Goal: Task Accomplishment & Management: Manage account settings

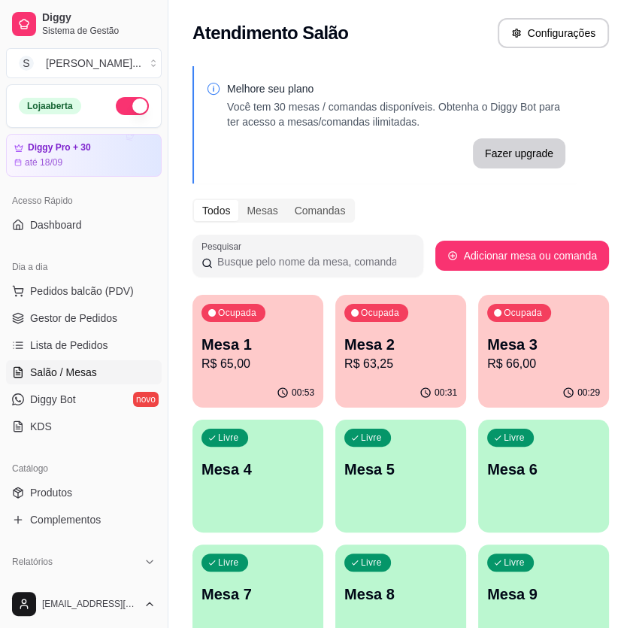
click at [281, 344] on p "Mesa 1" at bounding box center [257, 344] width 113 height 21
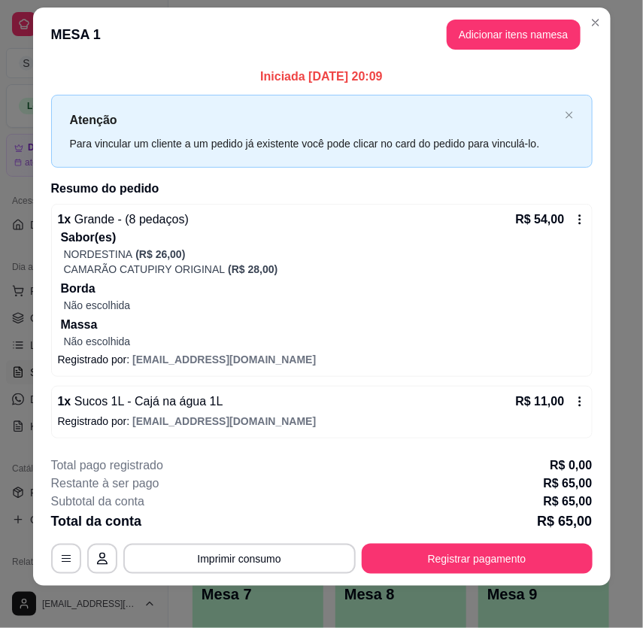
scroll to position [23, 0]
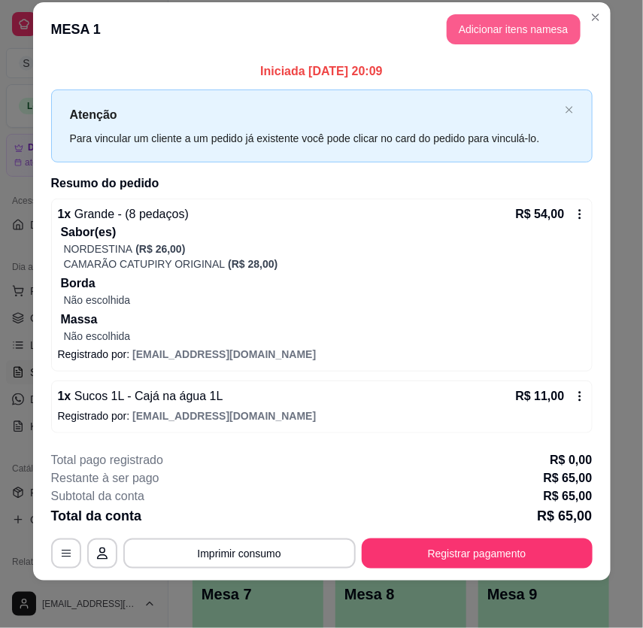
click at [511, 28] on button "Adicionar itens na mesa" at bounding box center [514, 29] width 134 height 30
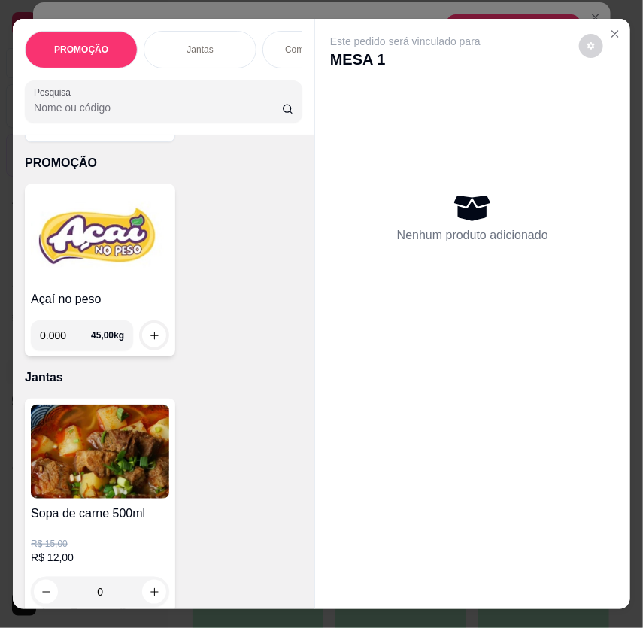
scroll to position [68, 0]
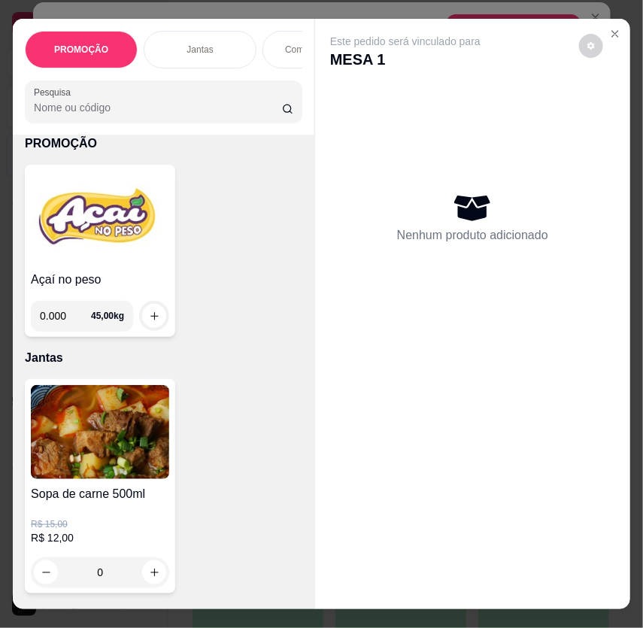
click at [123, 274] on div "Açaí no peso 0.000 45,00 kg" at bounding box center [100, 251] width 150 height 172
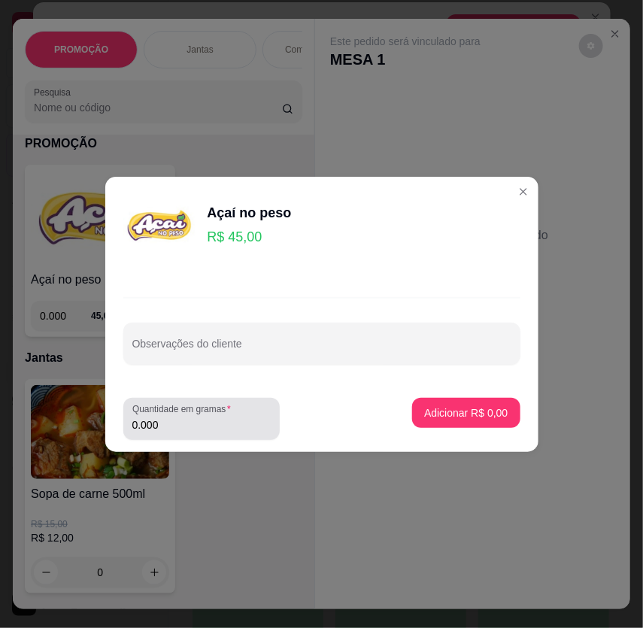
click at [186, 421] on input "0.000" at bounding box center [201, 424] width 138 height 15
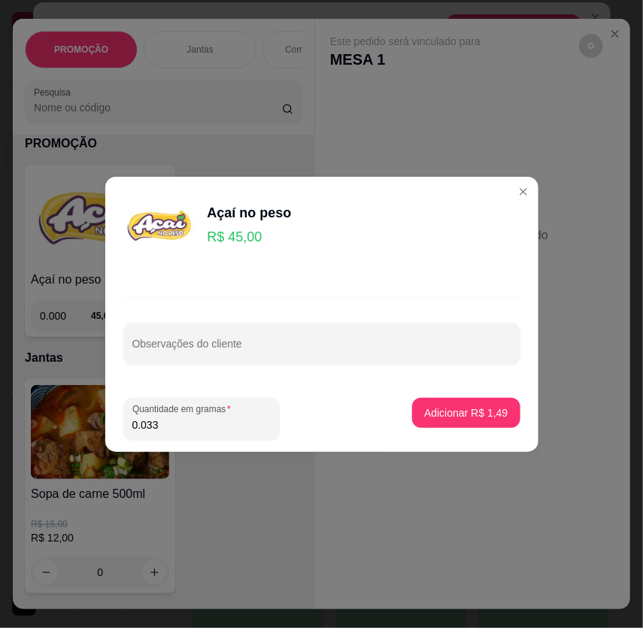
type input "0.336"
click at [445, 417] on p "Adicionar R$ 15,12" at bounding box center [462, 412] width 89 height 15
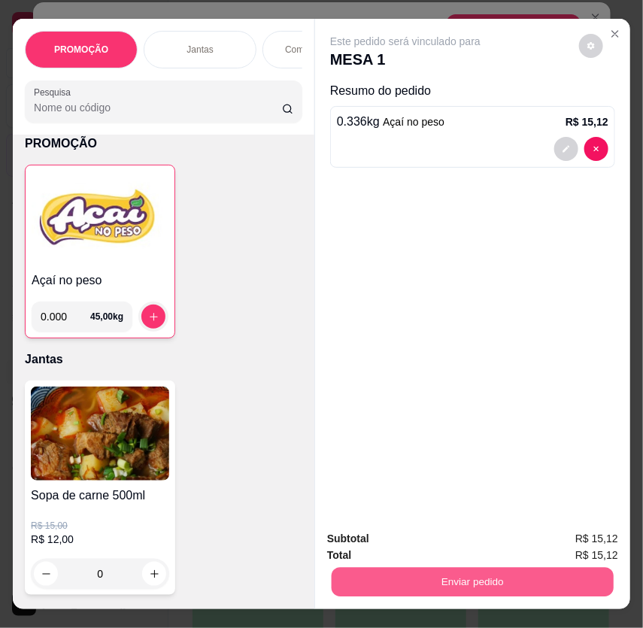
click at [535, 571] on button "Enviar pedido" at bounding box center [473, 582] width 282 height 29
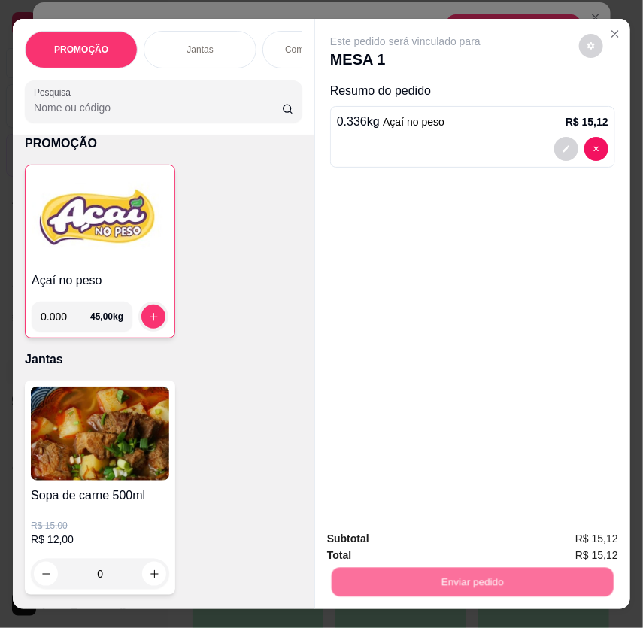
click at [467, 535] on button "Não registrar e enviar pedido" at bounding box center [422, 540] width 156 height 29
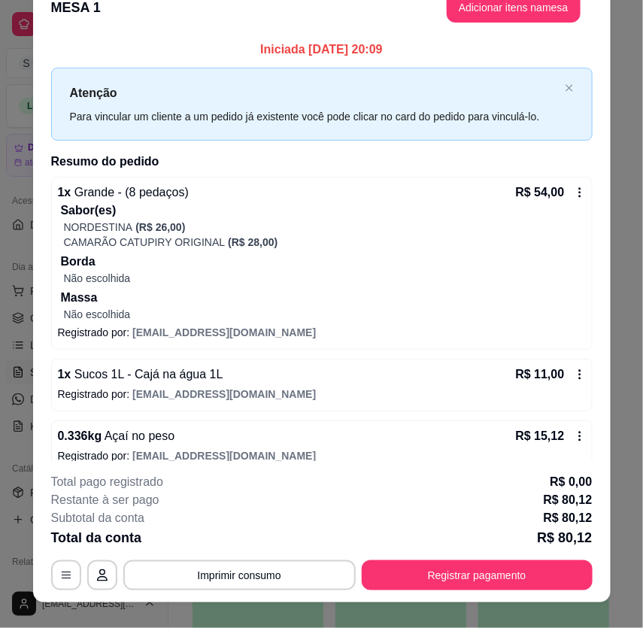
scroll to position [2, 0]
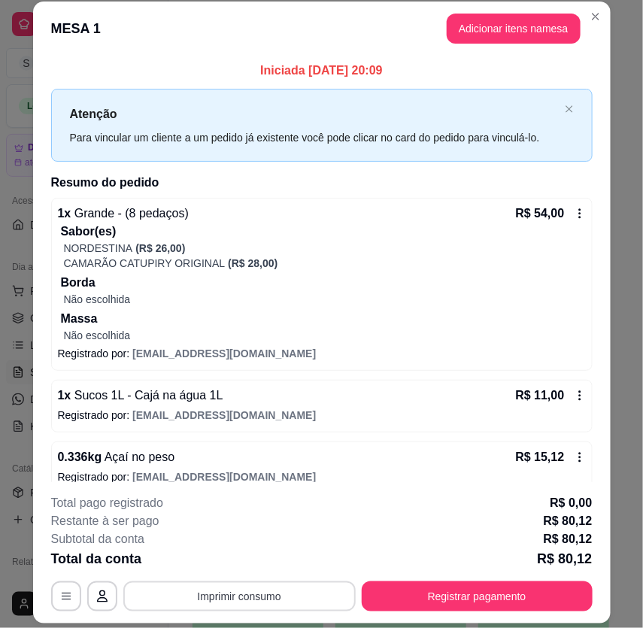
click at [284, 594] on button "Imprimir consumo" at bounding box center [239, 596] width 232 height 30
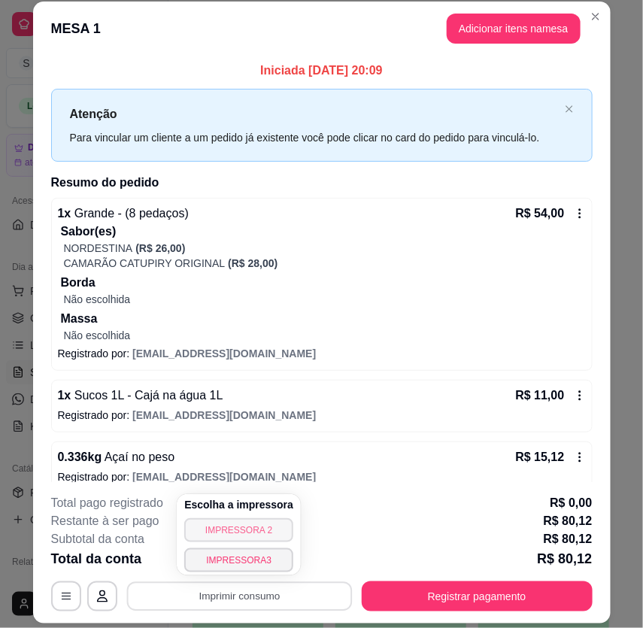
click at [260, 532] on button "IMPRESSORA 2" at bounding box center [238, 530] width 109 height 24
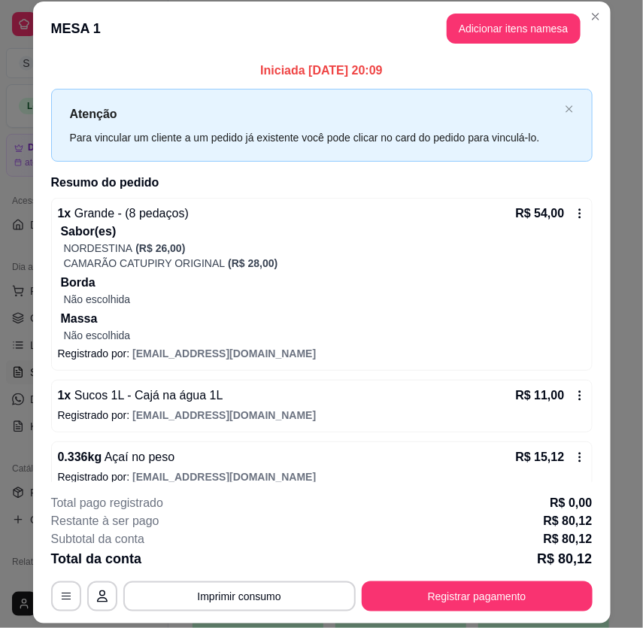
scroll to position [17, 0]
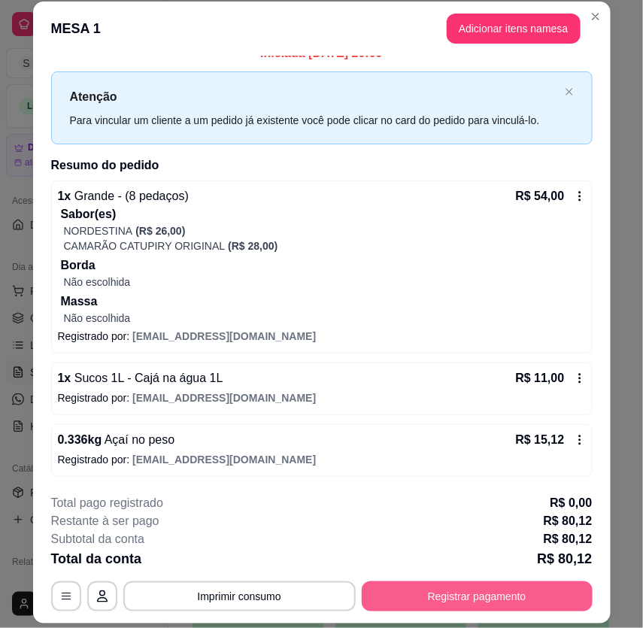
click at [456, 594] on button "Registrar pagamento" at bounding box center [477, 596] width 231 height 30
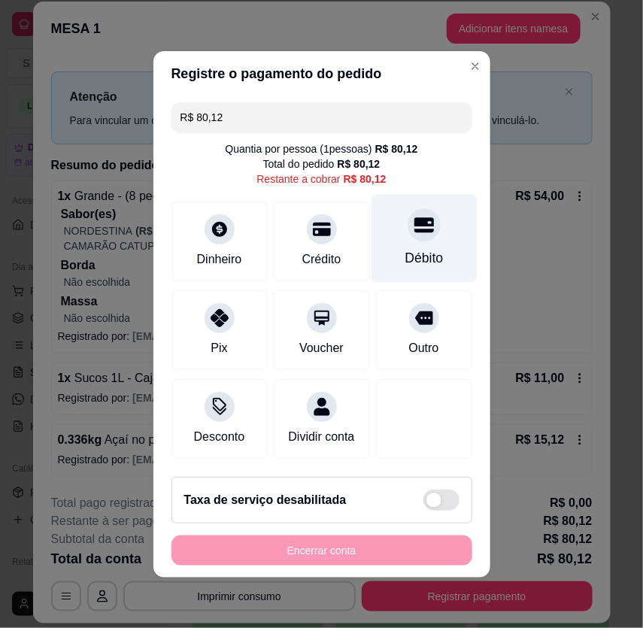
click at [396, 235] on div "Débito" at bounding box center [424, 238] width 106 height 88
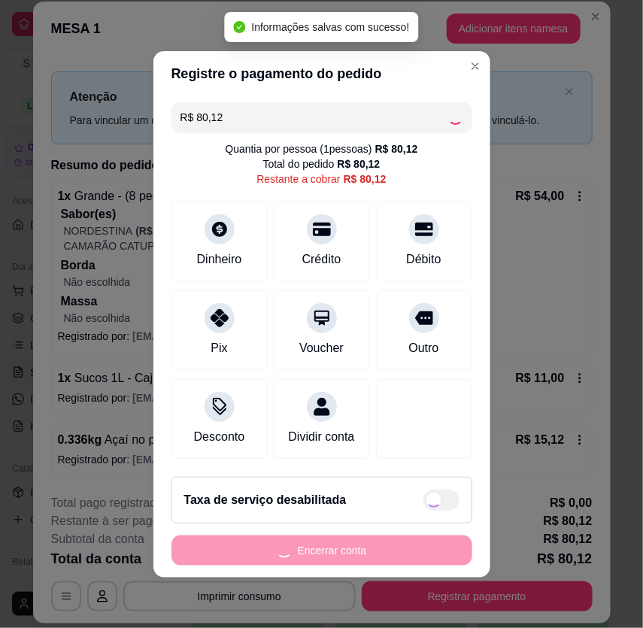
type input "R$ 0,00"
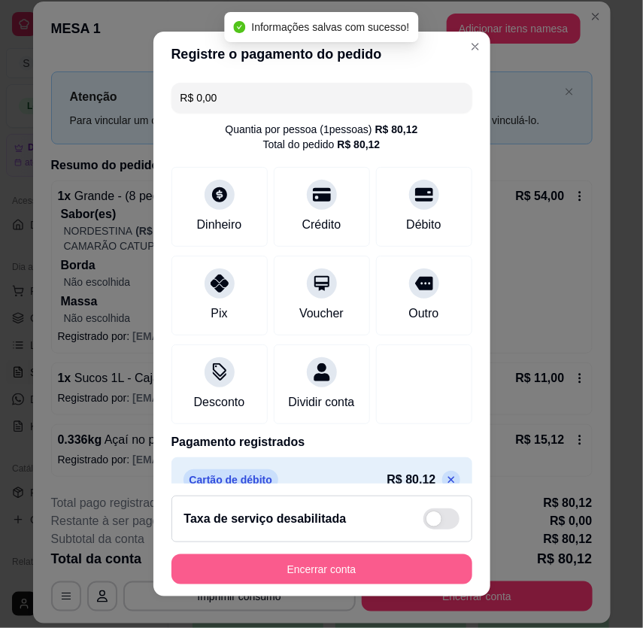
click at [353, 564] on button "Encerrar conta" at bounding box center [321, 569] width 301 height 30
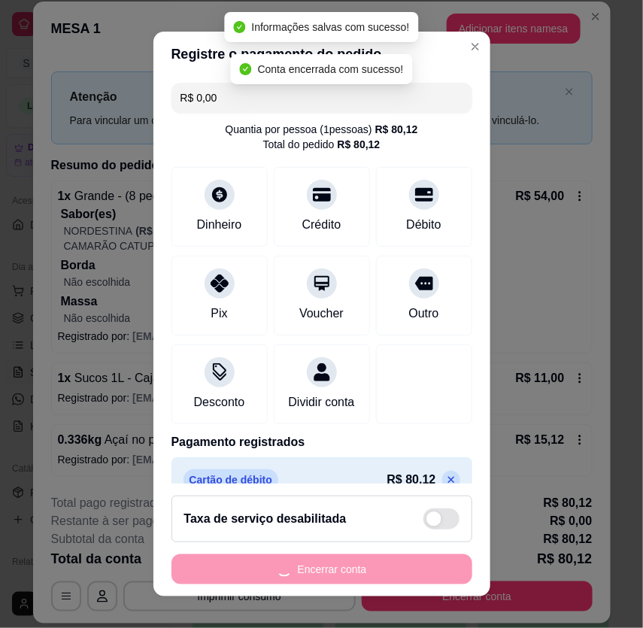
scroll to position [0, 0]
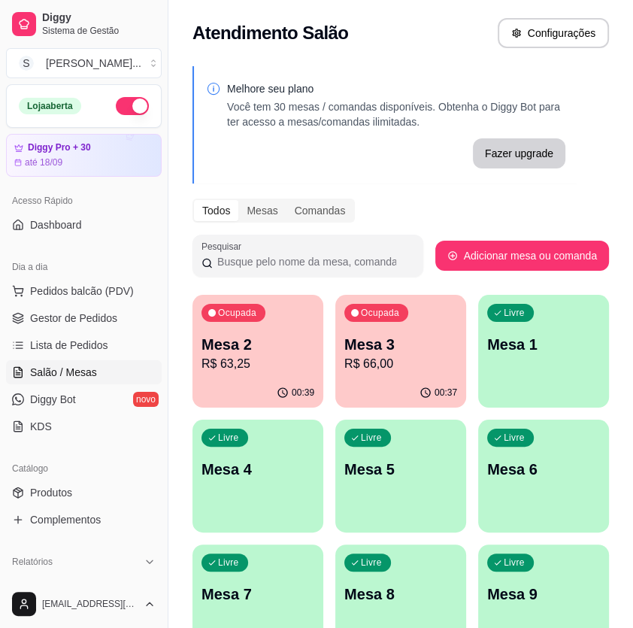
click at [365, 347] on p "Mesa 3" at bounding box center [400, 344] width 113 height 21
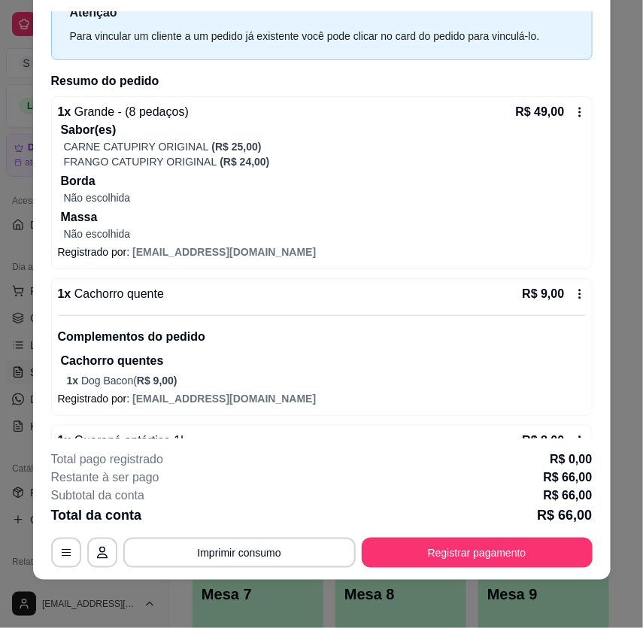
scroll to position [34, 0]
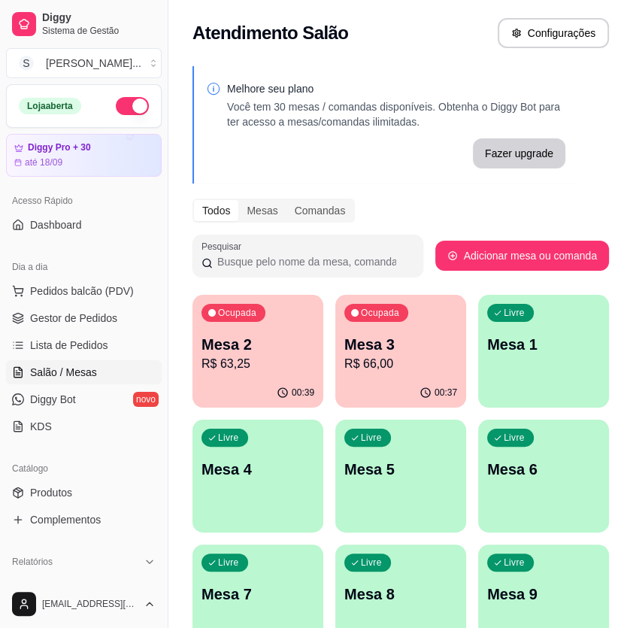
click at [400, 346] on p "Mesa 3" at bounding box center [400, 344] width 113 height 21
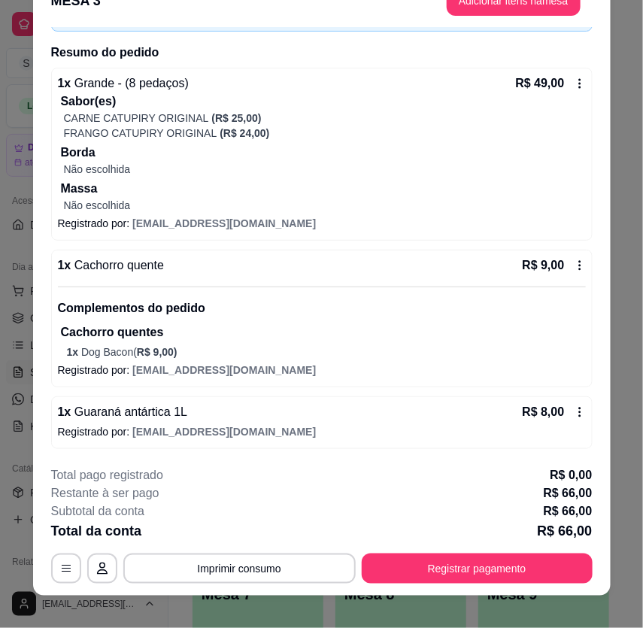
scroll to position [45, 0]
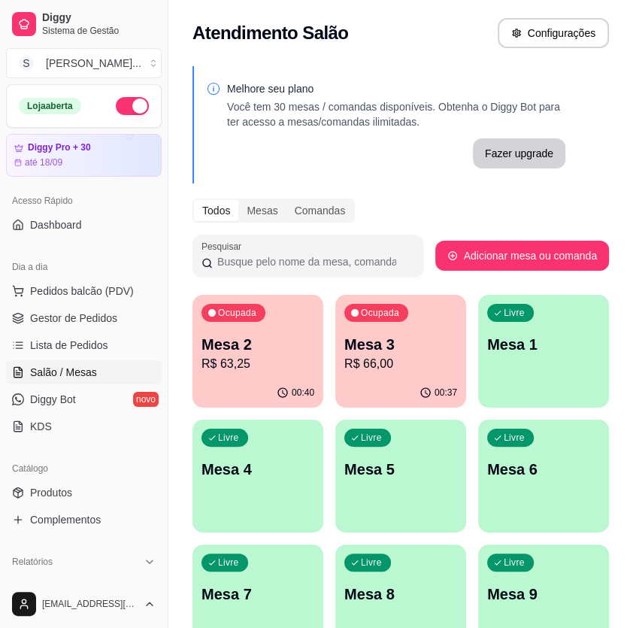
click at [275, 359] on p "R$ 63,25" at bounding box center [257, 364] width 113 height 18
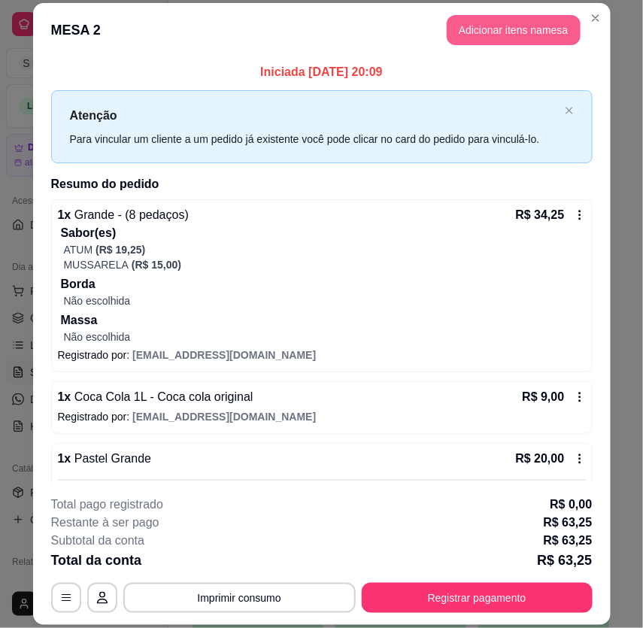
click at [480, 37] on button "Adicionar itens na mesa" at bounding box center [514, 30] width 134 height 30
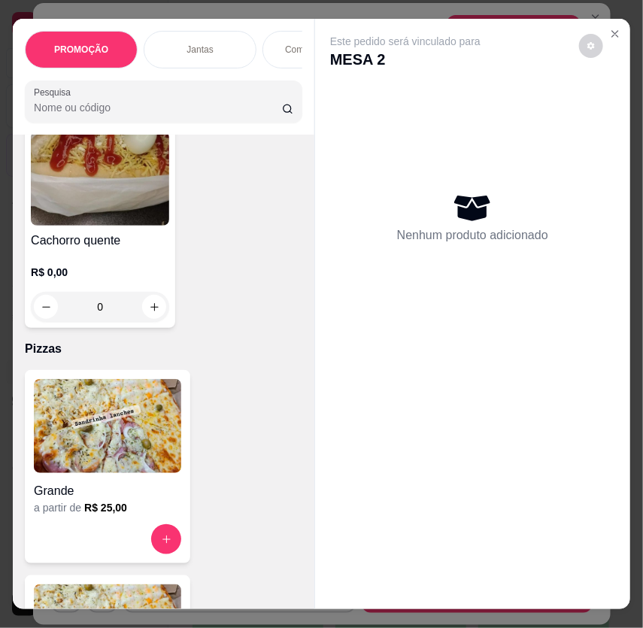
scroll to position [5263, 0]
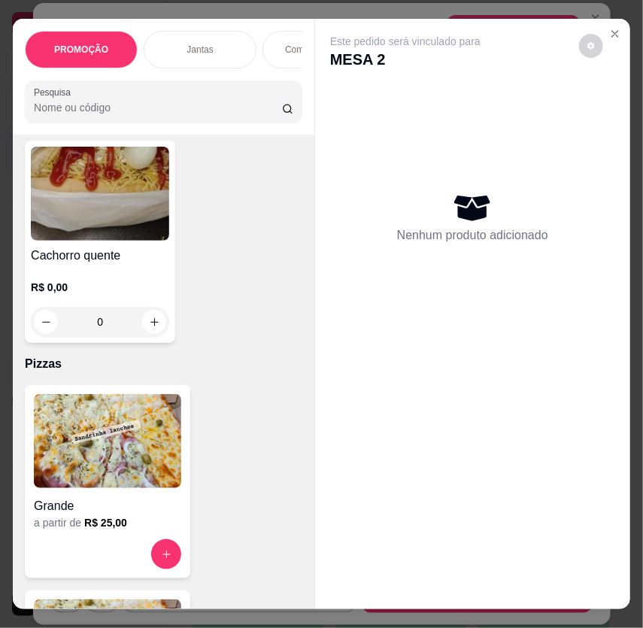
click at [122, 229] on img at bounding box center [100, 194] width 138 height 94
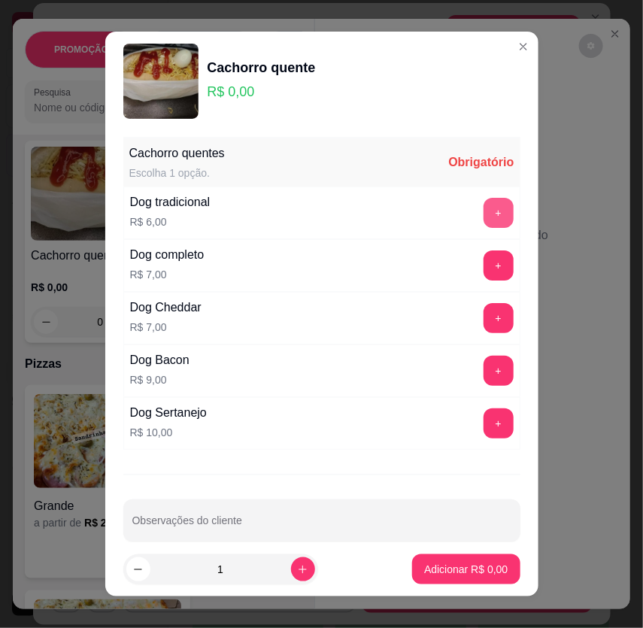
click at [483, 209] on button "+" at bounding box center [498, 213] width 30 height 30
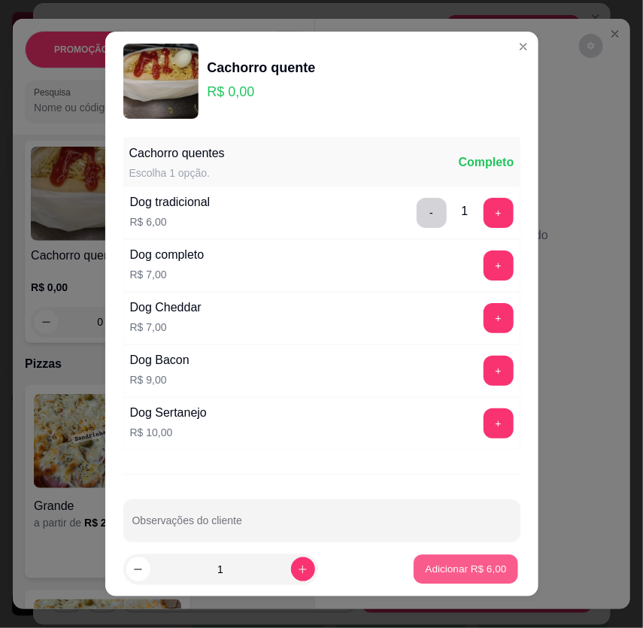
click at [444, 576] on p "Adicionar R$ 6,00" at bounding box center [466, 569] width 81 height 14
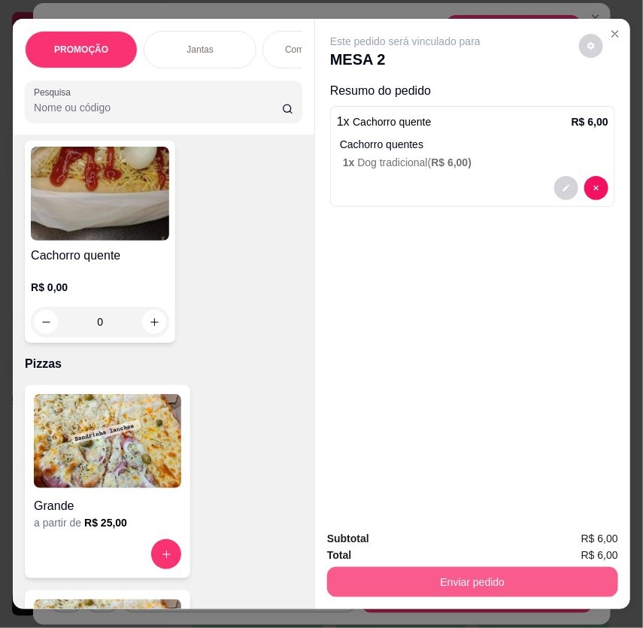
click at [504, 583] on button "Enviar pedido" at bounding box center [472, 582] width 291 height 30
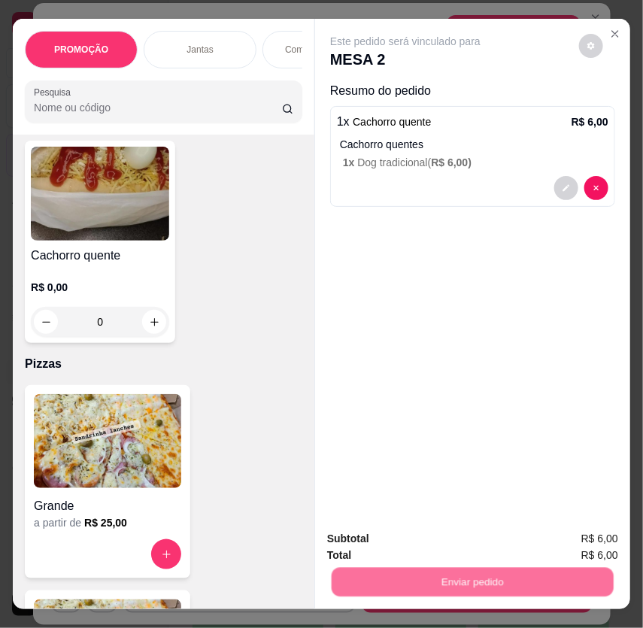
click at [444, 535] on button "Não registrar e enviar pedido" at bounding box center [422, 540] width 156 height 29
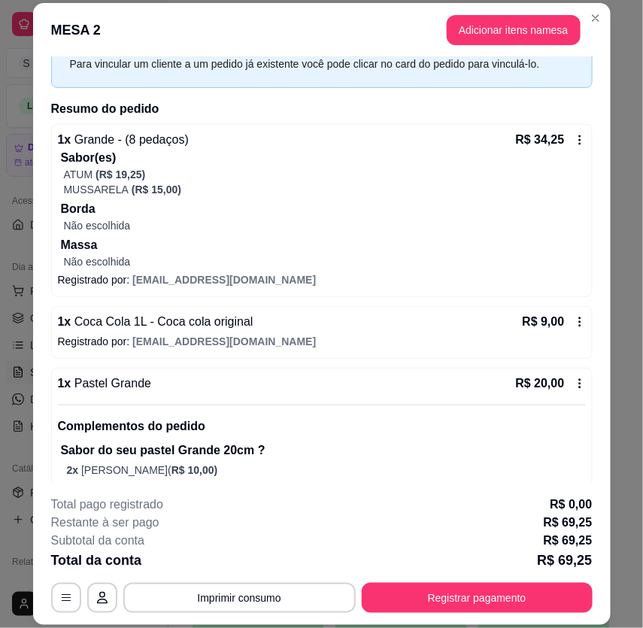
scroll to position [248, 0]
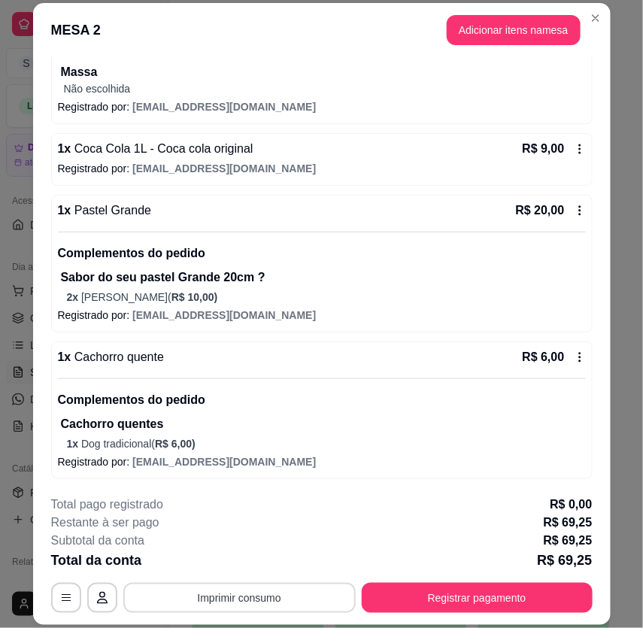
click at [281, 598] on button "Imprimir consumo" at bounding box center [239, 598] width 232 height 30
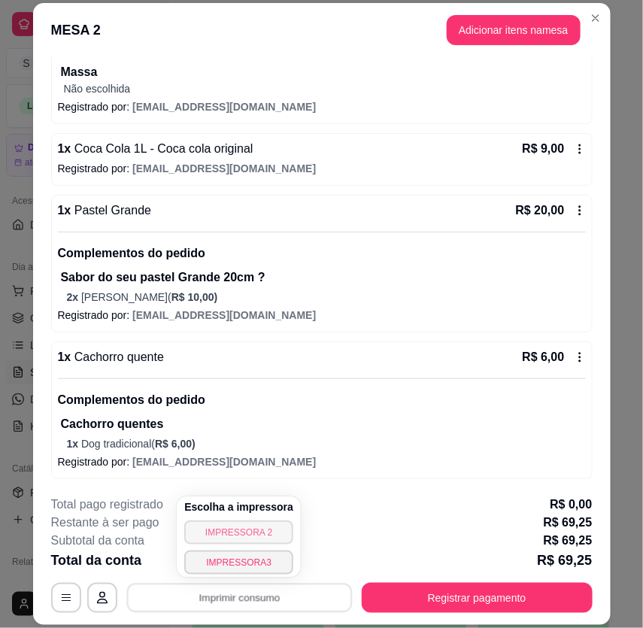
click at [276, 527] on button "IMPRESSORA 2" at bounding box center [238, 532] width 109 height 24
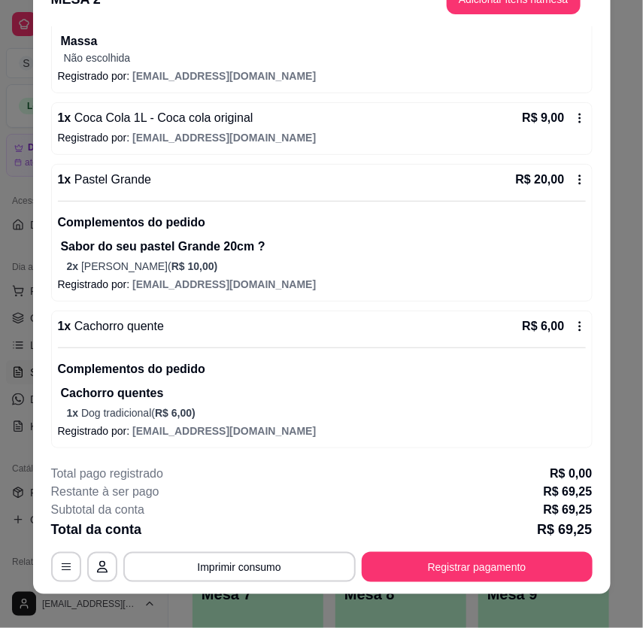
scroll to position [45, 0]
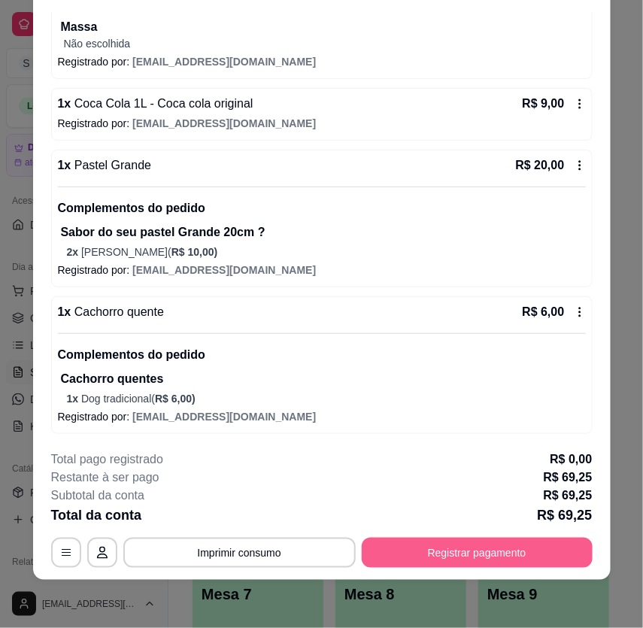
click at [511, 556] on button "Registrar pagamento" at bounding box center [477, 553] width 231 height 30
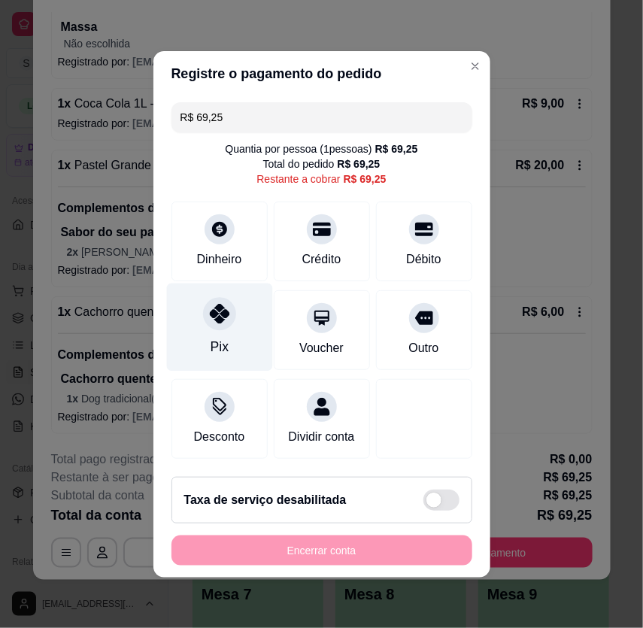
click at [226, 319] on icon at bounding box center [219, 314] width 20 height 20
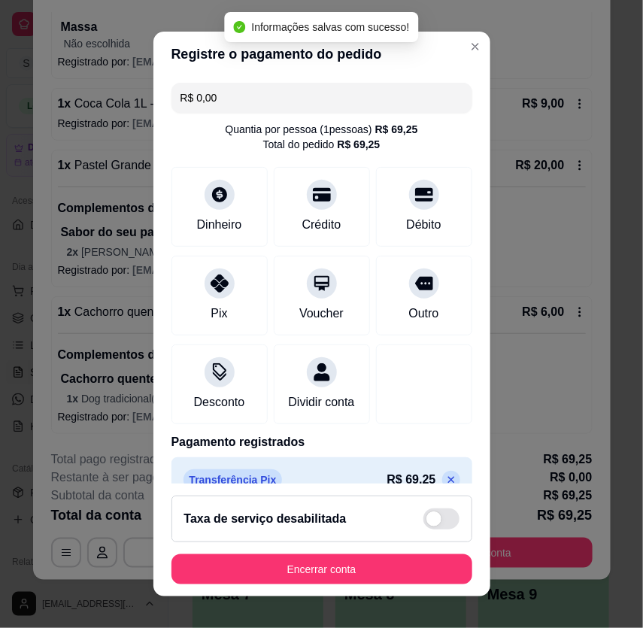
type input "R$ 0,00"
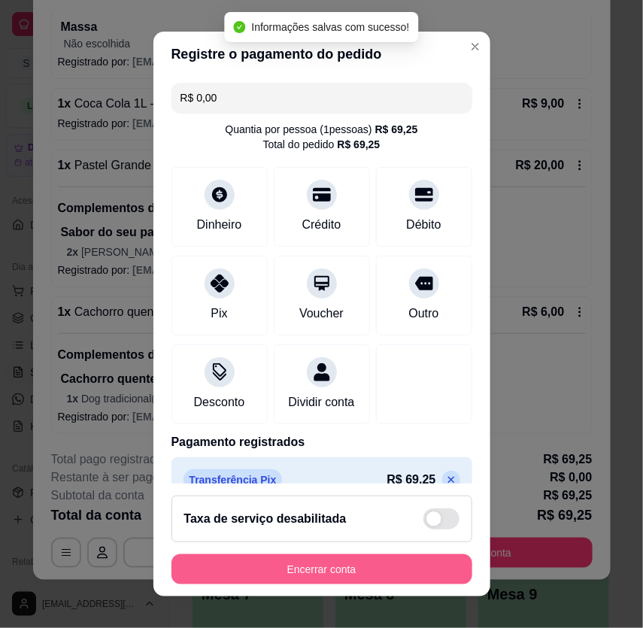
click at [336, 569] on button "Encerrar conta" at bounding box center [321, 569] width 301 height 30
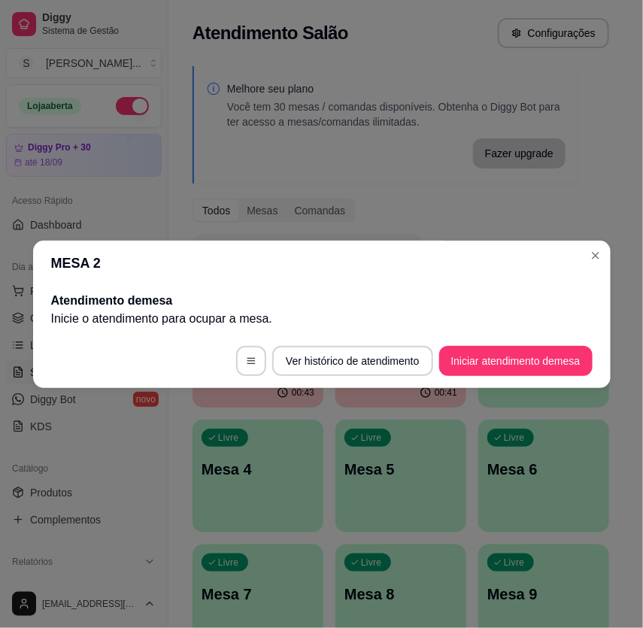
scroll to position [0, 0]
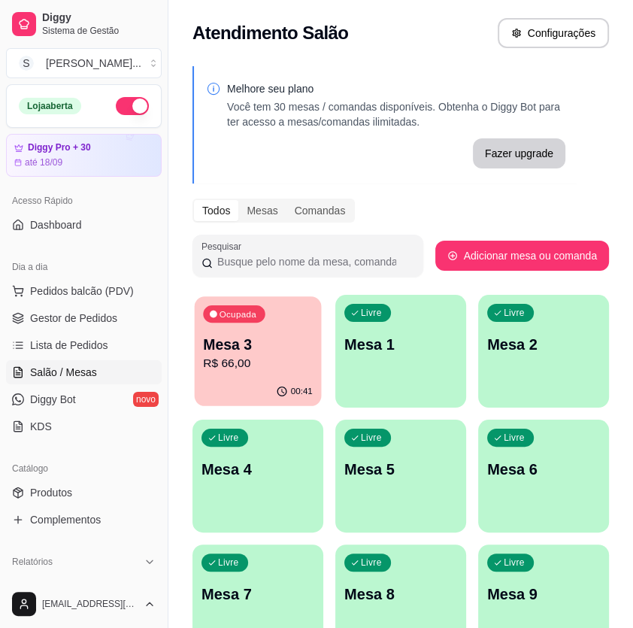
click at [285, 368] on p "R$ 66,00" at bounding box center [258, 363] width 110 height 17
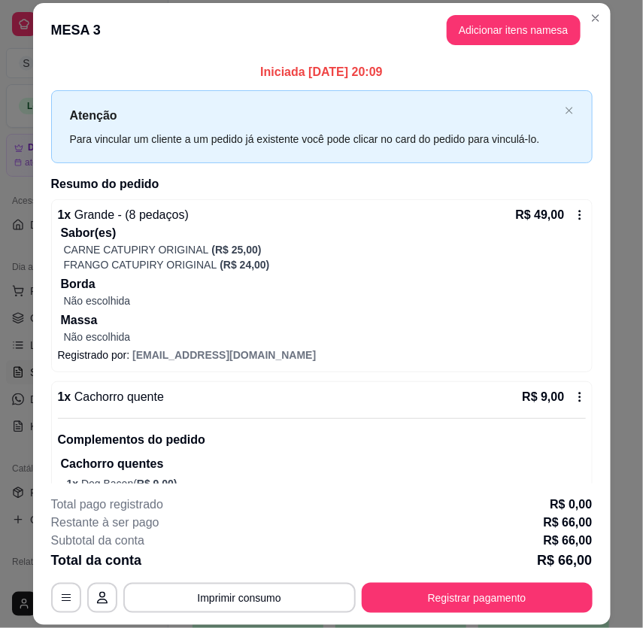
drag, startPoint x: 511, startPoint y: 6, endPoint x: 502, endPoint y: 26, distance: 21.9
click at [511, 7] on header "MESA 3 Adicionar itens na mesa" at bounding box center [321, 30] width 577 height 54
click at [502, 26] on button "Adicionar itens na mesa" at bounding box center [513, 30] width 129 height 29
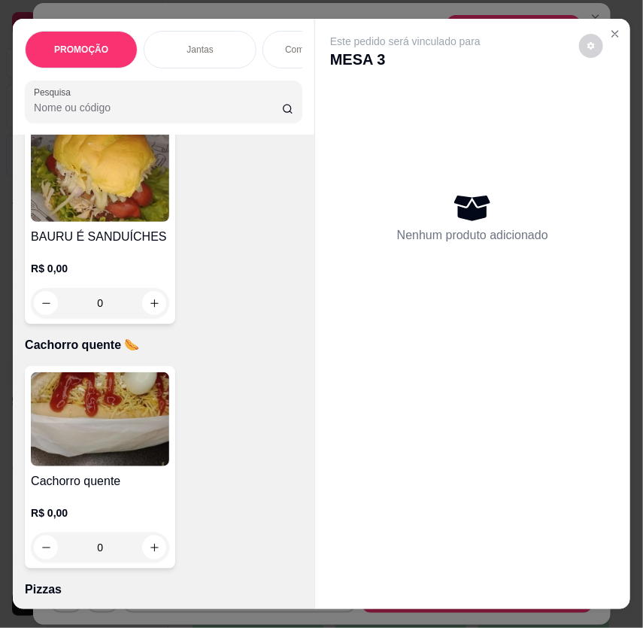
scroll to position [4921, 0]
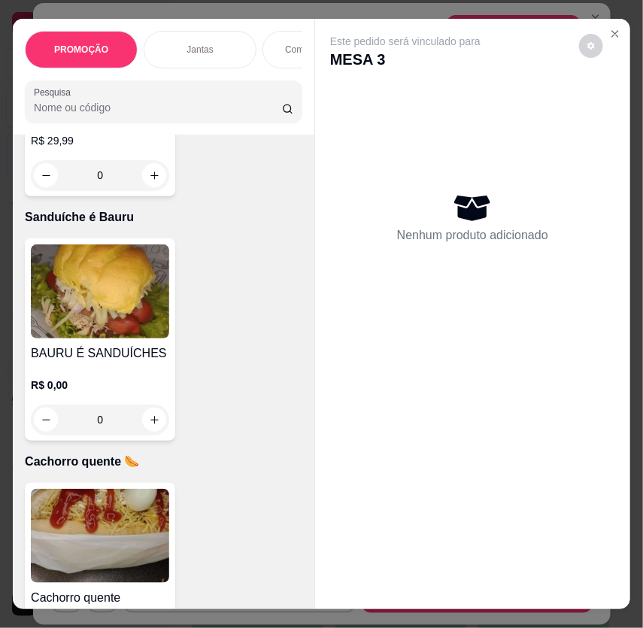
click at [103, 533] on img at bounding box center [100, 536] width 138 height 94
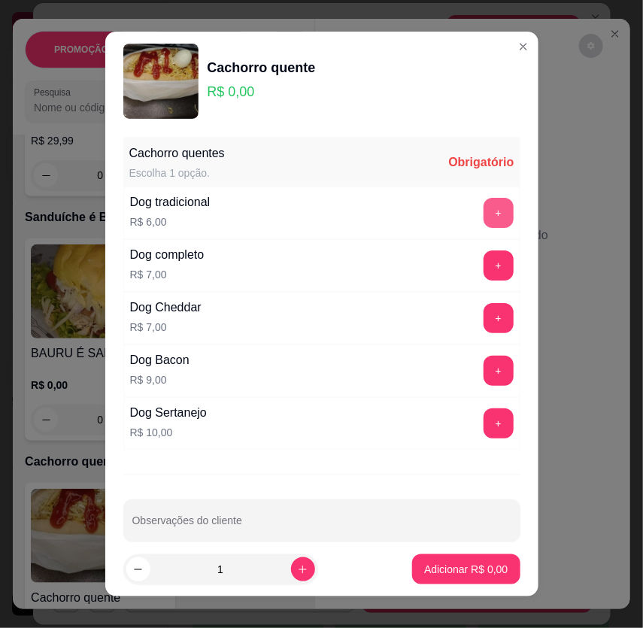
click at [483, 216] on button "+" at bounding box center [498, 213] width 30 height 30
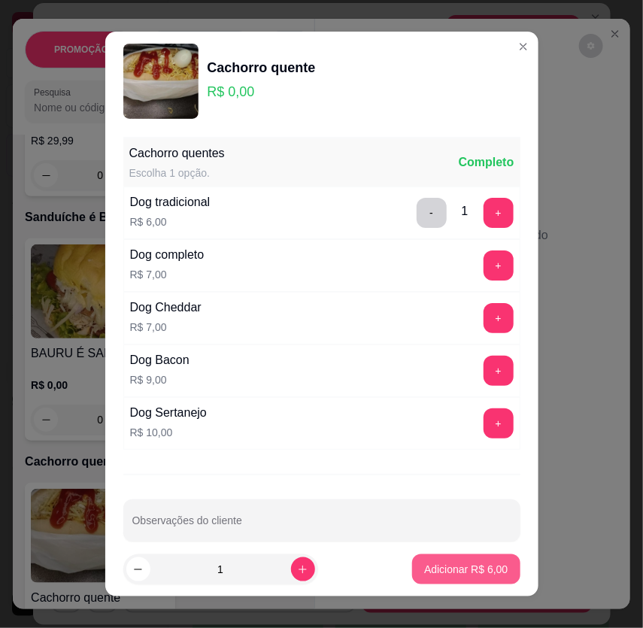
click at [459, 574] on p "Adicionar R$ 6,00" at bounding box center [465, 569] width 83 height 15
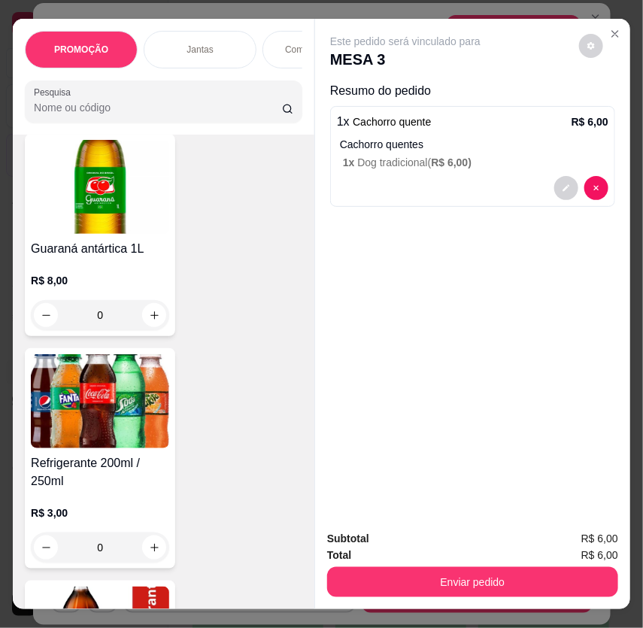
scroll to position [9432, 0]
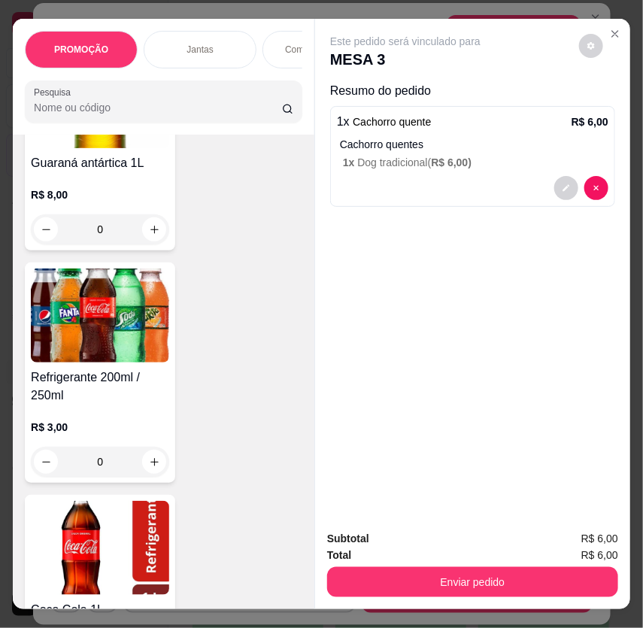
click at [98, 368] on h4 "Refrigerante 200ml / 250ml" at bounding box center [100, 386] width 138 height 36
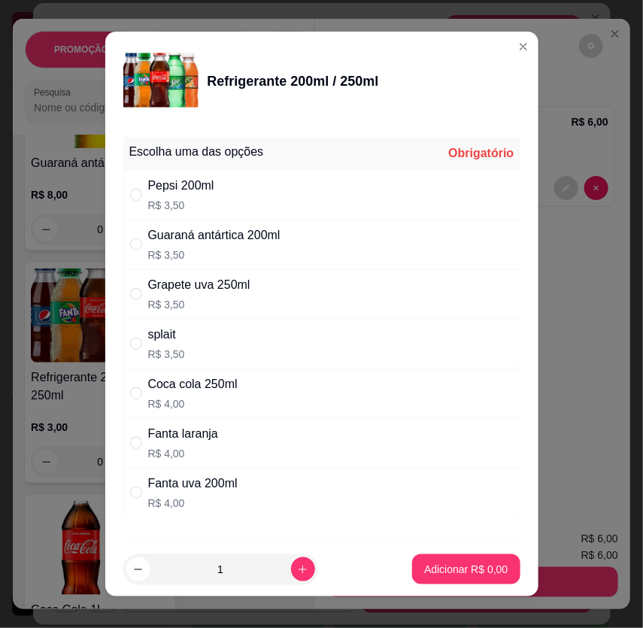
click at [368, 205] on div "Pepsi 200ml R$ 3,50" at bounding box center [321, 195] width 397 height 50
radio input "true"
click at [462, 563] on p "Adicionar R$ 3,50" at bounding box center [465, 569] width 83 height 15
type input "1"
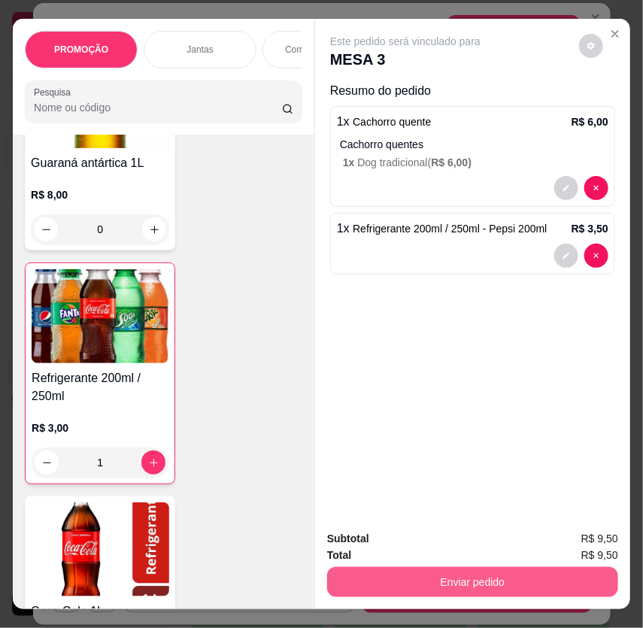
click at [490, 582] on button "Enviar pedido" at bounding box center [472, 582] width 291 height 30
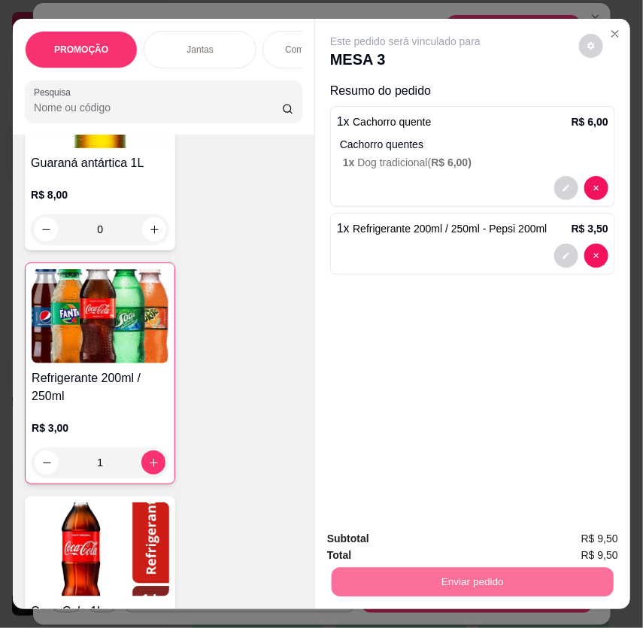
click at [388, 538] on button "Não registrar e enviar pedido" at bounding box center [422, 539] width 156 height 29
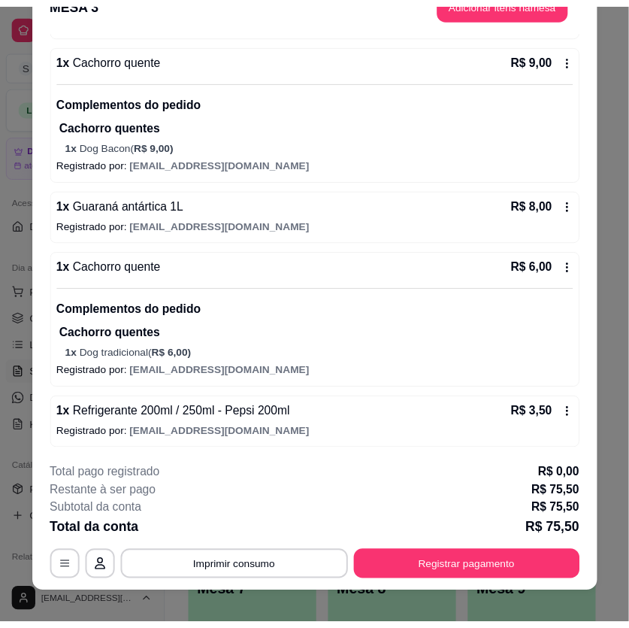
scroll to position [45, 0]
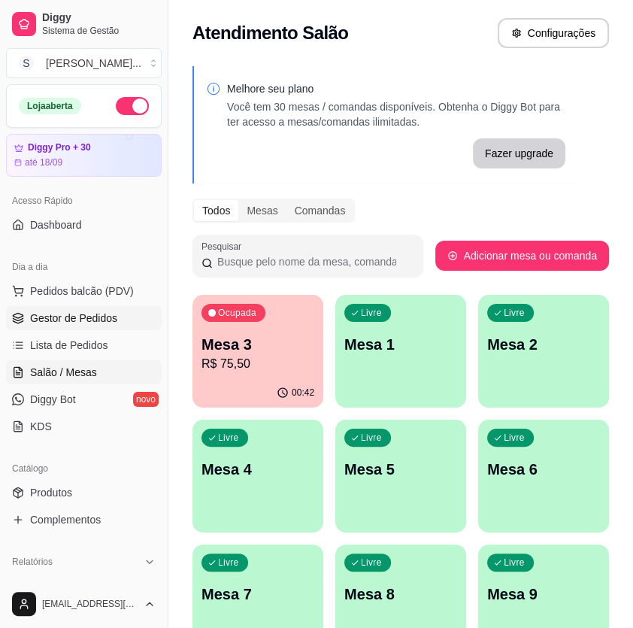
click at [75, 312] on span "Gestor de Pedidos" at bounding box center [73, 318] width 87 height 15
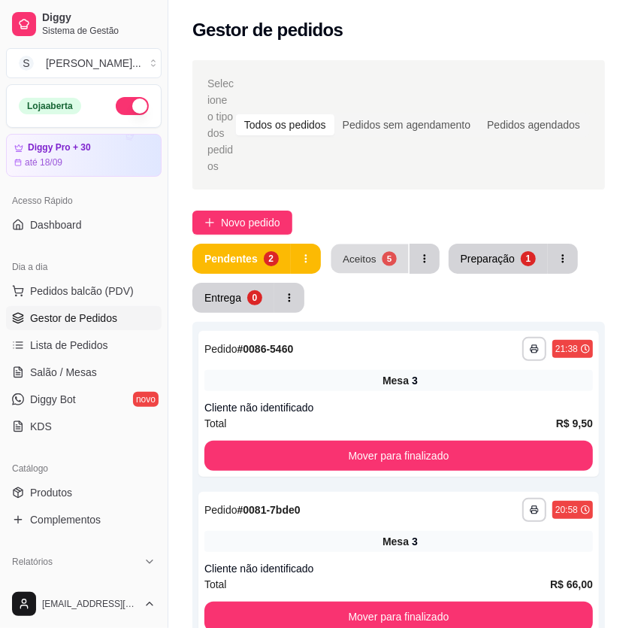
click at [385, 256] on div "5" at bounding box center [389, 258] width 14 height 14
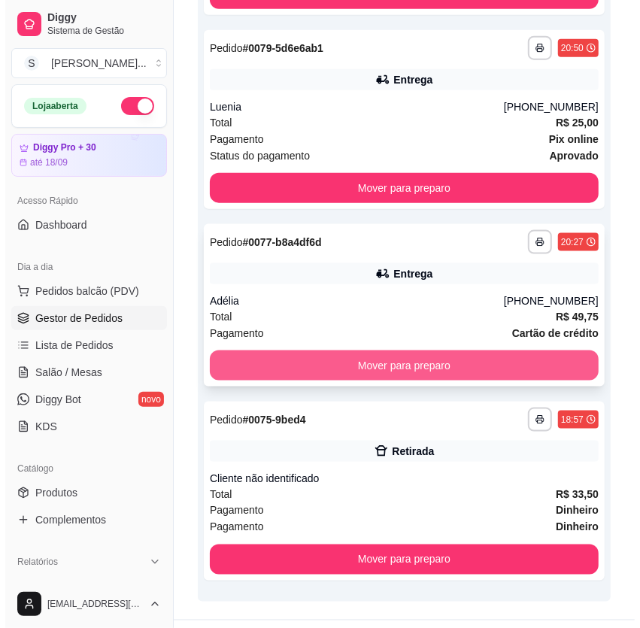
scroll to position [690, 0]
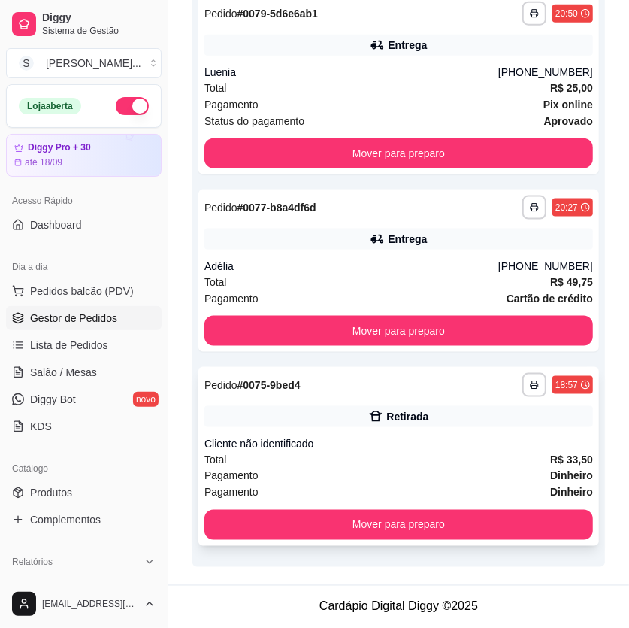
click at [374, 451] on div "Total R$ 33,50" at bounding box center [399, 459] width 389 height 17
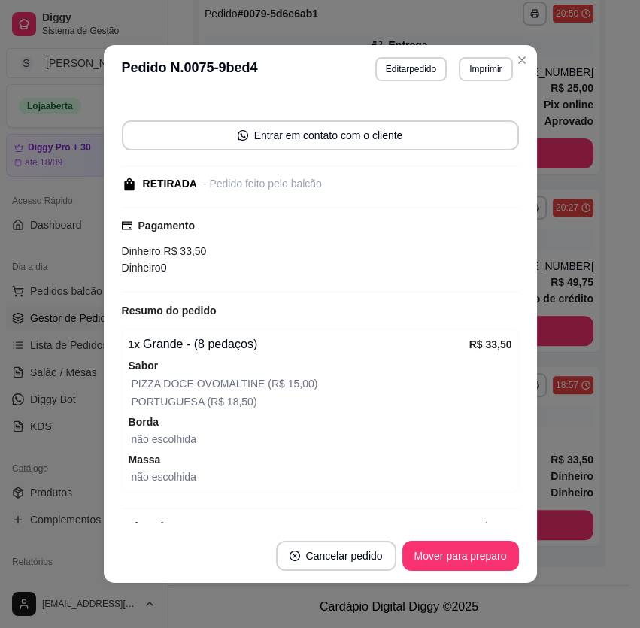
scroll to position [113, 0]
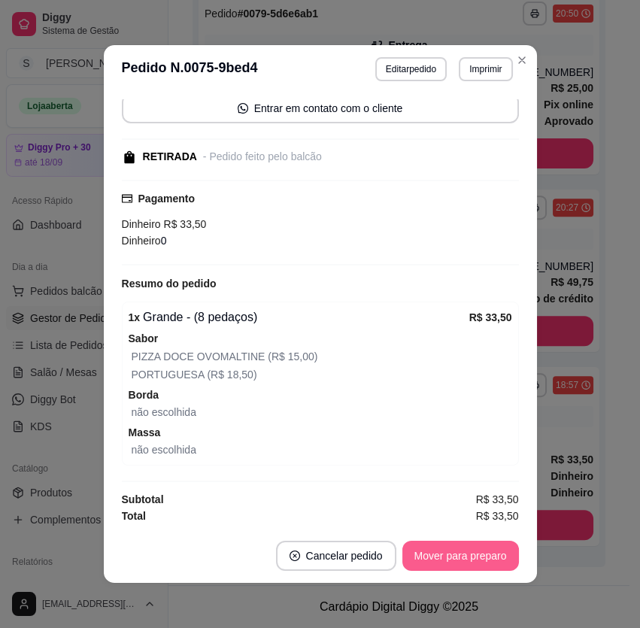
click at [483, 556] on button "Mover para preparo" at bounding box center [460, 556] width 117 height 30
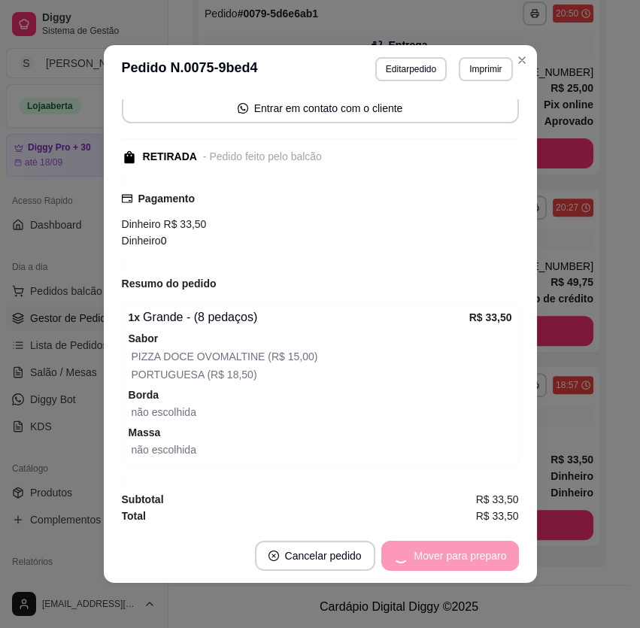
scroll to position [496, 0]
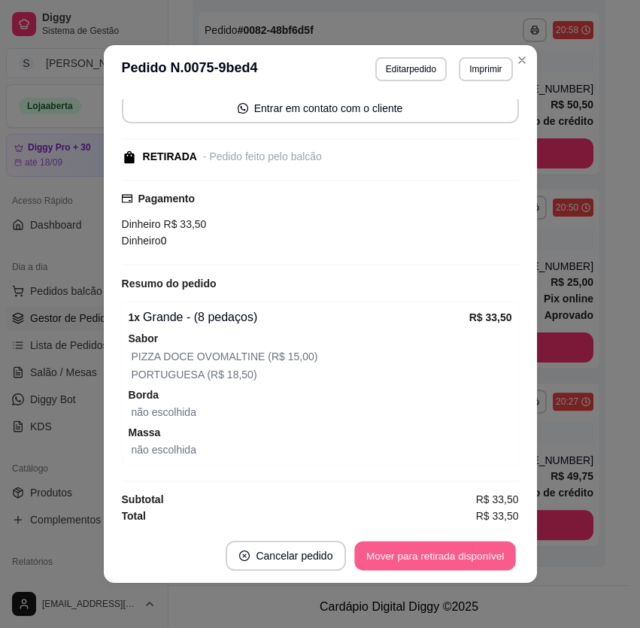
click at [478, 558] on button "Mover para retirada disponível" at bounding box center [435, 555] width 161 height 29
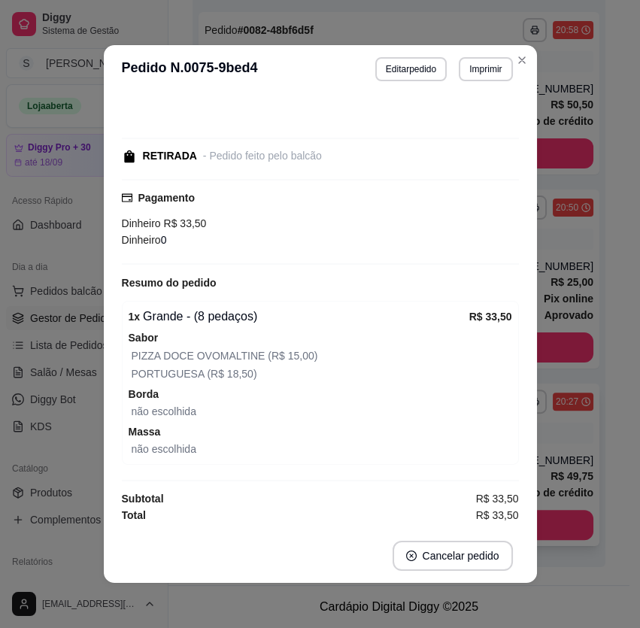
scroll to position [463, 0]
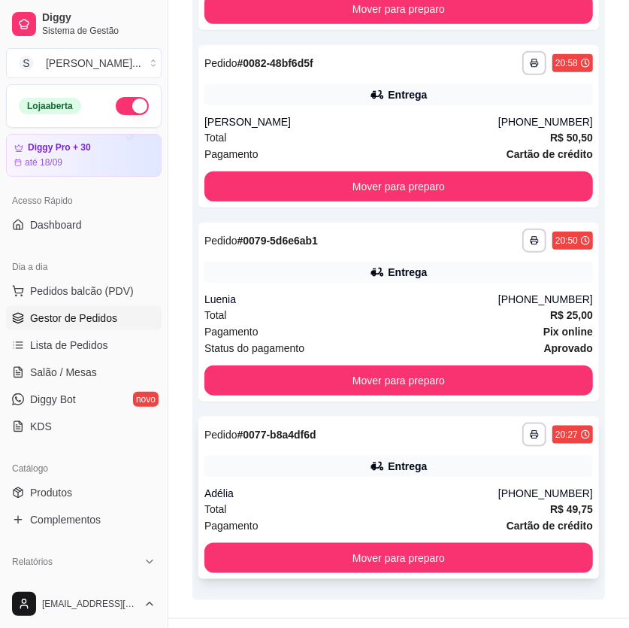
click at [498, 486] on div "Adélia" at bounding box center [352, 493] width 294 height 15
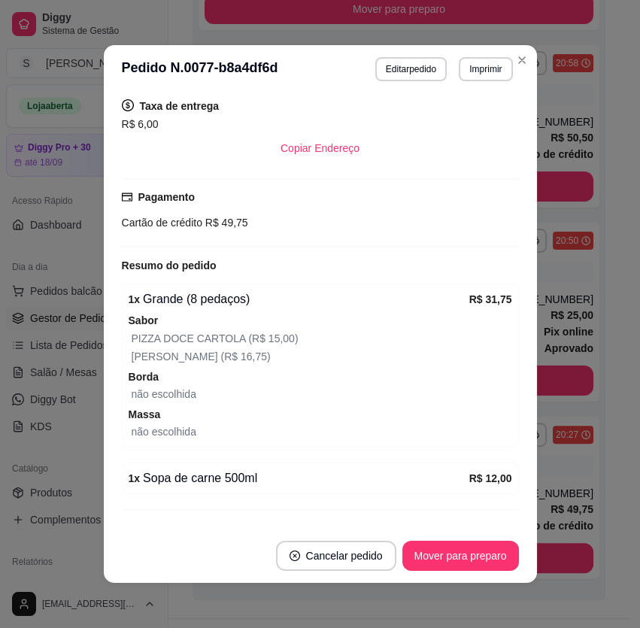
scroll to position [412, 0]
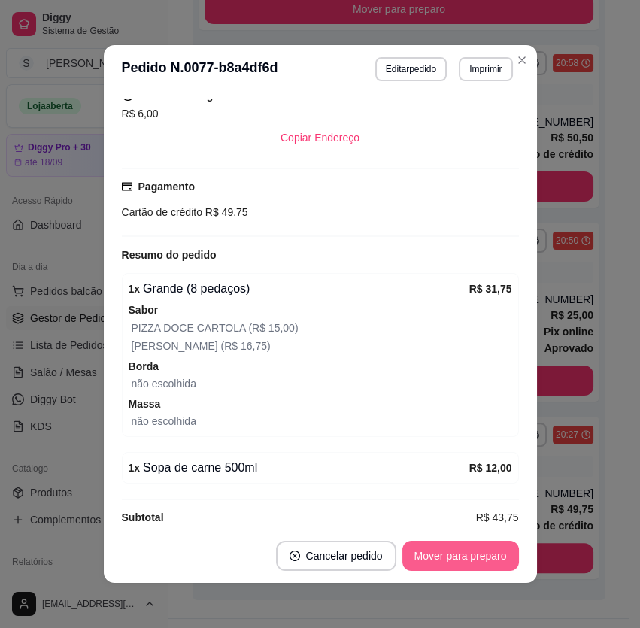
click at [456, 554] on button "Mover para preparo" at bounding box center [460, 556] width 117 height 30
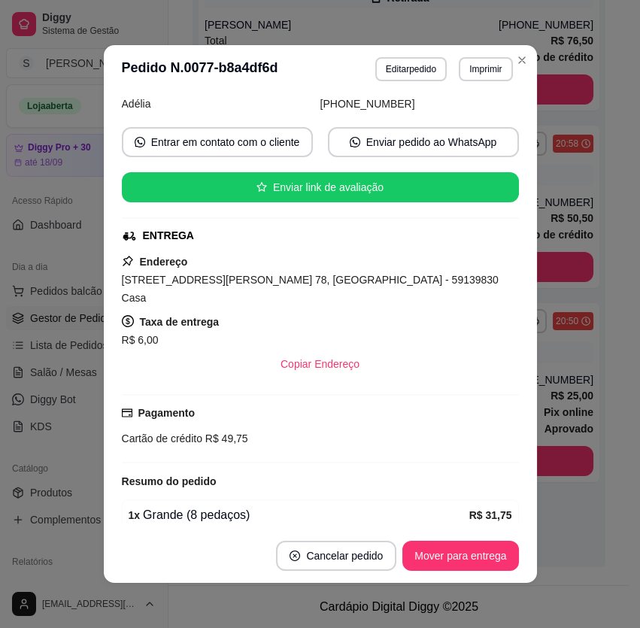
scroll to position [65, 0]
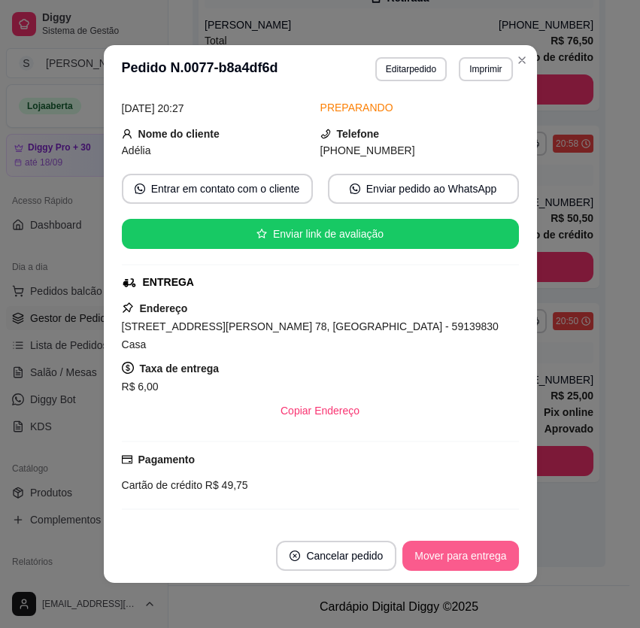
click at [466, 552] on button "Mover para entrega" at bounding box center [460, 556] width 116 height 30
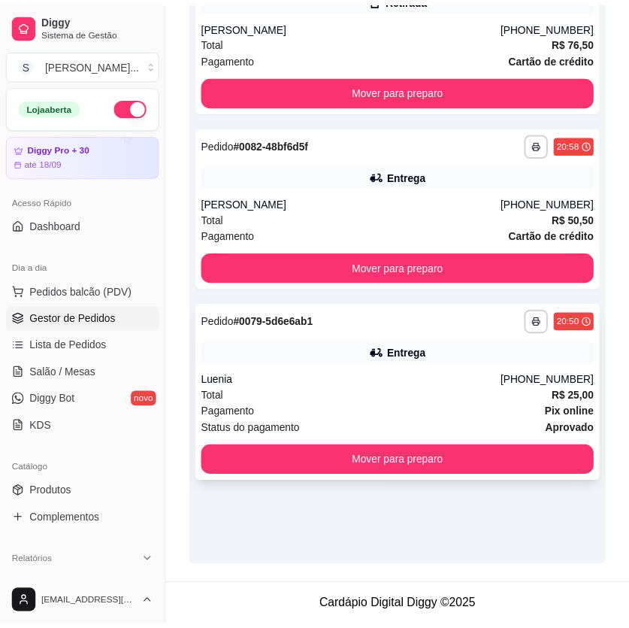
scroll to position [349, 0]
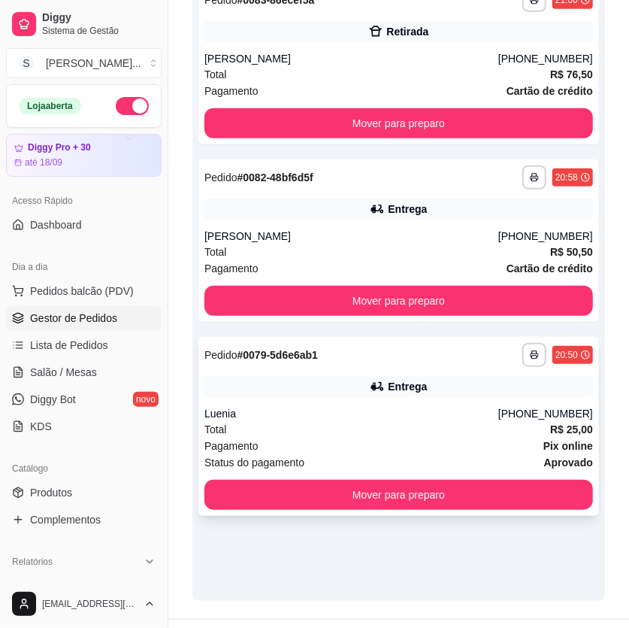
click at [419, 417] on div "Luenia" at bounding box center [352, 413] width 294 height 15
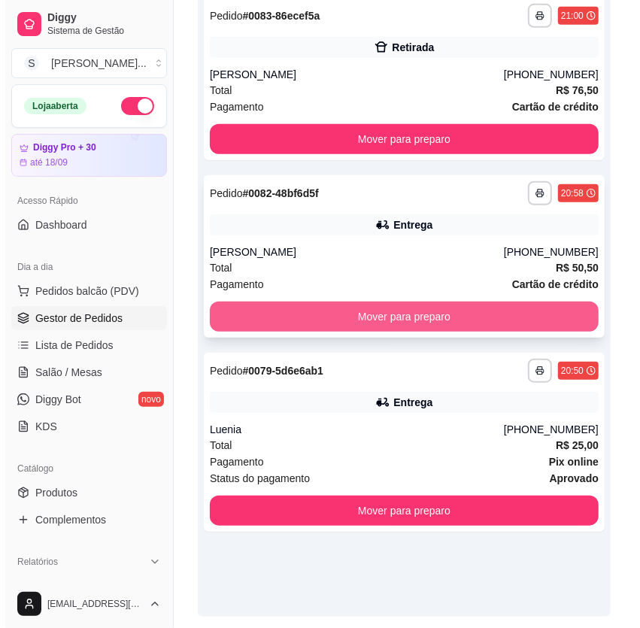
scroll to position [341, 0]
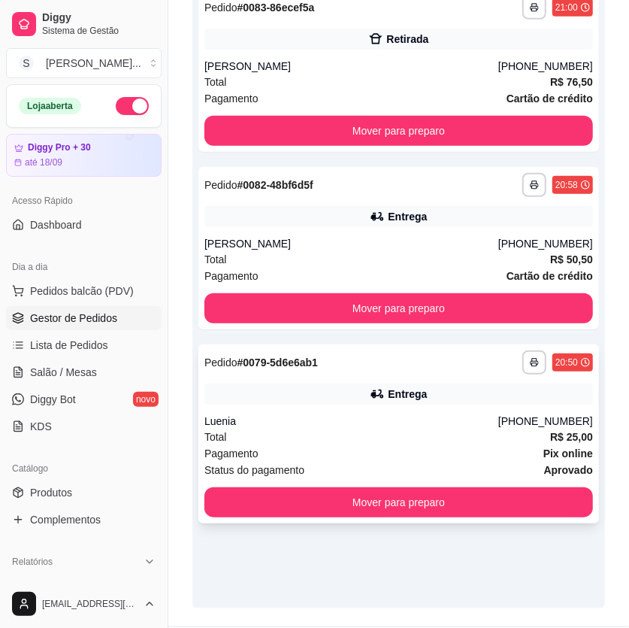
click at [444, 447] on div "Pagamento Pix online" at bounding box center [399, 453] width 389 height 17
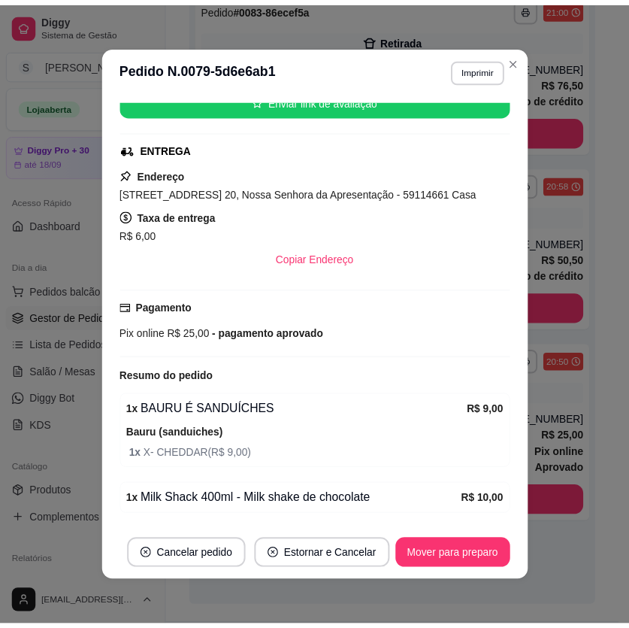
scroll to position [323, 0]
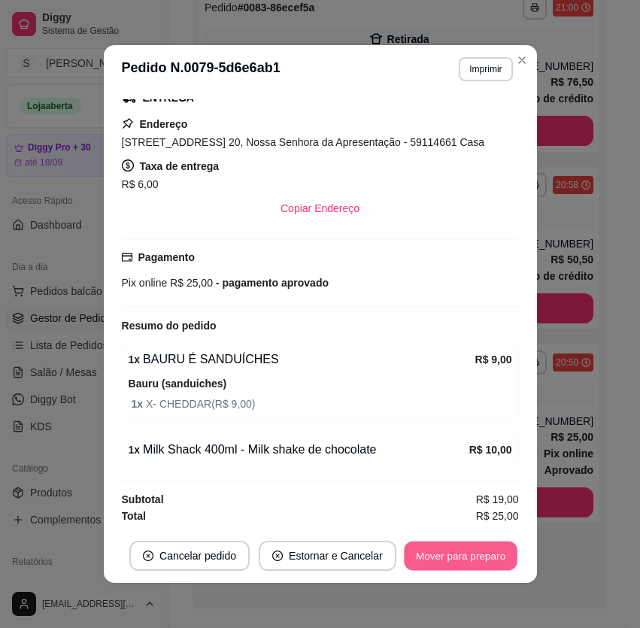
click at [465, 547] on button "Mover para preparo" at bounding box center [460, 555] width 113 height 29
click at [467, 551] on button "Mover para entrega" at bounding box center [460, 555] width 113 height 29
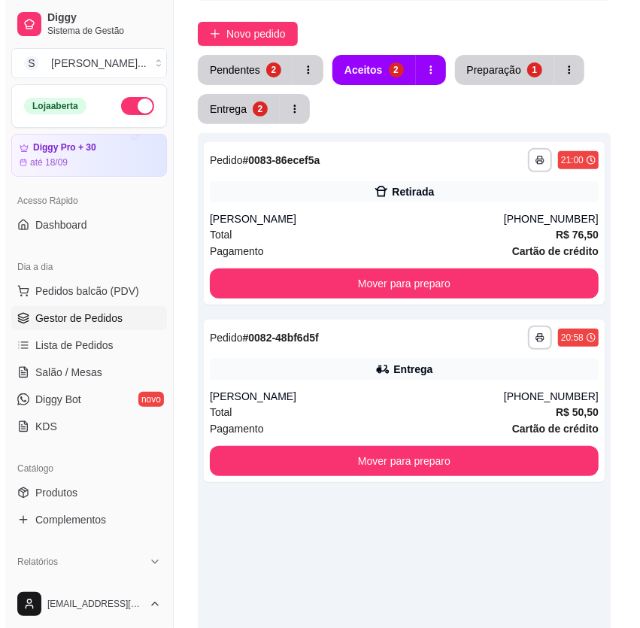
scroll to position [136, 0]
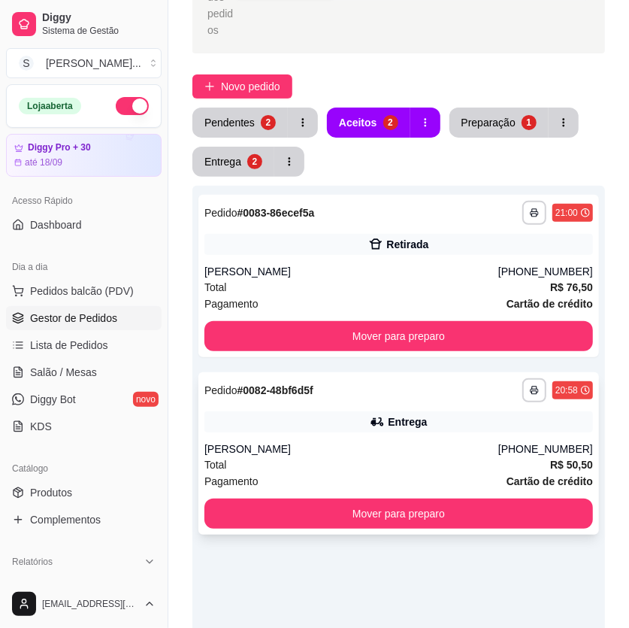
click at [429, 476] on div "Pagamento Cartão de crédito" at bounding box center [399, 481] width 389 height 17
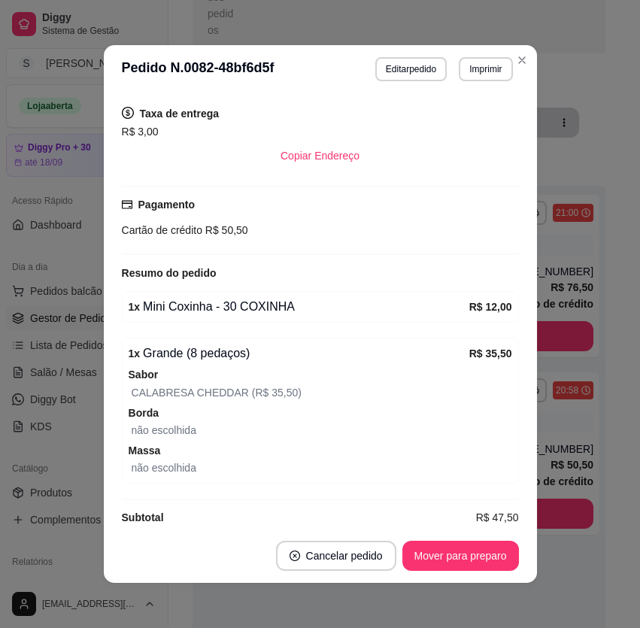
scroll to position [2, 0]
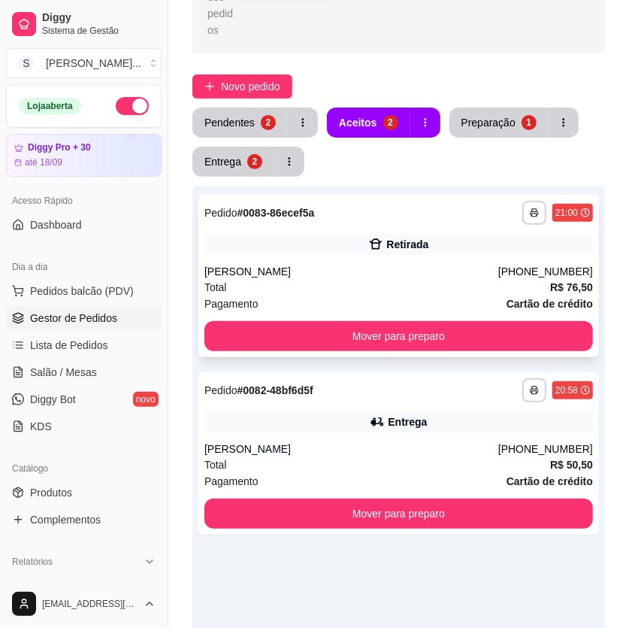
click at [350, 274] on div "[PERSON_NAME]" at bounding box center [352, 271] width 294 height 15
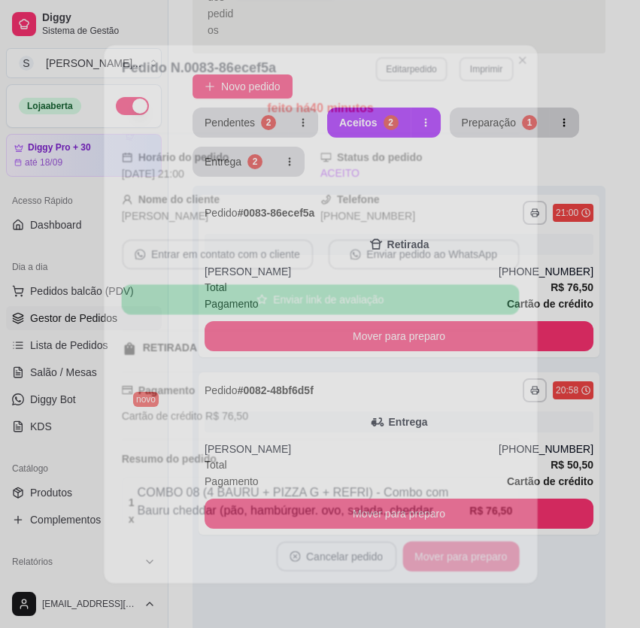
scroll to position [136, 0]
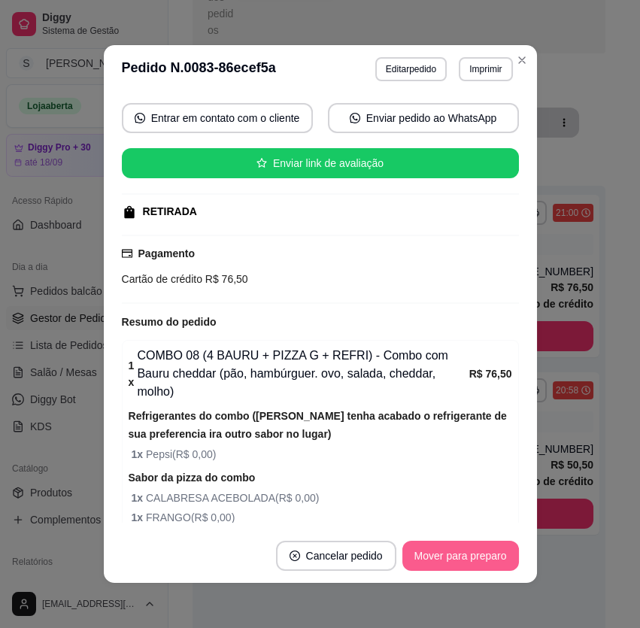
click at [445, 547] on button "Mover para preparo" at bounding box center [460, 556] width 117 height 30
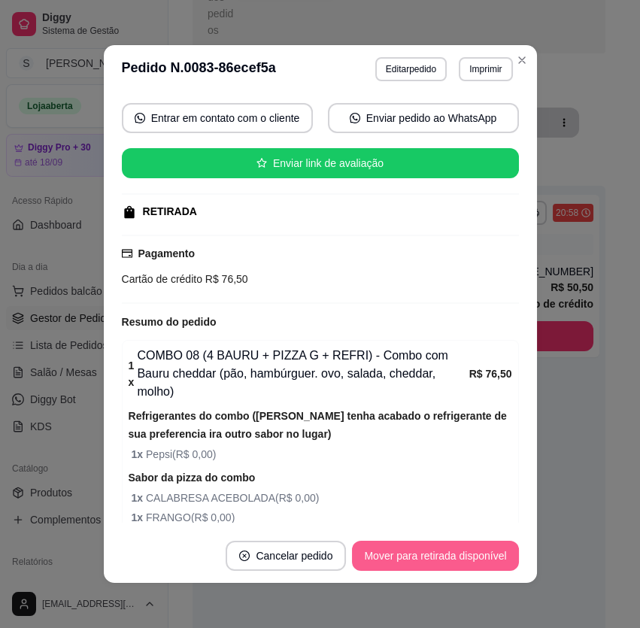
click at [442, 545] on button "Mover para retirada disponível" at bounding box center [435, 556] width 166 height 30
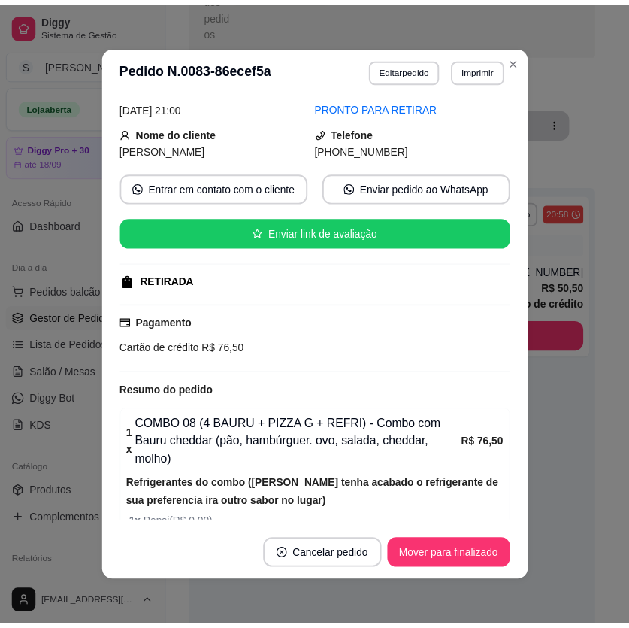
scroll to position [0, 0]
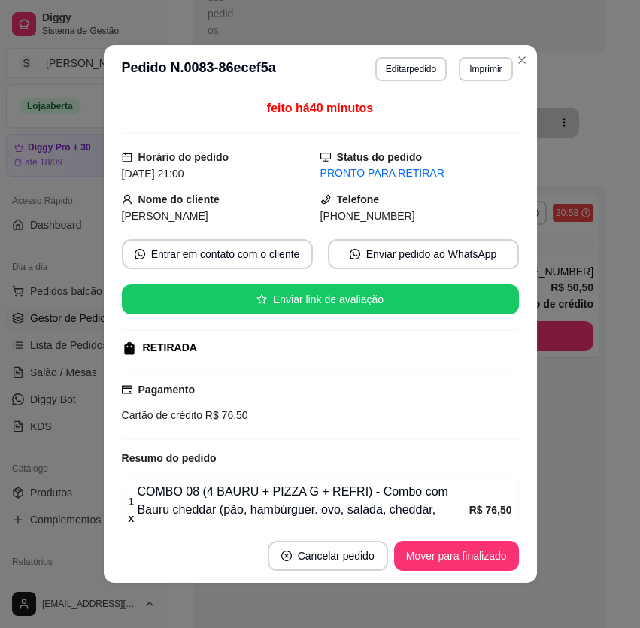
drag, startPoint x: 335, startPoint y: 212, endPoint x: 431, endPoint y: 214, distance: 95.5
click at [431, 214] on div "[PHONE_NUMBER]" at bounding box center [419, 216] width 198 height 17
copy span "8746-9668"
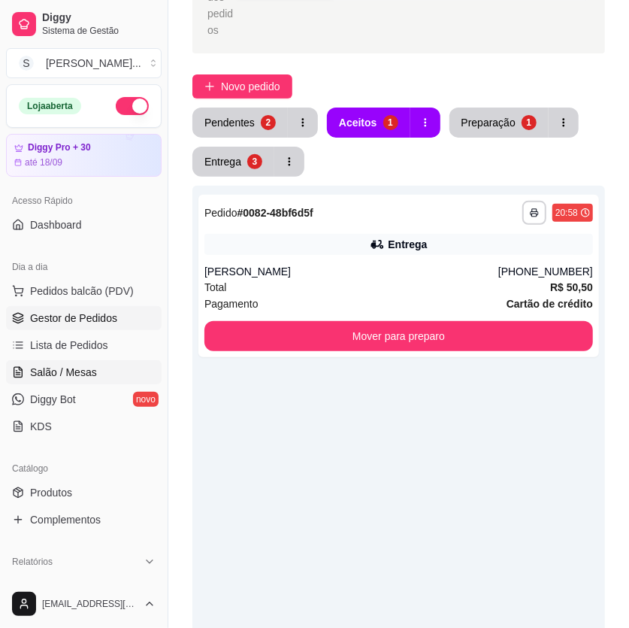
click at [34, 369] on span "Salão / Mesas" at bounding box center [63, 372] width 67 height 15
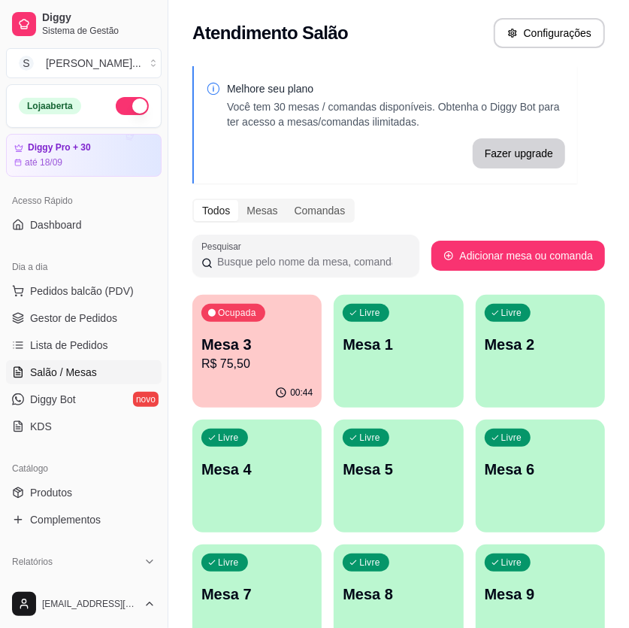
click at [304, 335] on p "Mesa 3" at bounding box center [256, 344] width 111 height 21
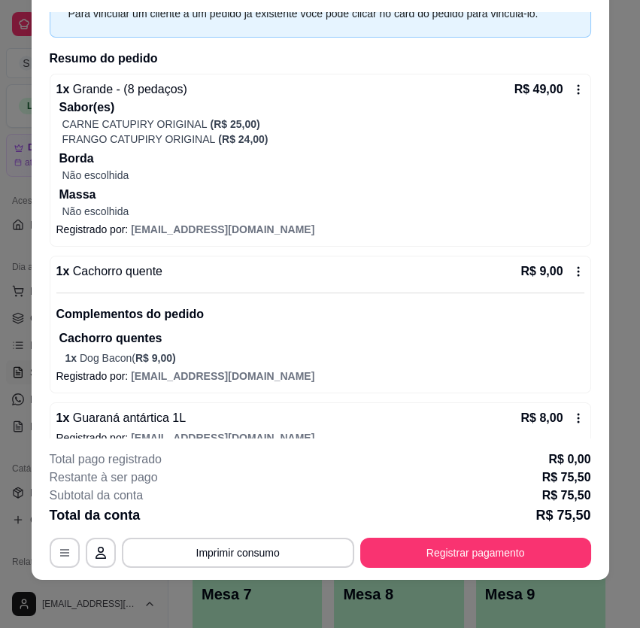
scroll to position [310, 0]
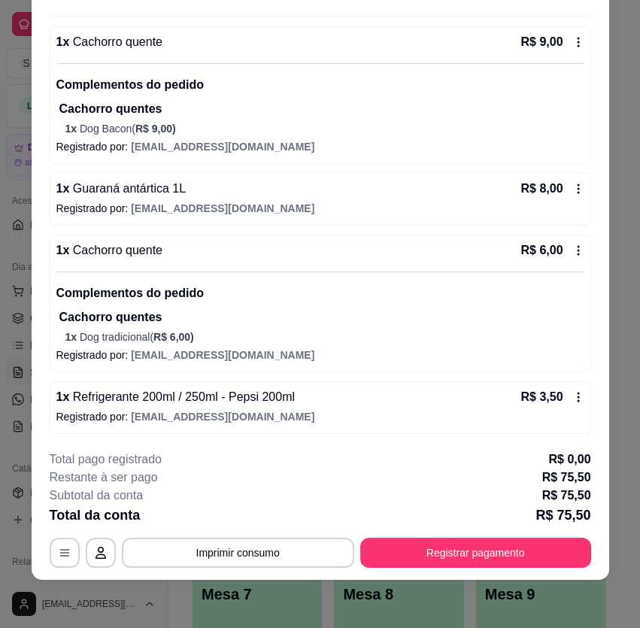
click at [153, 316] on p "Cachorro quentes" at bounding box center [321, 317] width 525 height 18
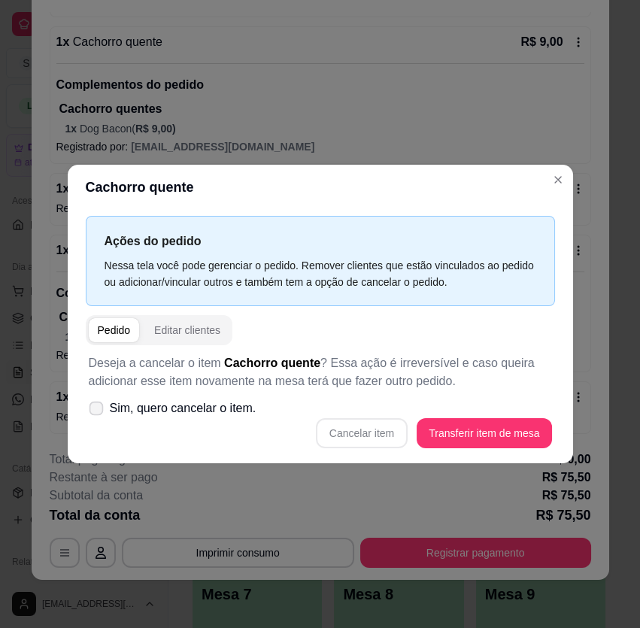
click at [98, 405] on icon at bounding box center [95, 408] width 11 height 8
click at [98, 411] on input "Sim, quero cancelar o item." at bounding box center [93, 416] width 10 height 10
checkbox input "true"
click at [373, 430] on button "Cancelar item" at bounding box center [361, 432] width 89 height 29
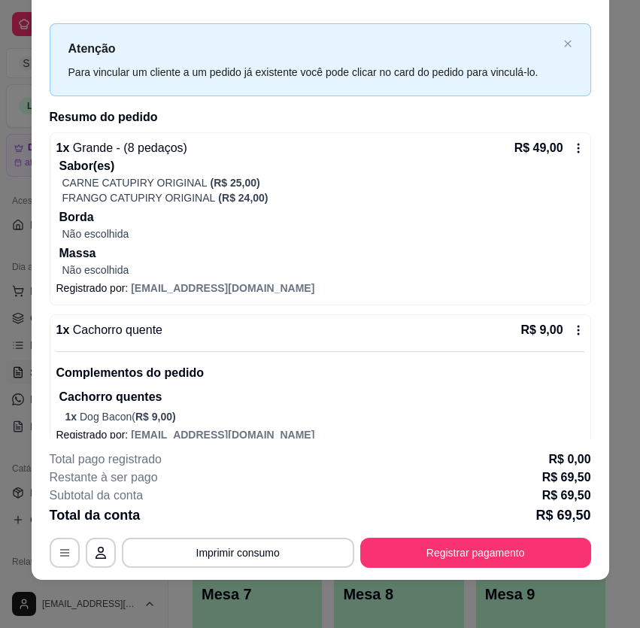
scroll to position [0, 0]
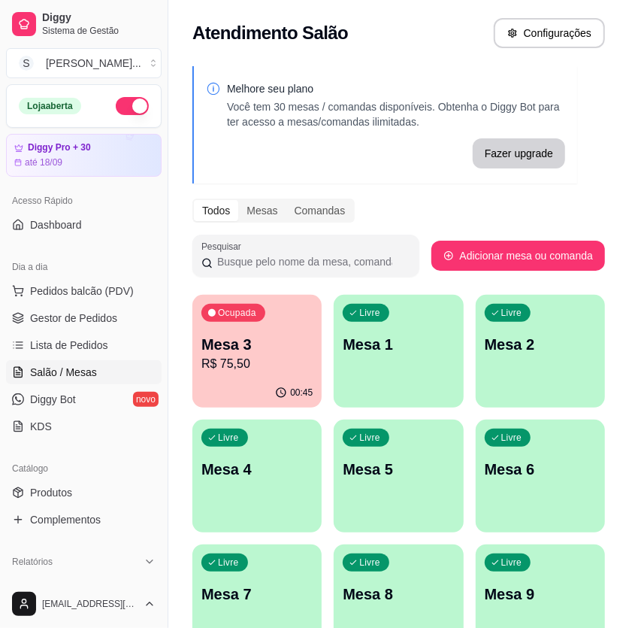
click at [261, 361] on p "R$ 75,50" at bounding box center [256, 364] width 111 height 18
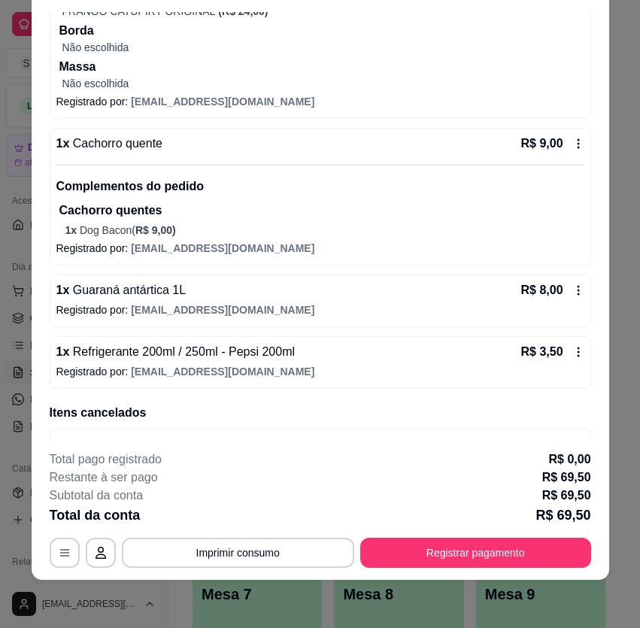
scroll to position [198, 0]
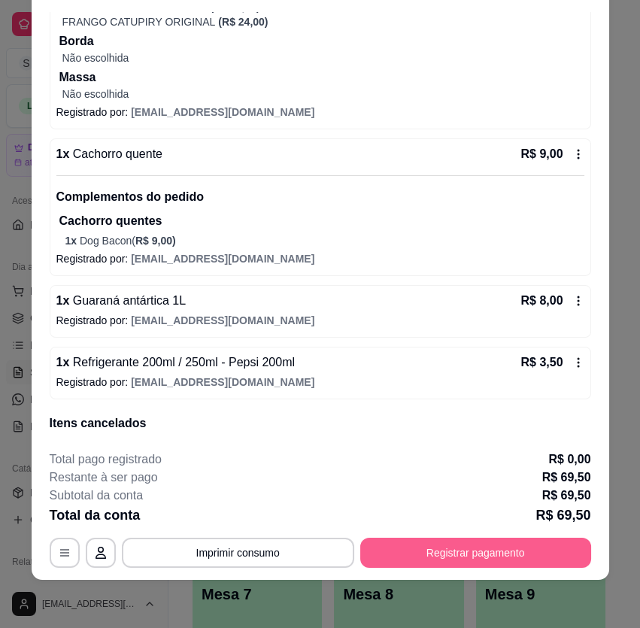
click at [380, 550] on button "Registrar pagamento" at bounding box center [475, 553] width 231 height 30
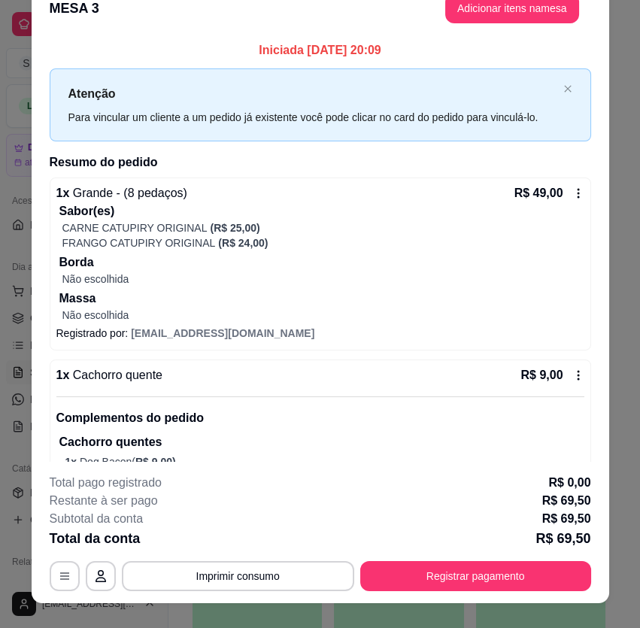
scroll to position [0, 0]
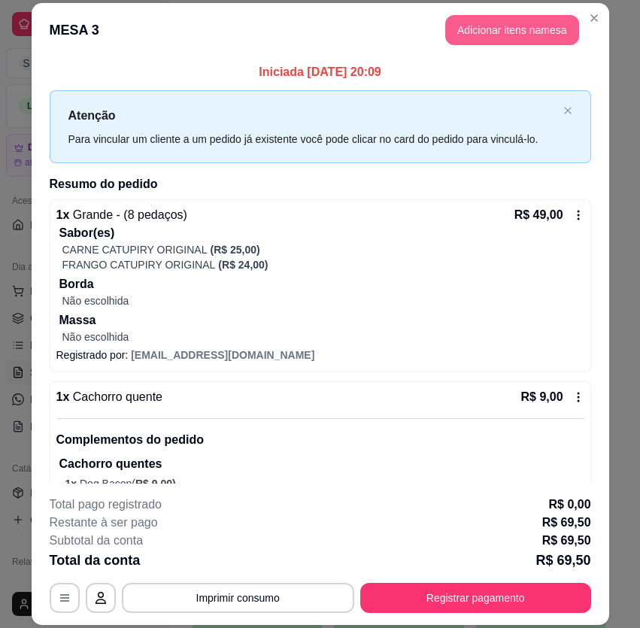
click at [471, 25] on button "Adicionar itens na mesa" at bounding box center [512, 30] width 134 height 30
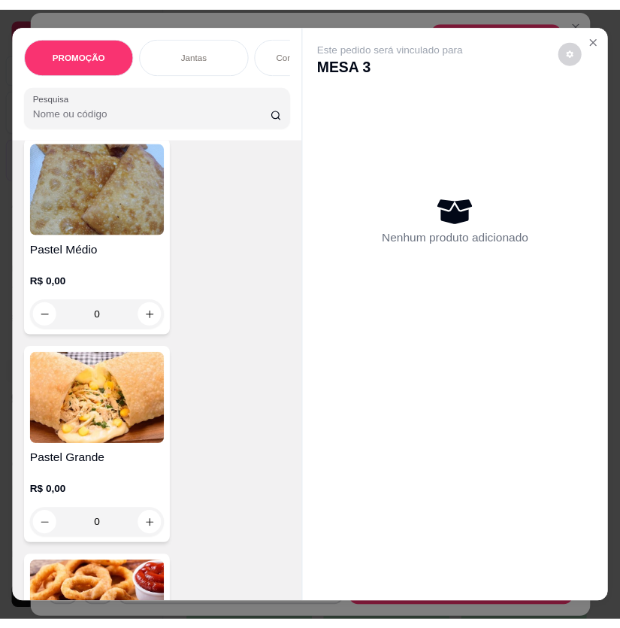
scroll to position [6425, 0]
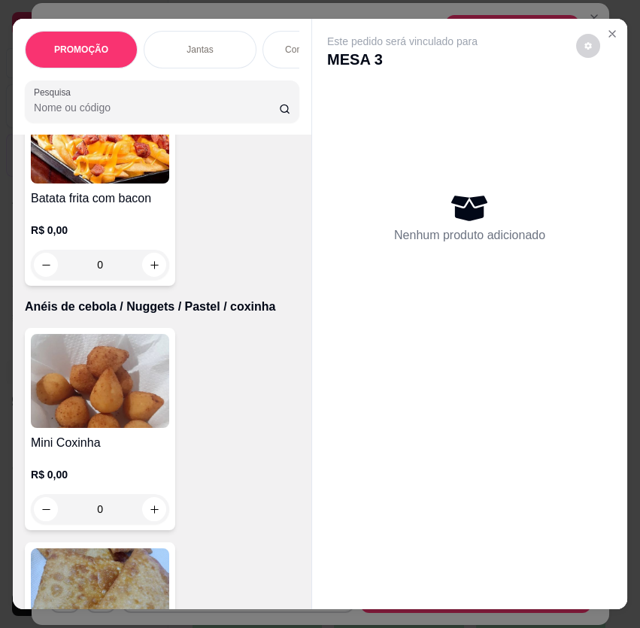
click at [111, 383] on img at bounding box center [100, 381] width 138 height 94
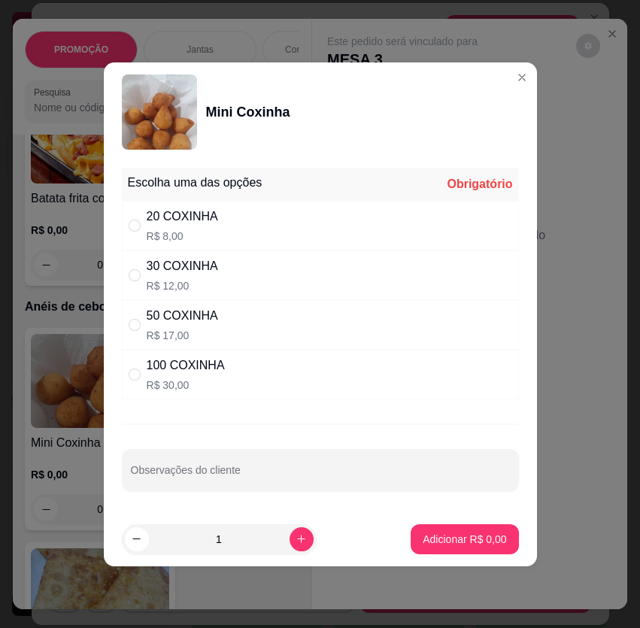
click at [304, 225] on div "20 COXINHA R$ 8,00" at bounding box center [320, 226] width 397 height 50
radio input "true"
click at [471, 540] on p "Adicionar R$ 8,00" at bounding box center [464, 539] width 83 height 15
type input "1"
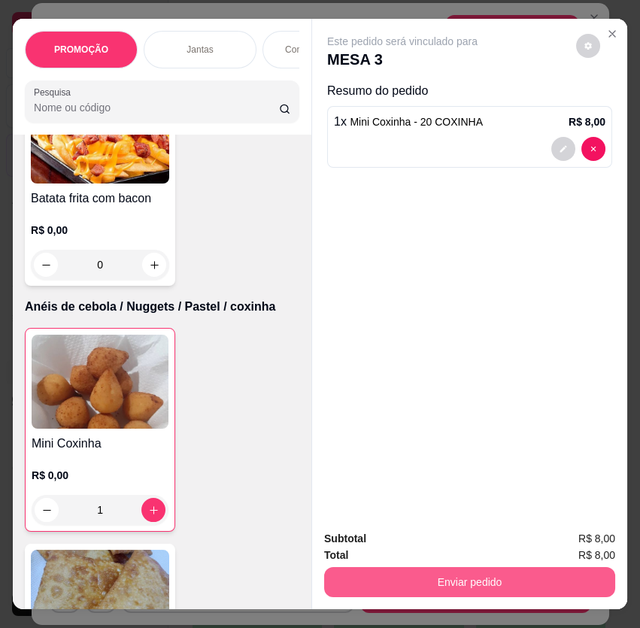
click at [468, 581] on button "Enviar pedido" at bounding box center [469, 582] width 291 height 30
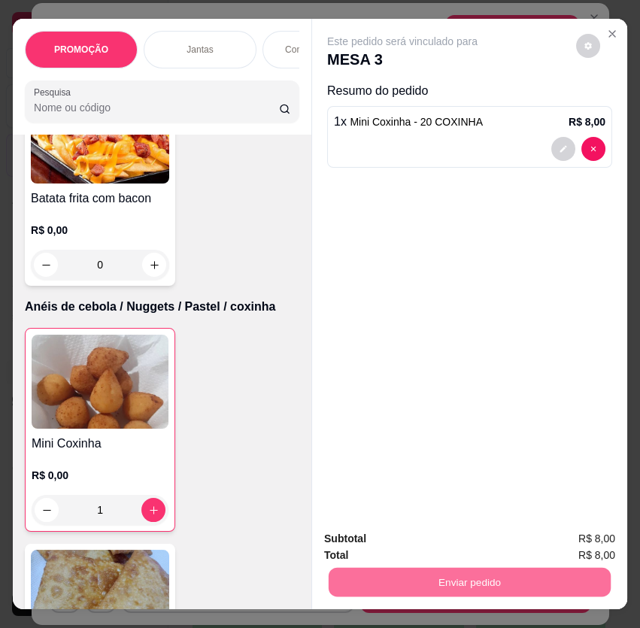
click at [390, 534] on button "Não registrar e enviar pedido" at bounding box center [418, 540] width 152 height 28
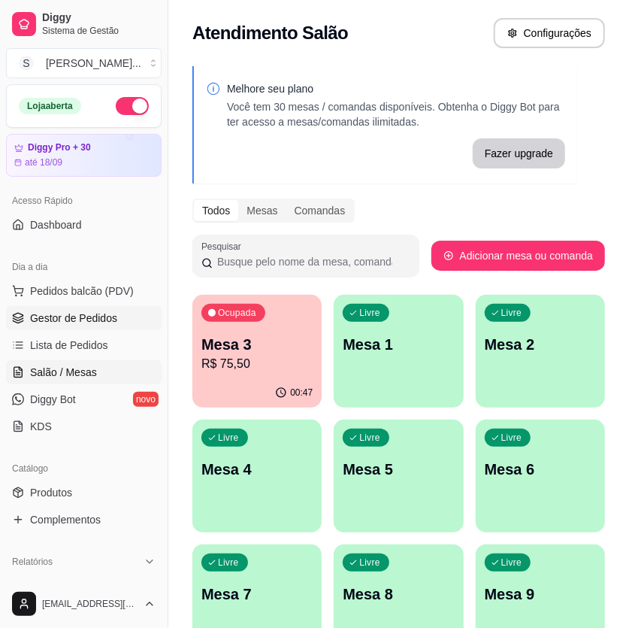
click at [63, 311] on span "Gestor de Pedidos" at bounding box center [73, 318] width 87 height 15
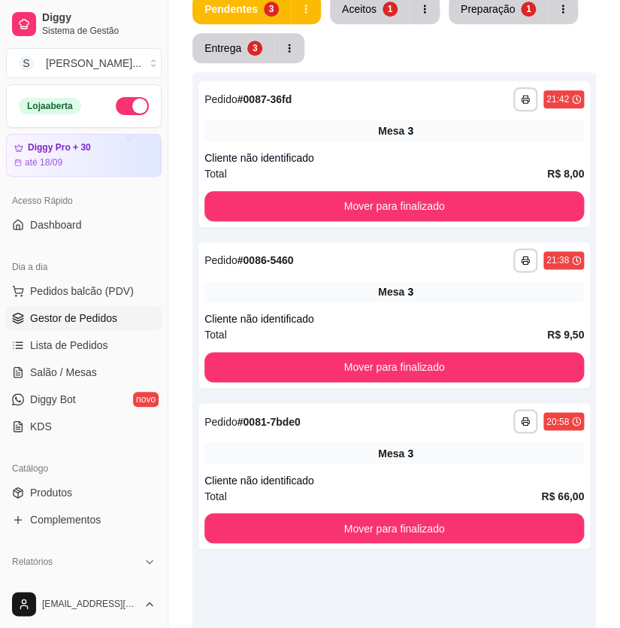
scroll to position [57, 0]
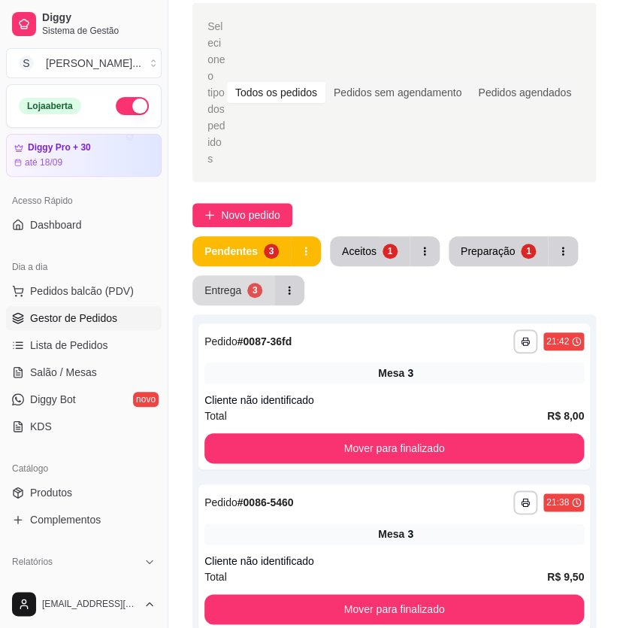
click at [241, 275] on button "Entrega 3" at bounding box center [233, 290] width 82 height 30
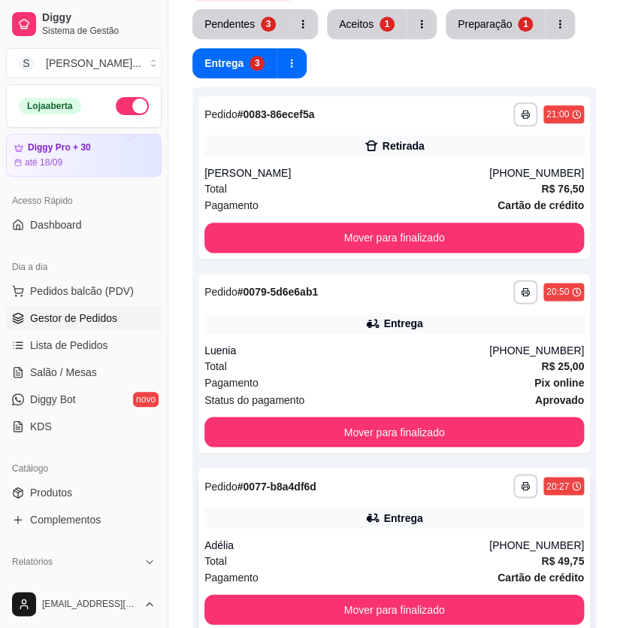
scroll to position [398, 0]
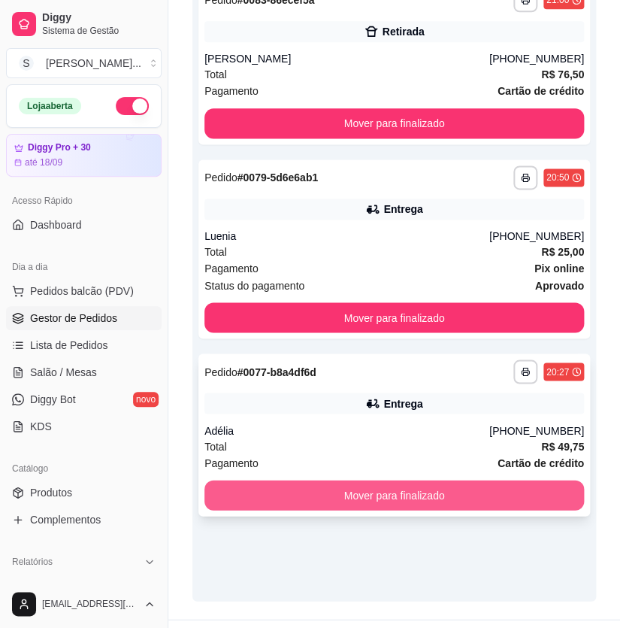
click at [385, 480] on button "Mover para finalizado" at bounding box center [395, 495] width 380 height 30
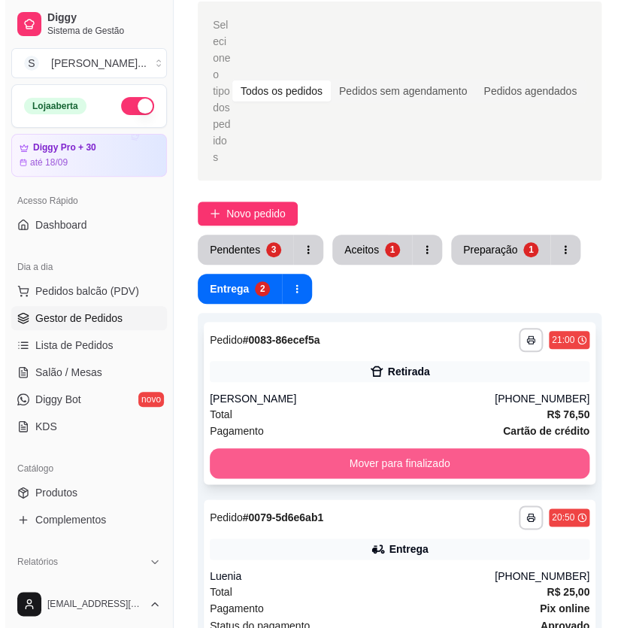
scroll to position [57, 0]
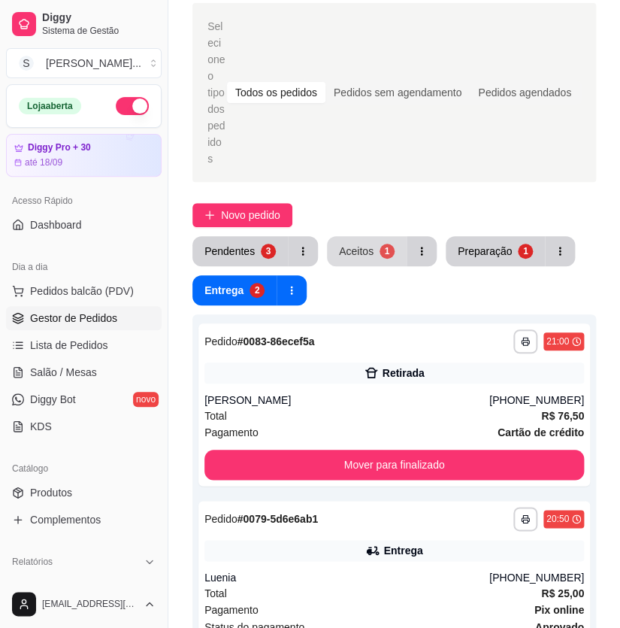
click at [380, 244] on div "1" at bounding box center [387, 251] width 15 height 15
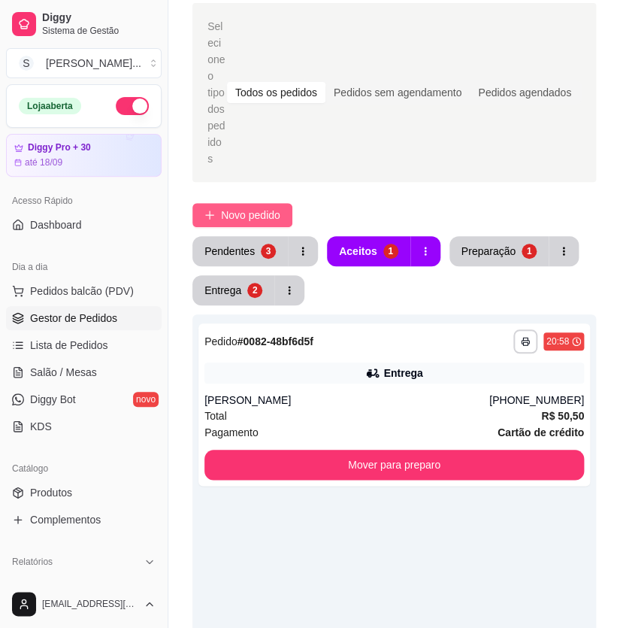
click at [241, 203] on button "Novo pedido" at bounding box center [242, 215] width 100 height 24
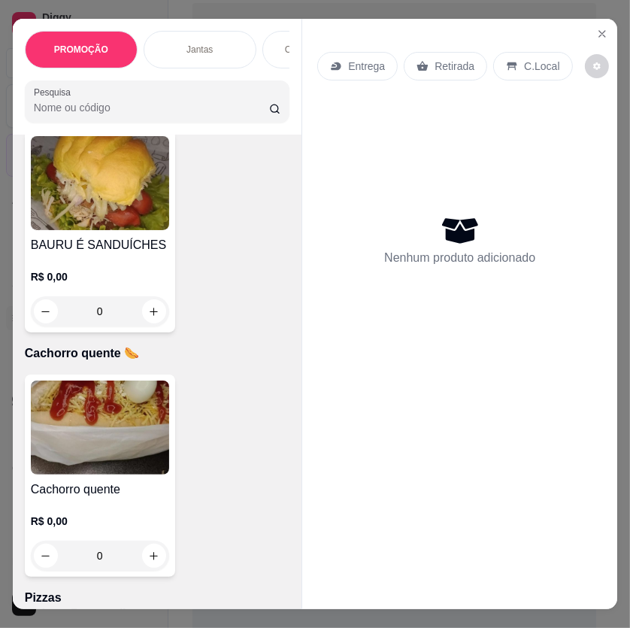
scroll to position [4989, 0]
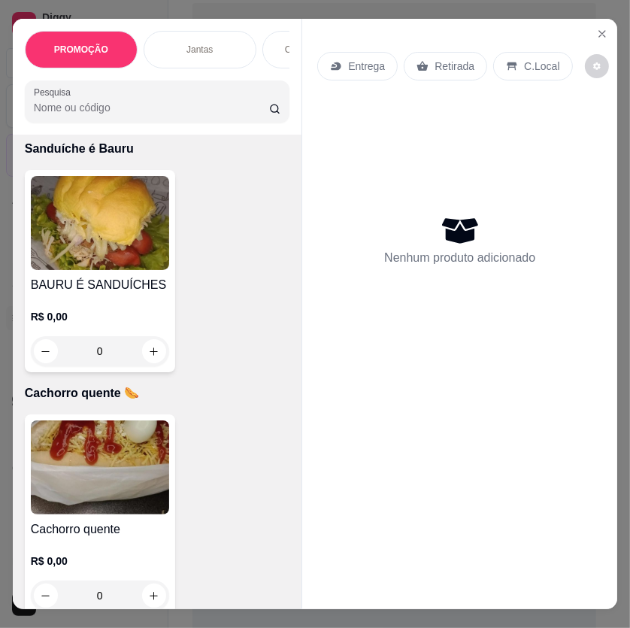
click at [124, 316] on p "R$ 0,00" at bounding box center [100, 316] width 138 height 15
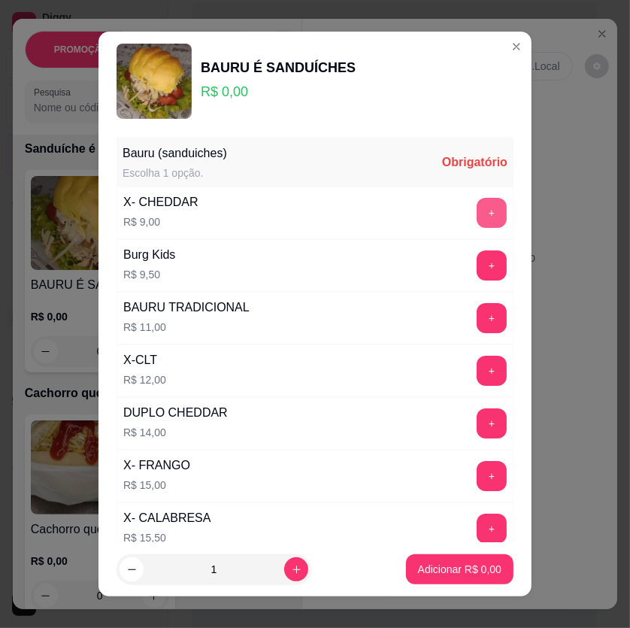
click at [477, 208] on button "+" at bounding box center [492, 213] width 30 height 30
click at [477, 209] on button "+" at bounding box center [492, 213] width 30 height 30
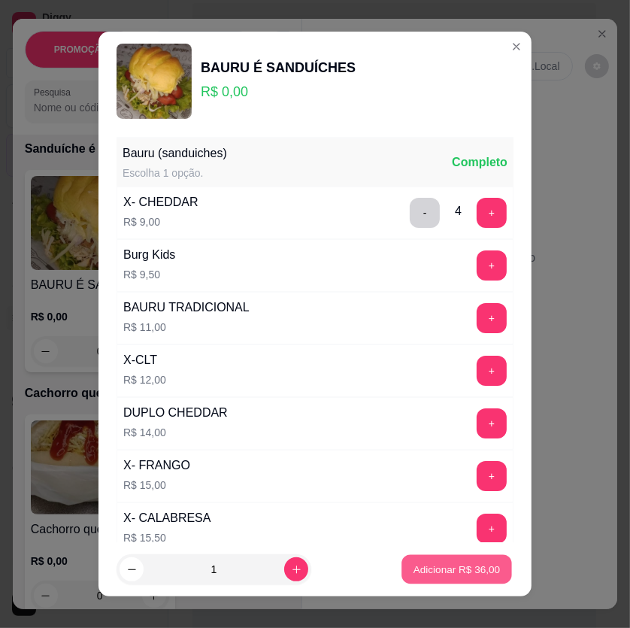
click at [480, 563] on p "Adicionar R$ 36,00" at bounding box center [457, 569] width 87 height 14
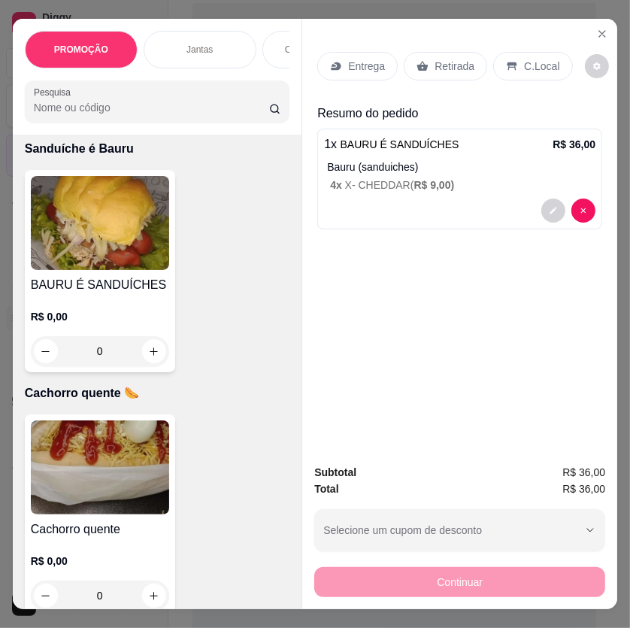
click at [423, 73] on div "Retirada" at bounding box center [445, 66] width 83 height 29
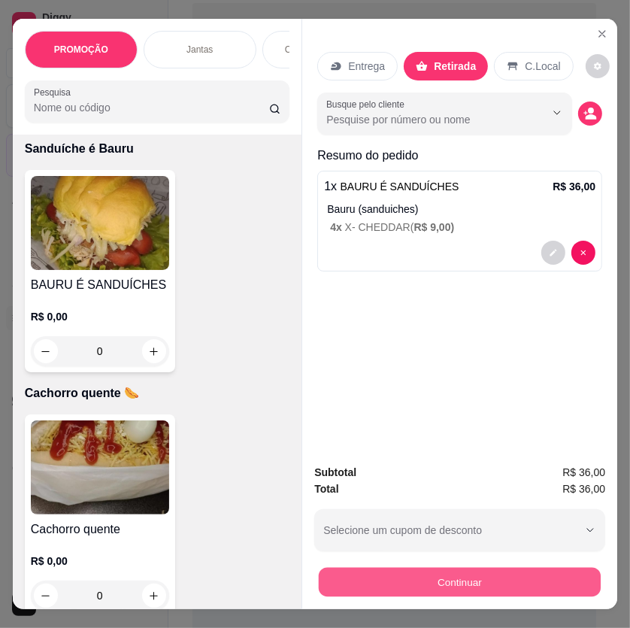
click at [448, 581] on button "Continuar" at bounding box center [460, 582] width 282 height 29
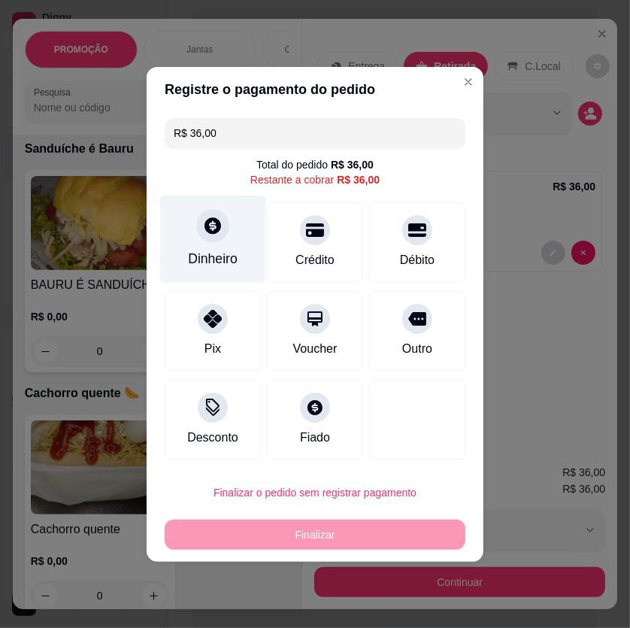
click at [203, 249] on div "Dinheiro" at bounding box center [213, 259] width 50 height 20
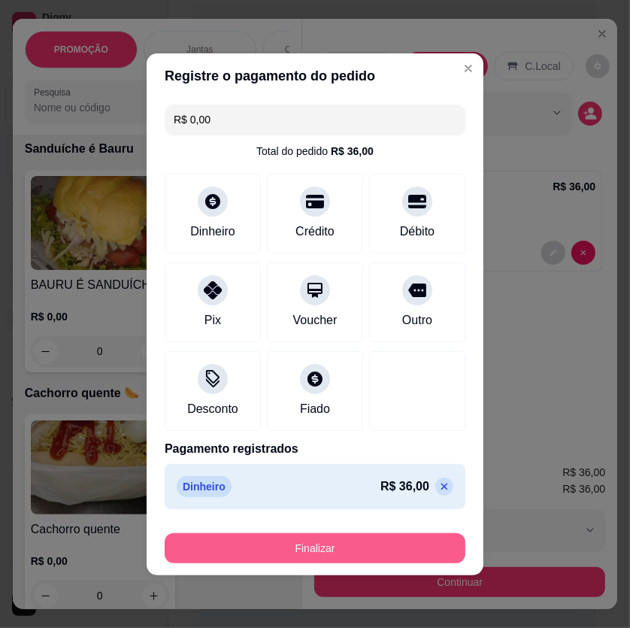
click at [322, 547] on button "Finalizar" at bounding box center [315, 548] width 301 height 30
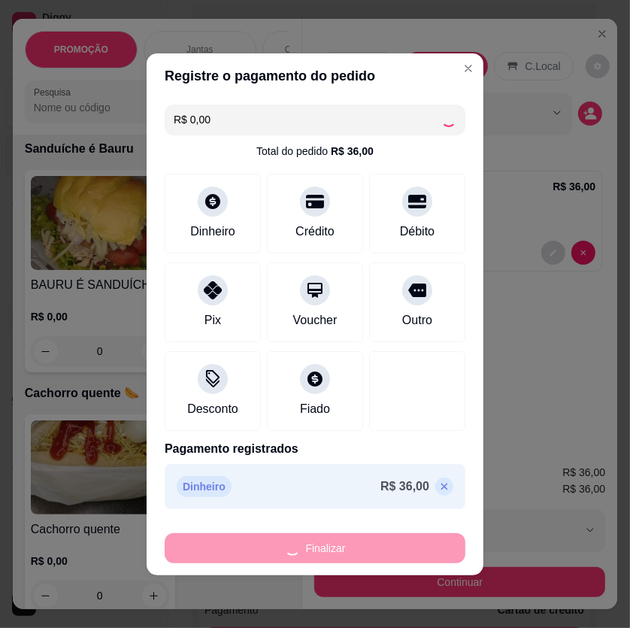
type input "-R$ 36,00"
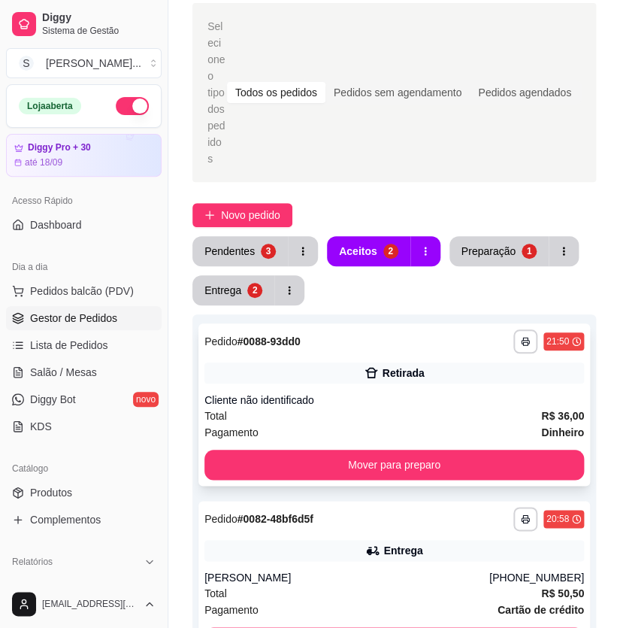
click at [383, 358] on div "**********" at bounding box center [394, 404] width 392 height 162
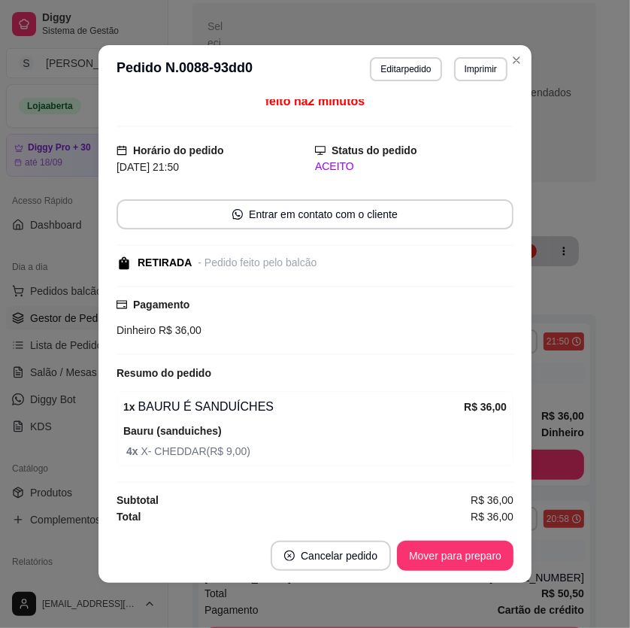
scroll to position [8, 0]
click at [392, 59] on button "Editar pedido" at bounding box center [405, 69] width 71 height 24
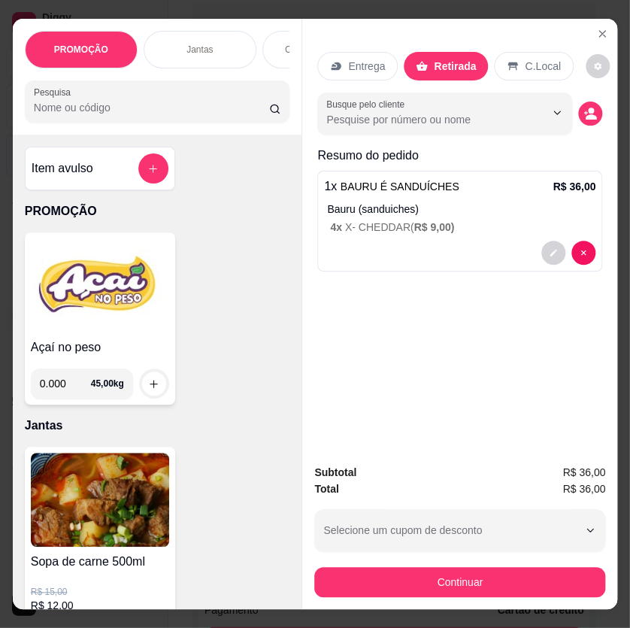
click at [383, 59] on div "Entrega" at bounding box center [357, 66] width 80 height 29
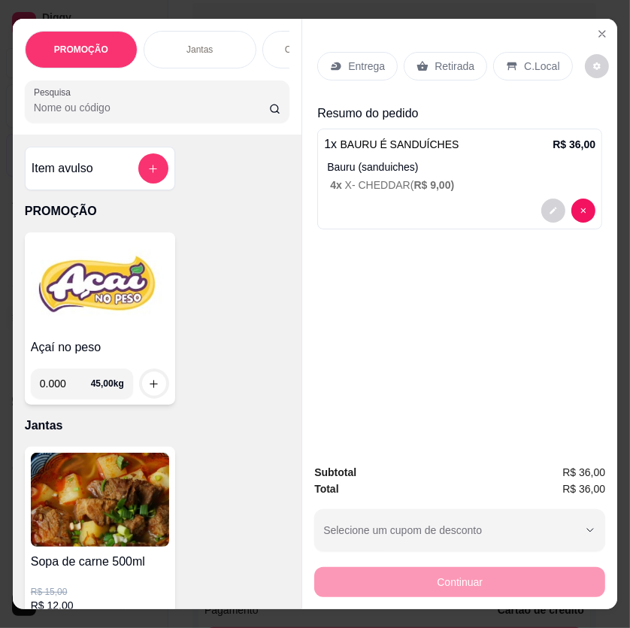
click at [454, 59] on p "Retirada" at bounding box center [455, 66] width 40 height 15
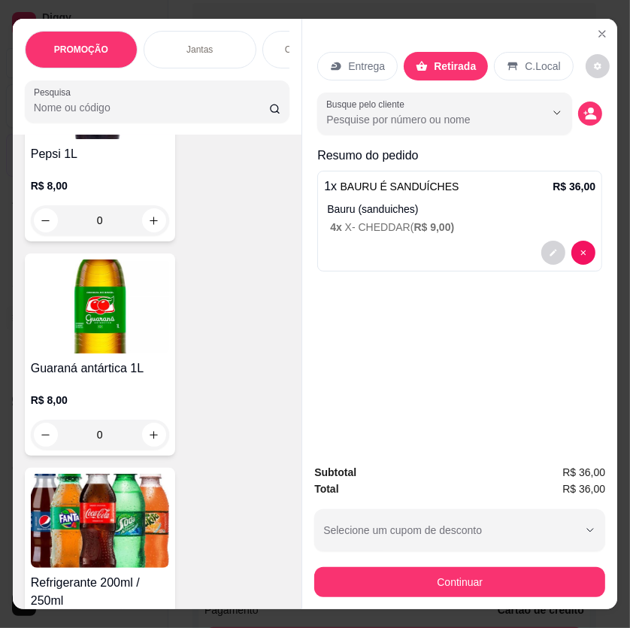
scroll to position [8954, 0]
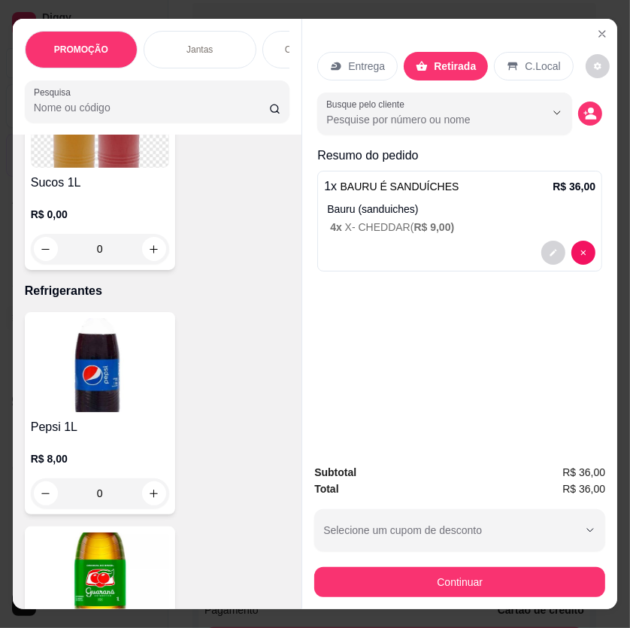
click at [107, 377] on img at bounding box center [100, 365] width 138 height 94
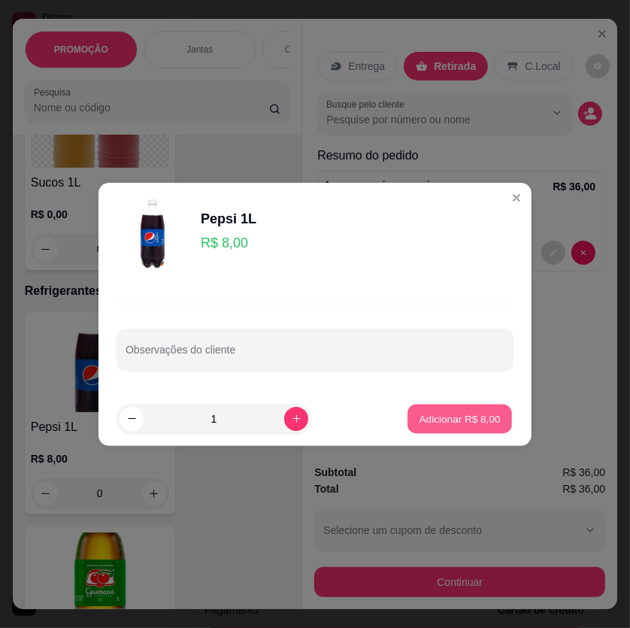
click at [471, 425] on p "Adicionar R$ 8,00" at bounding box center [459, 418] width 81 height 14
type input "1"
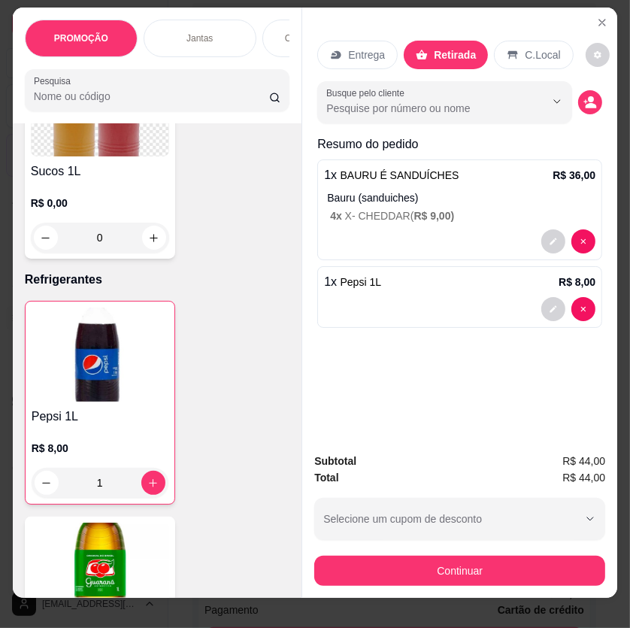
scroll to position [0, 0]
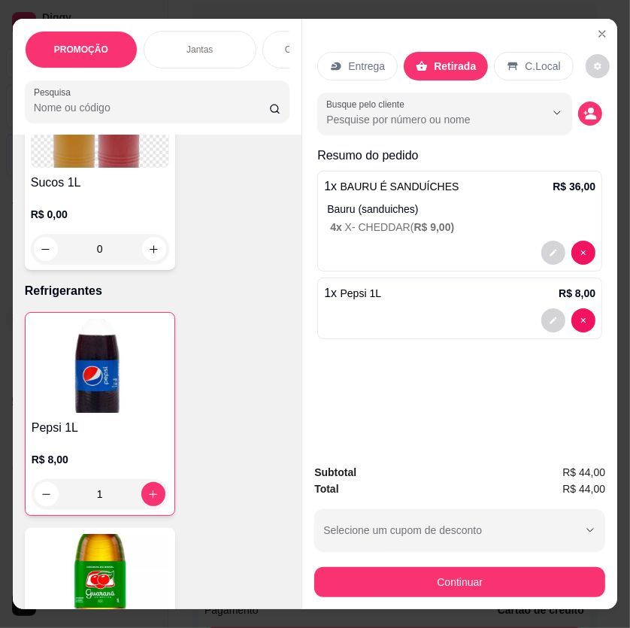
click at [578, 7] on div "PROMOÇÃO Jantas Combos da casa Sanduíche é Bauru Cachorro quente 🌭 Pizzas Batat…" at bounding box center [315, 314] width 630 height 628
click at [522, 10] on div "PROMOÇÃO Jantas Combos da casa Sanduíche é Bauru Cachorro quente 🌭 Pizzas Batat…" at bounding box center [315, 314] width 630 height 628
click at [601, 22] on button "Close" at bounding box center [602, 34] width 24 height 24
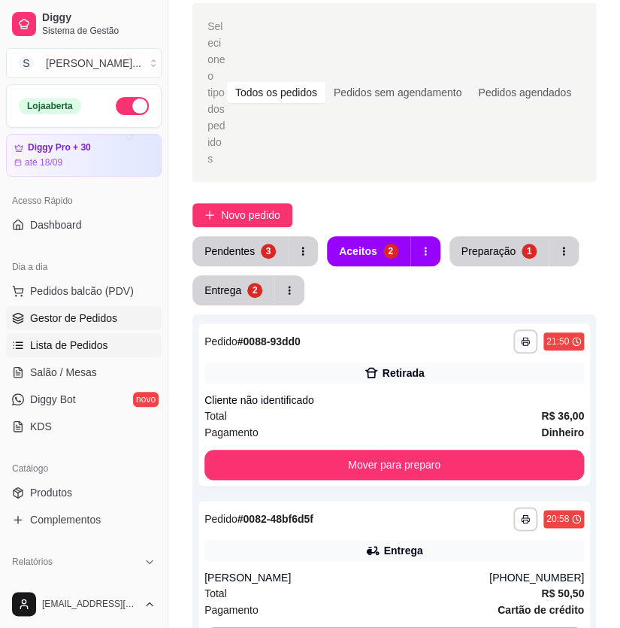
click at [72, 349] on span "Lista de Pedidos" at bounding box center [69, 345] width 78 height 15
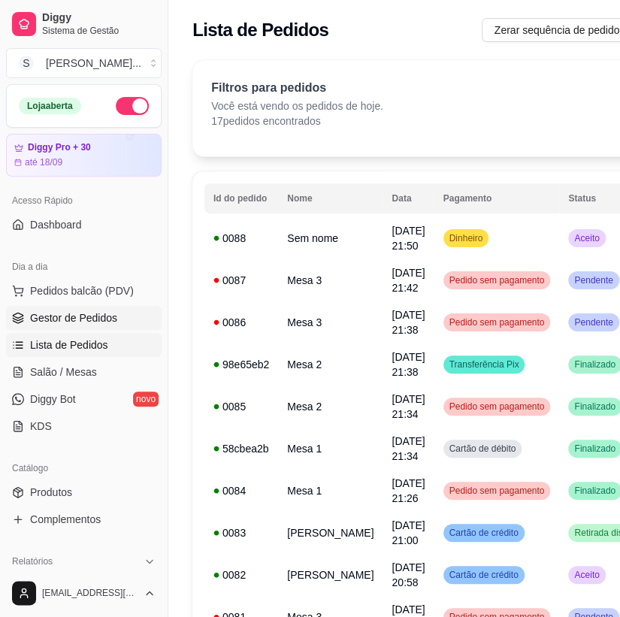
click at [82, 313] on span "Gestor de Pedidos" at bounding box center [73, 318] width 87 height 15
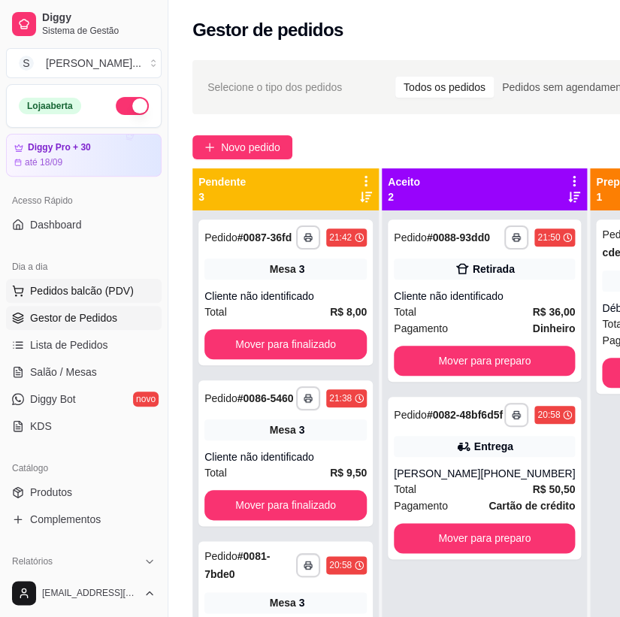
click at [58, 290] on span "Pedidos balcão (PDV)" at bounding box center [82, 290] width 104 height 15
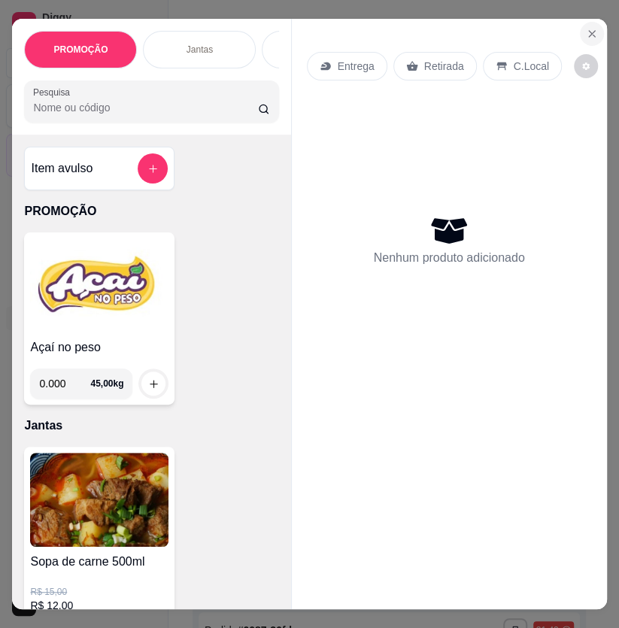
click at [586, 28] on icon "Close" at bounding box center [592, 34] width 12 height 12
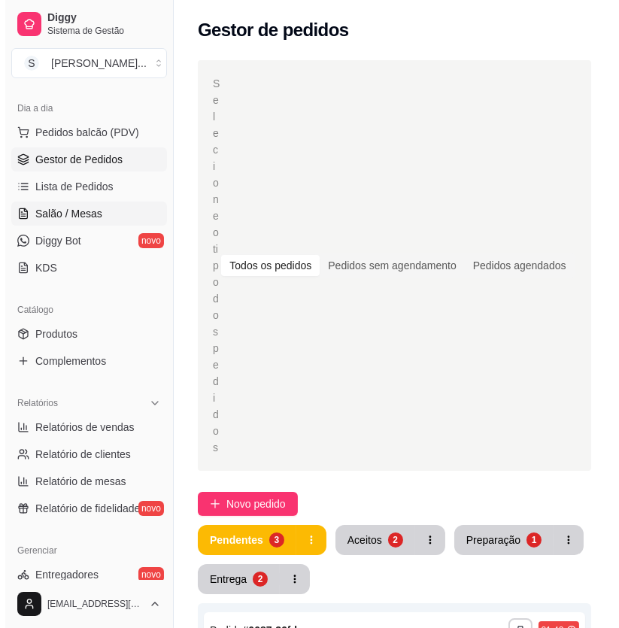
scroll to position [136, 0]
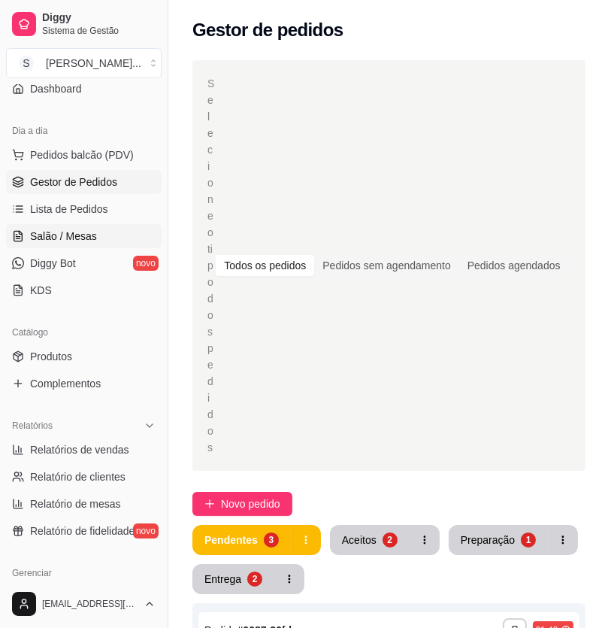
click at [68, 238] on span "Salão / Mesas" at bounding box center [63, 236] width 67 height 15
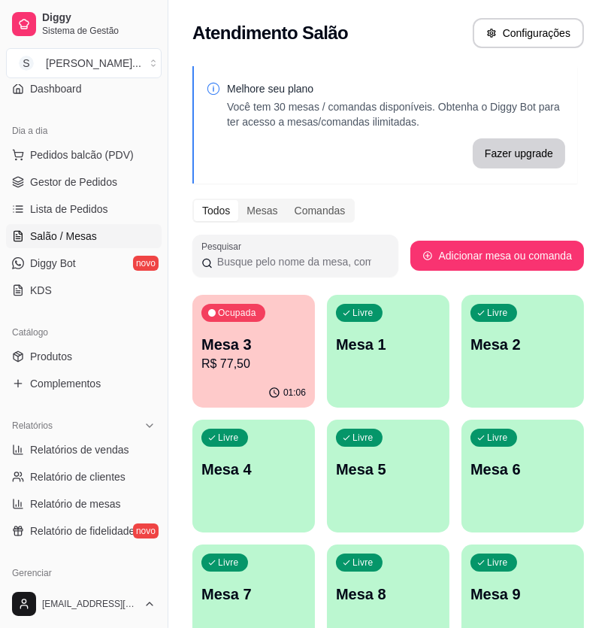
click at [263, 359] on p "R$ 77,50" at bounding box center [253, 364] width 105 height 18
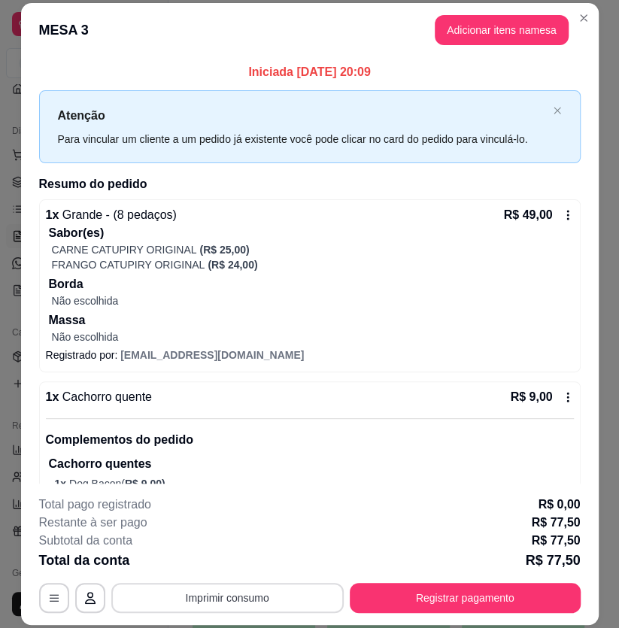
click at [275, 592] on button "Imprimir consumo" at bounding box center [227, 598] width 232 height 30
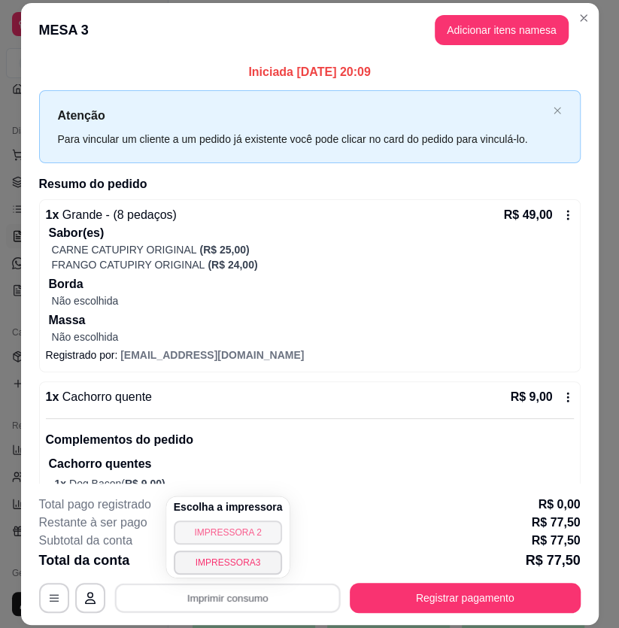
click at [262, 533] on button "IMPRESSORA 2" at bounding box center [228, 532] width 109 height 24
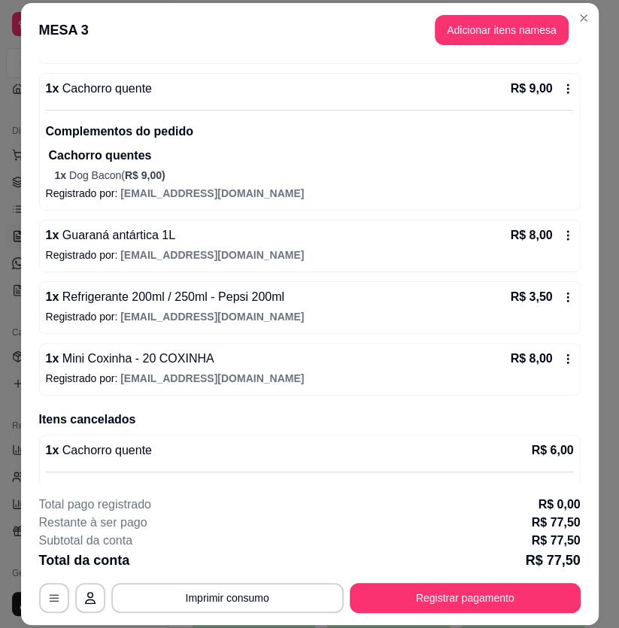
scroll to position [341, 0]
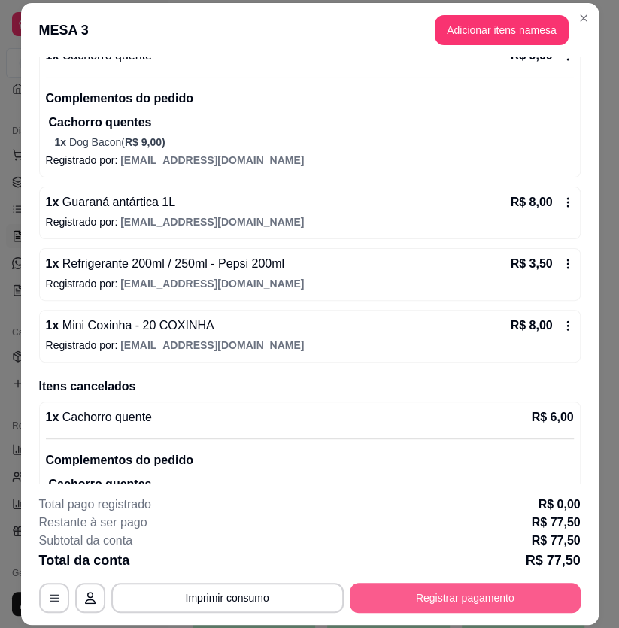
click at [401, 595] on button "Registrar pagamento" at bounding box center [465, 598] width 231 height 30
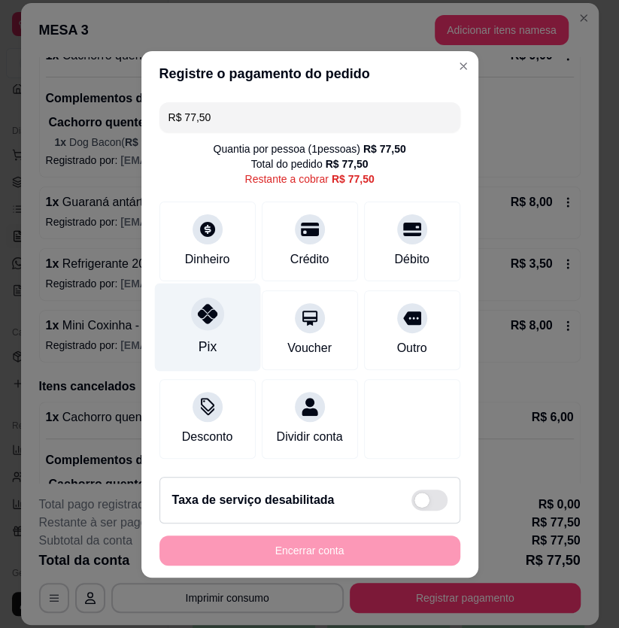
click at [197, 322] on icon at bounding box center [207, 314] width 20 height 20
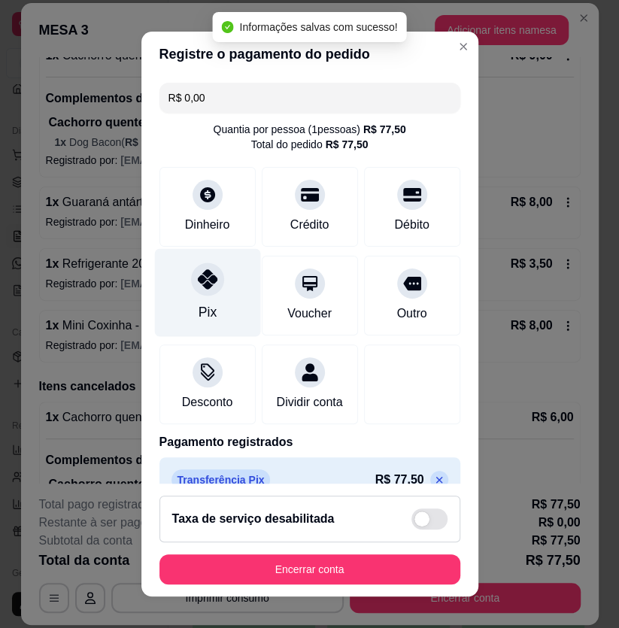
type input "R$ 0,00"
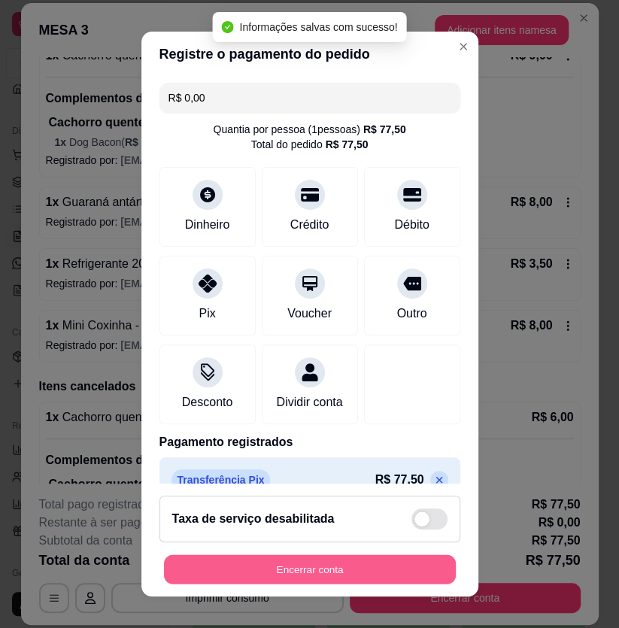
click at [290, 574] on button "Encerrar conta" at bounding box center [310, 569] width 292 height 29
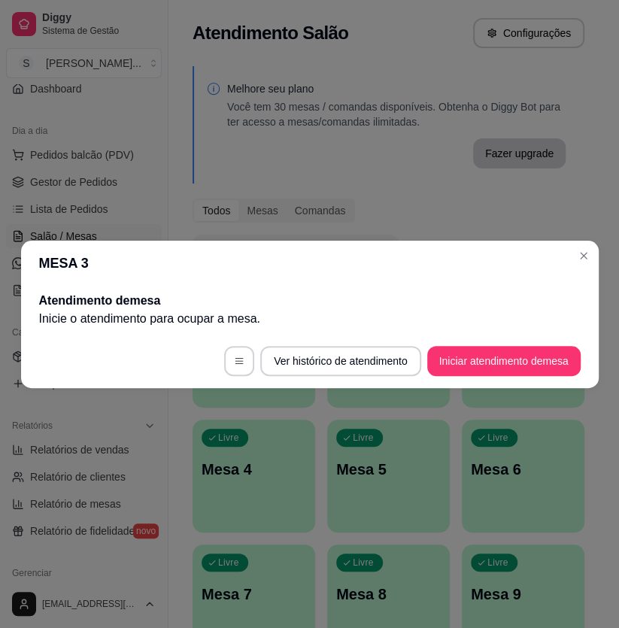
scroll to position [0, 0]
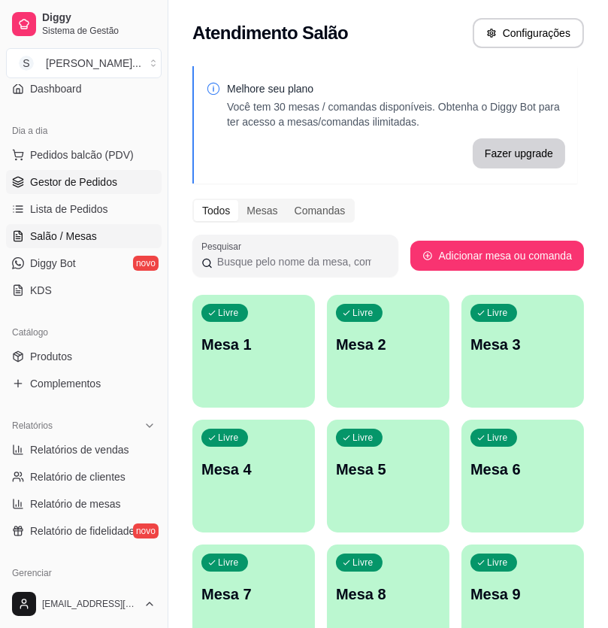
click at [69, 180] on span "Gestor de Pedidos" at bounding box center [73, 181] width 87 height 15
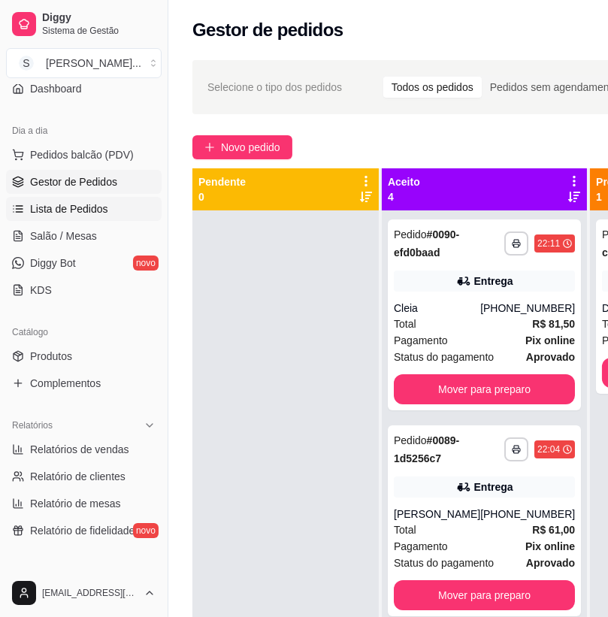
click at [88, 211] on span "Lista de Pedidos" at bounding box center [69, 208] width 78 height 15
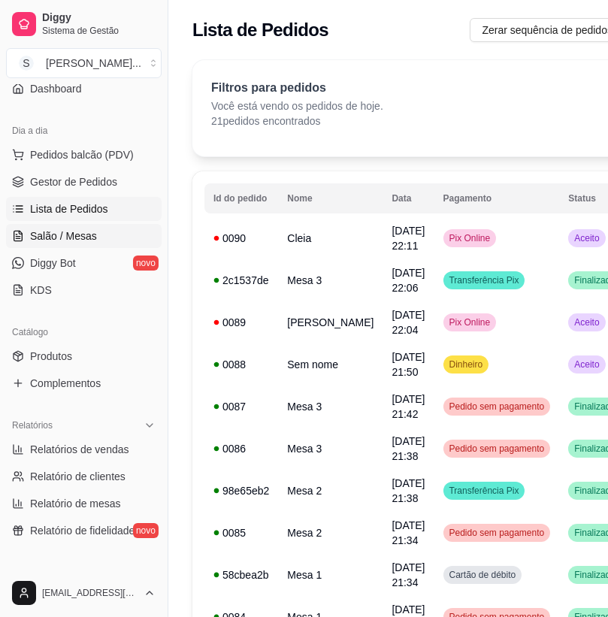
click at [77, 235] on span "Salão / Mesas" at bounding box center [63, 236] width 67 height 15
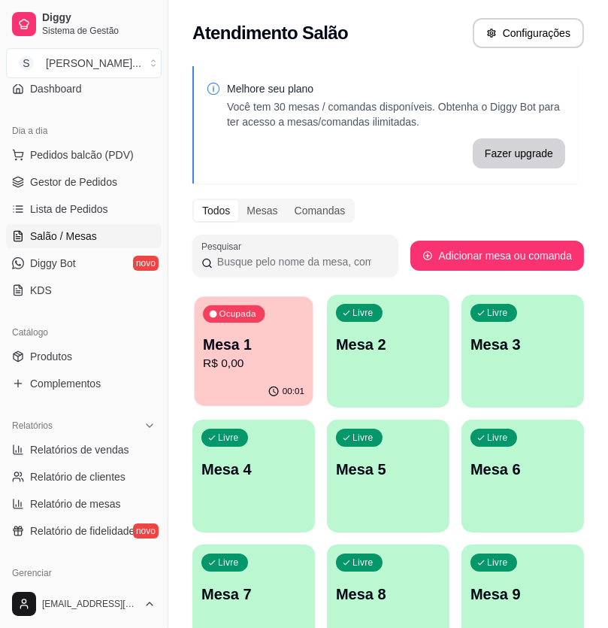
click at [235, 368] on p "R$ 0,00" at bounding box center [253, 363] width 101 height 17
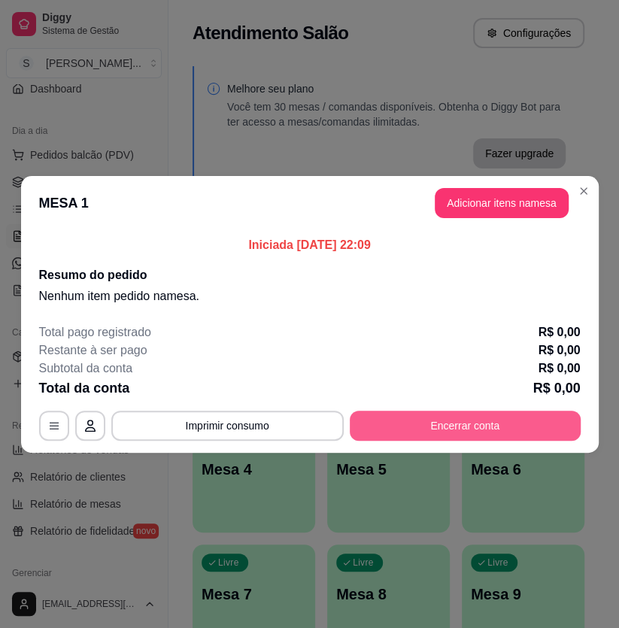
click at [494, 416] on button "Encerrar conta" at bounding box center [465, 426] width 231 height 30
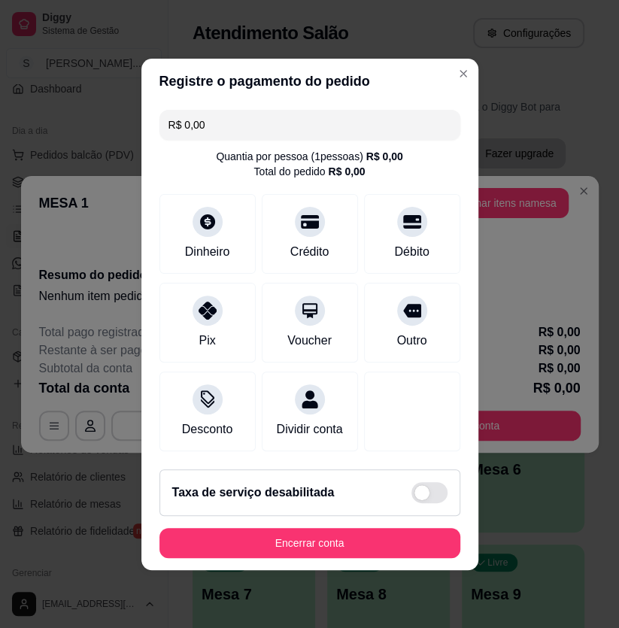
click at [334, 135] on input "R$ 0,00" at bounding box center [309, 125] width 283 height 30
click at [426, 167] on div "Quantia por pessoa ( 1 pessoas) R$ 0,00 Total do pedido R$ 0,00" at bounding box center [309, 164] width 301 height 30
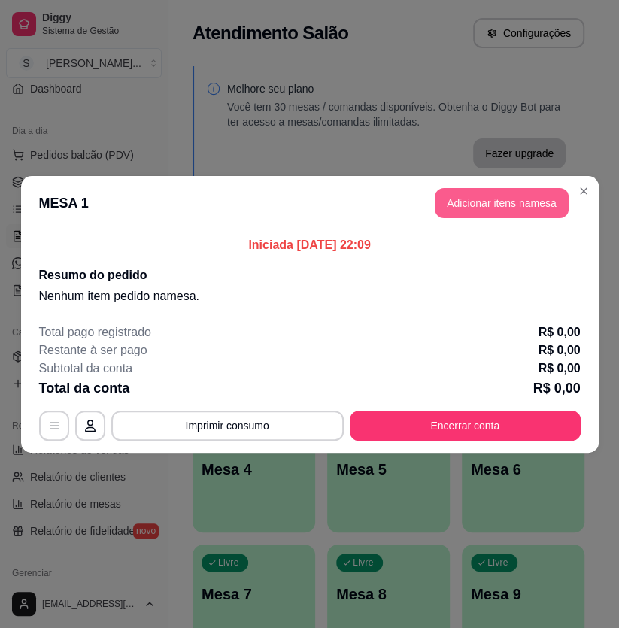
click at [484, 204] on button "Adicionar itens na mesa" at bounding box center [502, 203] width 134 height 30
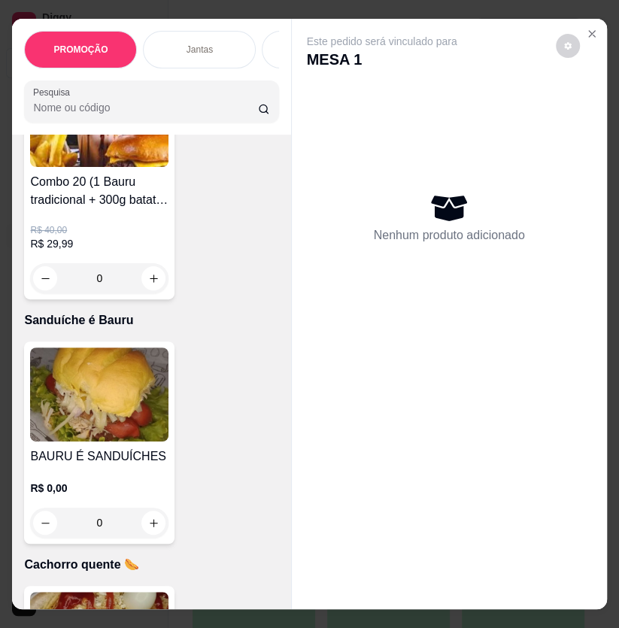
scroll to position [4784, 0]
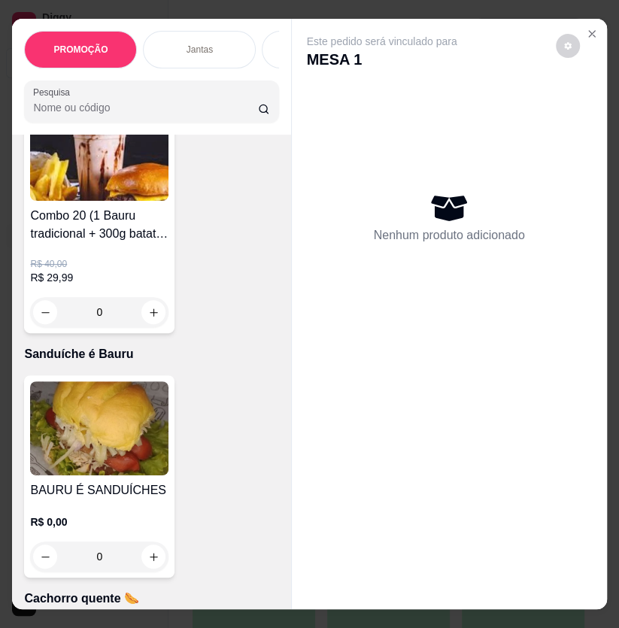
click at [101, 444] on img at bounding box center [99, 428] width 138 height 94
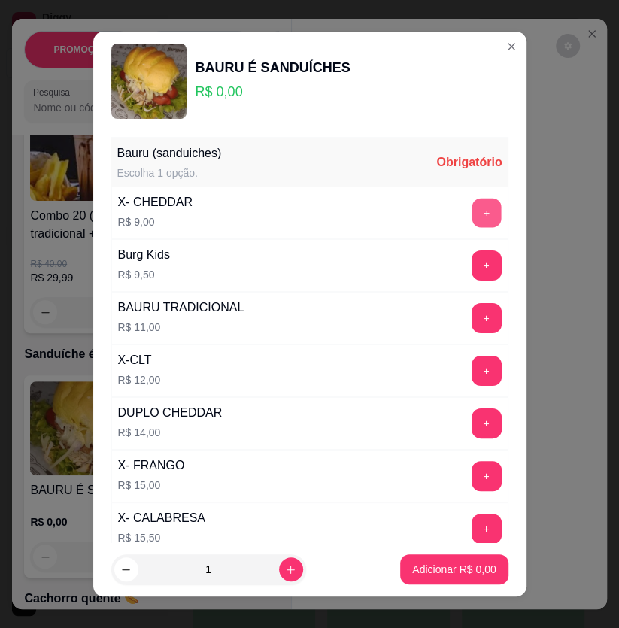
click at [471, 212] on button "+" at bounding box center [485, 212] width 29 height 29
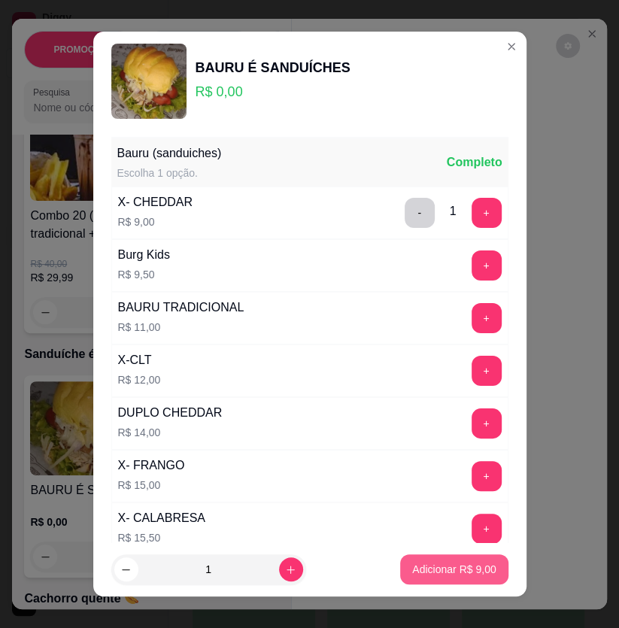
click at [443, 571] on p "Adicionar R$ 9,00" at bounding box center [453, 569] width 83 height 15
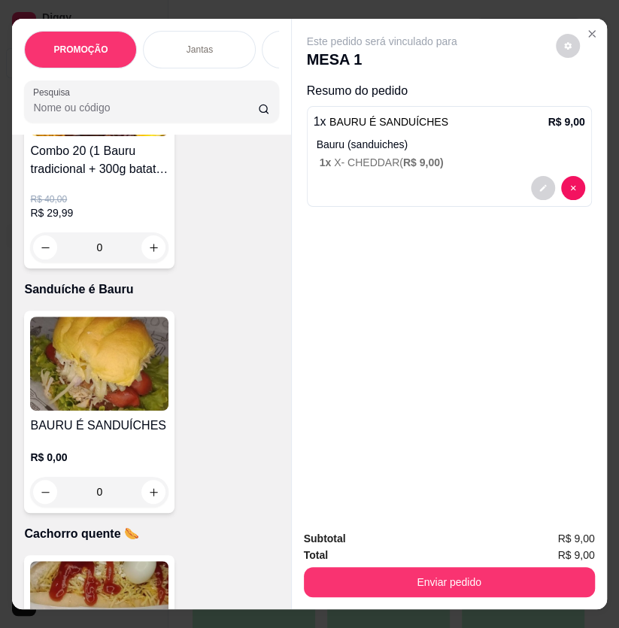
scroll to position [4921, 0]
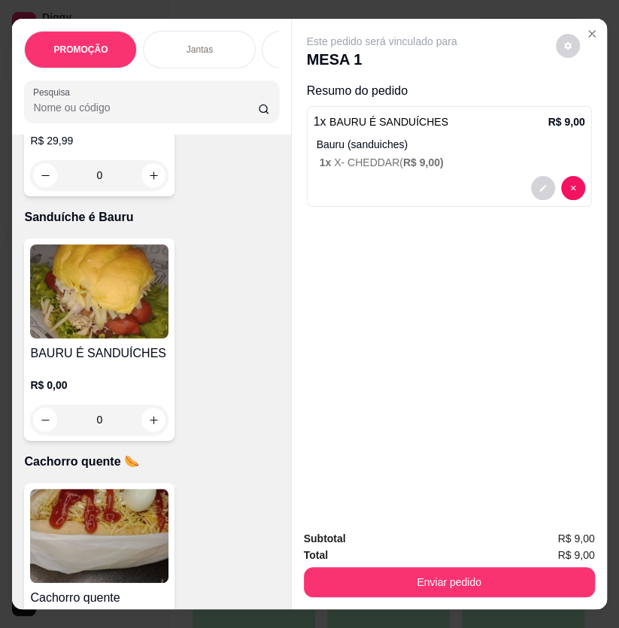
click at [98, 540] on img at bounding box center [99, 536] width 138 height 94
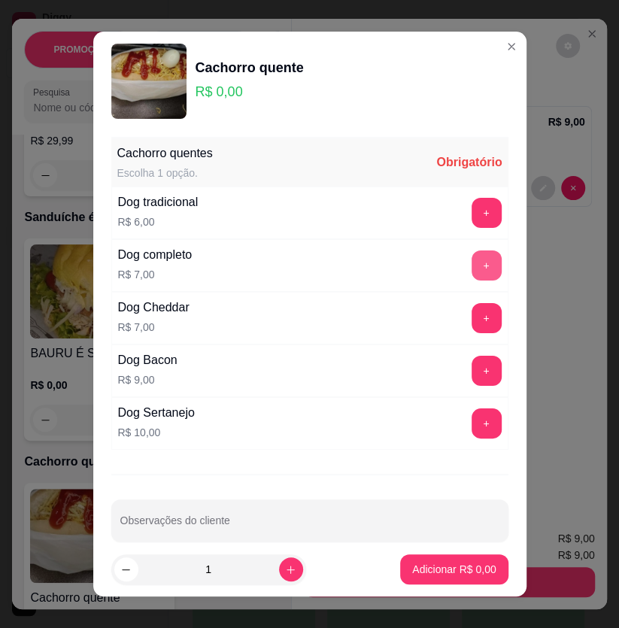
click at [471, 266] on button "+" at bounding box center [486, 265] width 30 height 30
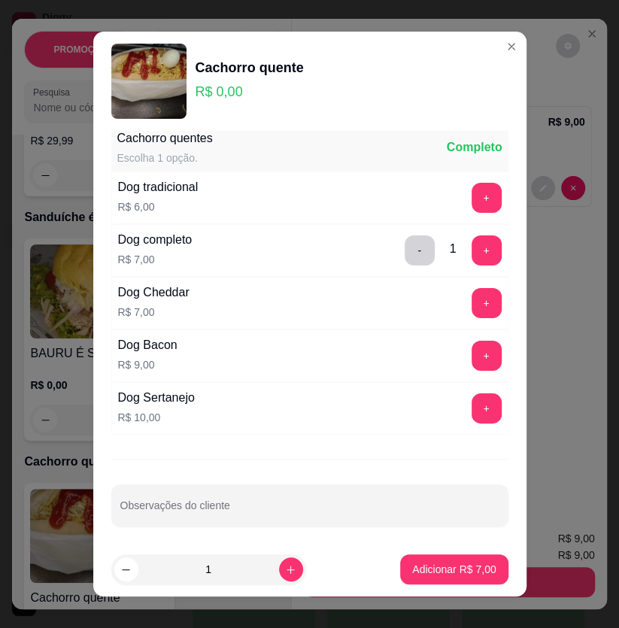
scroll to position [19, 0]
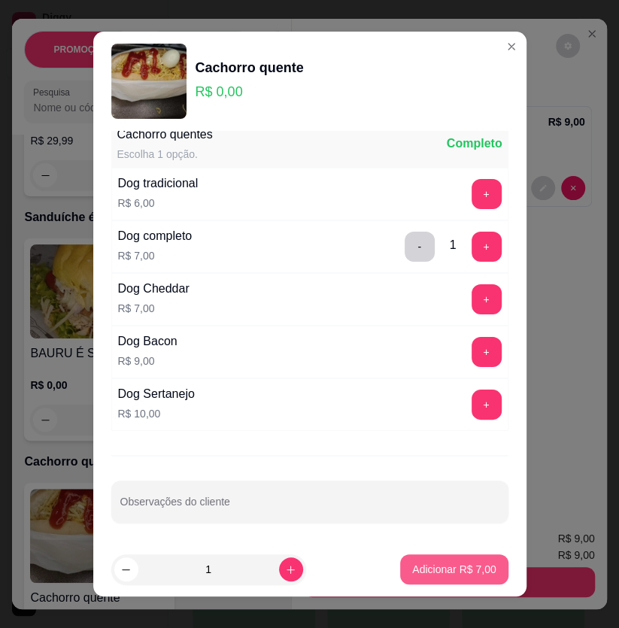
click at [444, 563] on p "Adicionar R$ 7,00" at bounding box center [453, 569] width 83 height 15
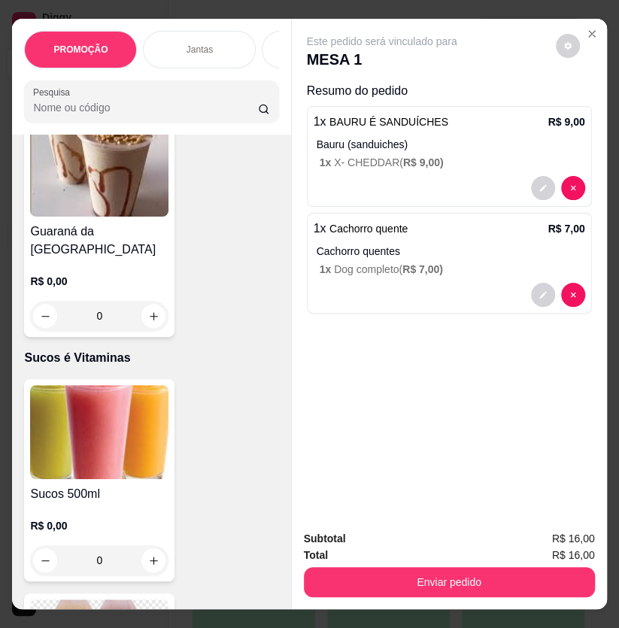
scroll to position [8406, 0]
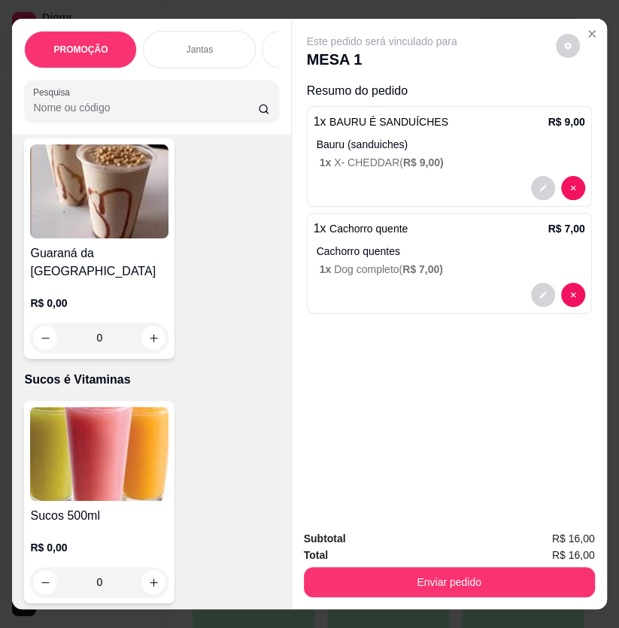
click at [126, 407] on img at bounding box center [99, 454] width 138 height 94
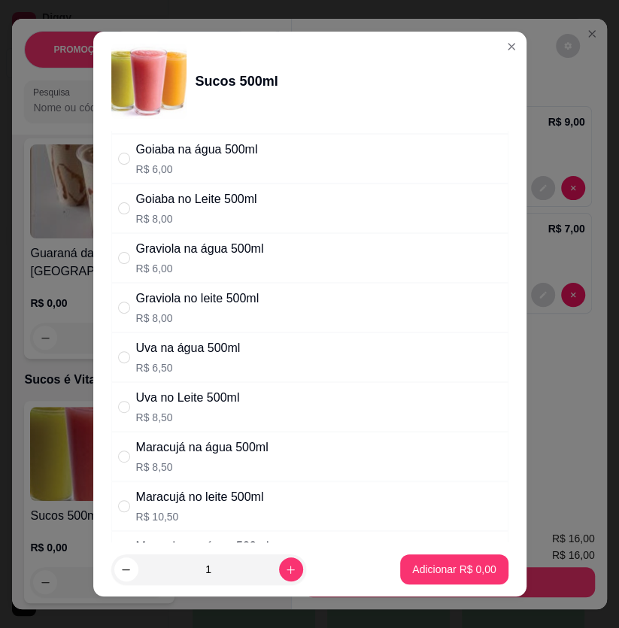
scroll to position [136, 0]
click at [309, 301] on div "Graviola no leite 500ml R$ 8,00" at bounding box center [309, 307] width 397 height 50
radio input "true"
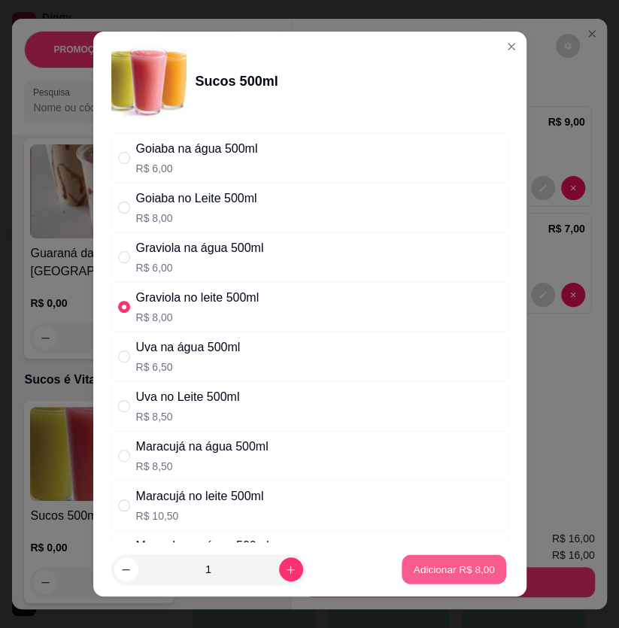
click at [444, 571] on p "Adicionar R$ 8,00" at bounding box center [454, 569] width 81 height 14
type input "1"
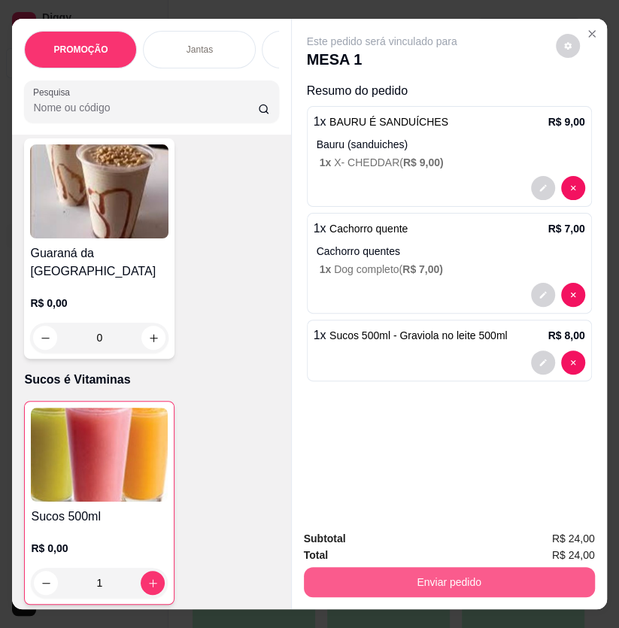
click at [514, 580] on button "Enviar pedido" at bounding box center [449, 582] width 291 height 30
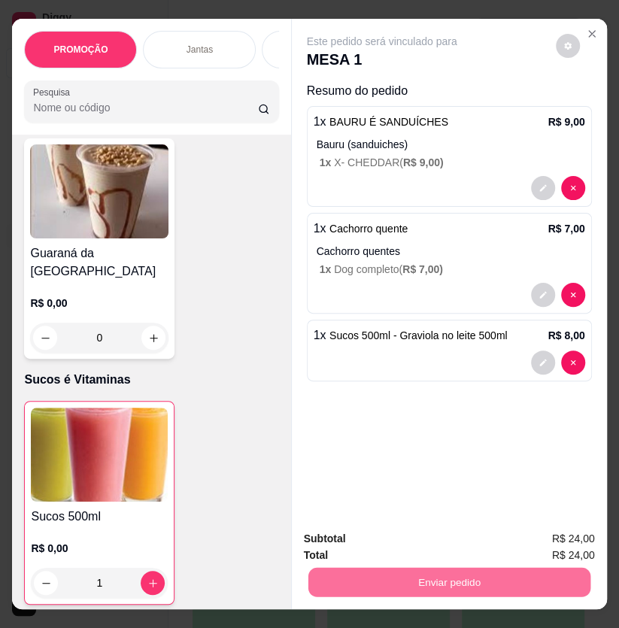
click at [435, 542] on button "Não registrar e enviar pedido" at bounding box center [397, 539] width 156 height 29
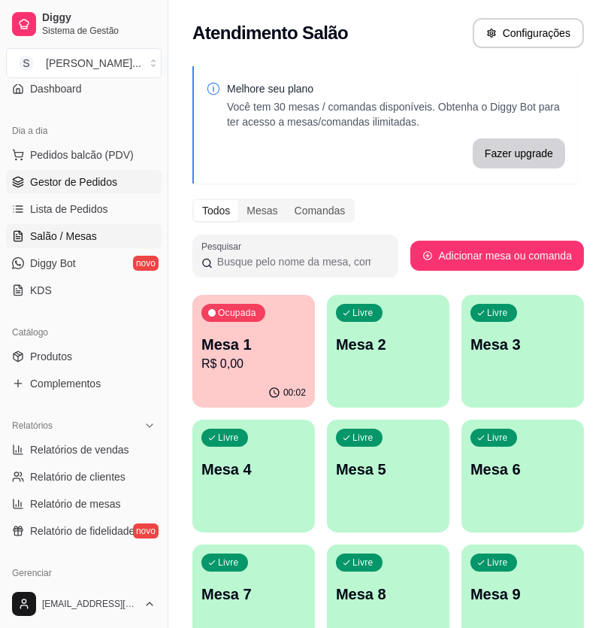
click at [84, 186] on span "Gestor de Pedidos" at bounding box center [73, 181] width 87 height 15
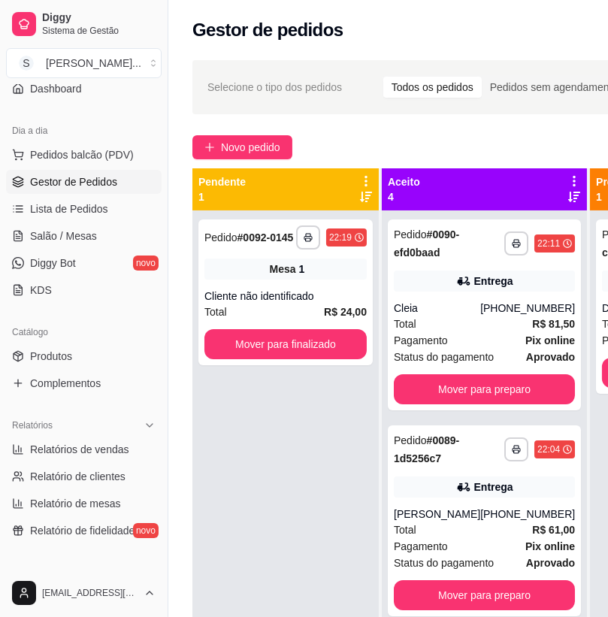
click at [242, 134] on div "**********" at bounding box center [472, 427] width 608 height 753
click at [240, 139] on span "Novo pedido" at bounding box center [250, 147] width 59 height 17
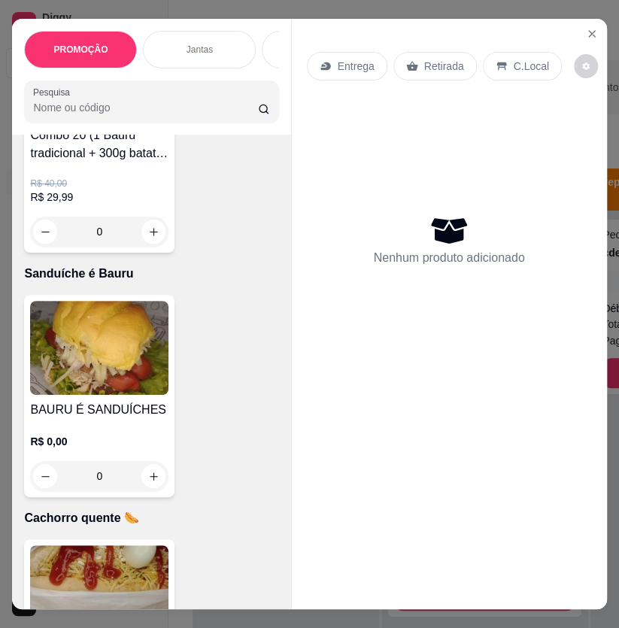
scroll to position [4852, 0]
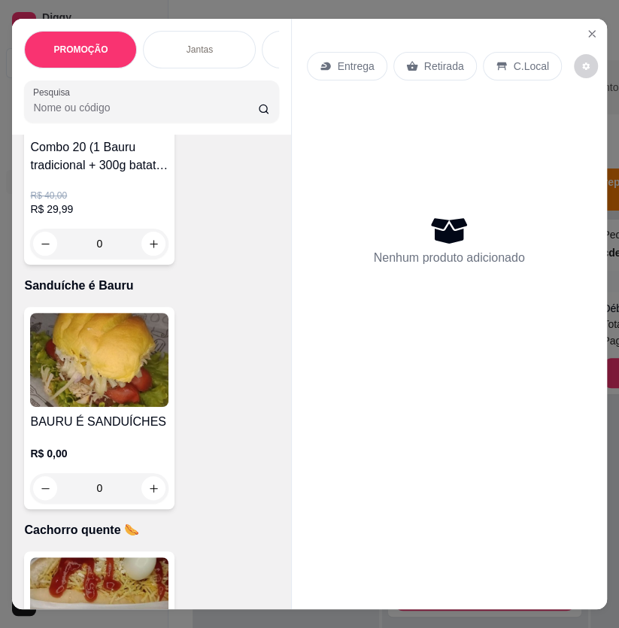
click at [127, 334] on img at bounding box center [99, 360] width 138 height 94
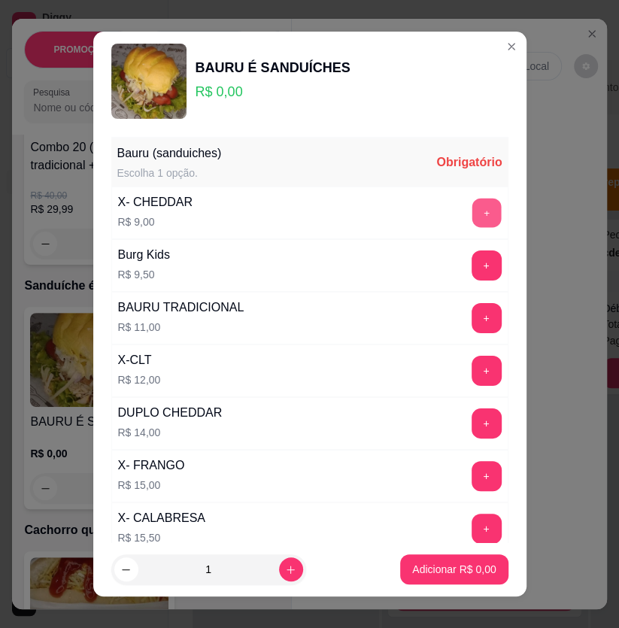
click at [471, 212] on button "+" at bounding box center [485, 212] width 29 height 29
click at [471, 212] on button "+" at bounding box center [486, 213] width 30 height 30
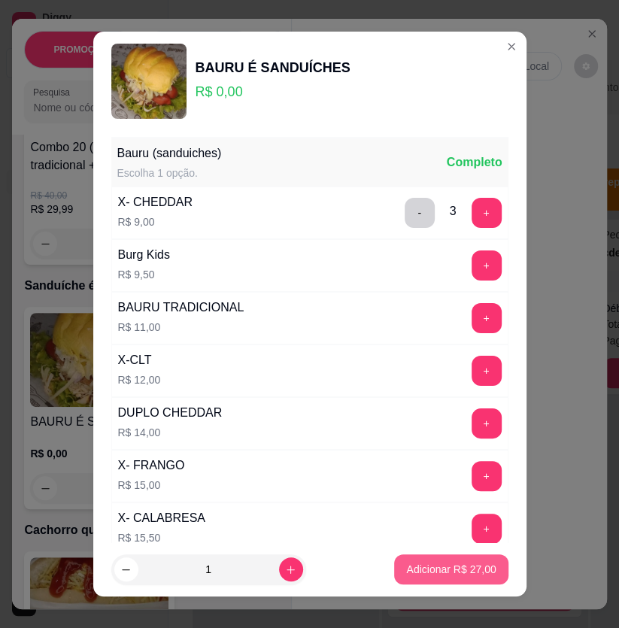
click at [447, 576] on p "Adicionar R$ 27,00" at bounding box center [450, 569] width 89 height 15
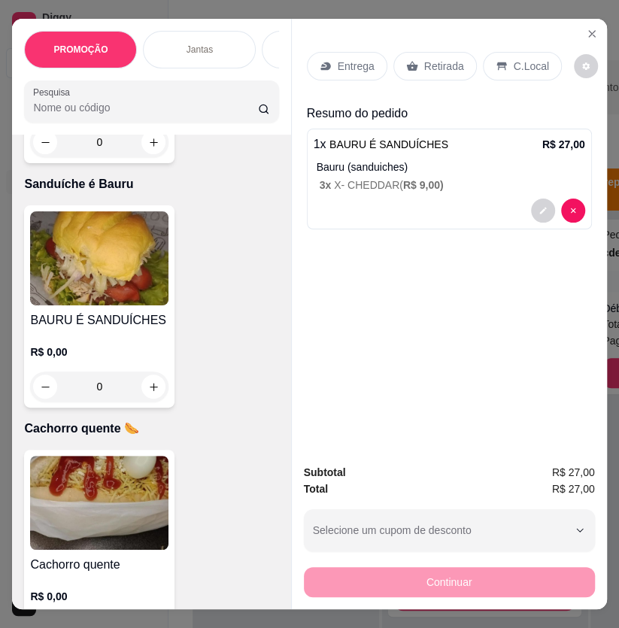
scroll to position [5126, 0]
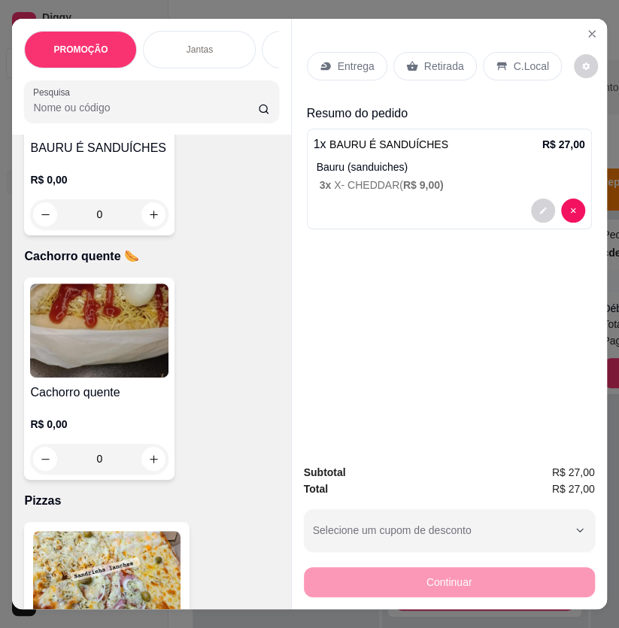
click at [118, 363] on img at bounding box center [99, 330] width 138 height 94
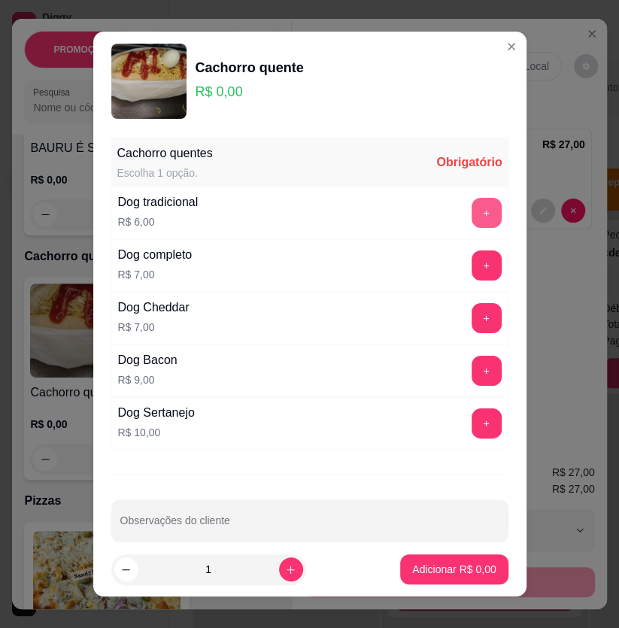
click at [471, 211] on button "+" at bounding box center [486, 213] width 30 height 30
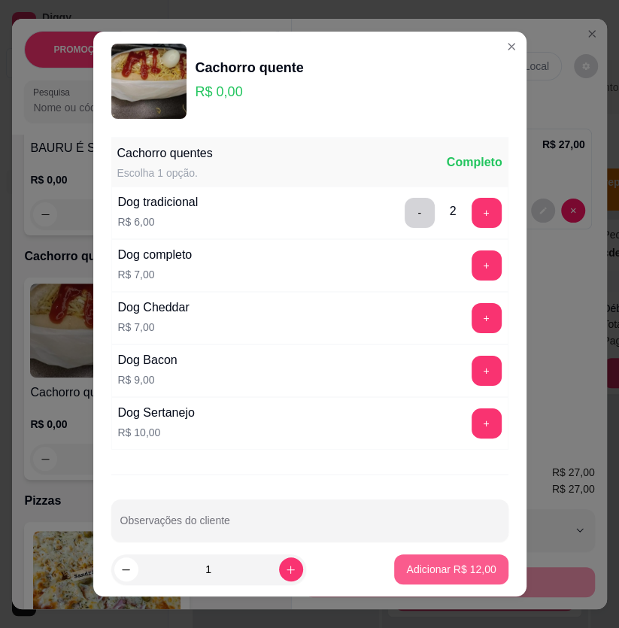
click at [443, 571] on p "Adicionar R$ 12,00" at bounding box center [450, 569] width 89 height 15
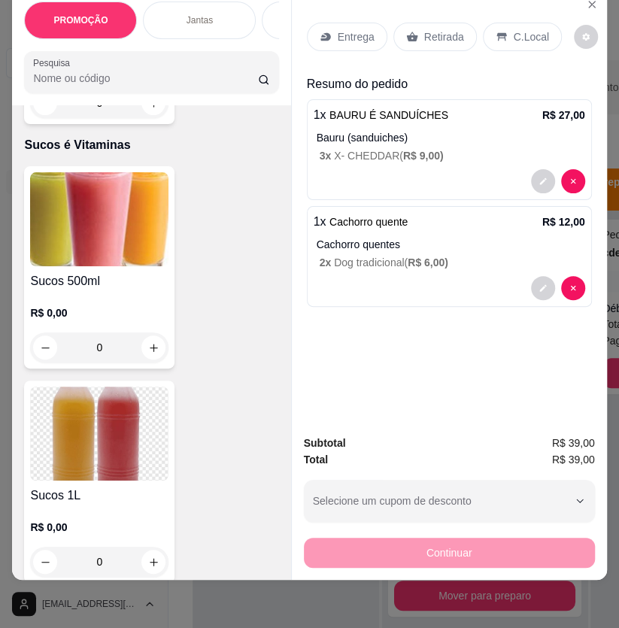
scroll to position [9090, 0]
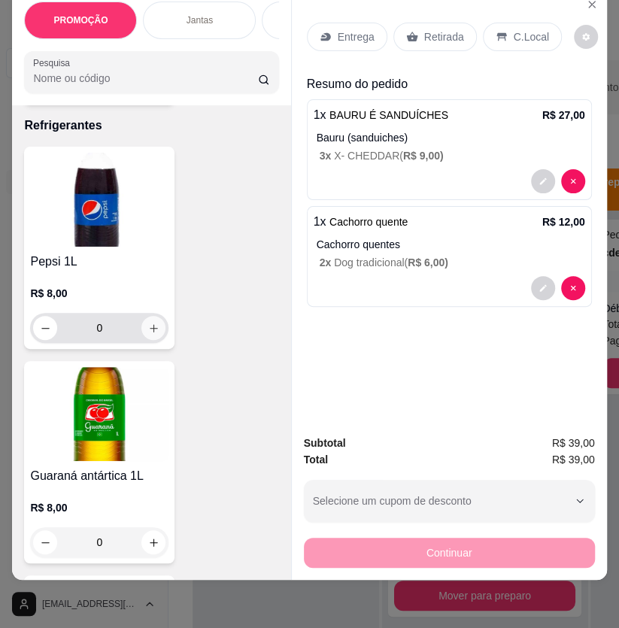
click at [149, 316] on button "increase-product-quantity" at bounding box center [153, 328] width 24 height 24
type input "1"
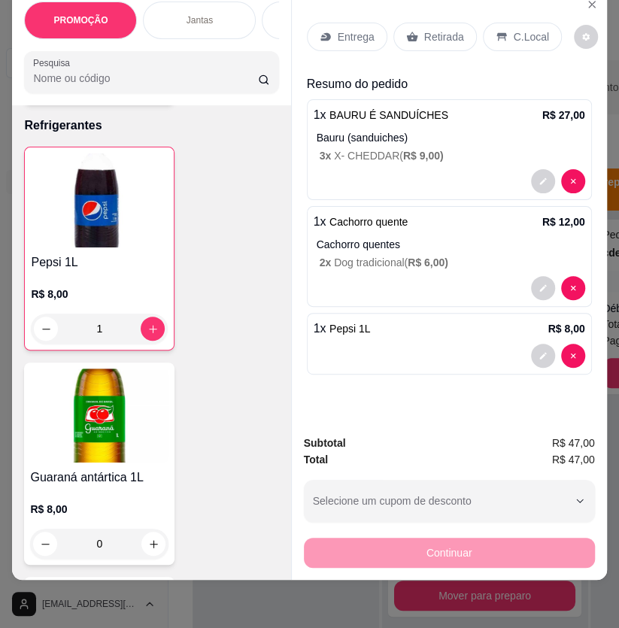
scroll to position [0, 0]
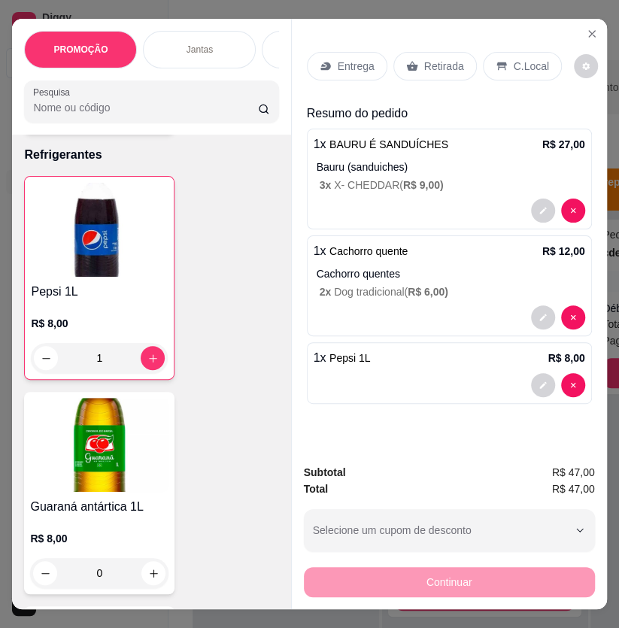
click at [431, 75] on div "Entrega Retirada C.Local" at bounding box center [449, 66] width 285 height 53
click at [432, 65] on p "Retirada" at bounding box center [444, 66] width 40 height 15
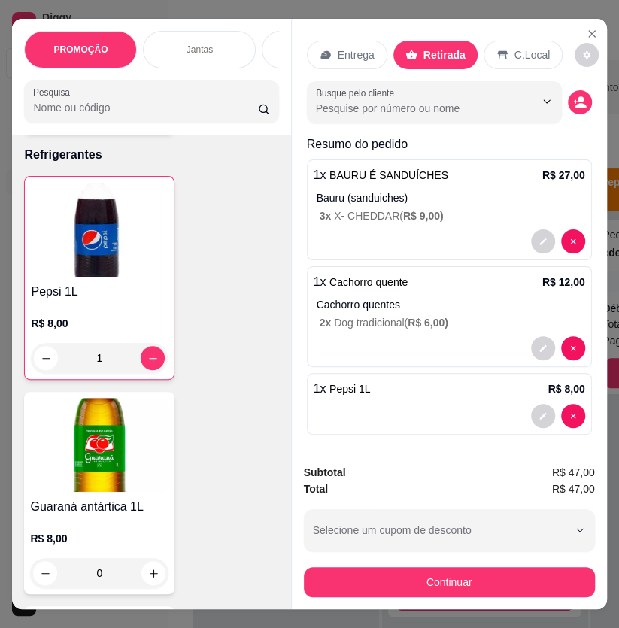
scroll to position [15, 0]
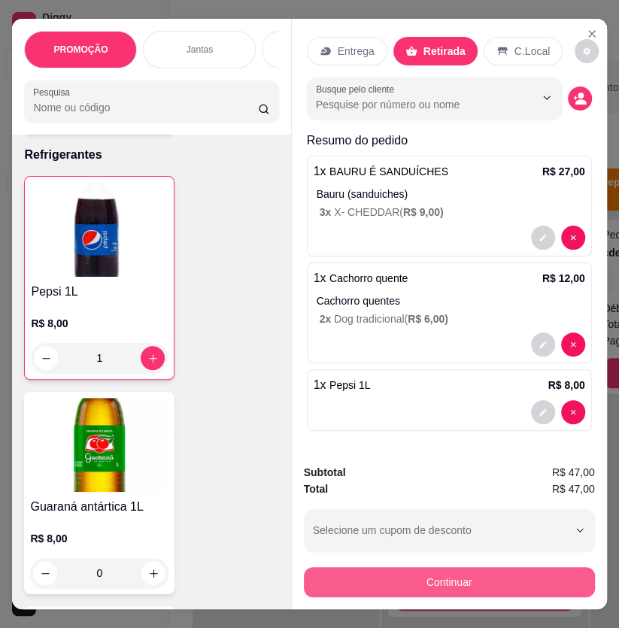
click at [489, 574] on button "Continuar" at bounding box center [449, 582] width 291 height 30
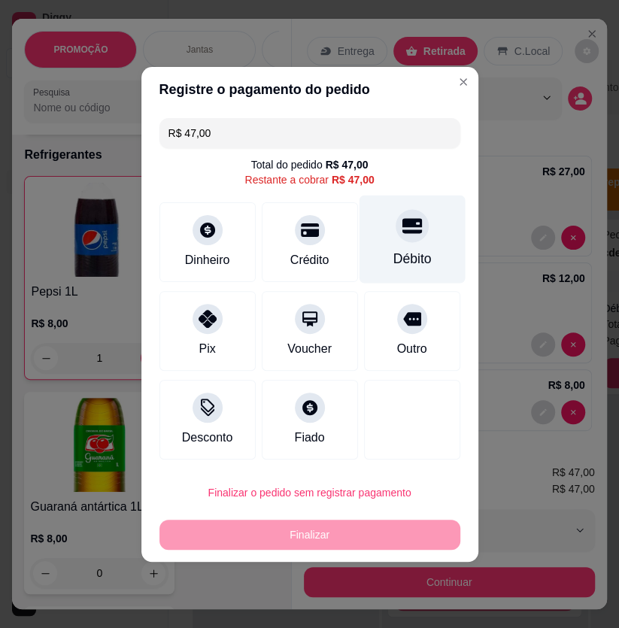
click at [403, 244] on div "Débito" at bounding box center [412, 239] width 106 height 88
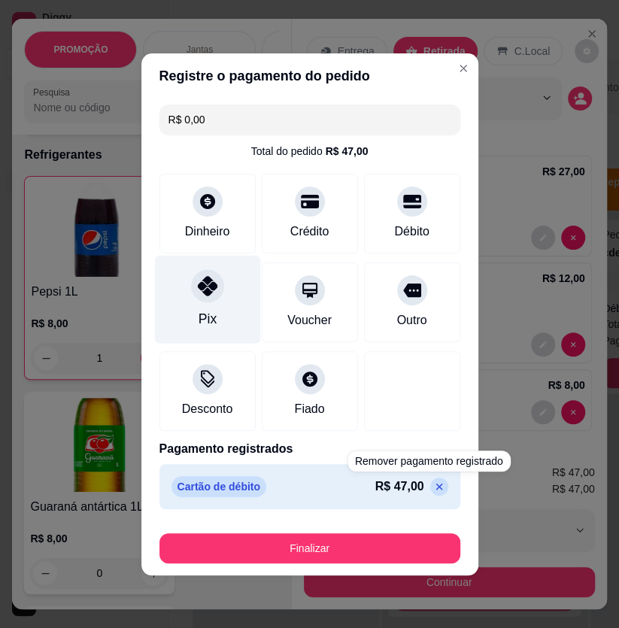
click at [195, 301] on div "Pix" at bounding box center [207, 299] width 106 height 88
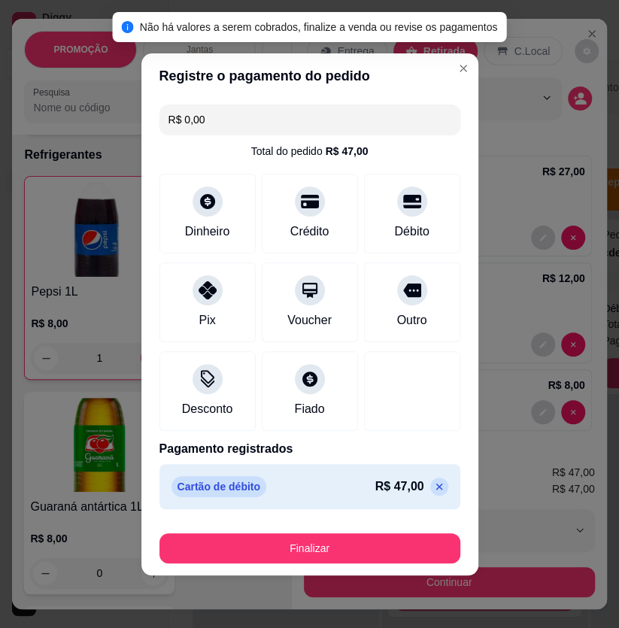
click at [433, 483] on icon at bounding box center [439, 486] width 12 height 12
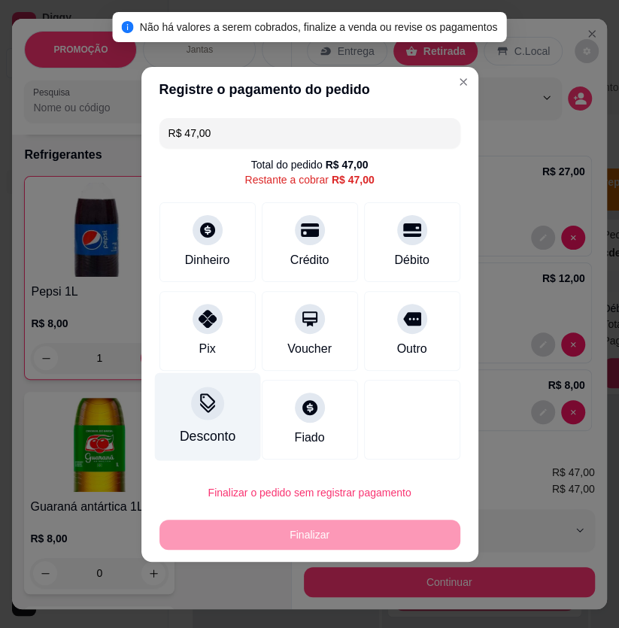
click at [190, 326] on div "Pix" at bounding box center [207, 331] width 96 height 80
type input "R$ 0,00"
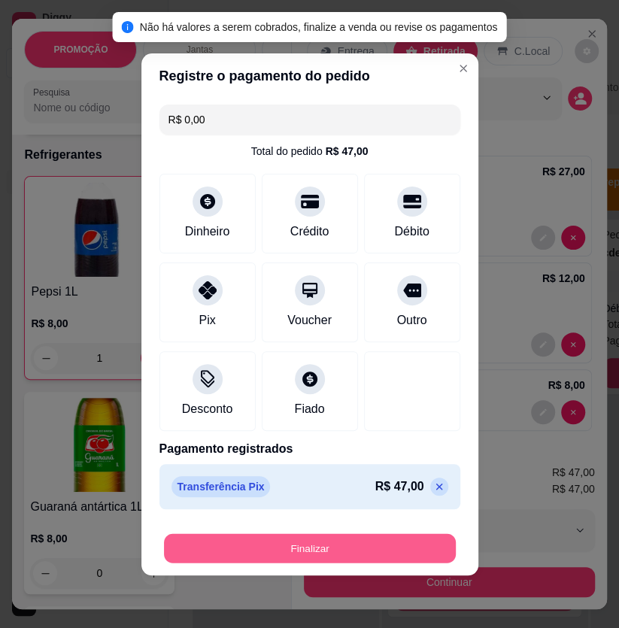
click at [322, 543] on button "Finalizar" at bounding box center [310, 547] width 292 height 29
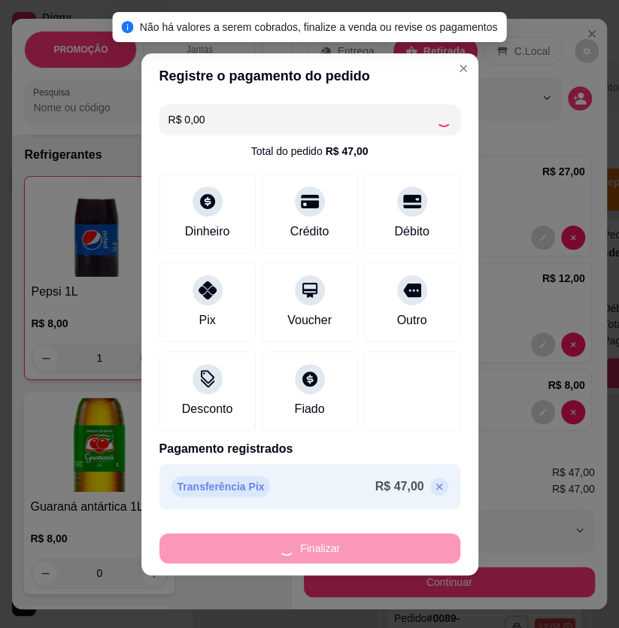
type input "0"
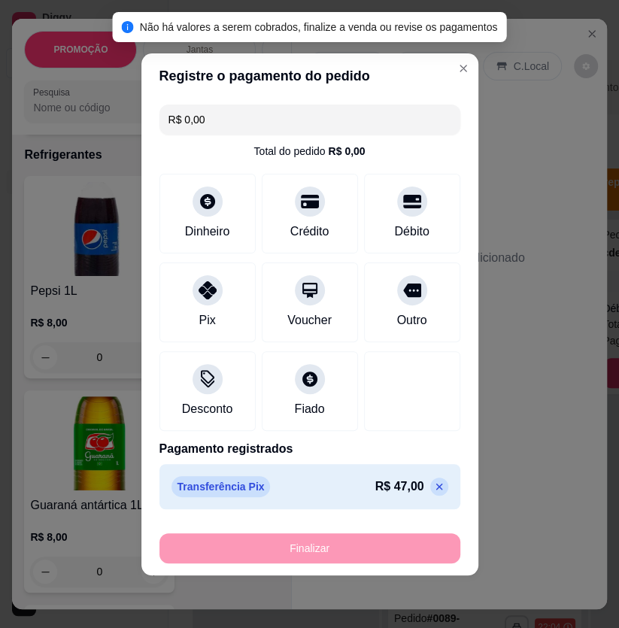
type input "-R$ 47,00"
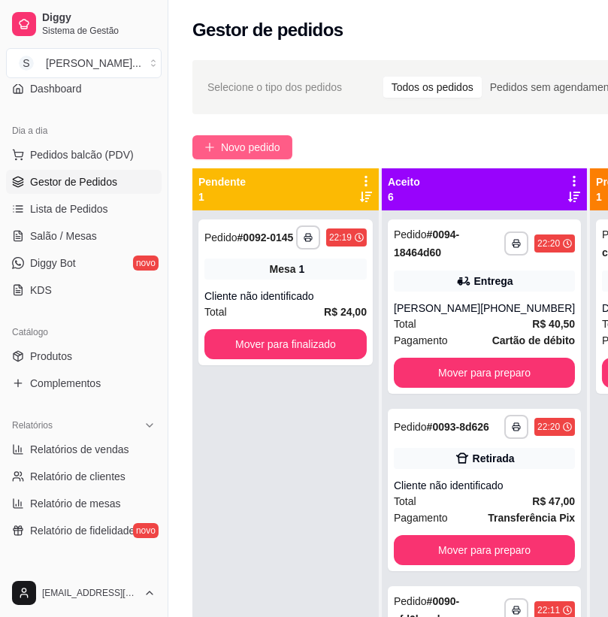
click at [250, 147] on span "Novo pedido" at bounding box center [250, 147] width 59 height 17
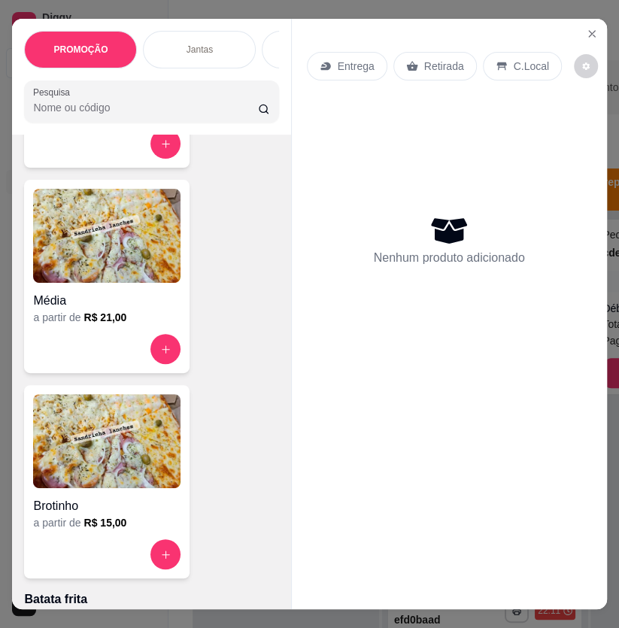
scroll to position [5673, 0]
click at [97, 300] on h4 "Média" at bounding box center [106, 301] width 147 height 18
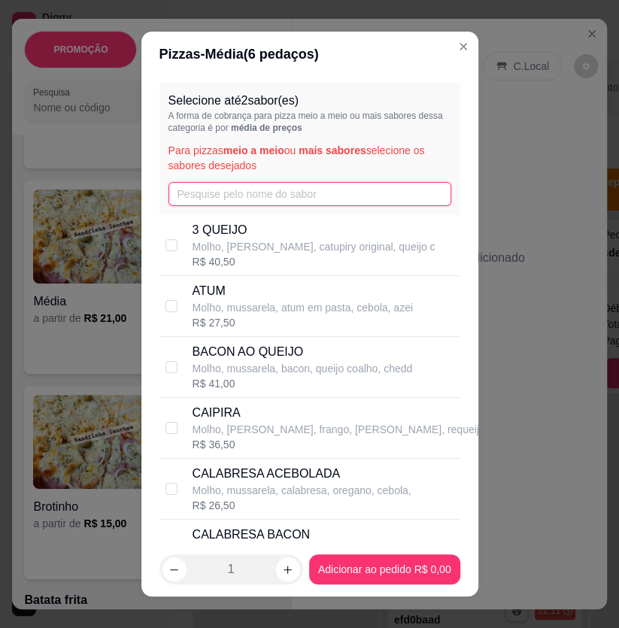
click at [238, 187] on input "text" at bounding box center [309, 194] width 283 height 24
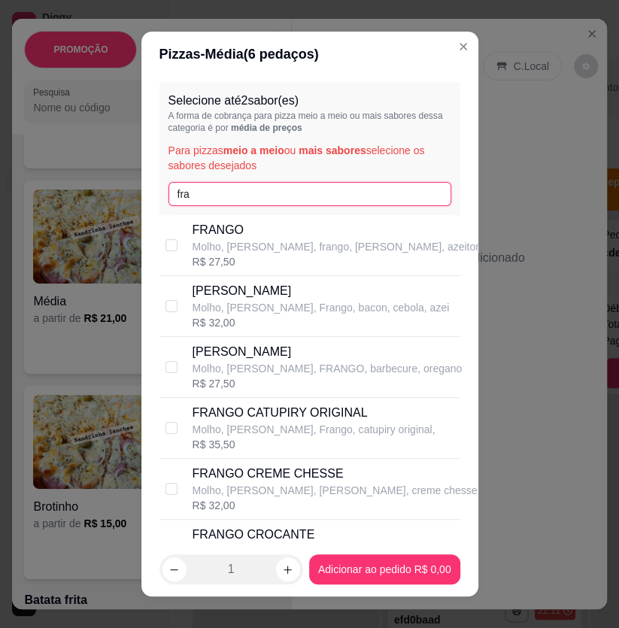
type input "fra"
drag, startPoint x: 362, startPoint y: 426, endPoint x: 344, endPoint y: 436, distance: 20.2
click at [362, 426] on p "Molho, [PERSON_NAME], Frango, catupiry original," at bounding box center [313, 429] width 243 height 15
checkbox input "true"
click at [241, 204] on input "fra" at bounding box center [309, 194] width 283 height 24
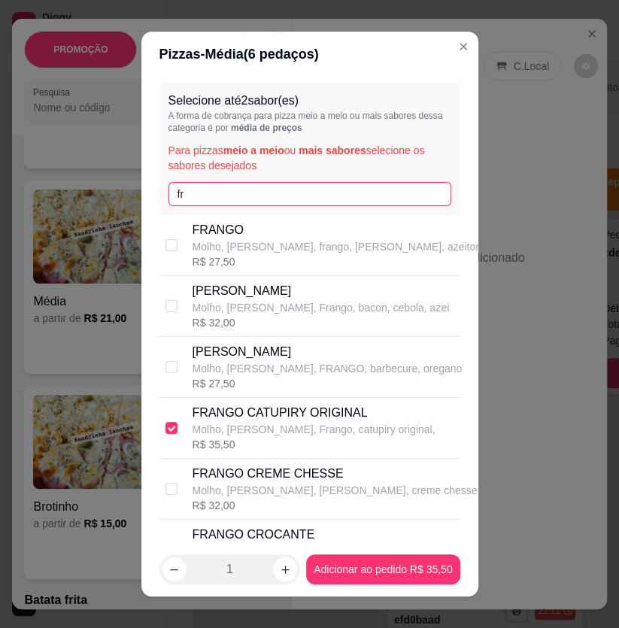
type input "f"
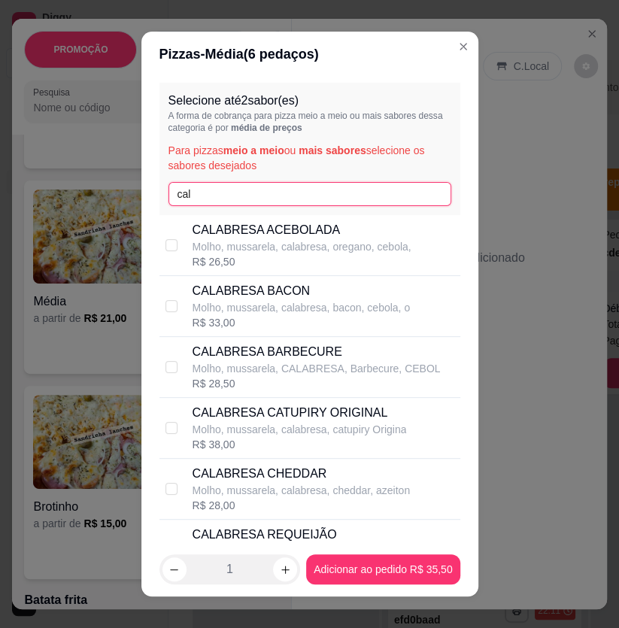
type input "cal"
click at [343, 259] on div "R$ 26,50" at bounding box center [301, 261] width 219 height 15
checkbox input "true"
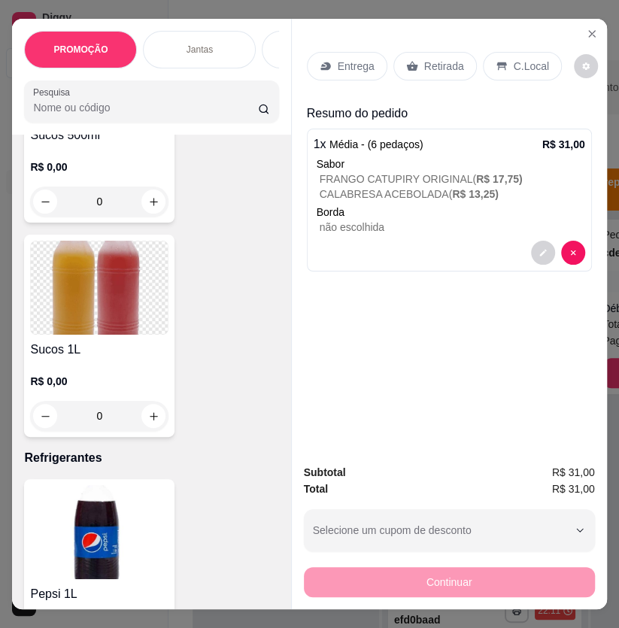
scroll to position [8543, 0]
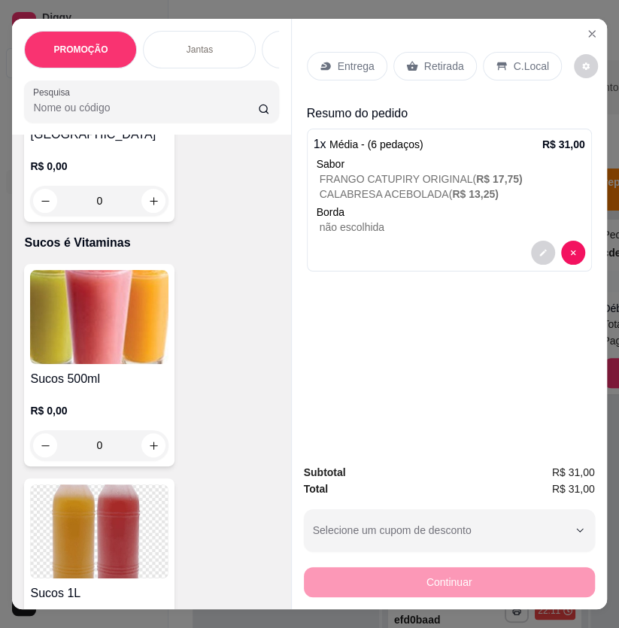
click at [131, 323] on img at bounding box center [99, 317] width 138 height 94
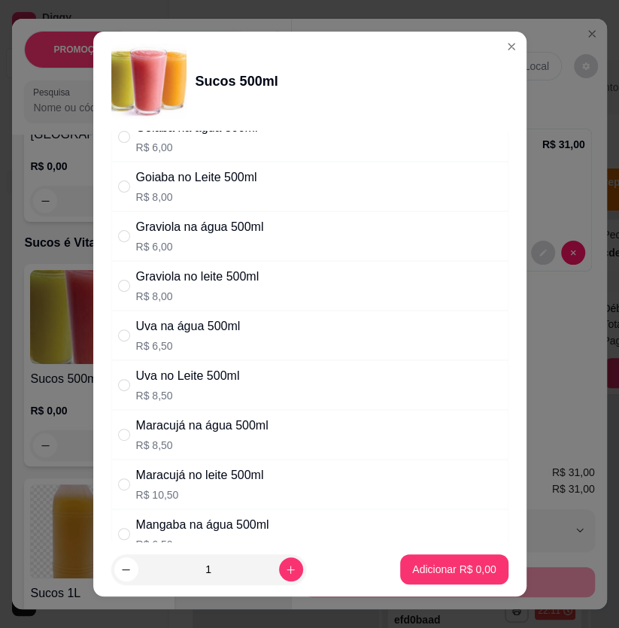
scroll to position [205, 0]
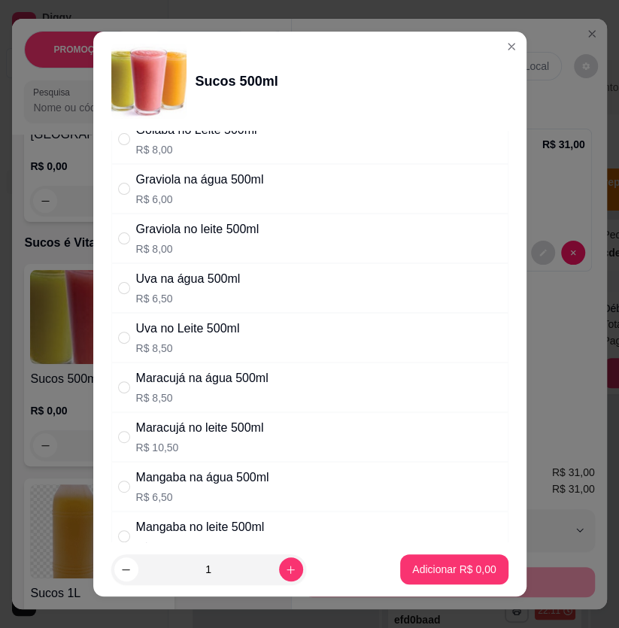
click at [293, 426] on div "Maracujá no leite 500ml R$ 10,50" at bounding box center [309, 437] width 397 height 50
radio input "true"
click at [263, 392] on p "R$ 8,50" at bounding box center [202, 397] width 132 height 15
radio input "true"
radio input "false"
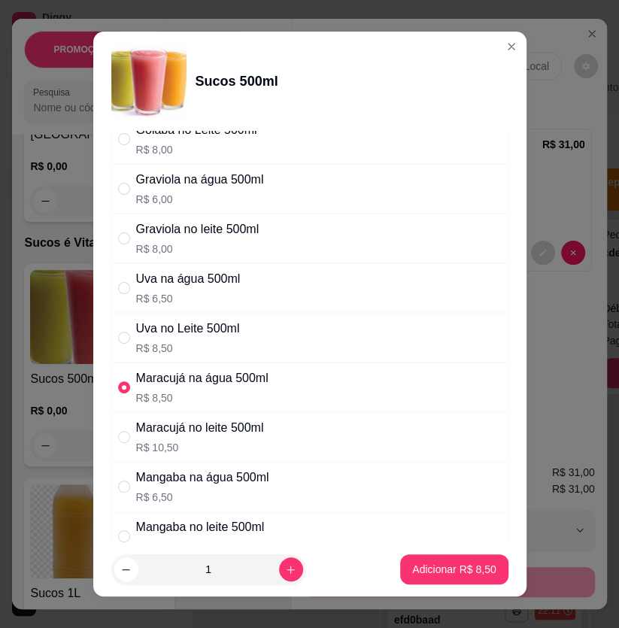
click at [435, 553] on footer "1 Adicionar R$ 8,50" at bounding box center [309, 569] width 433 height 54
click at [443, 568] on p "Adicionar R$ 8,50" at bounding box center [453, 569] width 83 height 15
type input "1"
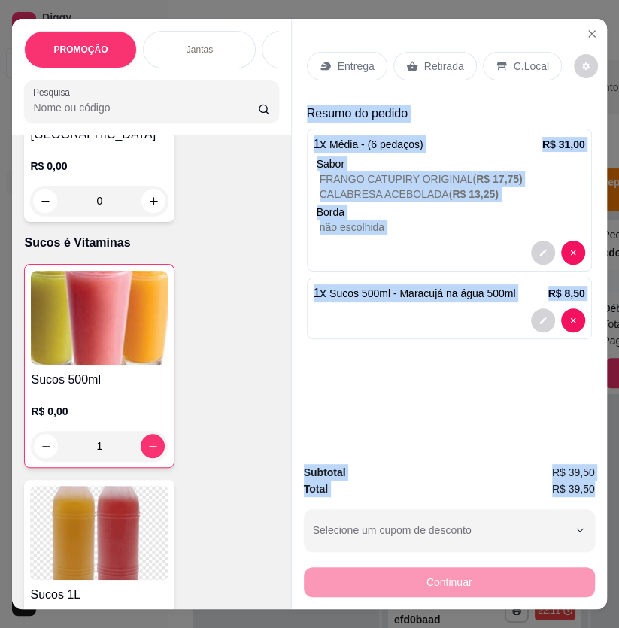
drag, startPoint x: 297, startPoint y: 107, endPoint x: 410, endPoint y: 208, distance: 151.2
click at [581, 470] on div "Entrega Retirada C.Local Resumo do pedido 1 x Média - (6 pedaços) R$ 31,00 Sabo…" at bounding box center [449, 314] width 316 height 590
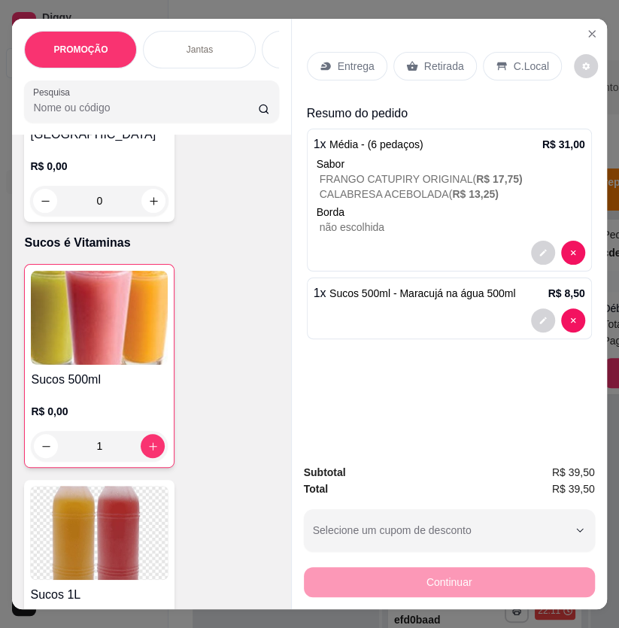
click at [345, 63] on p "Entrega" at bounding box center [356, 66] width 37 height 15
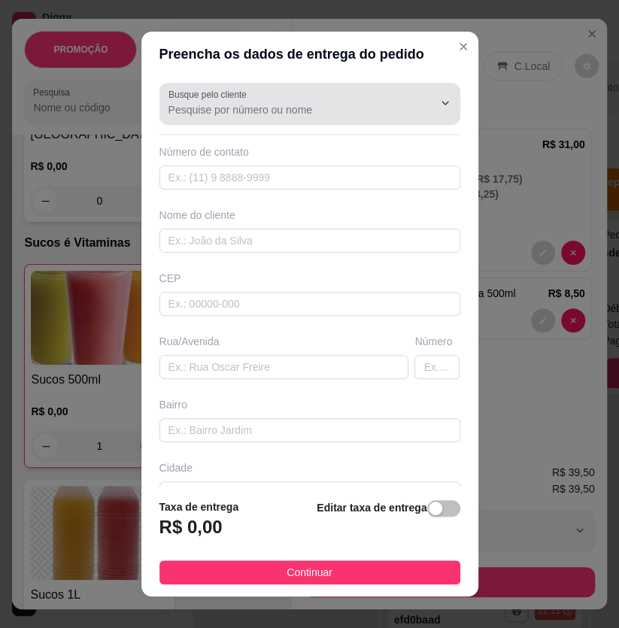
click at [350, 116] on input "Busque pelo cliente" at bounding box center [288, 109] width 241 height 15
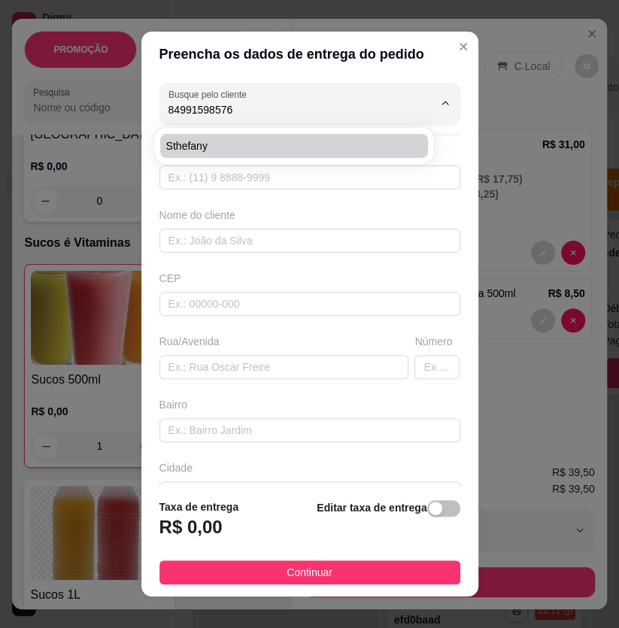
click at [350, 152] on span "Sthefany" at bounding box center [286, 145] width 241 height 15
type input "Sthefany"
type input "84991598576"
type input "Sthefany"
type input "[STREET_ADDRESS][PERSON_NAME]"
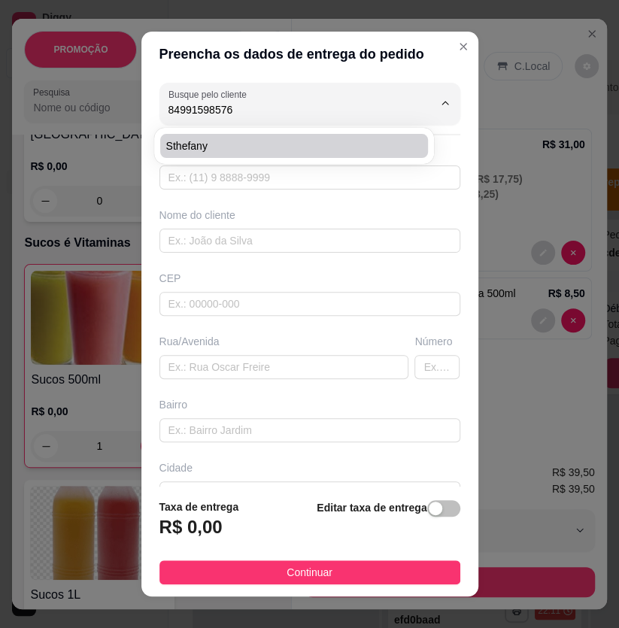
type input "Vale dourado"
type input "Próximo ao muro do cemitério [GEOGRAPHIC_DATA]"
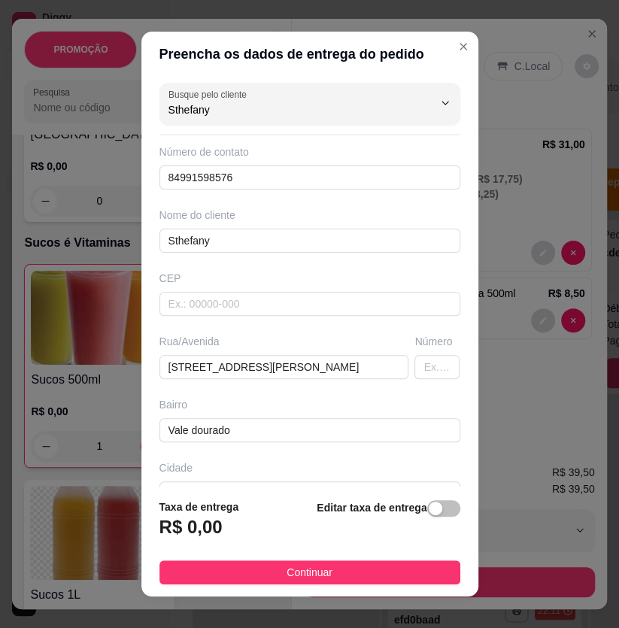
type input "Sthefany"
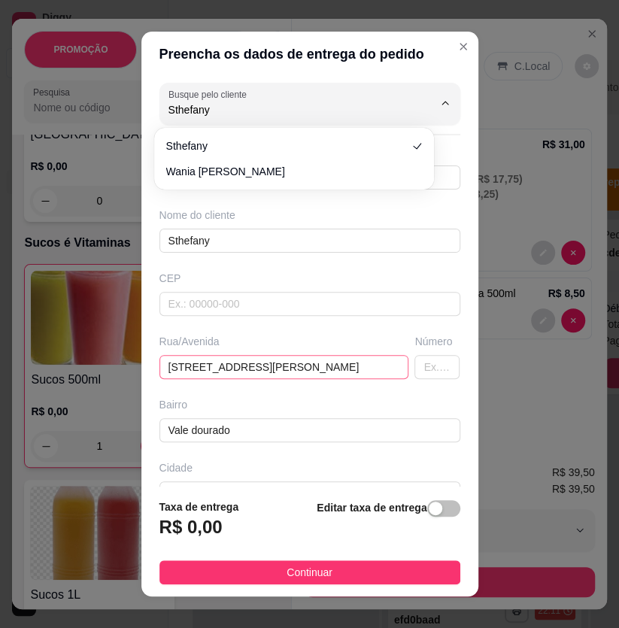
click at [212, 365] on input "[STREET_ADDRESS][PERSON_NAME]" at bounding box center [284, 367] width 250 height 24
click at [332, 368] on input "[STREET_ADDRESS][PERSON_NAME]" at bounding box center [284, 367] width 250 height 24
drag, startPoint x: 325, startPoint y: 365, endPoint x: 128, endPoint y: 368, distance: 197.0
click at [128, 368] on div "Preencha os dados de entrega do pedido Busque pelo cliente Sthefany Número de c…" at bounding box center [309, 314] width 619 height 628
paste input "Tv afrodite 03 Nossa senhora da Apresentação"
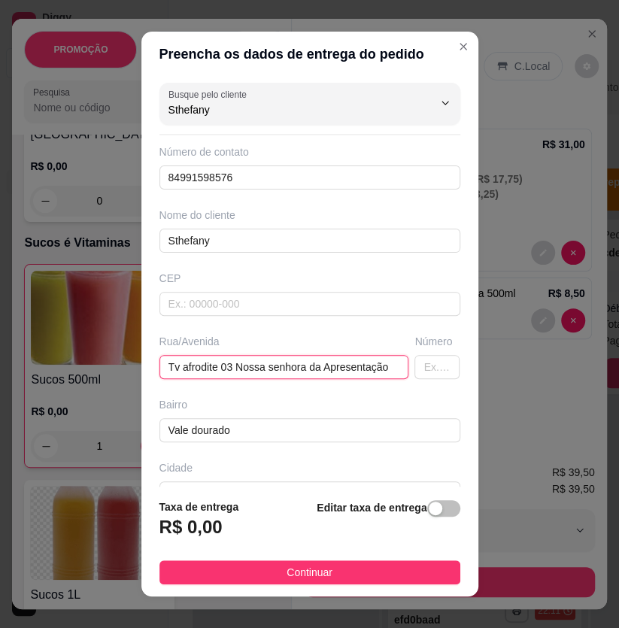
scroll to position [0, 0]
type input "Tv afrodite 03 Nossa senhora da Apresentação"
click at [431, 511] on span "button" at bounding box center [443, 508] width 33 height 17
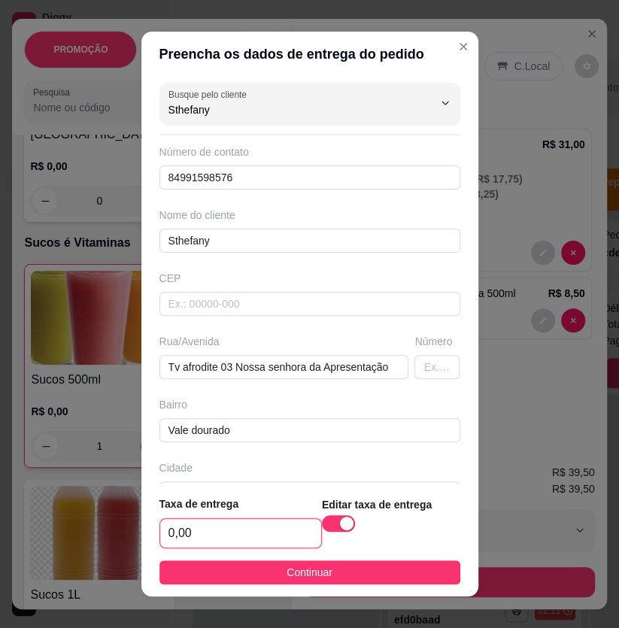
click at [234, 536] on input "0,00" at bounding box center [240, 533] width 161 height 29
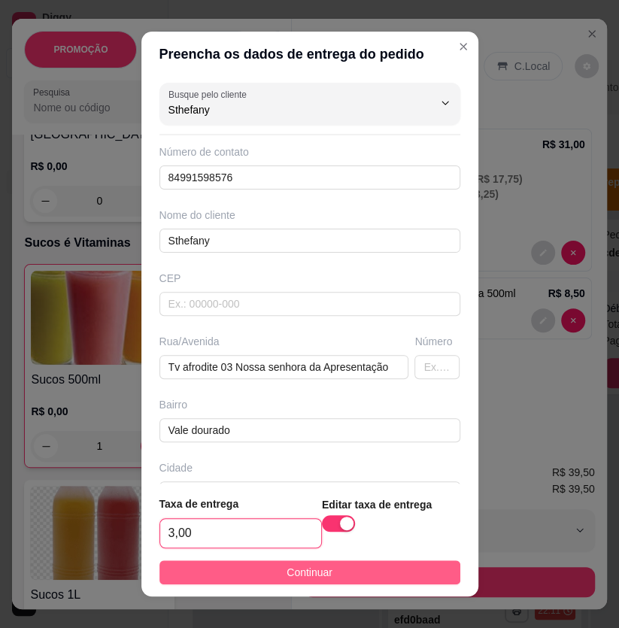
type input "3,00"
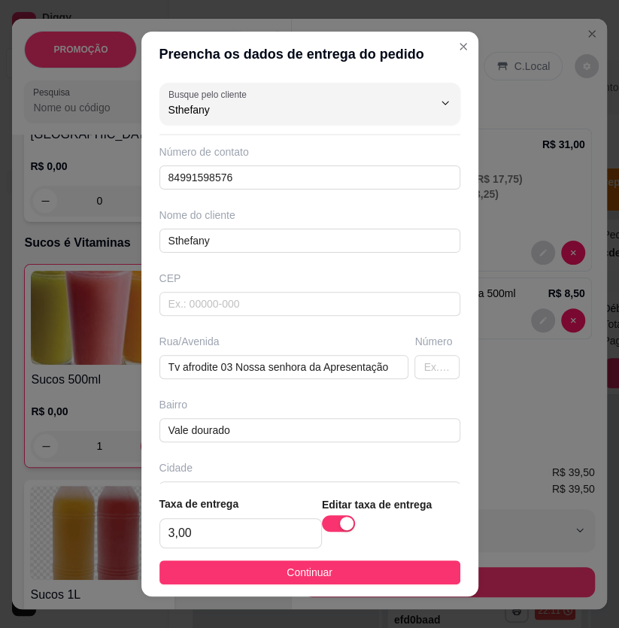
drag, startPoint x: 247, startPoint y: 577, endPoint x: 262, endPoint y: 552, distance: 29.4
click at [248, 574] on button "Continuar" at bounding box center [309, 572] width 301 height 24
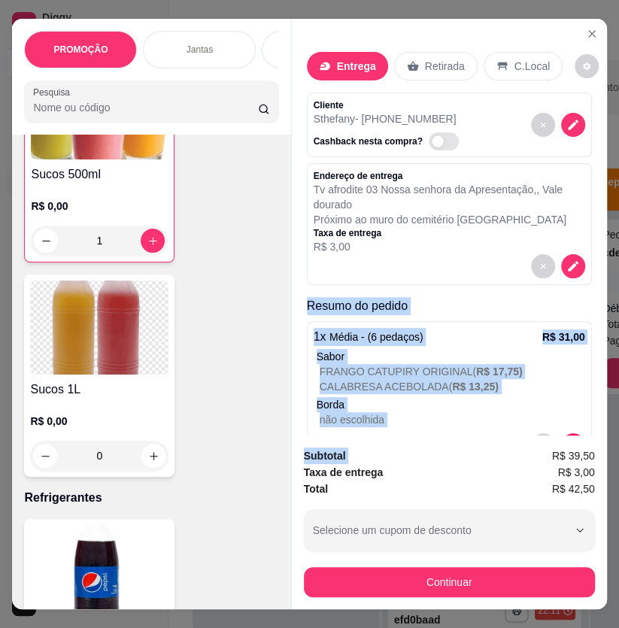
scroll to position [117, 0]
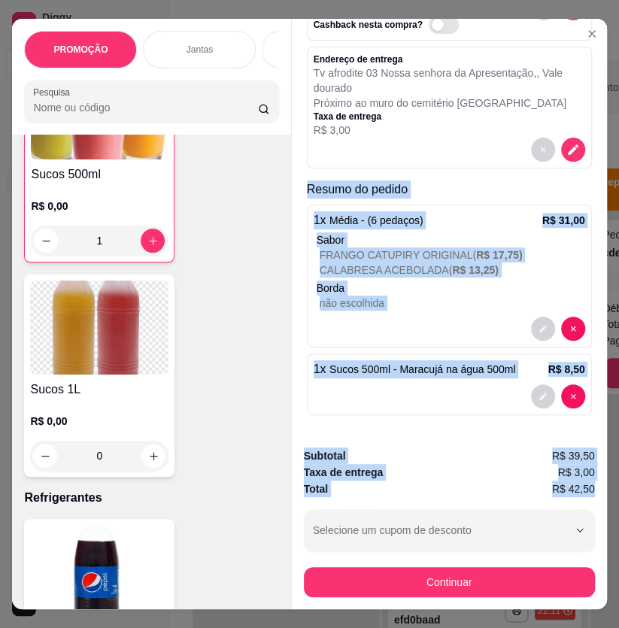
drag, startPoint x: 316, startPoint y: 300, endPoint x: 592, endPoint y: 481, distance: 330.1
click at [592, 481] on div "Entrega Retirada C.Local Cliente Sthefany - [PHONE_NUMBER] Cashback nesta compr…" at bounding box center [449, 314] width 316 height 590
copy div "Resumo do pedido 1 x Média - (6 pedaços) R$ 31,00 Sabor FRANGO CATUPIRY ORIGINA…"
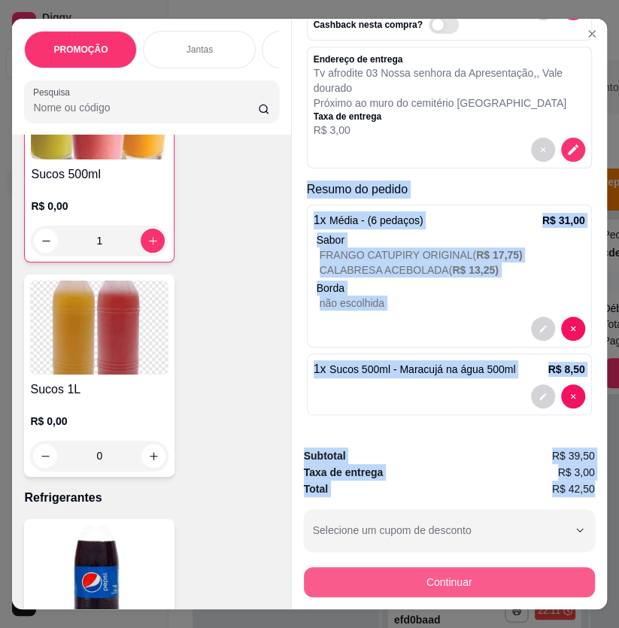
click at [435, 575] on button "Continuar" at bounding box center [449, 582] width 291 height 30
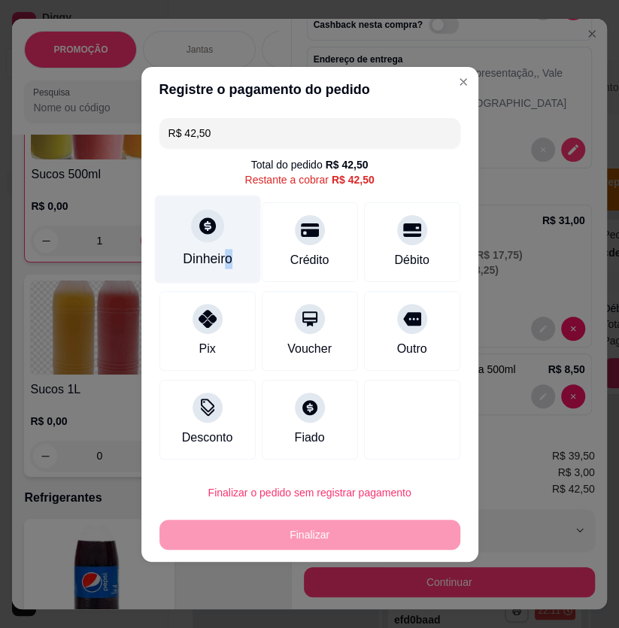
click at [226, 247] on div "Dinheiro" at bounding box center [207, 239] width 106 height 88
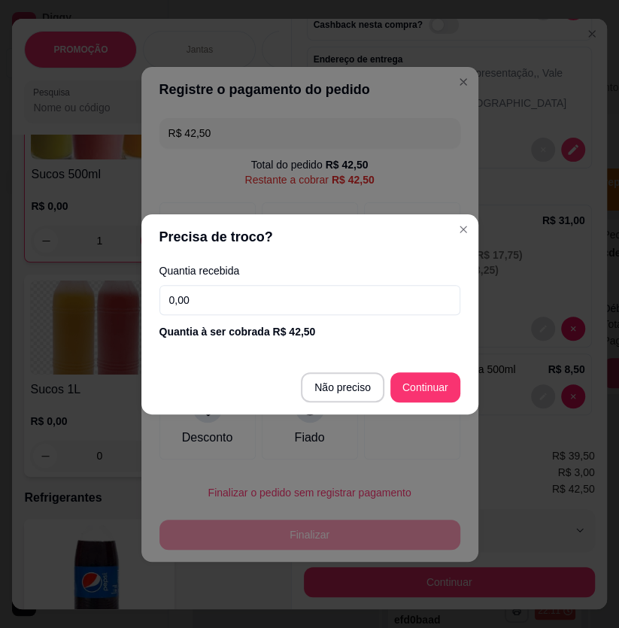
click at [233, 304] on input "0,00" at bounding box center [309, 300] width 301 height 30
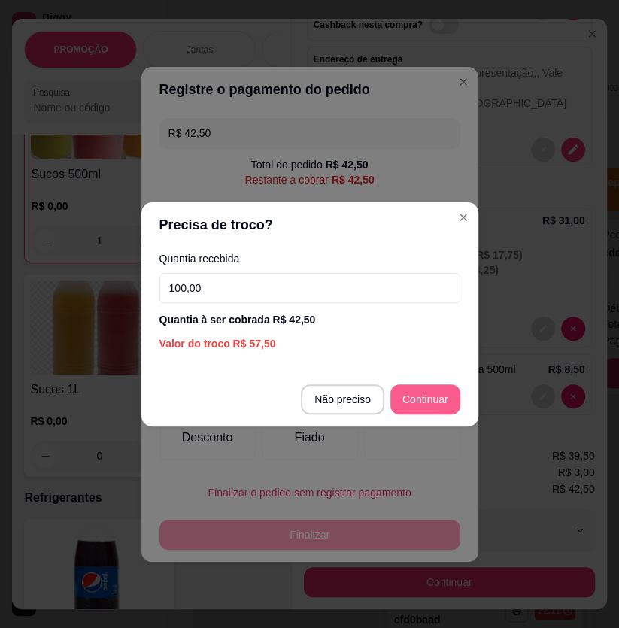
type input "100,00"
type input "R$ 0,00"
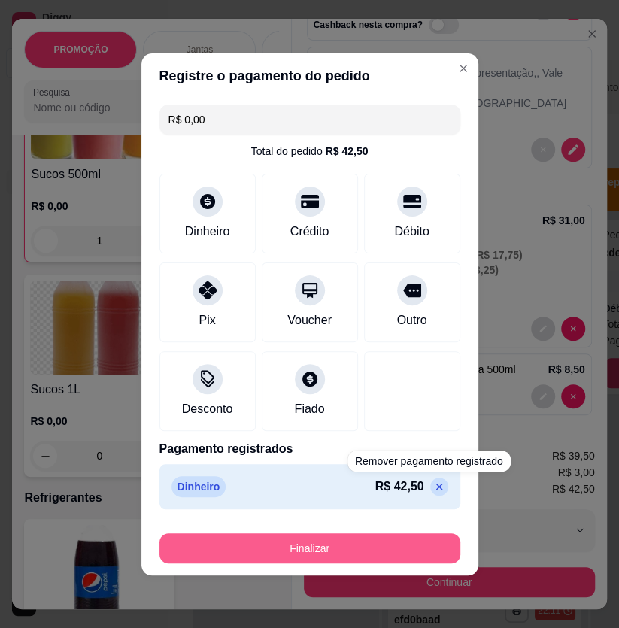
click at [374, 562] on button "Finalizar" at bounding box center [309, 548] width 301 height 30
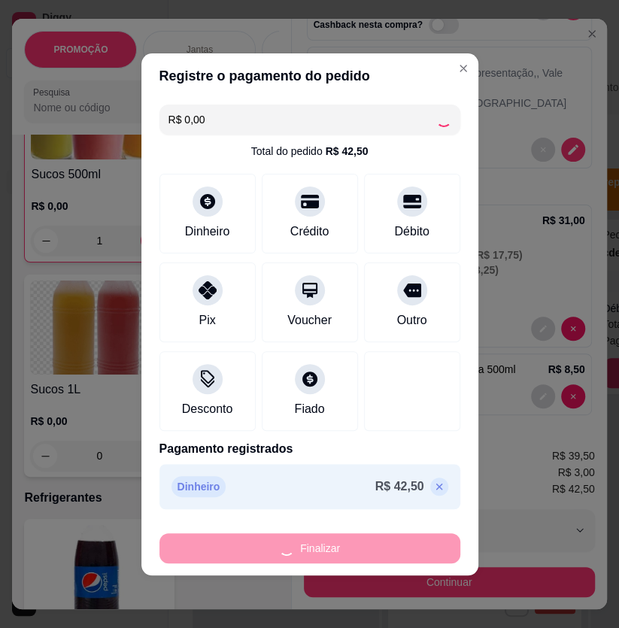
type input "0"
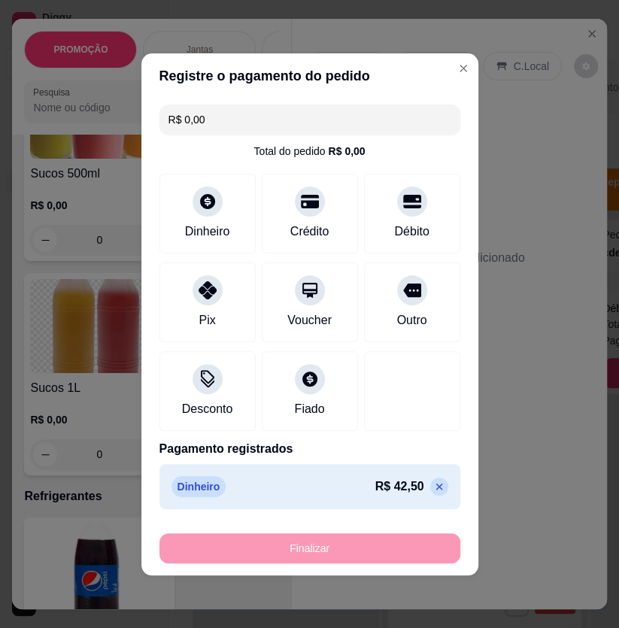
type input "-R$ 42,50"
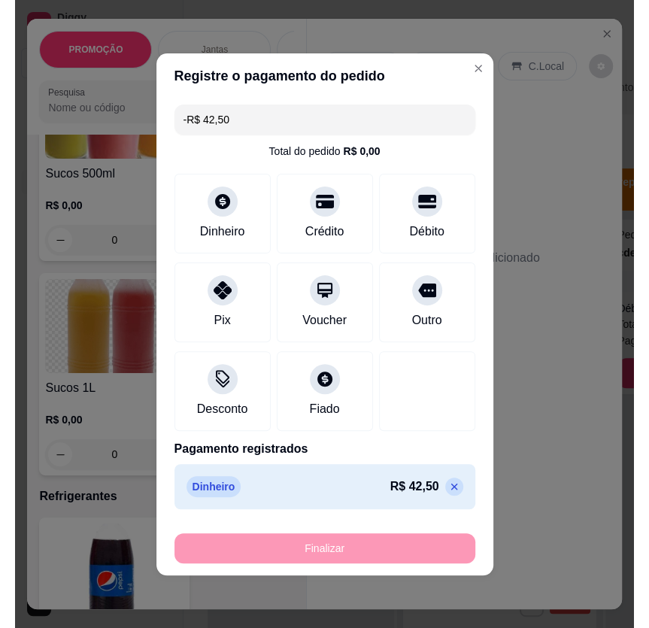
scroll to position [8748, 0]
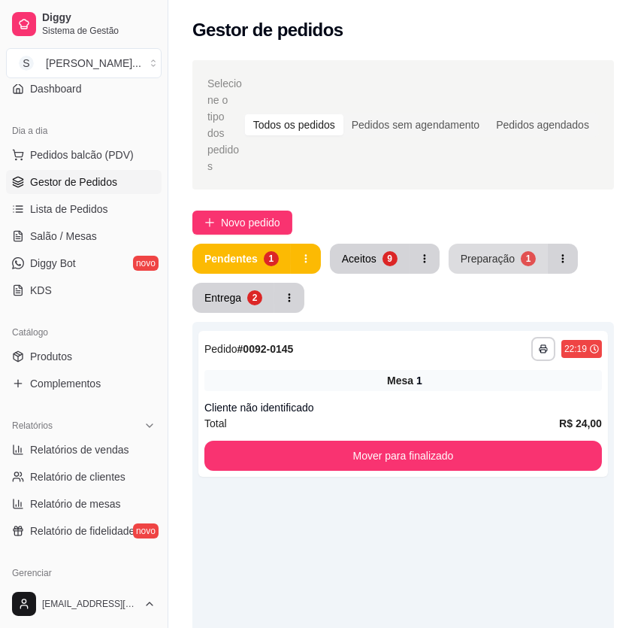
click at [496, 251] on div "Preparação" at bounding box center [488, 258] width 54 height 15
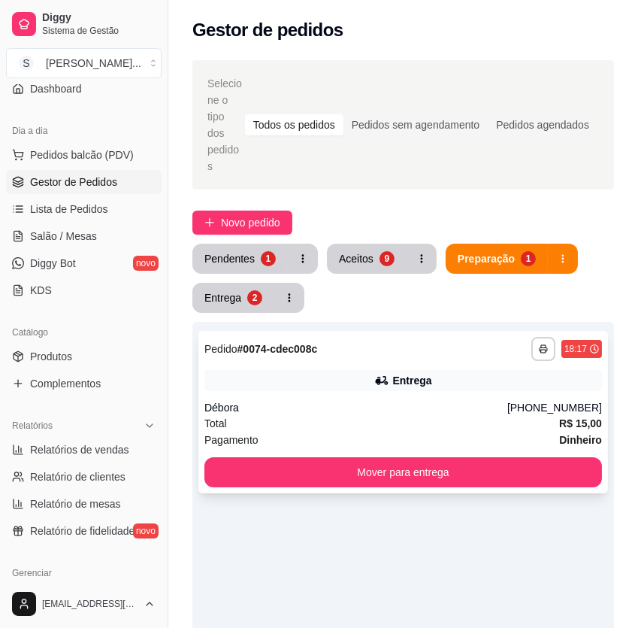
click at [374, 400] on div "Débora" at bounding box center [356, 407] width 303 height 15
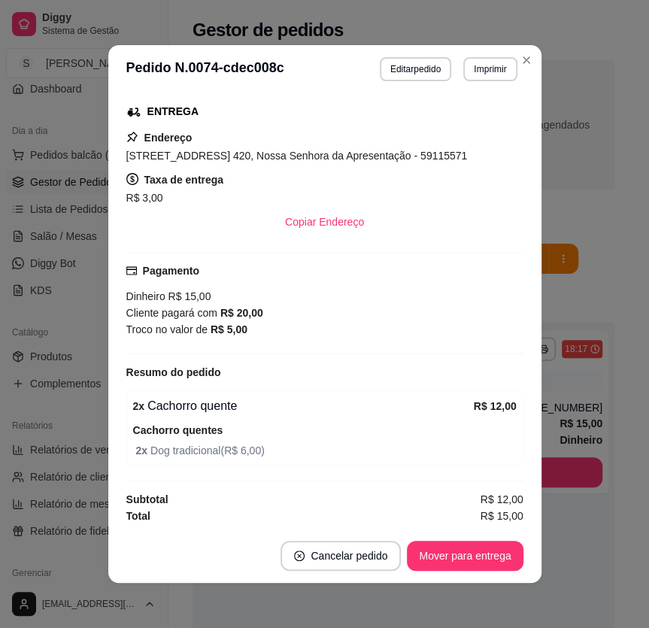
scroll to position [2, 0]
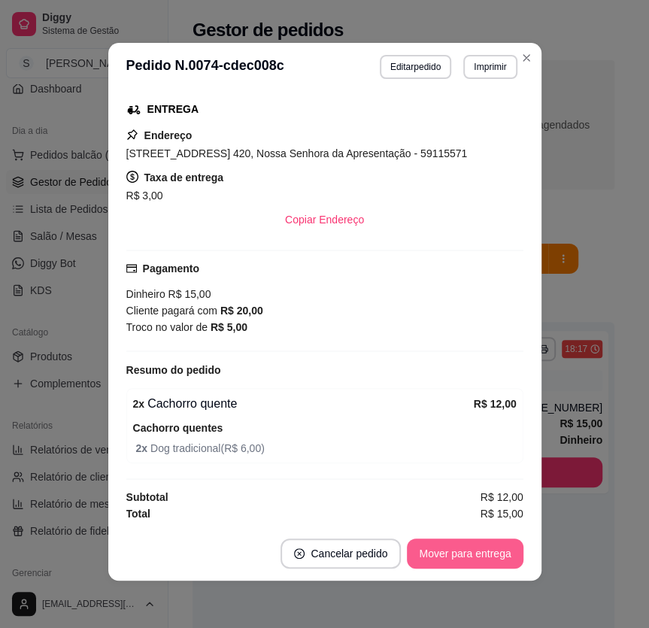
click at [475, 559] on button "Mover para entrega" at bounding box center [465, 553] width 116 height 30
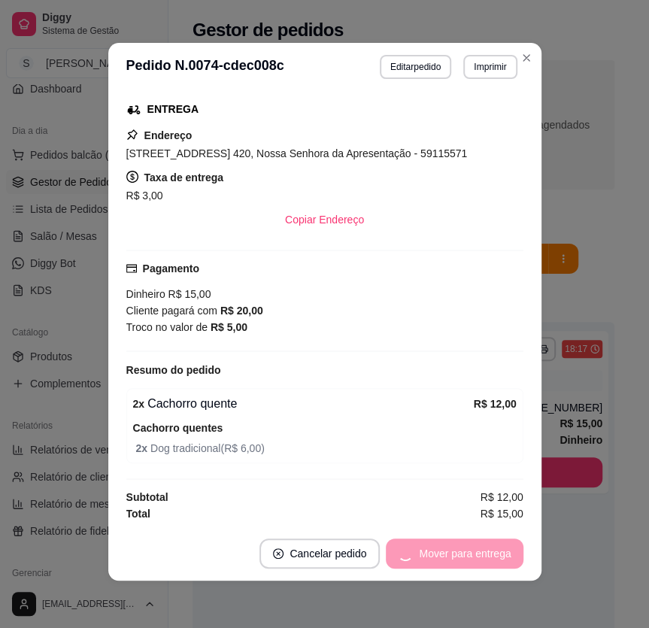
click at [477, 562] on div "Mover para entrega" at bounding box center [454, 553] width 137 height 30
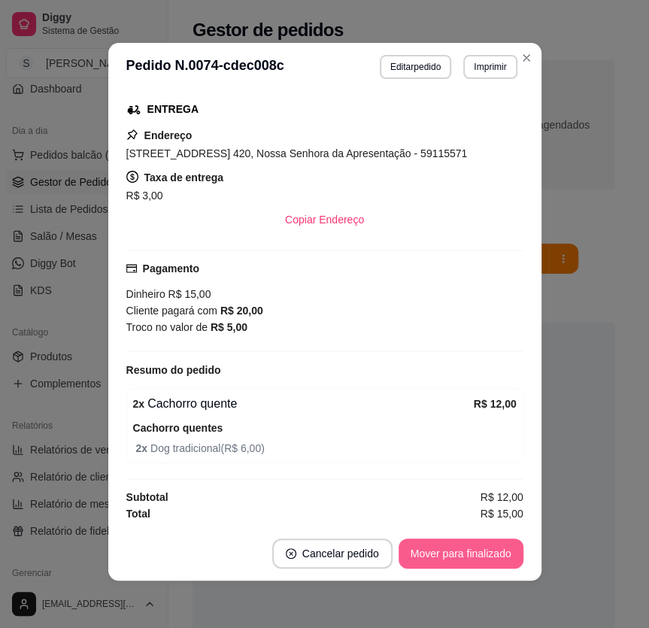
click at [475, 563] on button "Mover para finalizado" at bounding box center [460, 553] width 125 height 30
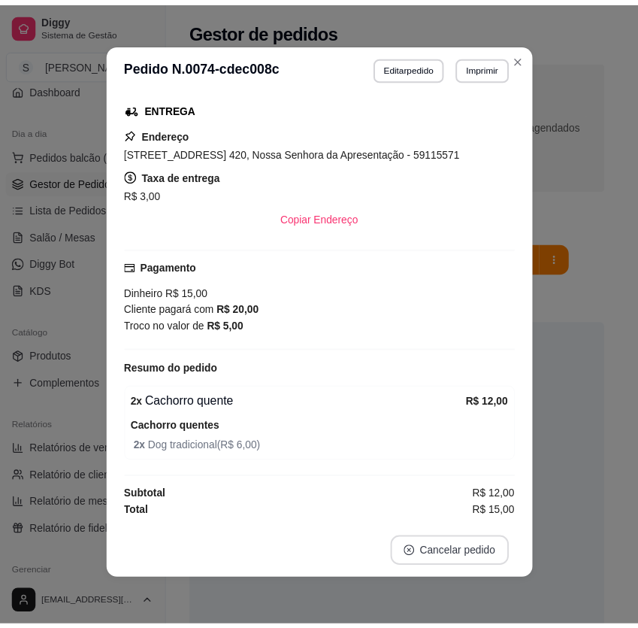
scroll to position [261, 0]
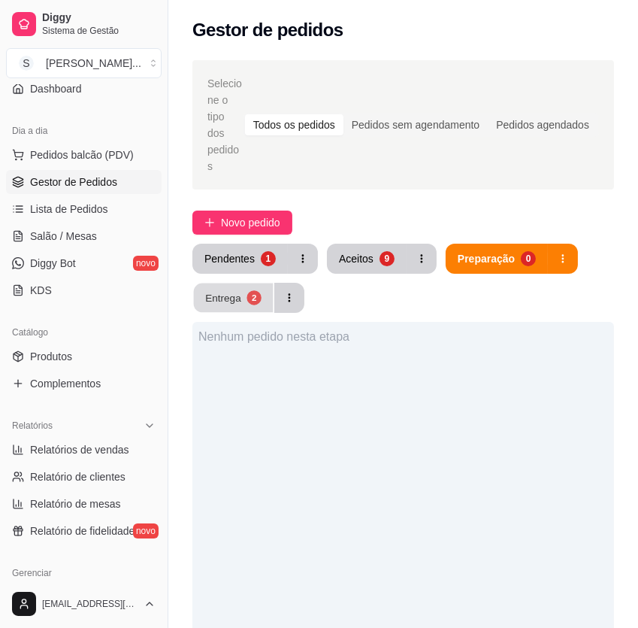
click at [250, 283] on button "Entrega 2" at bounding box center [234, 297] width 80 height 29
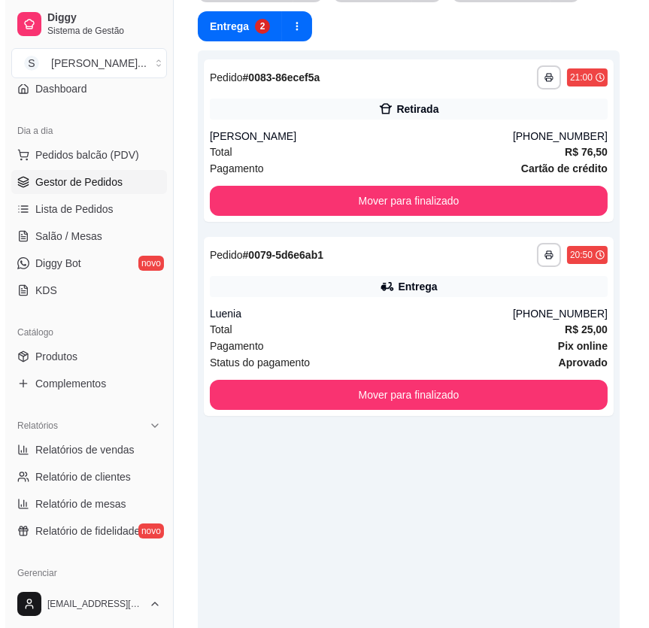
scroll to position [273, 0]
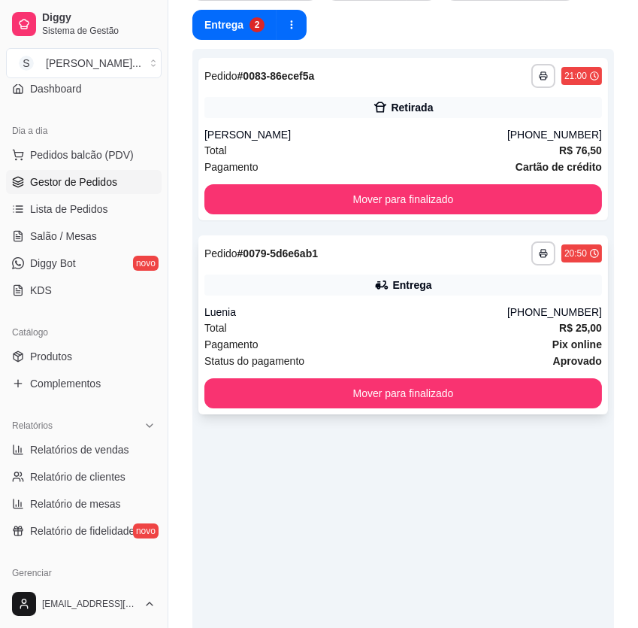
click at [459, 304] on div "Luenia" at bounding box center [356, 311] width 303 height 15
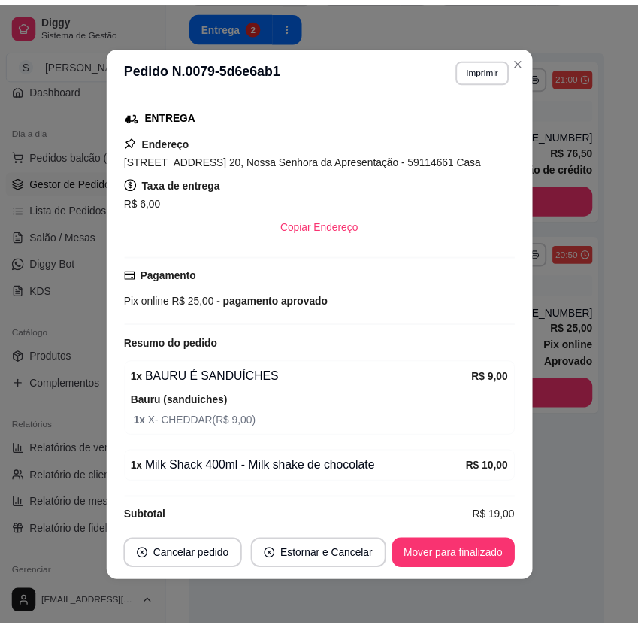
scroll to position [323, 0]
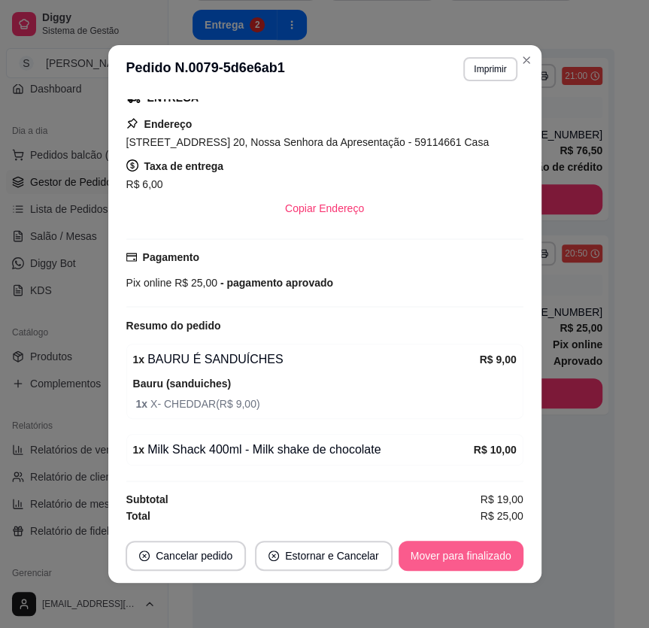
click at [468, 562] on button "Mover para finalizado" at bounding box center [460, 556] width 125 height 30
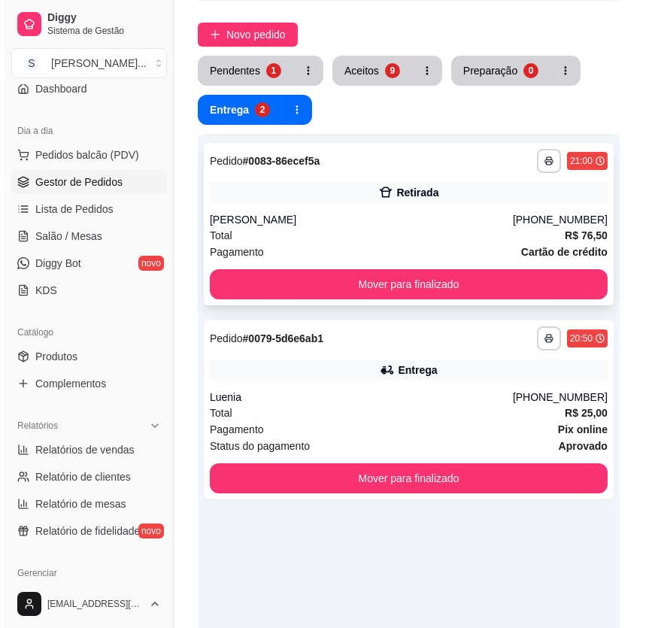
scroll to position [68, 0]
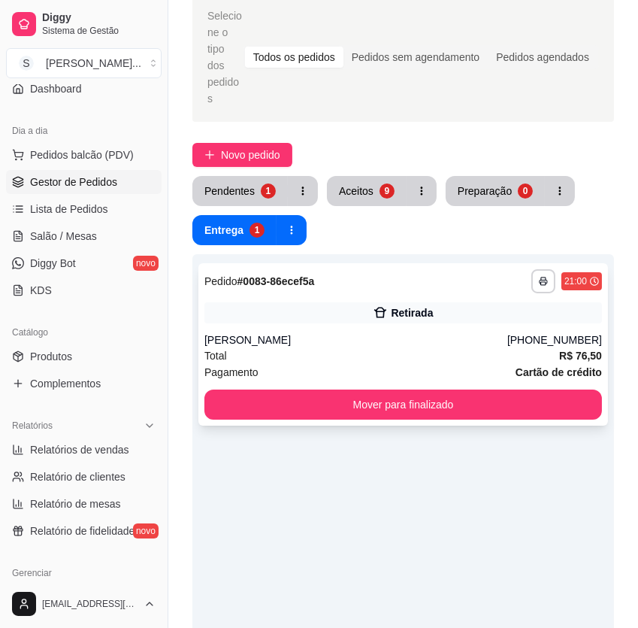
click at [451, 332] on div "[PERSON_NAME]" at bounding box center [356, 339] width 303 height 15
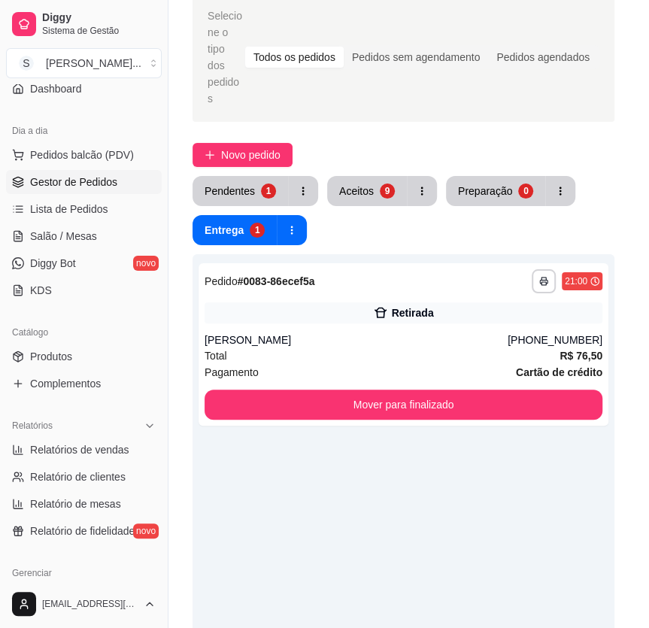
scroll to position [203, 0]
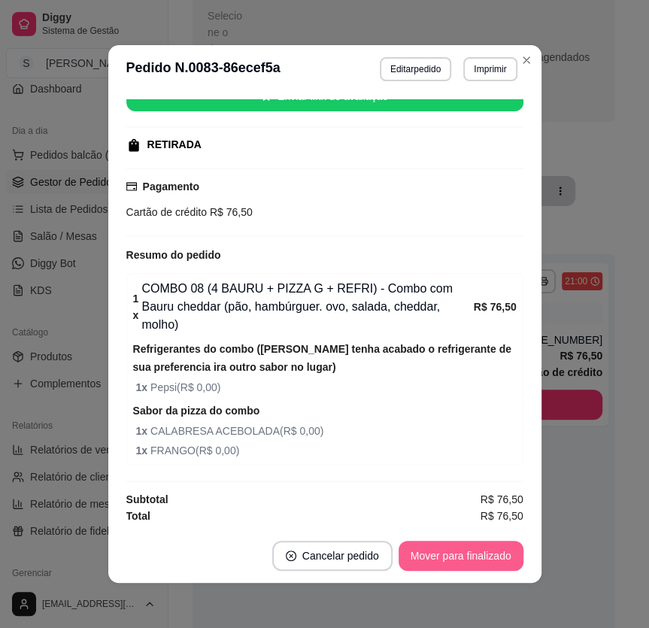
click at [466, 556] on button "Mover para finalizado" at bounding box center [460, 556] width 125 height 30
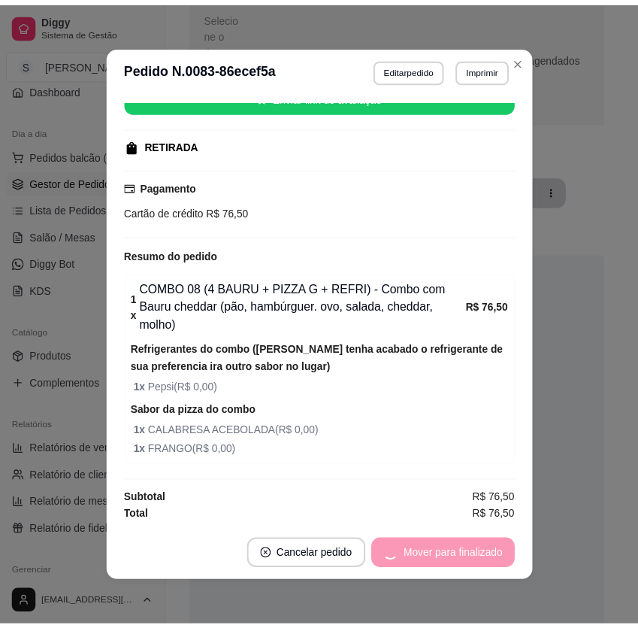
scroll to position [168, 0]
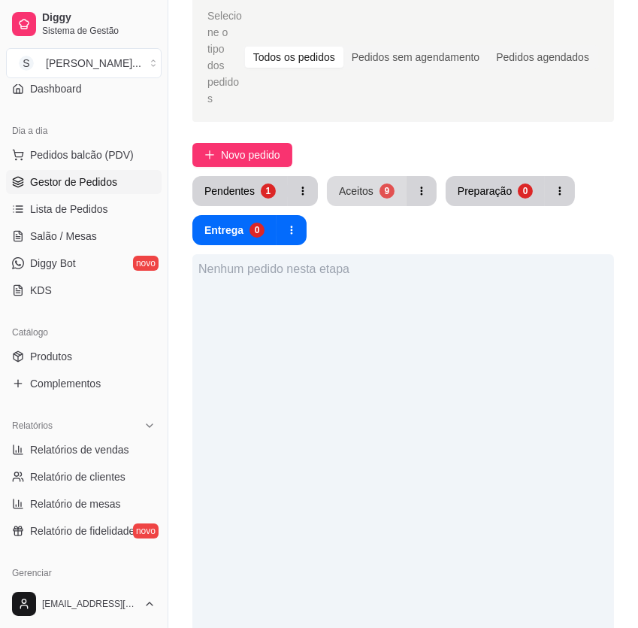
click at [366, 176] on button "Aceitos 9" at bounding box center [367, 191] width 80 height 30
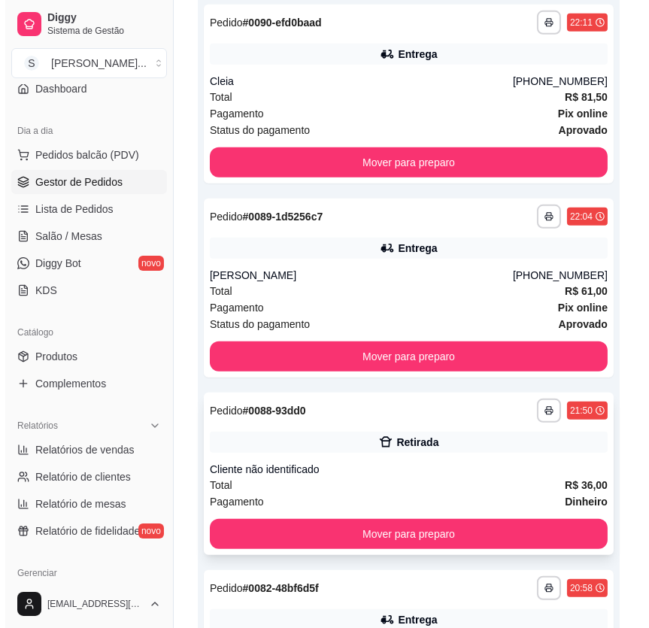
scroll to position [1383, 0]
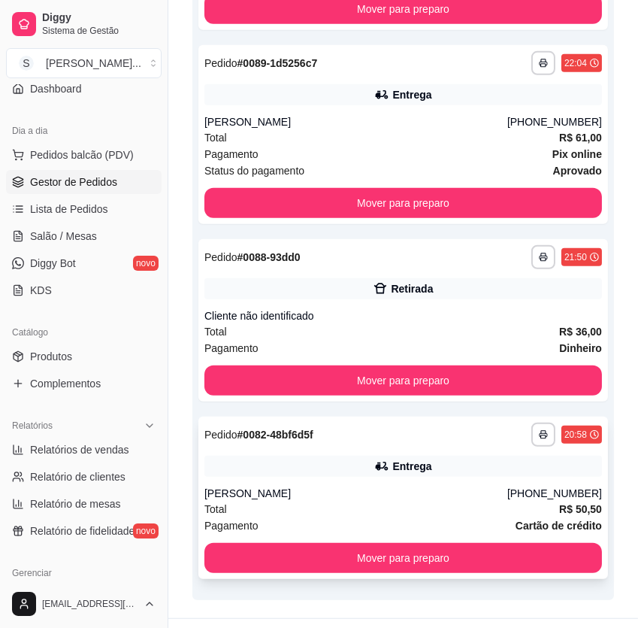
click at [423, 486] on div "[PERSON_NAME]" at bounding box center [356, 493] width 303 height 15
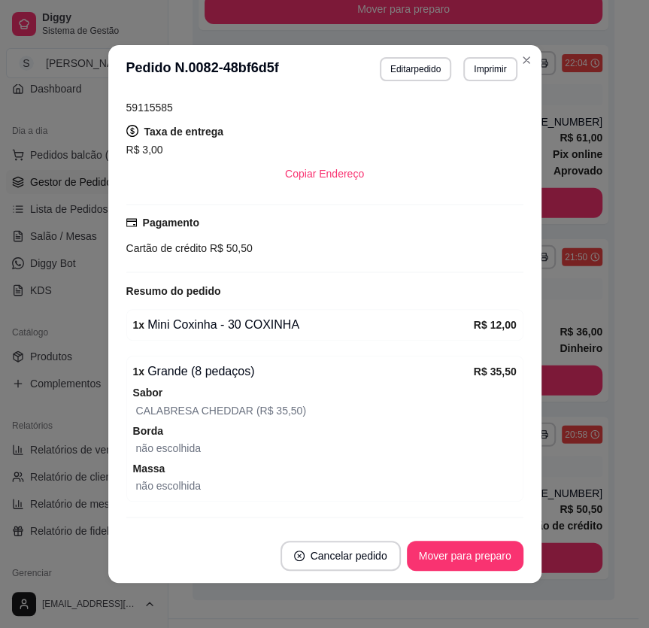
scroll to position [394, 0]
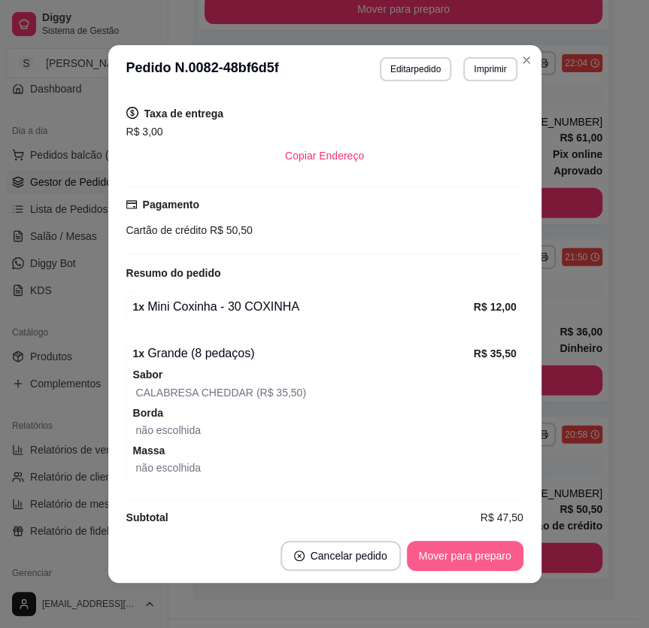
click at [464, 550] on button "Mover para preparo" at bounding box center [465, 556] width 117 height 30
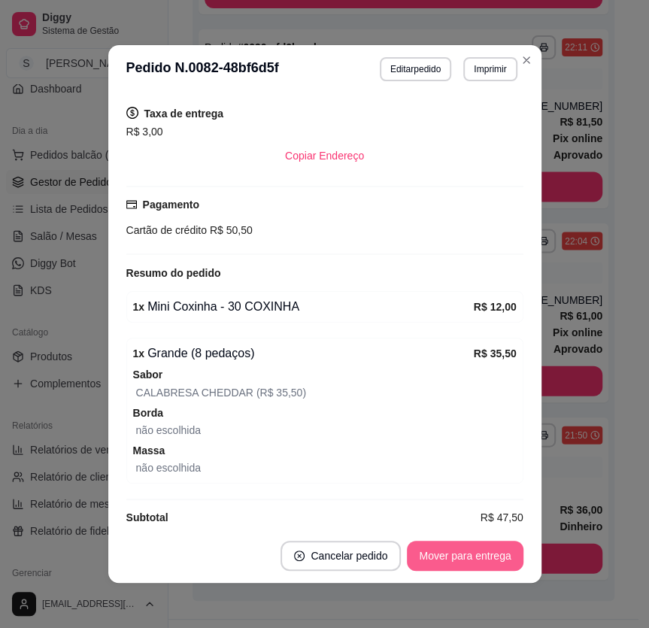
click at [466, 556] on button "Mover para entrega" at bounding box center [465, 556] width 116 height 30
click at [459, 556] on button "Mover para finalizado" at bounding box center [460, 556] width 125 height 30
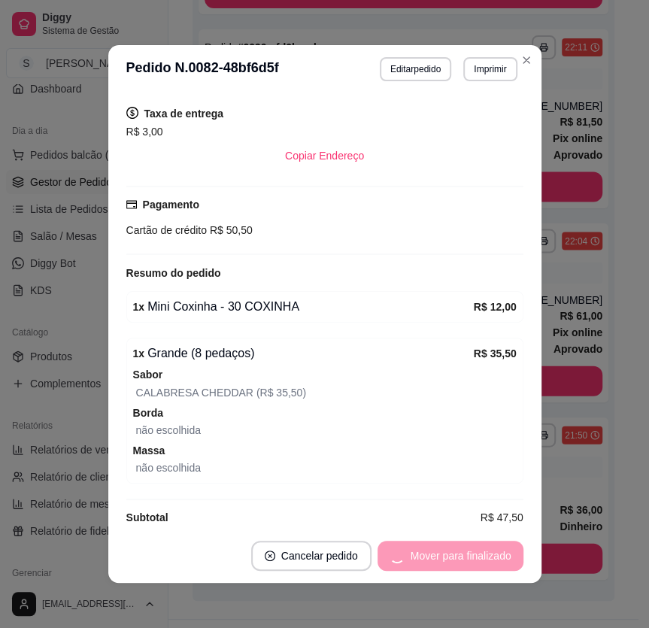
click at [459, 556] on div "Mover para finalizado" at bounding box center [450, 556] width 146 height 30
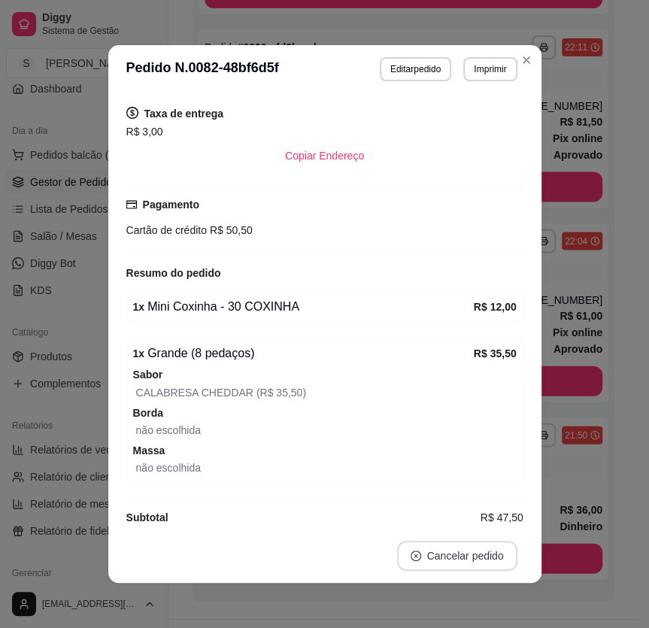
click at [459, 556] on button "Cancelar pedido" at bounding box center [457, 556] width 120 height 30
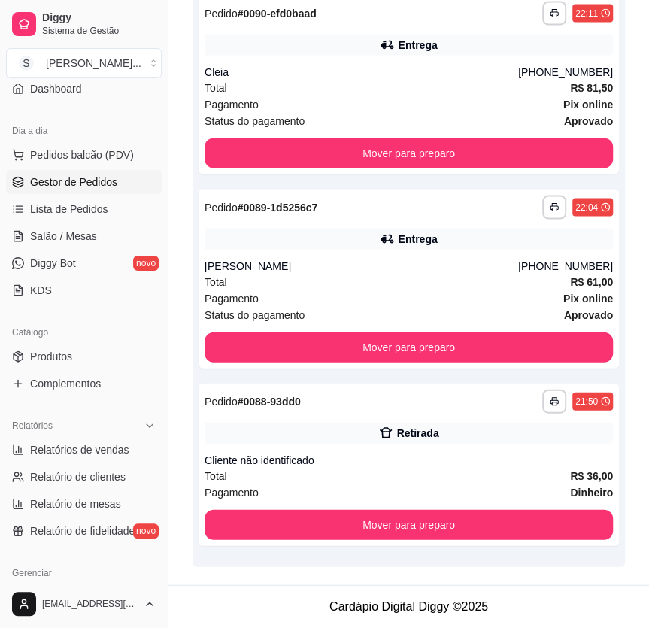
scroll to position [1189, 0]
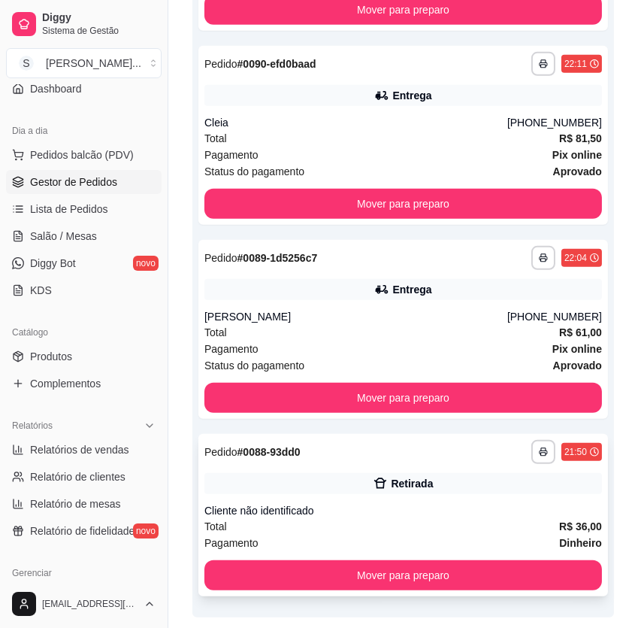
click at [507, 473] on div "Retirada" at bounding box center [404, 483] width 398 height 21
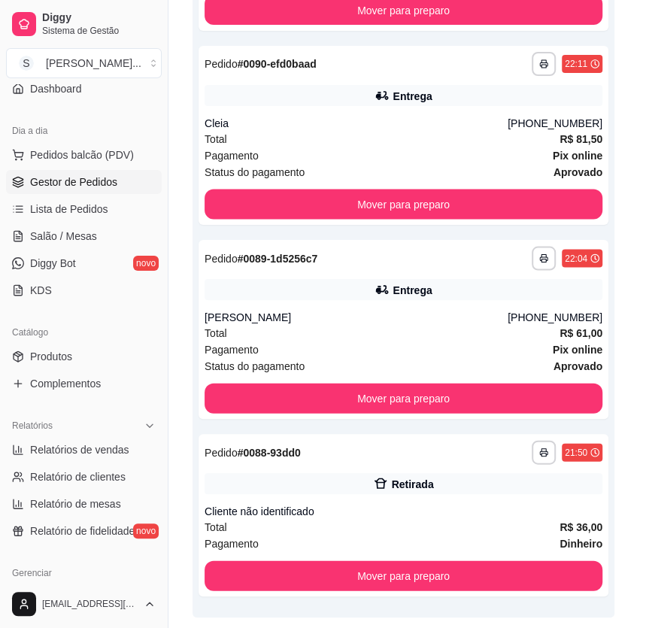
scroll to position [8, 0]
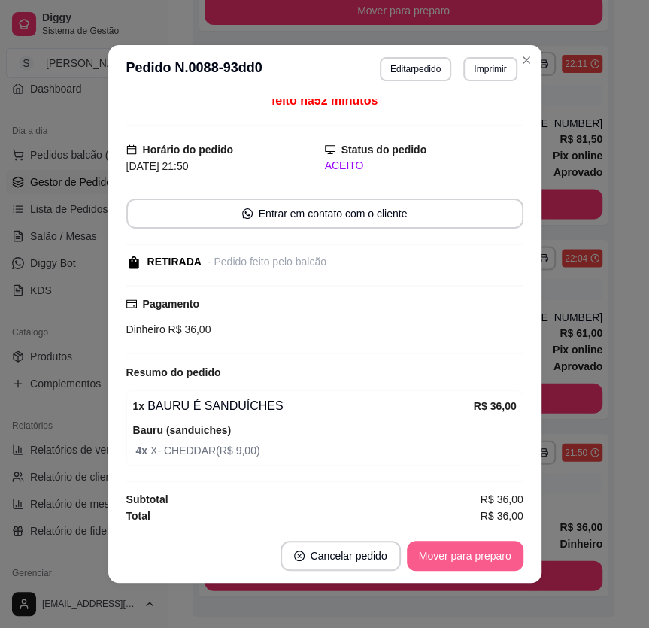
click at [477, 553] on button "Mover para preparo" at bounding box center [465, 556] width 117 height 30
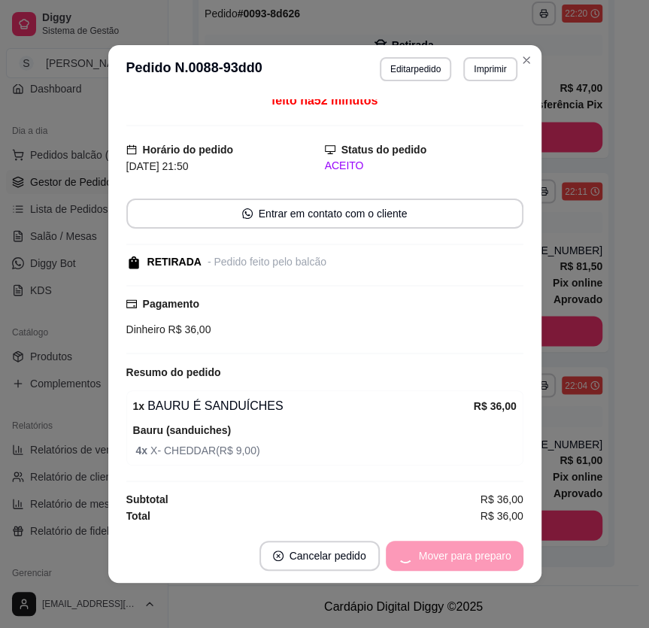
scroll to position [1029, 0]
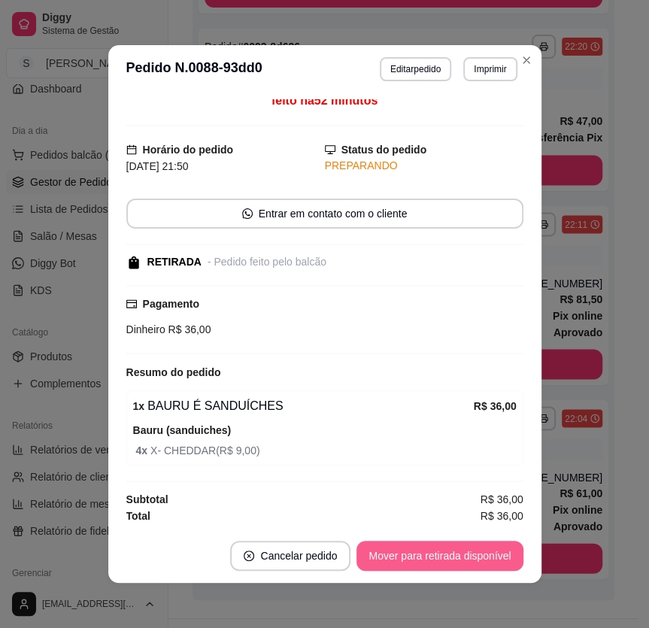
click at [480, 556] on button "Mover para retirada disponível" at bounding box center [439, 556] width 166 height 30
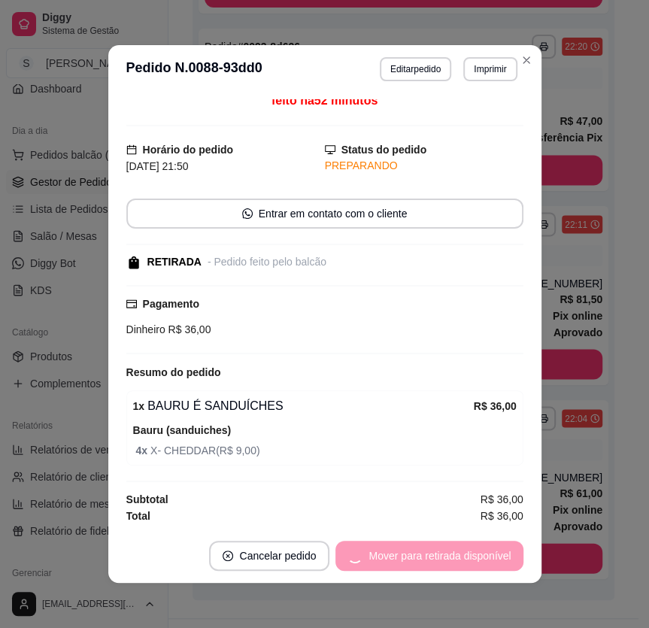
click at [482, 556] on button "Mover para retirada disponível" at bounding box center [428, 556] width 187 height 30
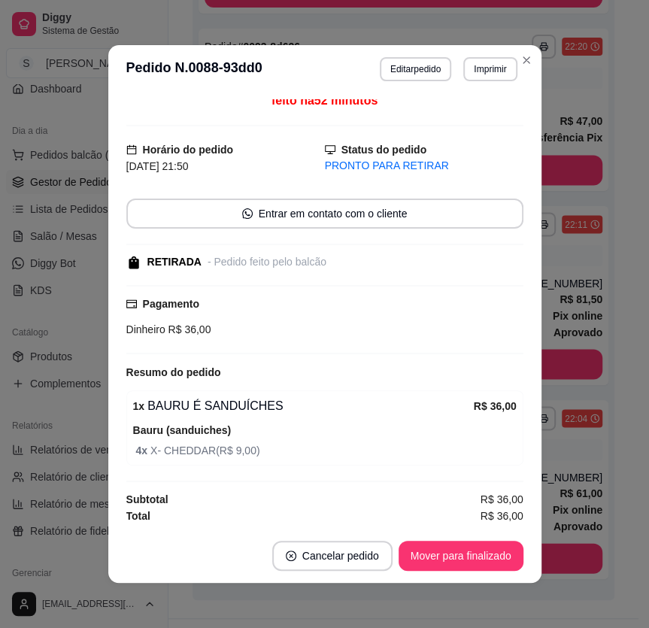
click at [484, 556] on button "Mover para finalizado" at bounding box center [460, 556] width 125 height 30
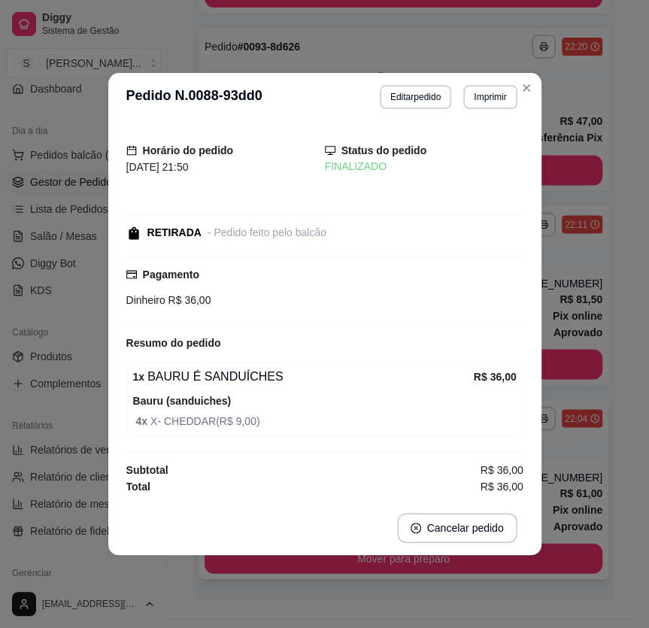
scroll to position [1011, 0]
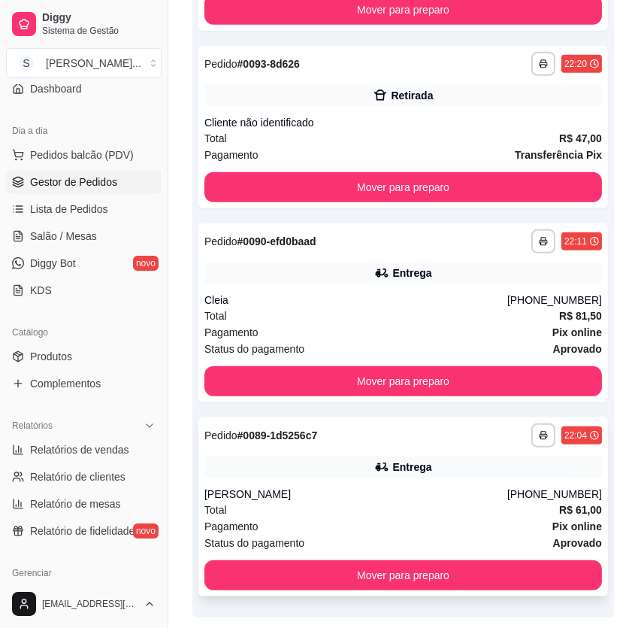
click at [491, 501] on div "Total R$ 61,00" at bounding box center [404, 509] width 398 height 17
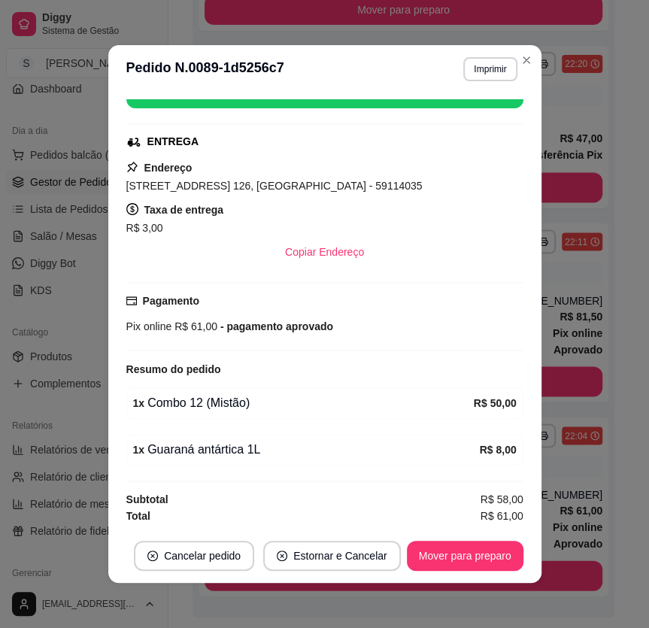
scroll to position [2, 0]
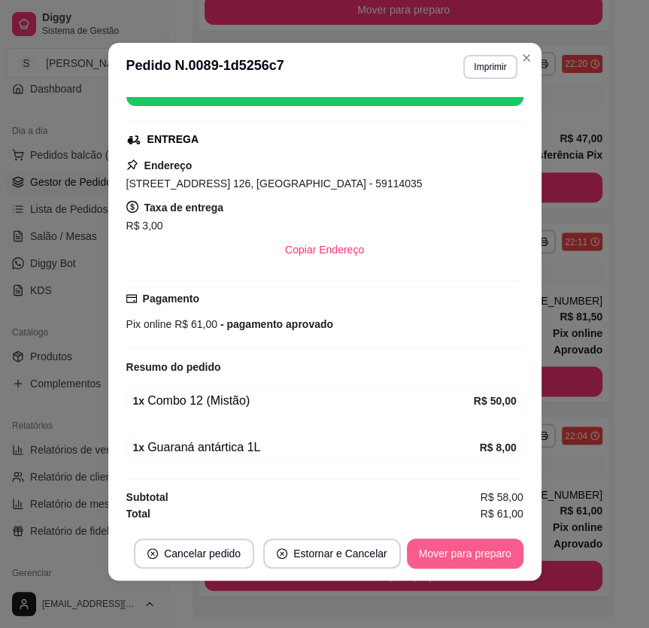
click at [492, 557] on button "Mover para preparo" at bounding box center [465, 553] width 117 height 30
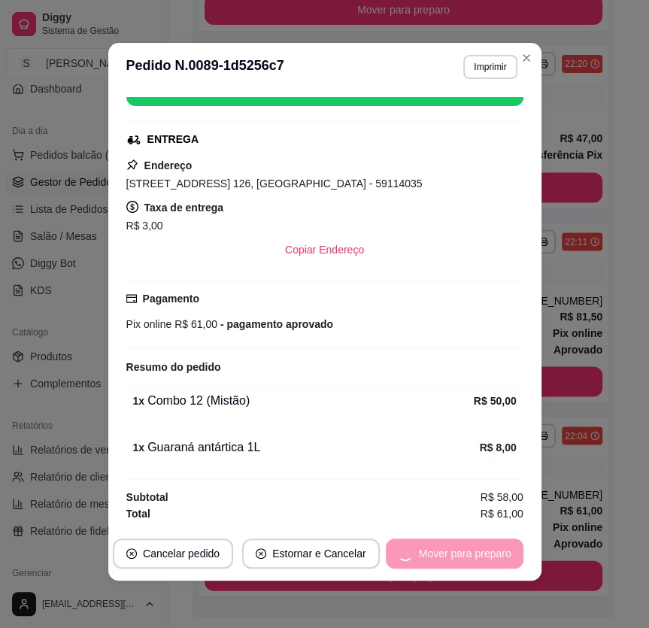
scroll to position [835, 0]
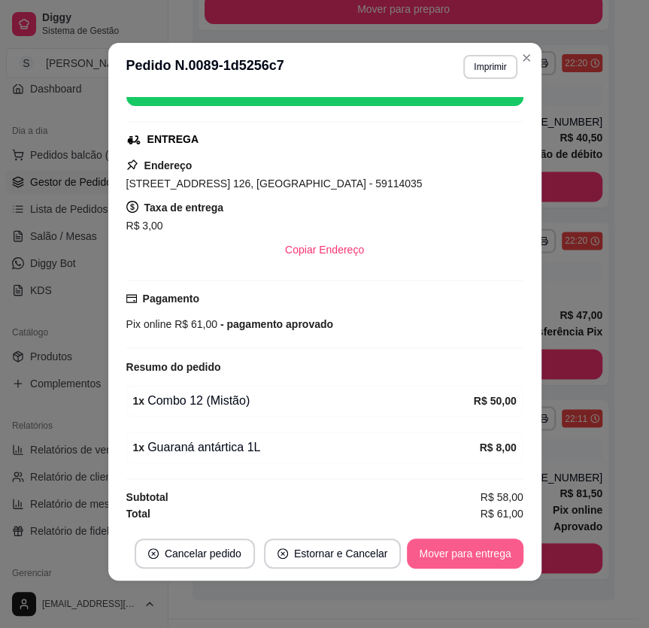
click at [489, 555] on button "Mover para entrega" at bounding box center [465, 553] width 116 height 30
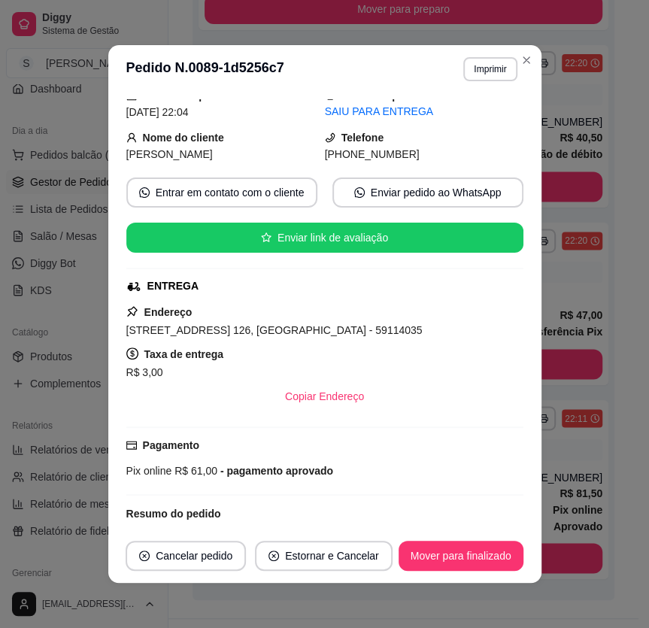
scroll to position [0, 0]
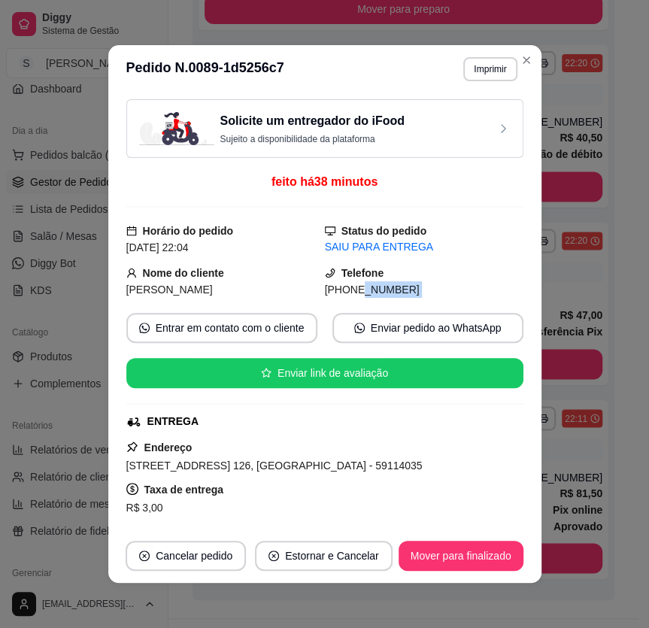
drag, startPoint x: 341, startPoint y: 287, endPoint x: 408, endPoint y: 298, distance: 67.9
click at [408, 298] on div "Solicite um entregador do iFood Sujeito a disponibilidade da plataforma feito h…" at bounding box center [324, 310] width 397 height 423
copy div "9614-6543 Entrar em contato com o cliente Enviar pedido ao WhatsApp Enviar link…"
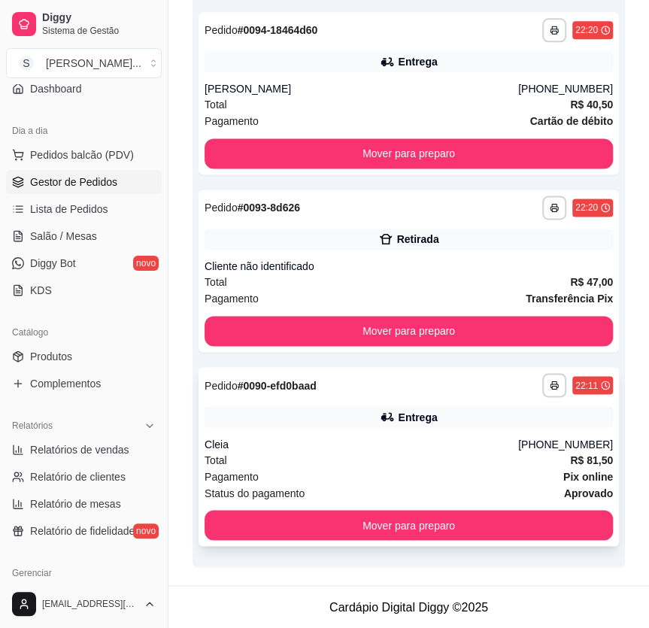
scroll to position [818, 0]
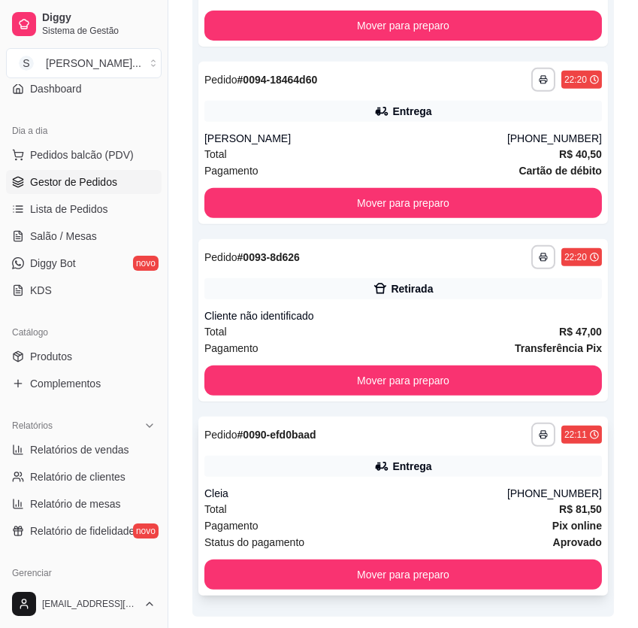
click at [455, 486] on div "Cleia" at bounding box center [356, 493] width 303 height 15
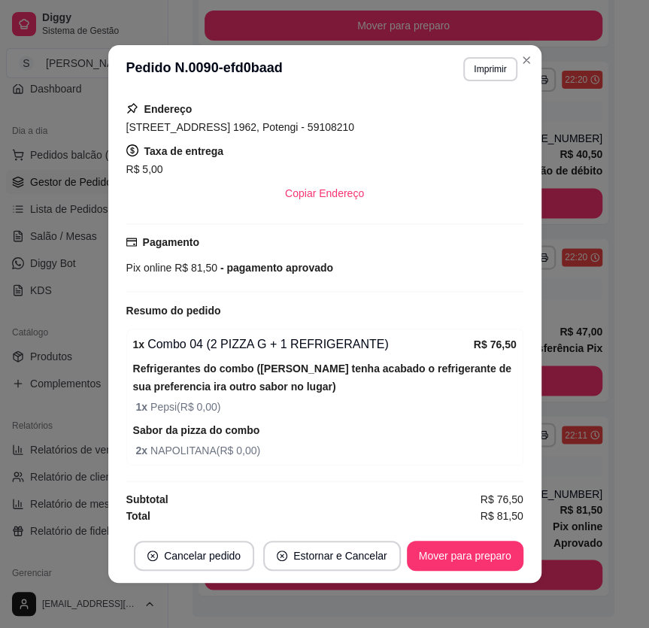
scroll to position [2, 0]
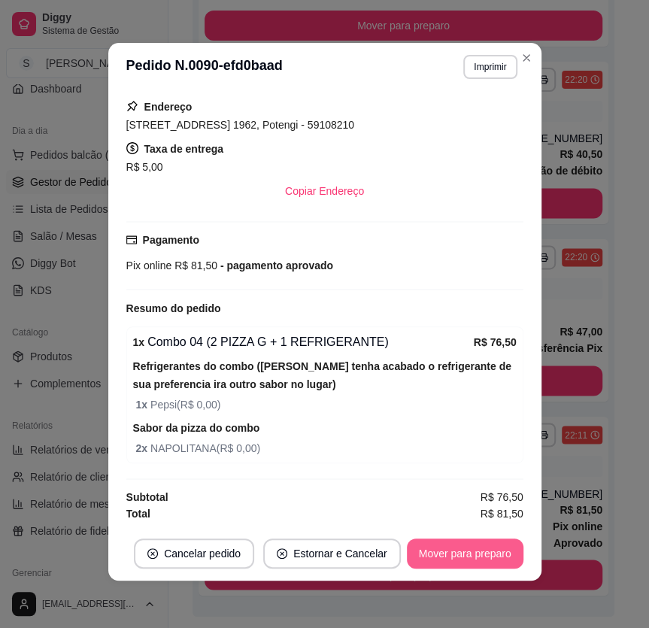
click at [480, 552] on button "Mover para preparo" at bounding box center [465, 553] width 117 height 30
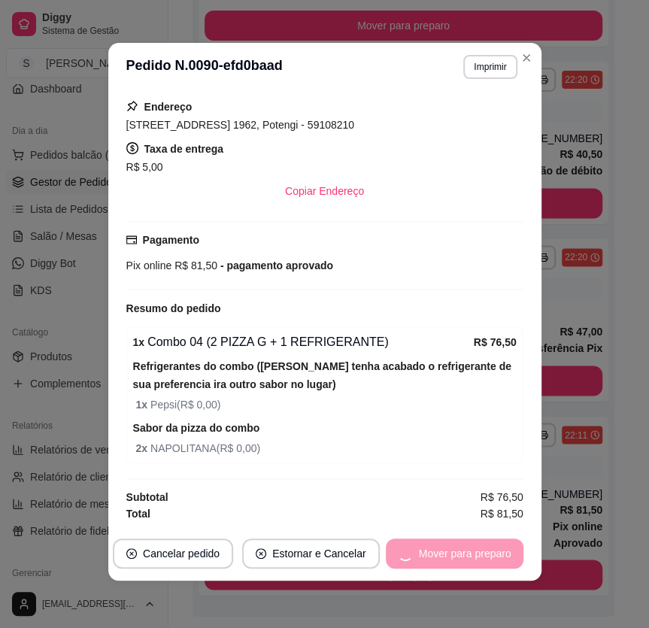
scroll to position [640, 0]
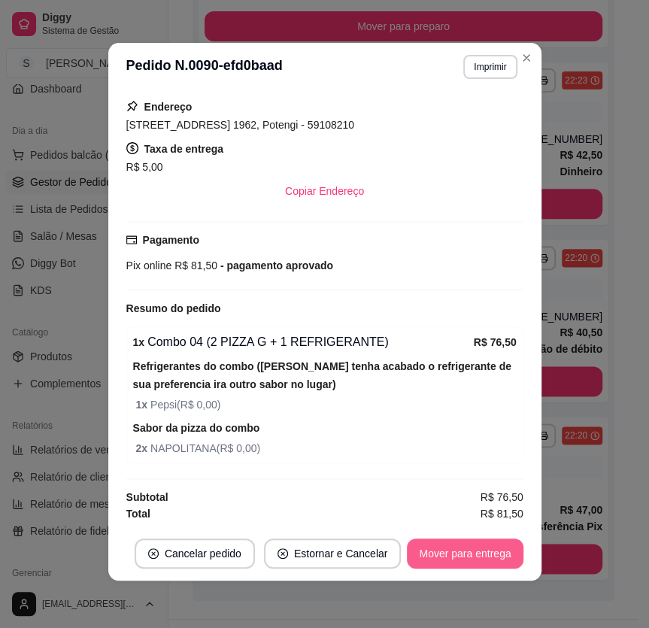
click at [474, 549] on button "Mover para entrega" at bounding box center [465, 553] width 116 height 30
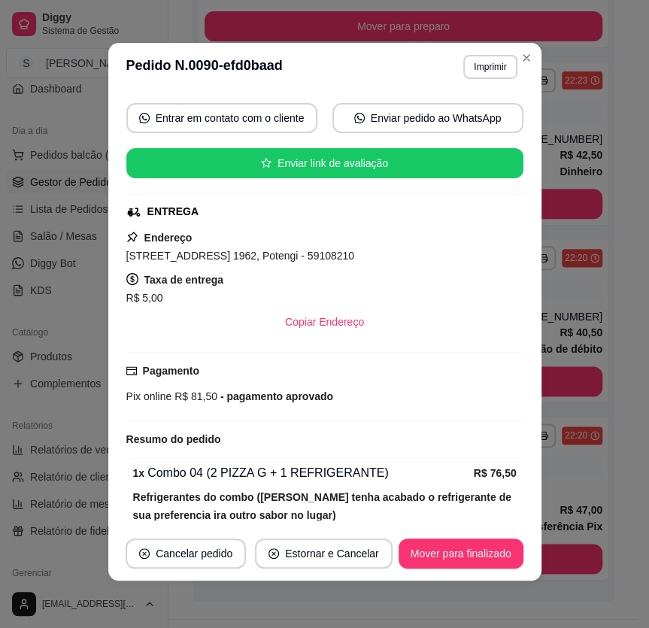
scroll to position [0, 0]
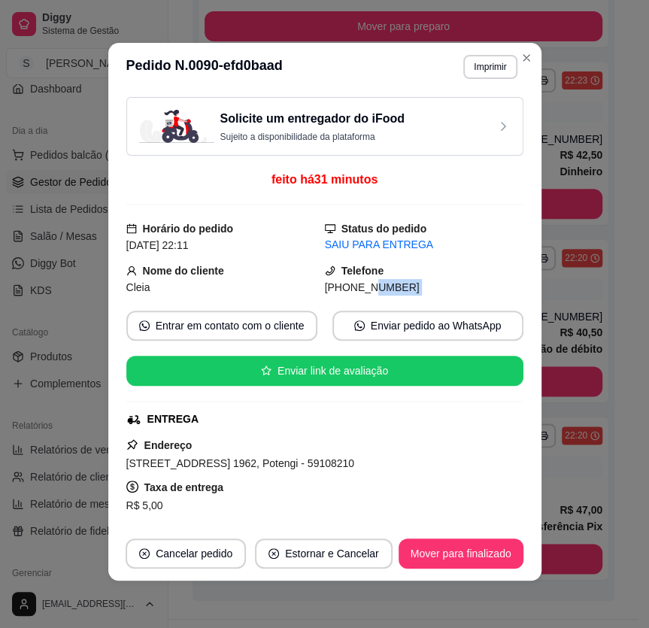
drag, startPoint x: 346, startPoint y: 288, endPoint x: 377, endPoint y: 295, distance: 32.5
click at [377, 295] on div "Solicite um entregador do iFood Sujeito a disponibilidade da plataforma feito h…" at bounding box center [324, 308] width 397 height 423
click at [346, 286] on span "[PHONE_NUMBER]" at bounding box center [372, 287] width 95 height 12
drag, startPoint x: 367, startPoint y: 292, endPoint x: 420, endPoint y: 302, distance: 53.7
click at [420, 302] on div "Solicite um entregador do iFood Sujeito a disponibilidade da plataforma feito h…" at bounding box center [324, 308] width 397 height 423
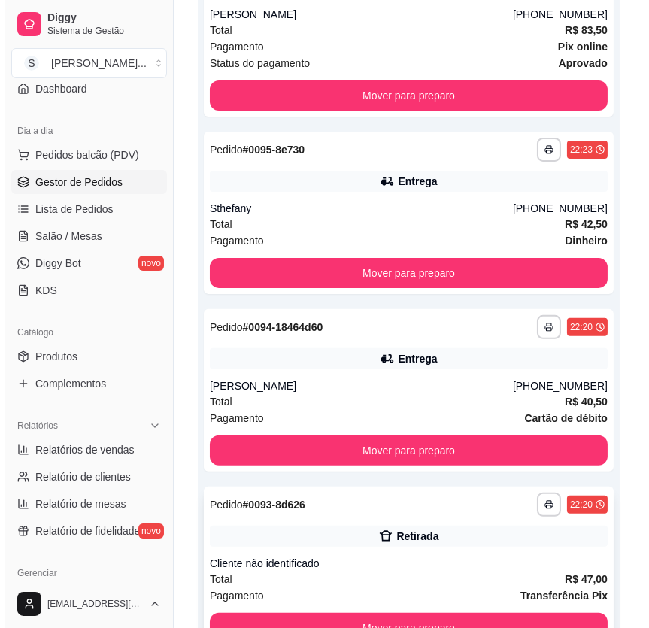
scroll to position [487, 0]
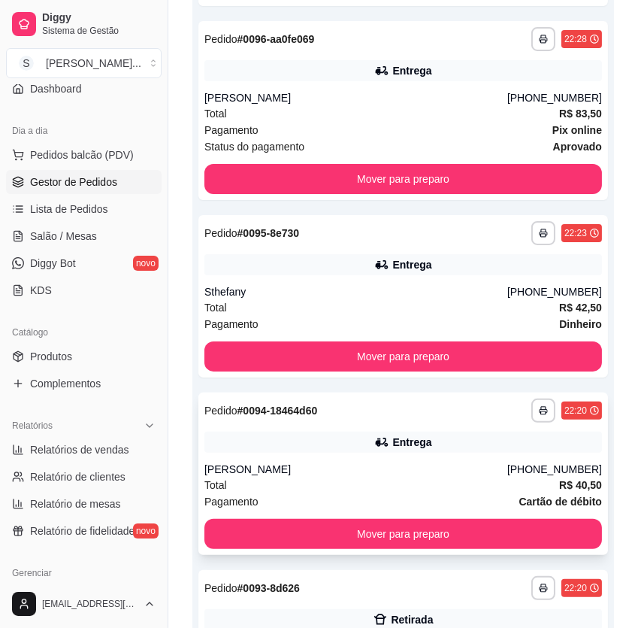
click at [368, 426] on div "**********" at bounding box center [403, 473] width 410 height 162
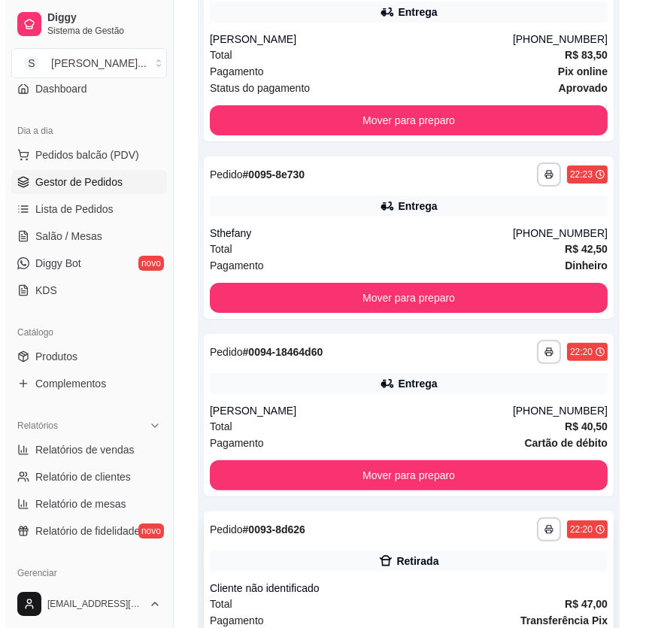
scroll to position [640, 0]
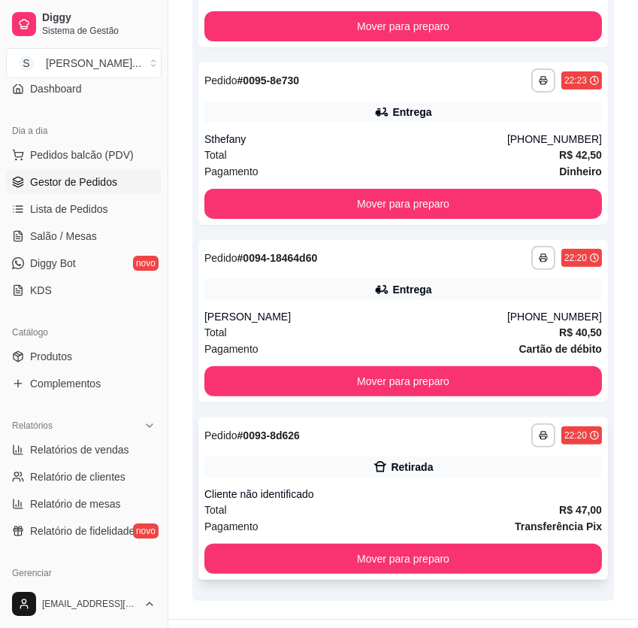
click at [466, 486] on div "Cliente não identificado" at bounding box center [404, 493] width 398 height 15
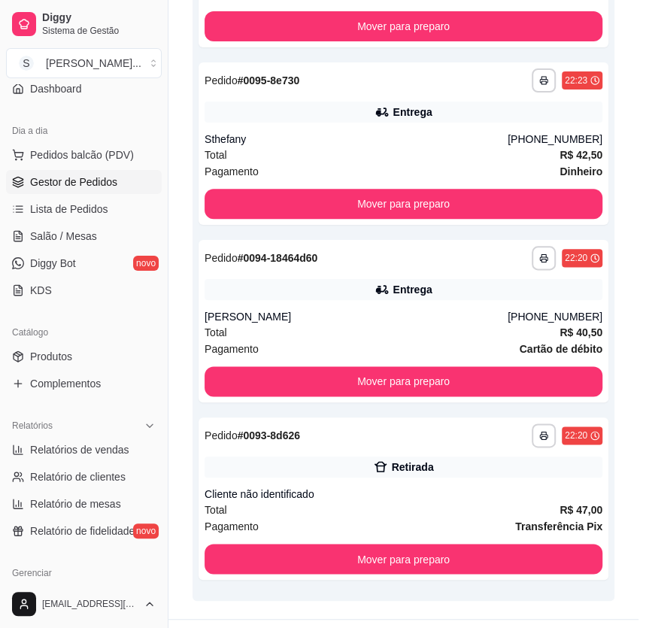
scroll to position [136, 0]
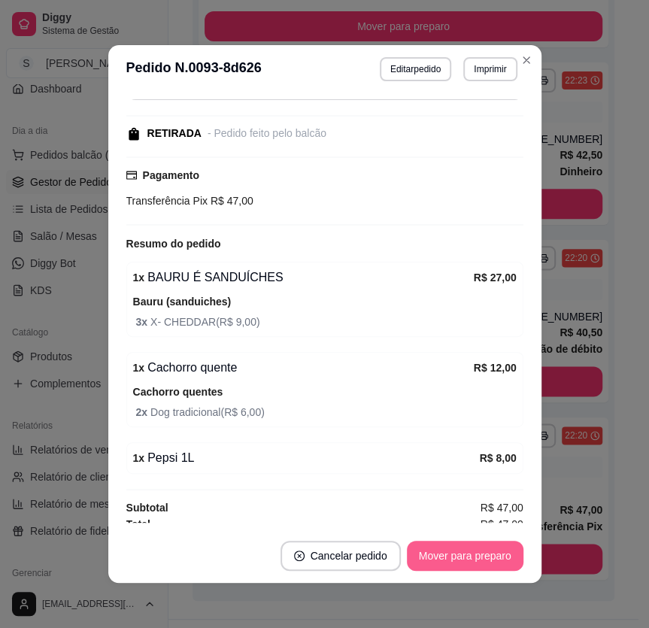
click at [441, 559] on button "Mover para preparo" at bounding box center [465, 556] width 117 height 30
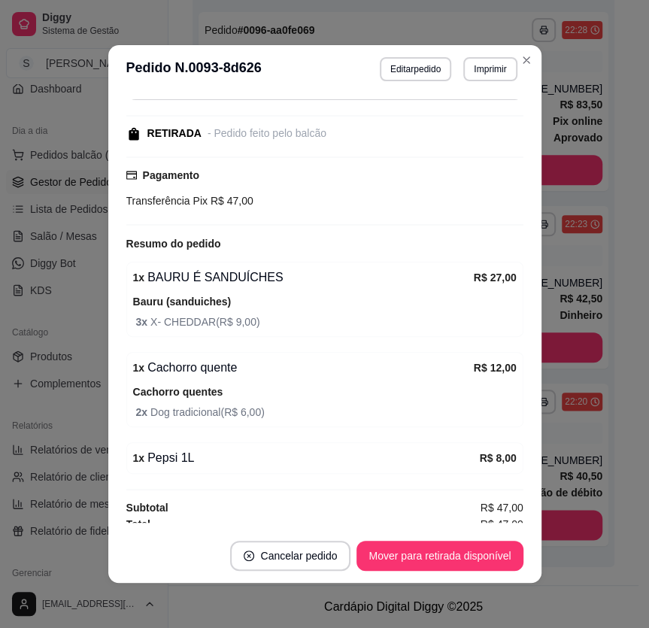
scroll to position [463, 0]
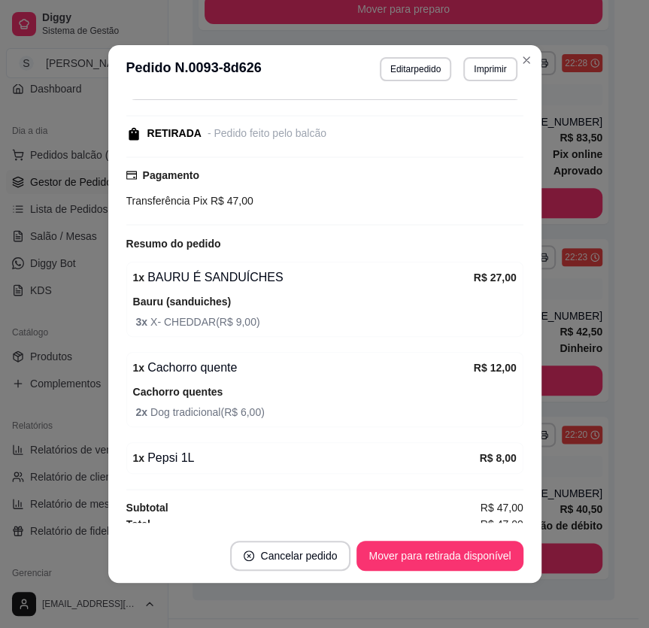
click at [447, 563] on button "Mover para retirada disponível" at bounding box center [439, 556] width 166 height 30
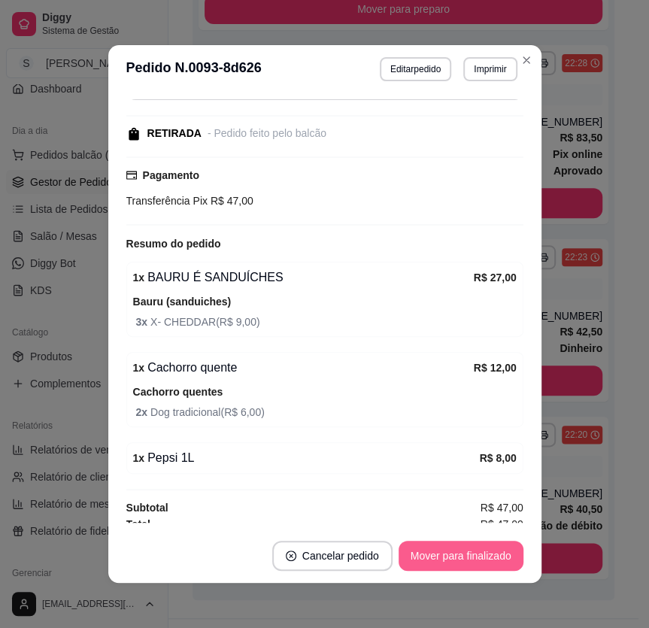
click at [449, 561] on button "Mover para finalizado" at bounding box center [460, 556] width 125 height 30
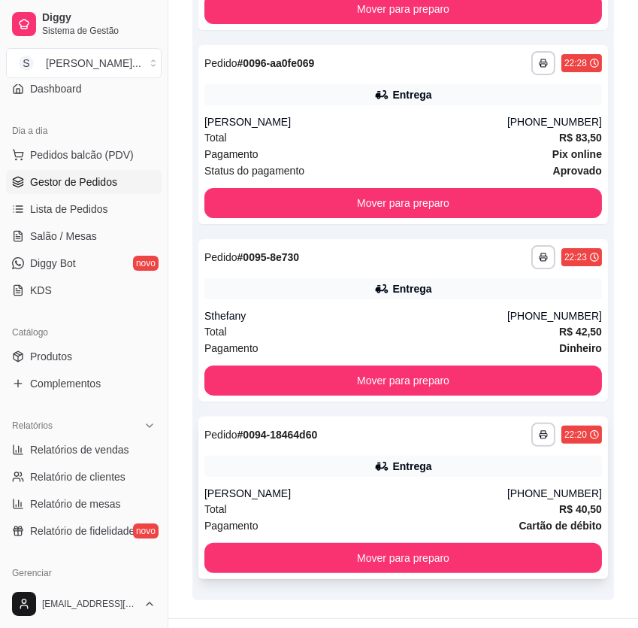
click at [444, 486] on div "[PERSON_NAME]" at bounding box center [356, 493] width 303 height 15
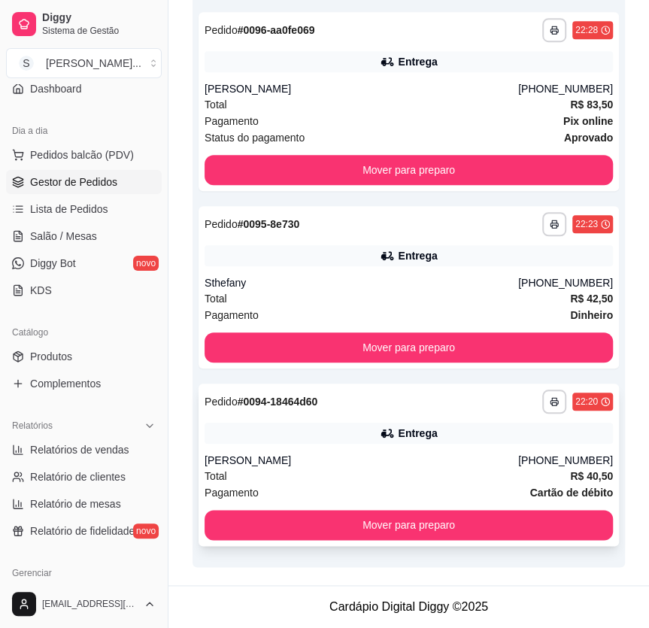
scroll to position [446, 0]
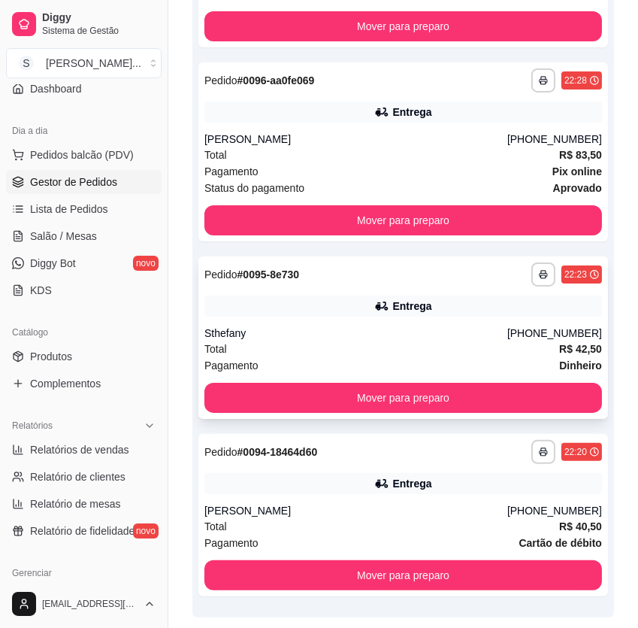
click at [456, 341] on div "Total R$ 42,50" at bounding box center [404, 349] width 398 height 17
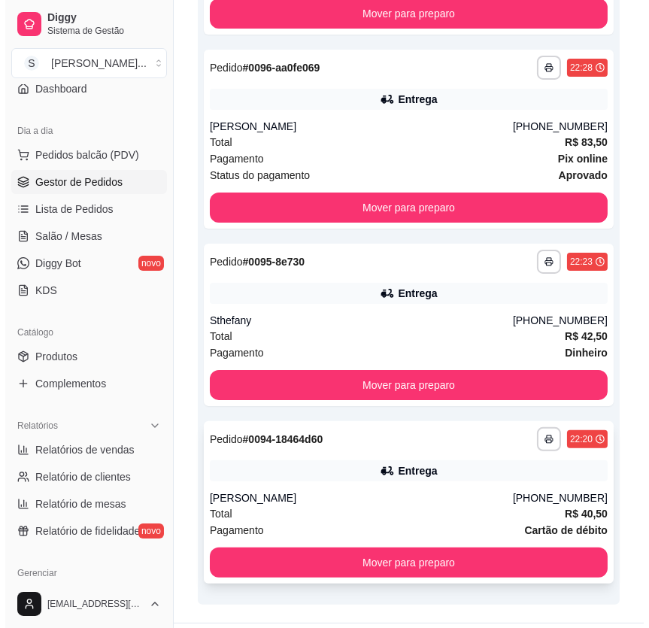
scroll to position [463, 0]
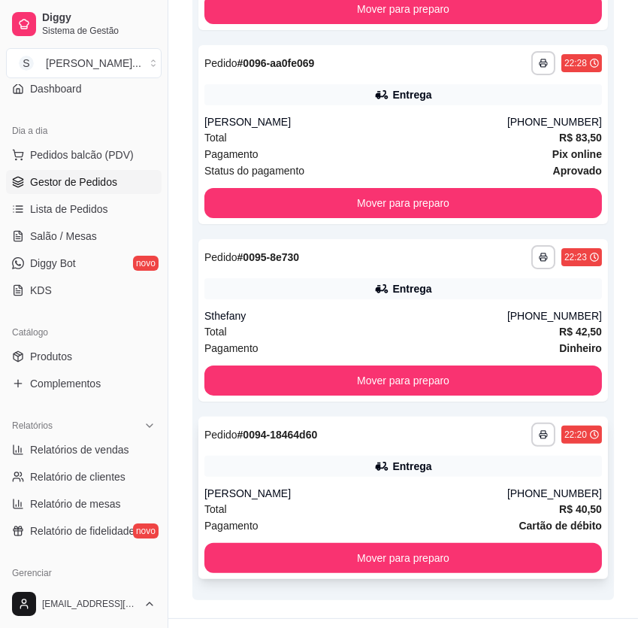
click at [332, 486] on div "[PERSON_NAME]" at bounding box center [356, 493] width 303 height 15
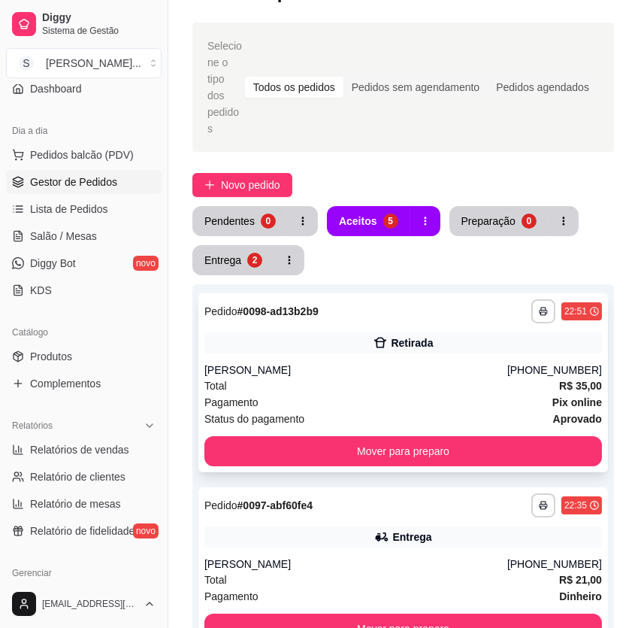
scroll to position [0, 0]
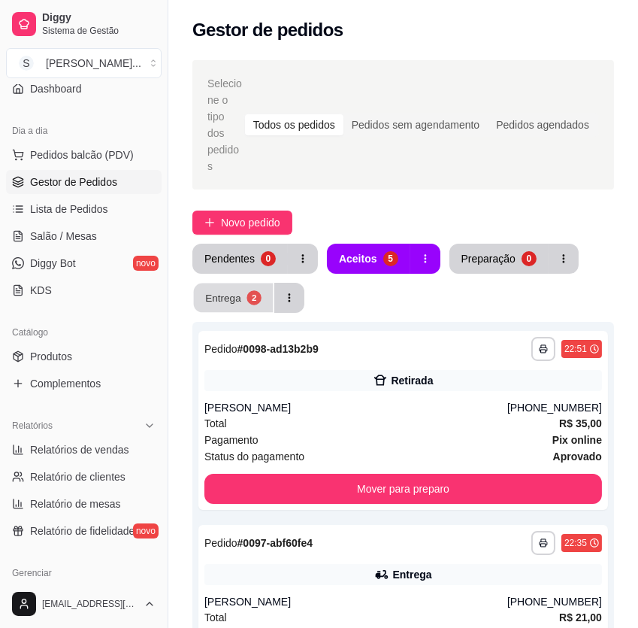
click at [233, 283] on button "Entrega 2" at bounding box center [234, 297] width 80 height 29
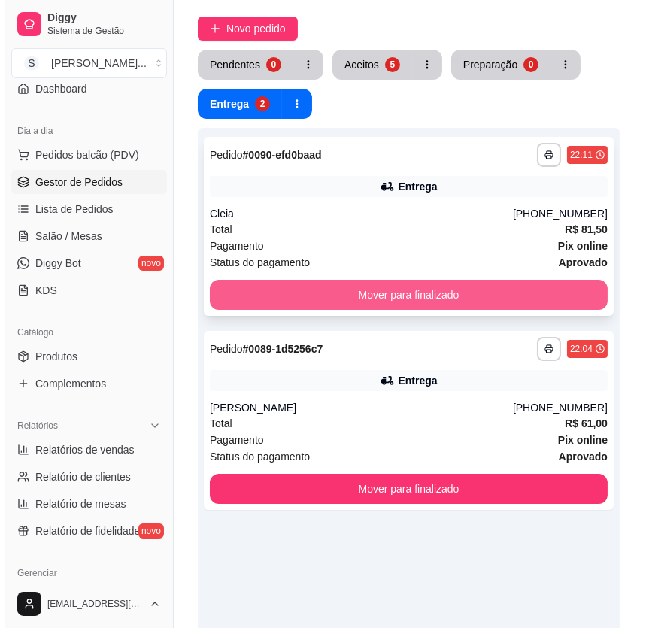
scroll to position [205, 0]
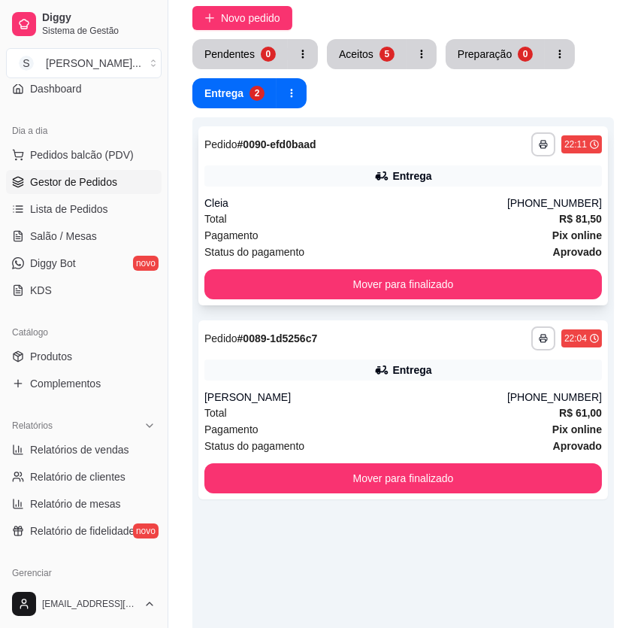
click at [389, 227] on div "Pagamento Pix online" at bounding box center [404, 235] width 398 height 17
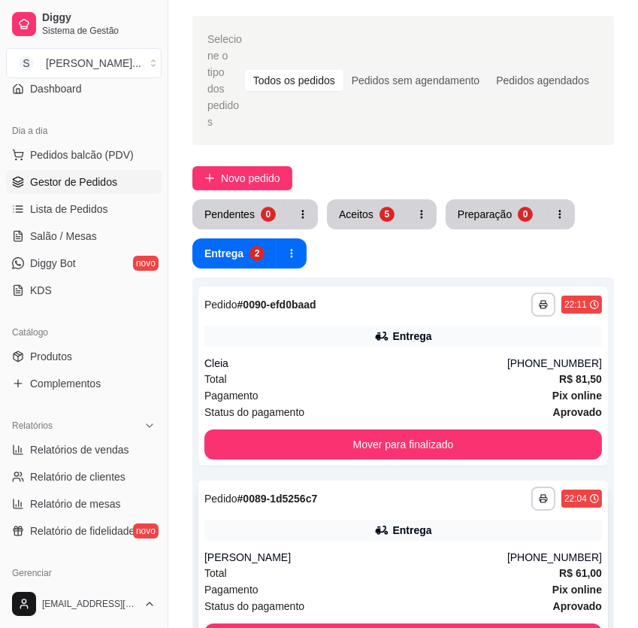
scroll to position [68, 0]
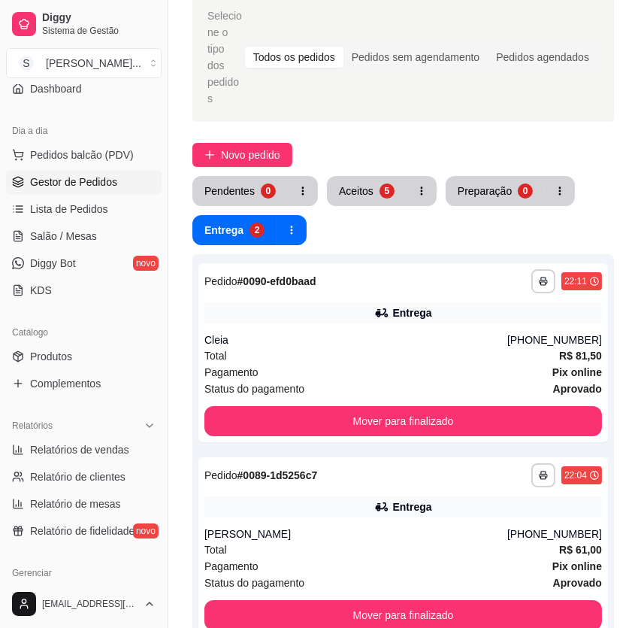
click at [475, 412] on div "**********" at bounding box center [403, 568] width 422 height 628
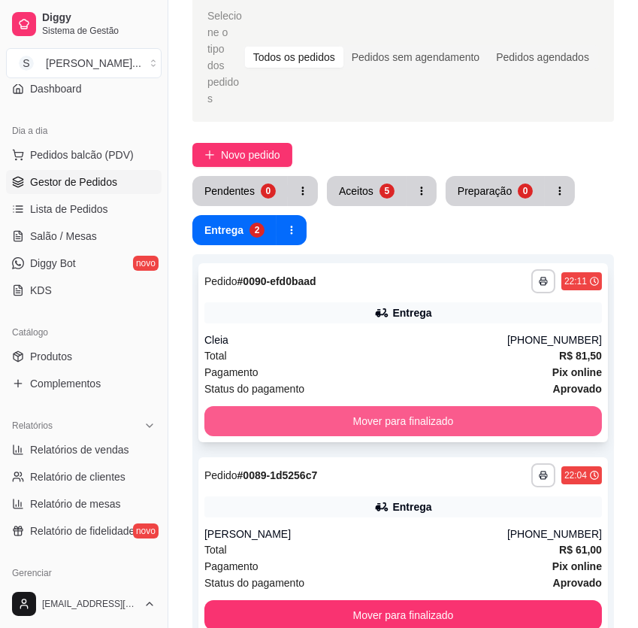
click at [481, 406] on button "Mover para finalizado" at bounding box center [404, 421] width 398 height 30
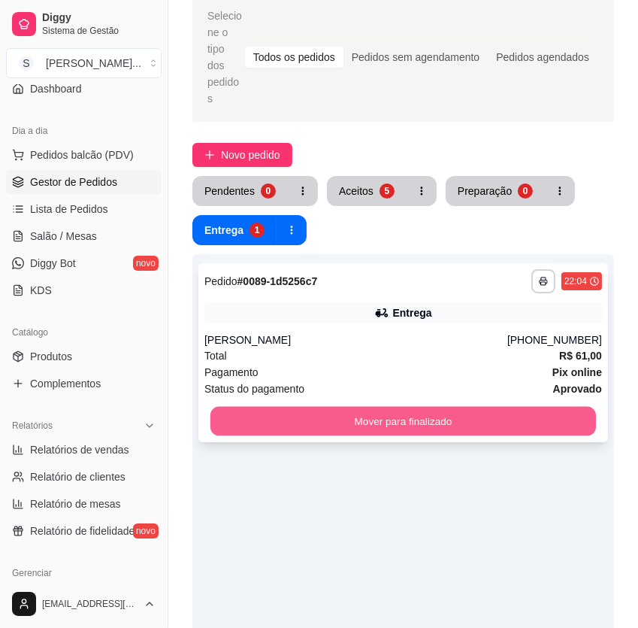
click at [483, 407] on button "Mover para finalizado" at bounding box center [404, 421] width 386 height 29
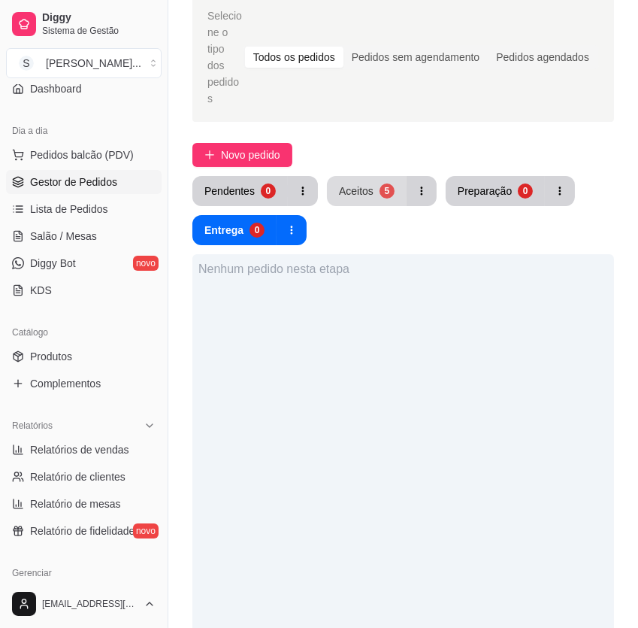
click at [358, 183] on div "Aceitos" at bounding box center [356, 190] width 35 height 15
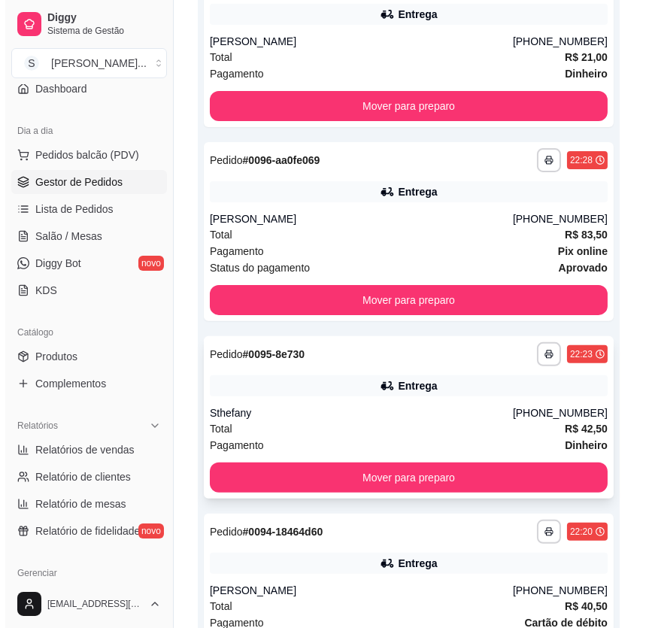
scroll to position [656, 0]
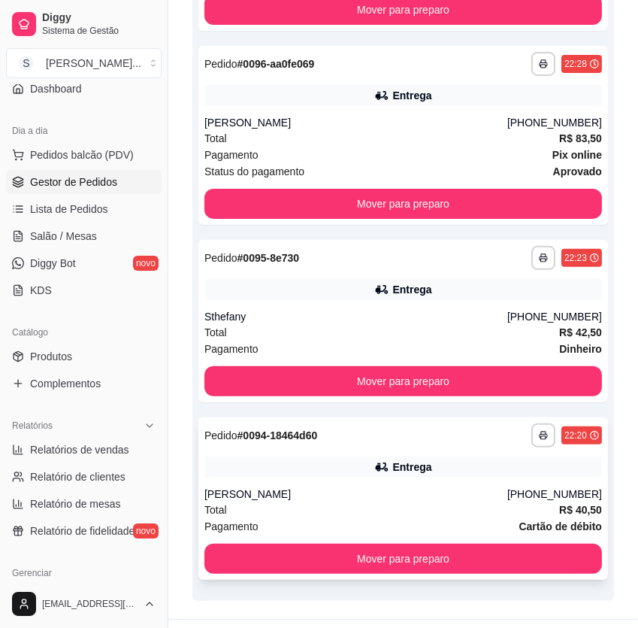
click at [418, 448] on div "**********" at bounding box center [403, 498] width 410 height 162
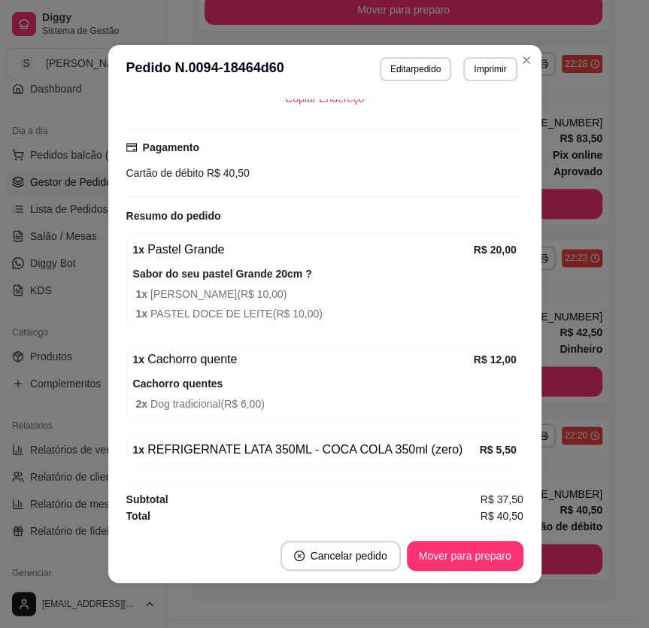
scroll to position [2, 0]
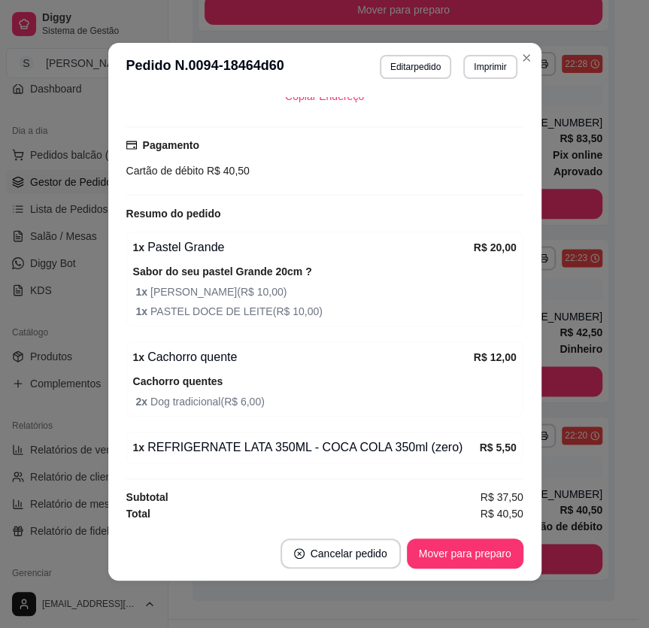
click at [449, 534] on footer "Cancelar pedido Mover para preparo" at bounding box center [324, 553] width 433 height 54
click at [448, 541] on button "Mover para preparo" at bounding box center [465, 553] width 117 height 30
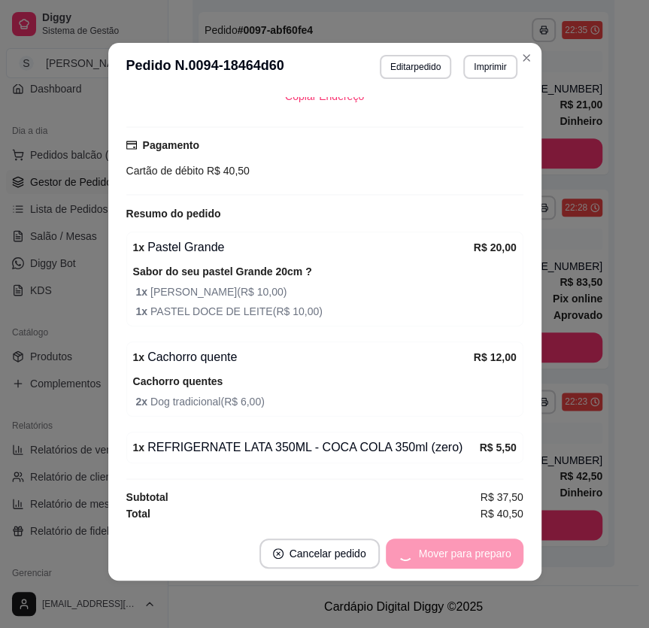
scroll to position [480, 0]
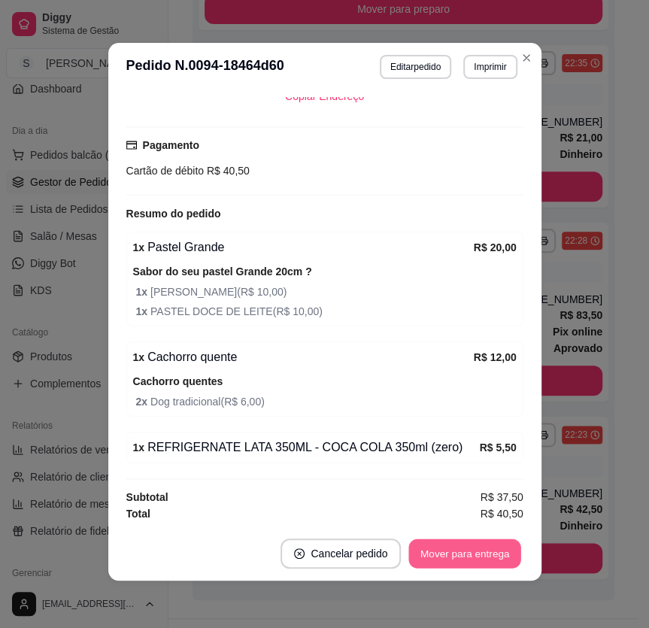
click at [454, 544] on button "Mover para entrega" at bounding box center [465, 553] width 113 height 29
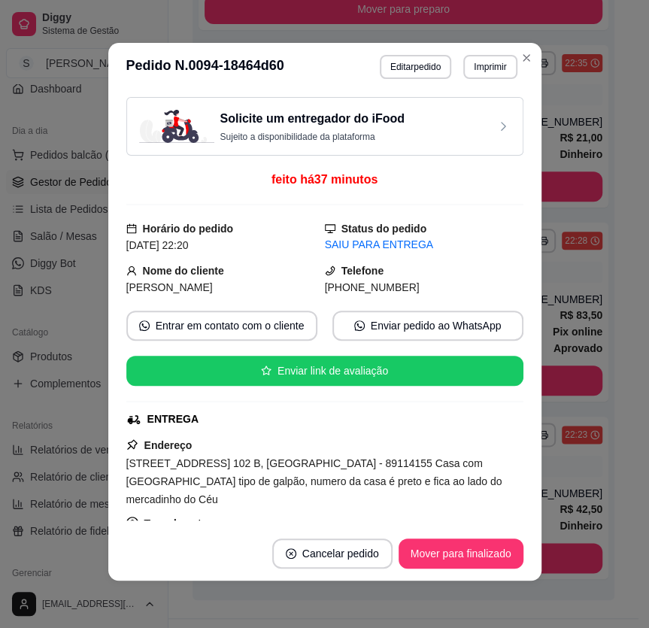
scroll to position [0, 0]
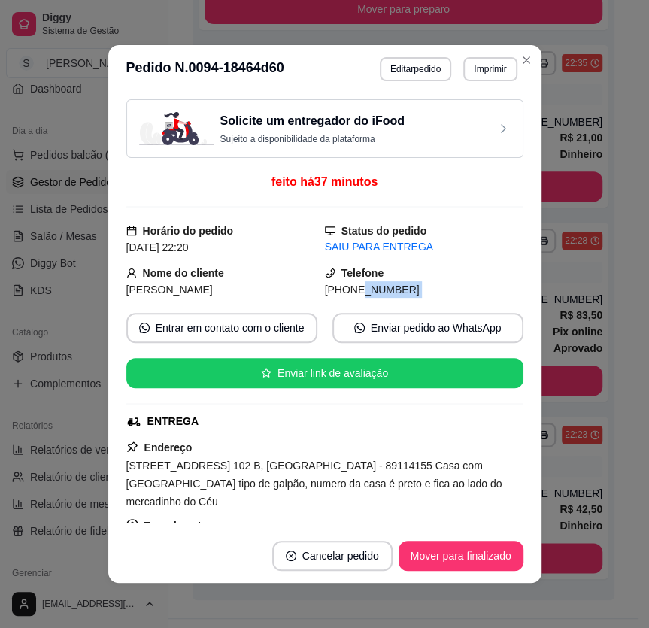
drag, startPoint x: 344, startPoint y: 289, endPoint x: 444, endPoint y: 303, distance: 100.2
click at [444, 303] on div "Solicite um entregador do iFood Sujeito a disponibilidade da plataforma feito h…" at bounding box center [324, 310] width 397 height 423
copy div "8200-6768 Entrar em contato com o cliente Enviar pedido ao WhatsApp Enviar link…"
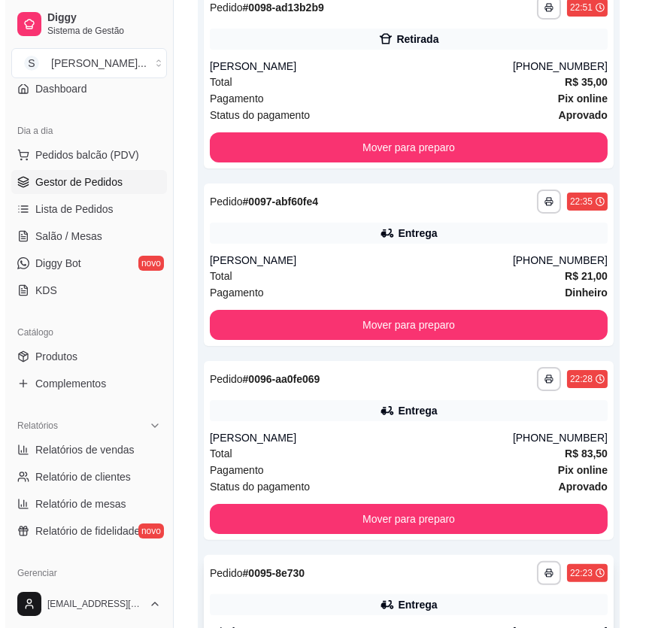
scroll to position [480, 0]
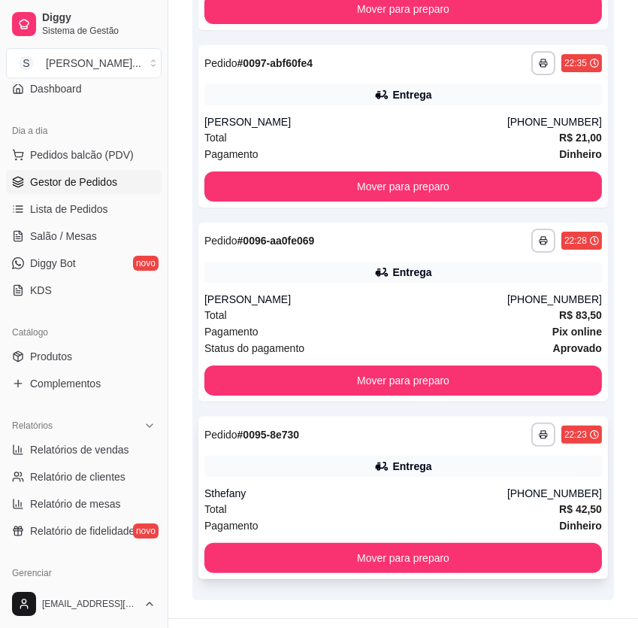
click at [474, 486] on div "Sthefany" at bounding box center [356, 493] width 303 height 15
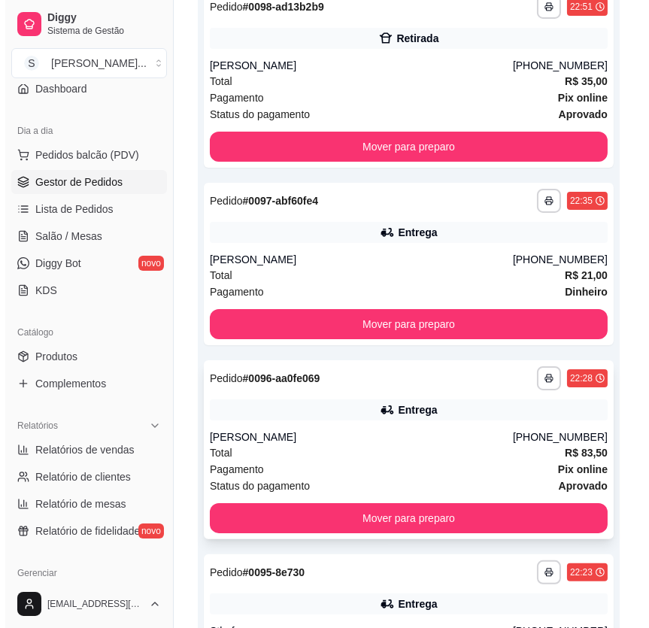
scroll to position [326, 0]
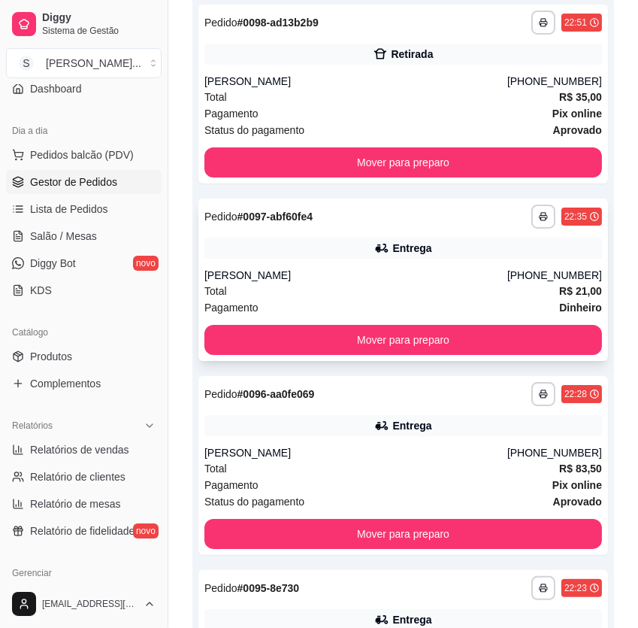
click at [346, 230] on div "**********" at bounding box center [403, 279] width 410 height 162
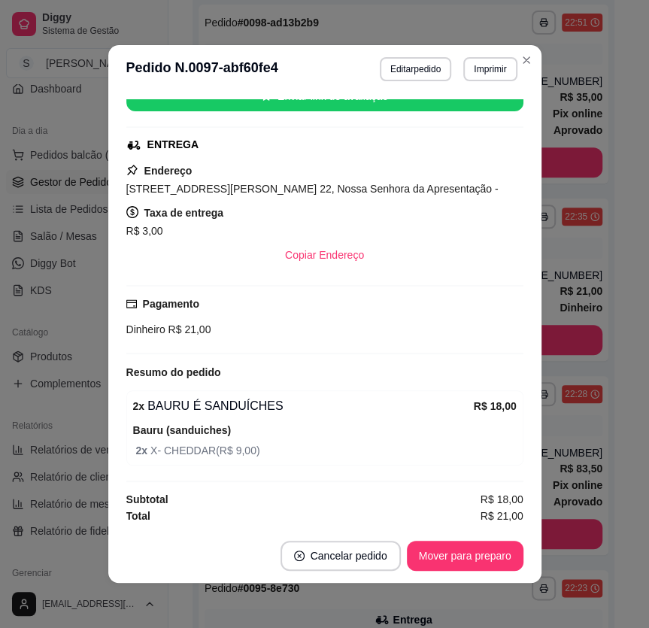
scroll to position [277, 0]
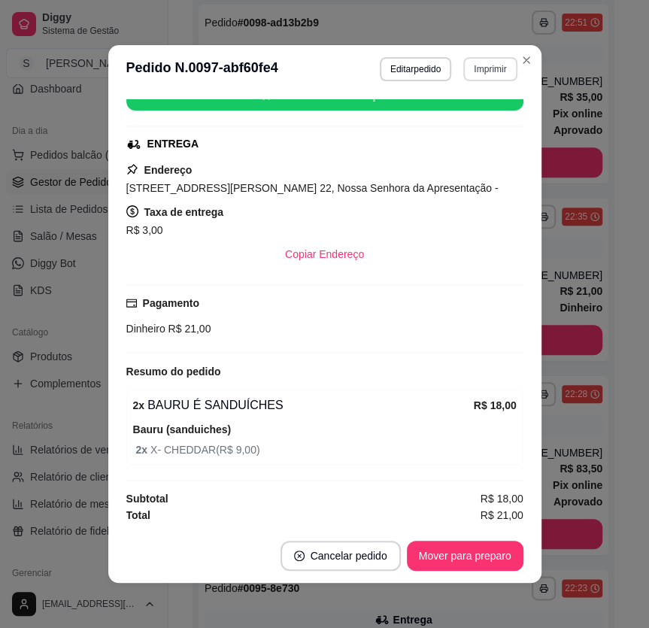
click at [481, 71] on button "Imprimir" at bounding box center [489, 69] width 53 height 24
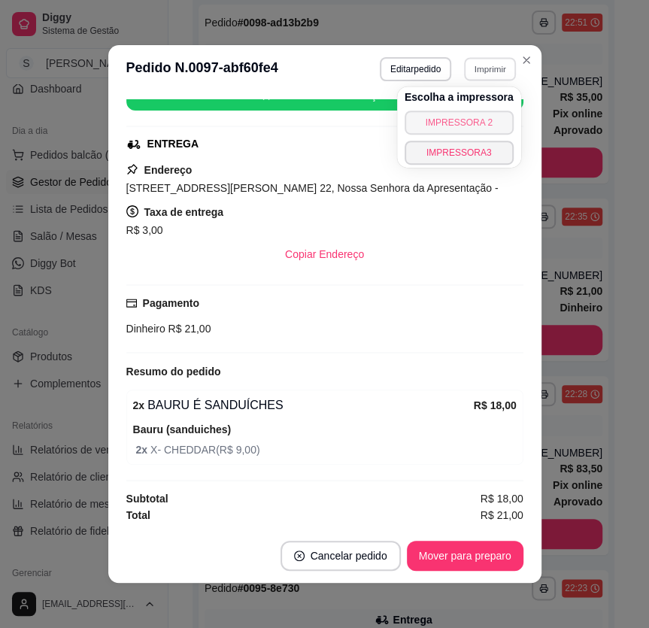
click at [463, 125] on button "IMPRESSORA 2" at bounding box center [458, 123] width 109 height 24
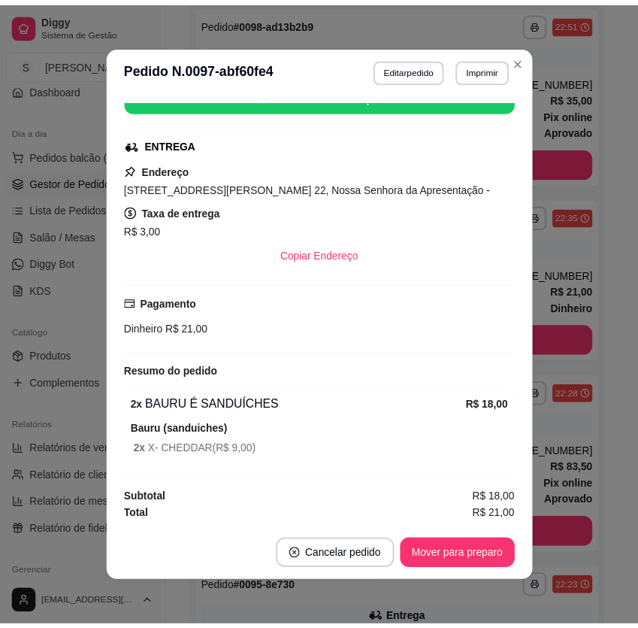
scroll to position [2, 0]
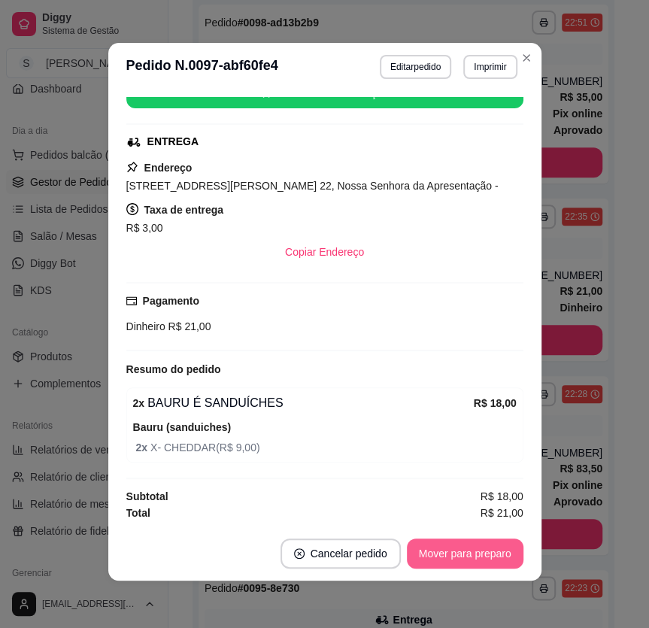
click at [493, 556] on button "Mover para preparo" at bounding box center [465, 553] width 117 height 30
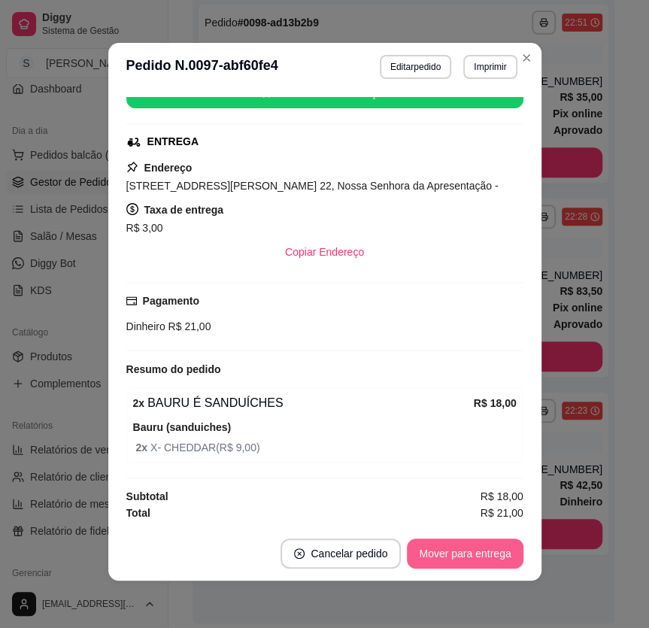
click at [442, 556] on button "Mover para entrega" at bounding box center [465, 553] width 116 height 30
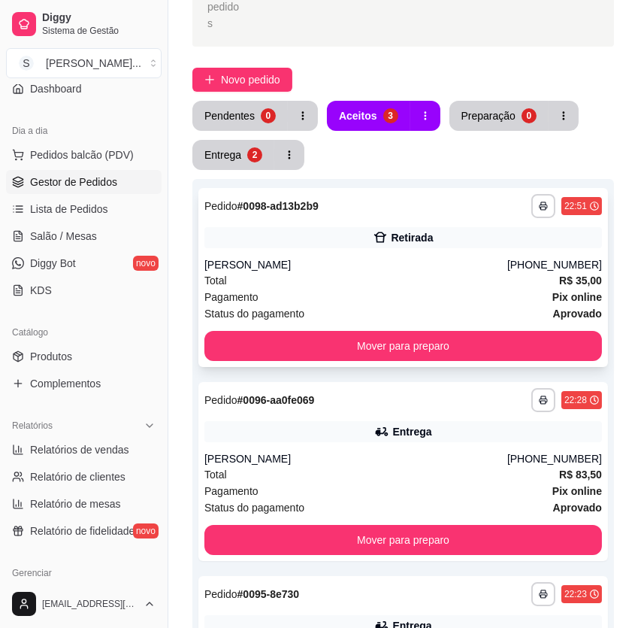
scroll to position [0, 0]
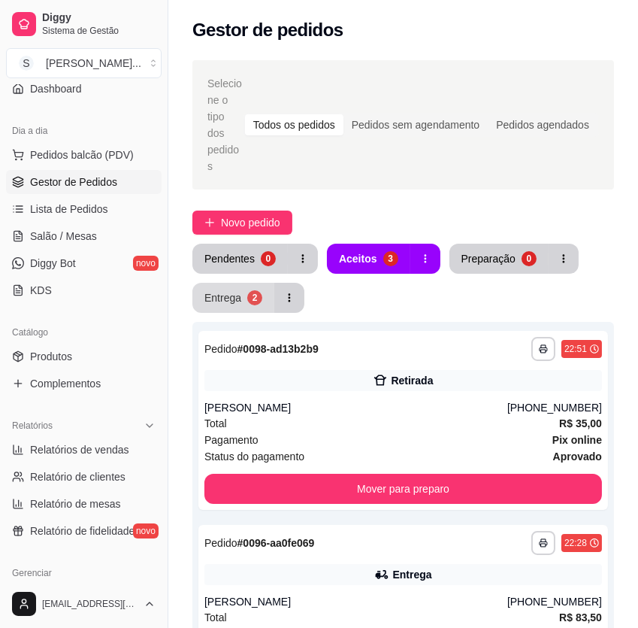
click at [243, 283] on button "Entrega 2" at bounding box center [233, 298] width 82 height 30
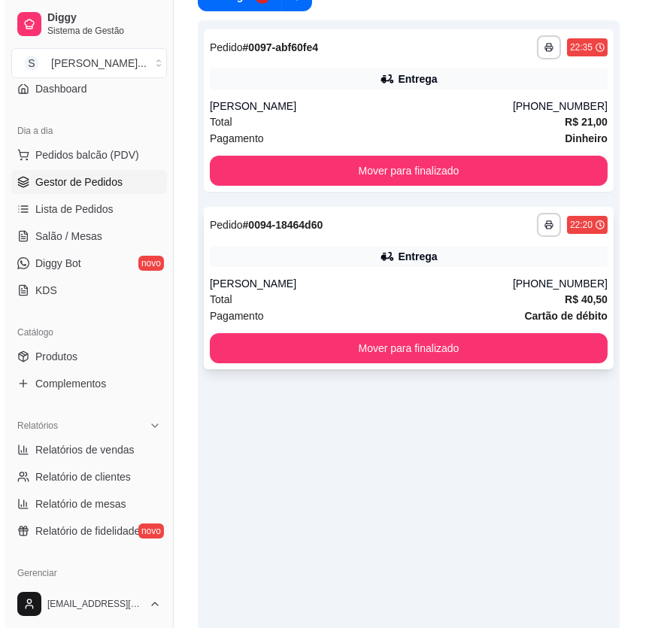
scroll to position [280, 0]
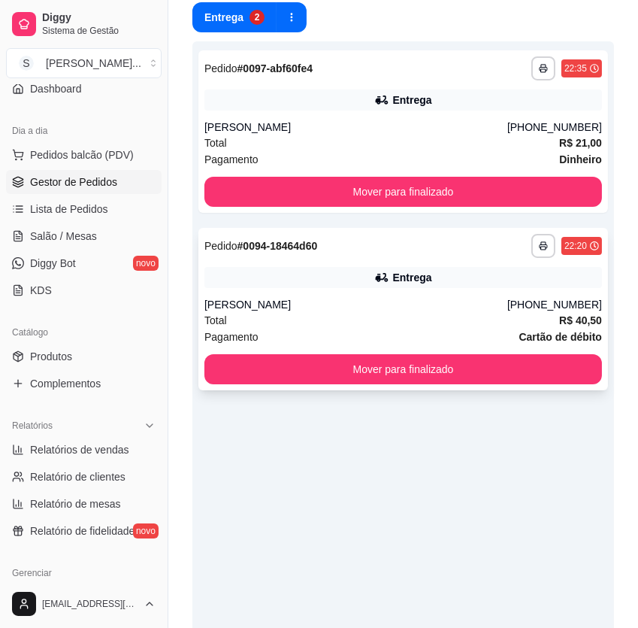
click at [467, 312] on div "Total R$ 40,50" at bounding box center [404, 320] width 398 height 17
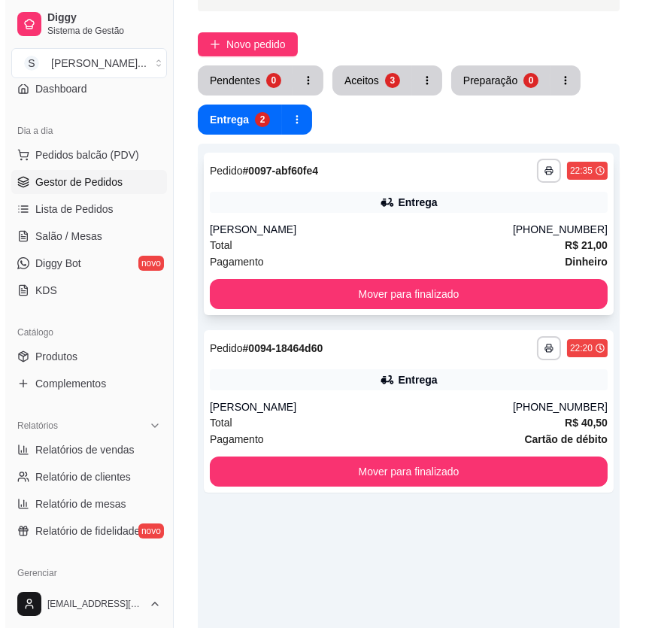
scroll to position [75, 0]
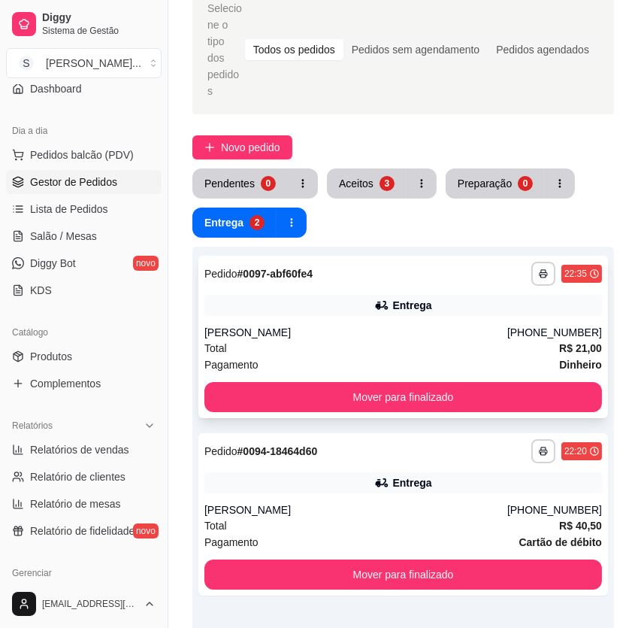
click at [444, 325] on div "[PERSON_NAME]" at bounding box center [356, 332] width 303 height 15
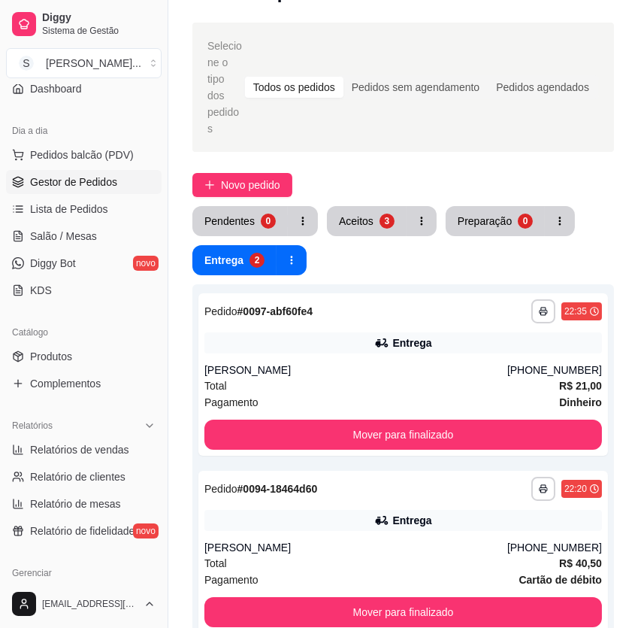
scroll to position [0, 0]
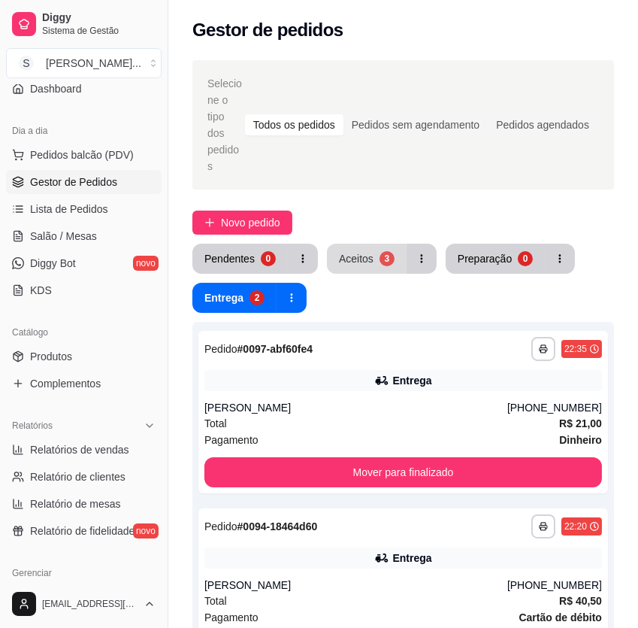
click at [388, 251] on div "3" at bounding box center [387, 258] width 15 height 15
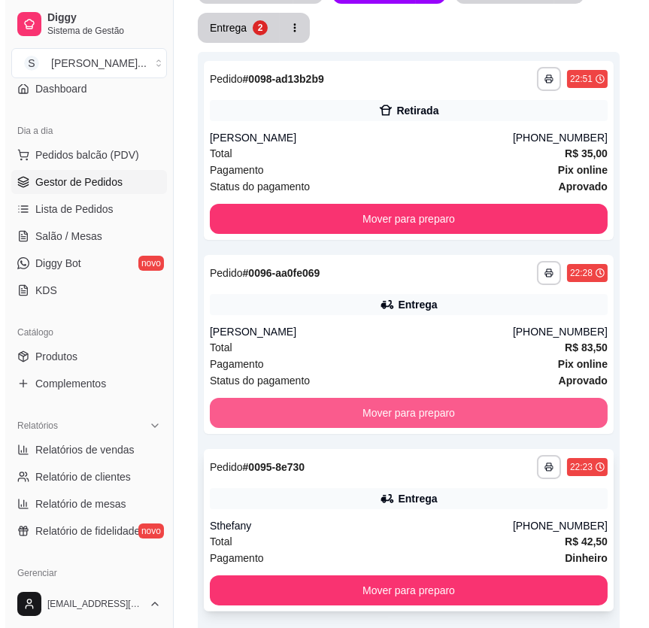
scroll to position [349, 0]
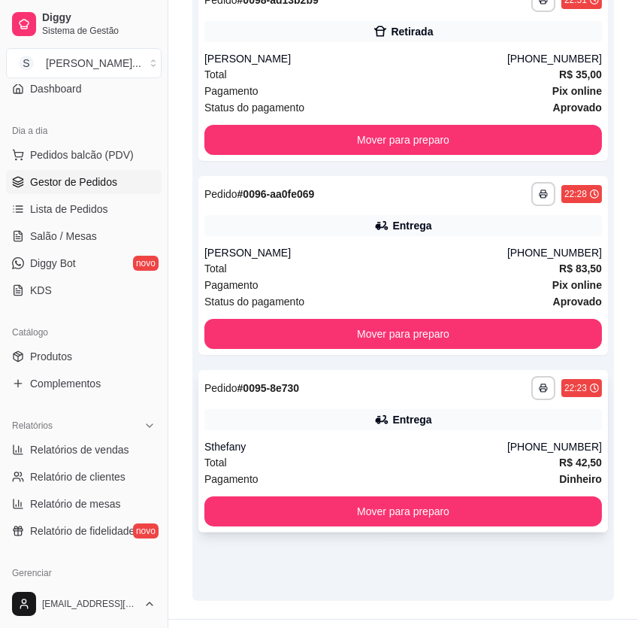
click at [401, 404] on div "**********" at bounding box center [403, 451] width 410 height 162
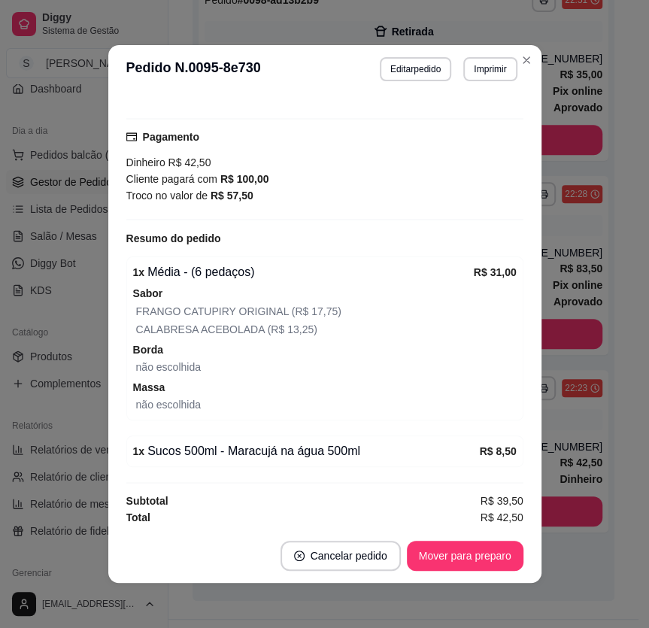
scroll to position [418, 0]
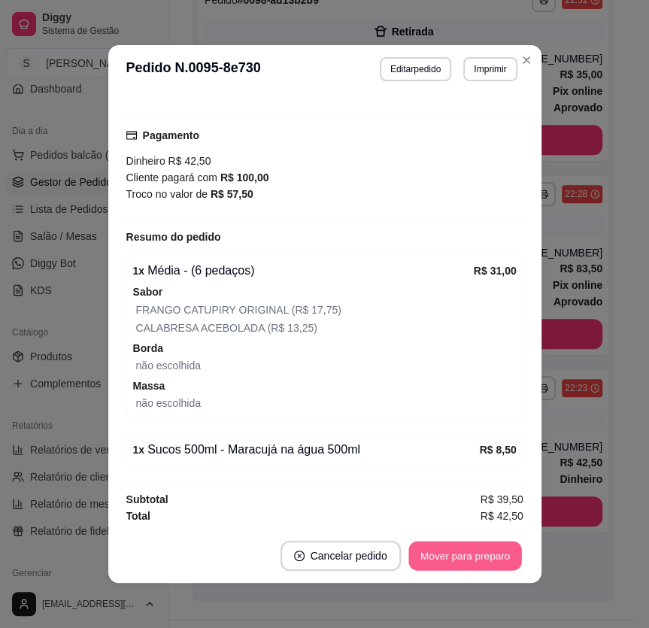
click at [487, 553] on button "Mover para preparo" at bounding box center [464, 555] width 113 height 29
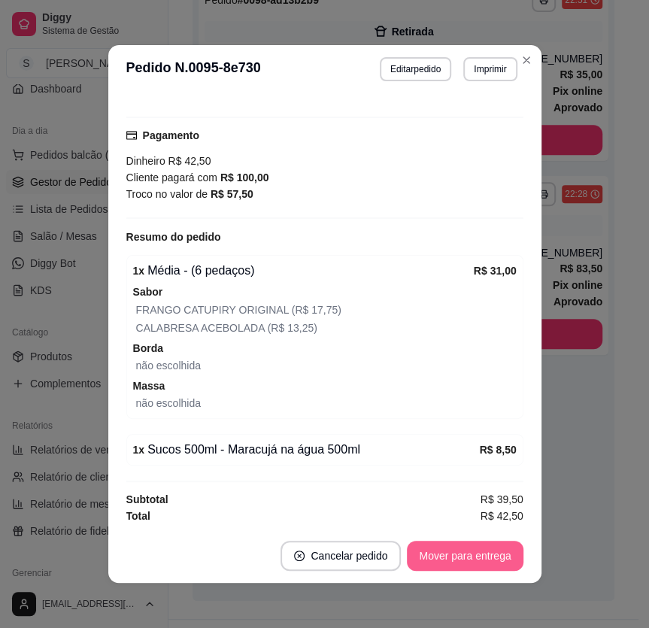
click at [509, 556] on button "Mover para entrega" at bounding box center [465, 556] width 116 height 30
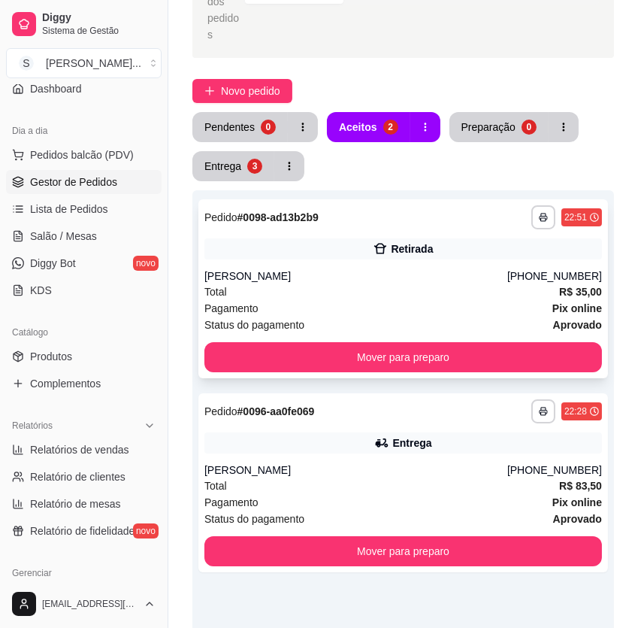
scroll to position [0, 0]
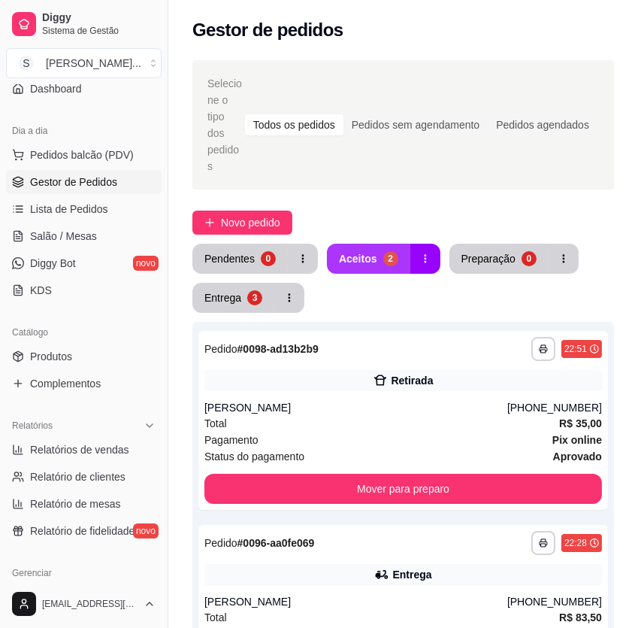
click at [362, 251] on div "Aceitos" at bounding box center [358, 258] width 38 height 15
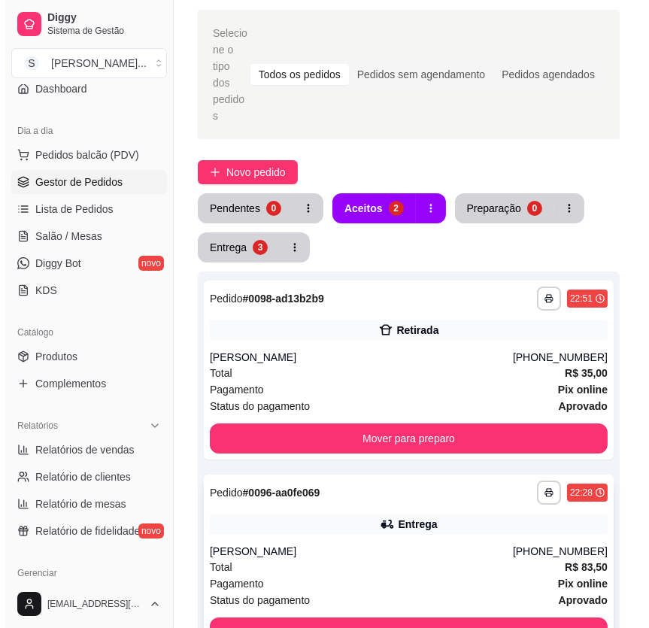
scroll to position [136, 0]
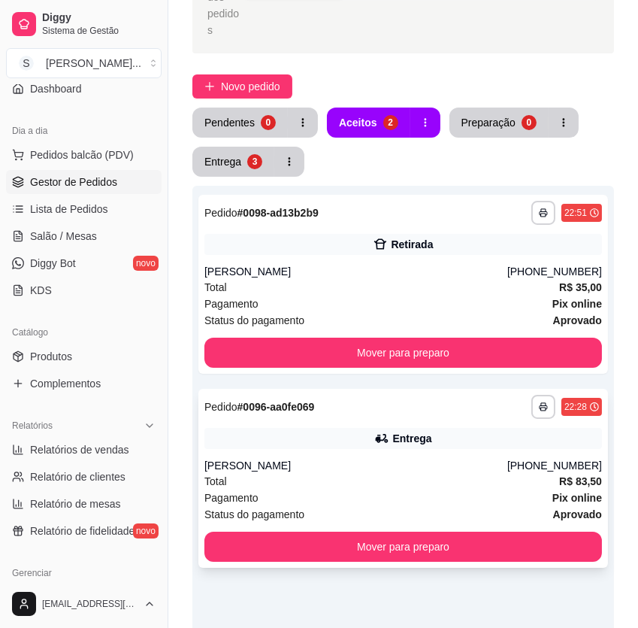
click at [439, 458] on div "[PERSON_NAME]" at bounding box center [356, 465] width 303 height 15
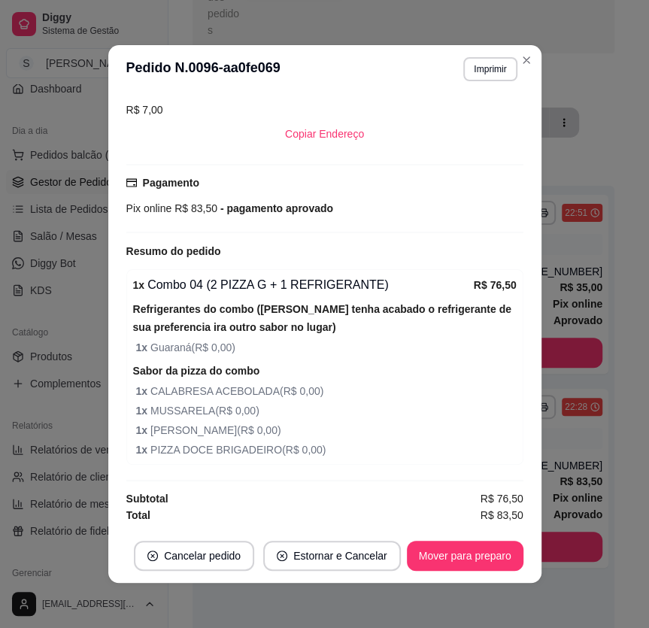
scroll to position [2, 0]
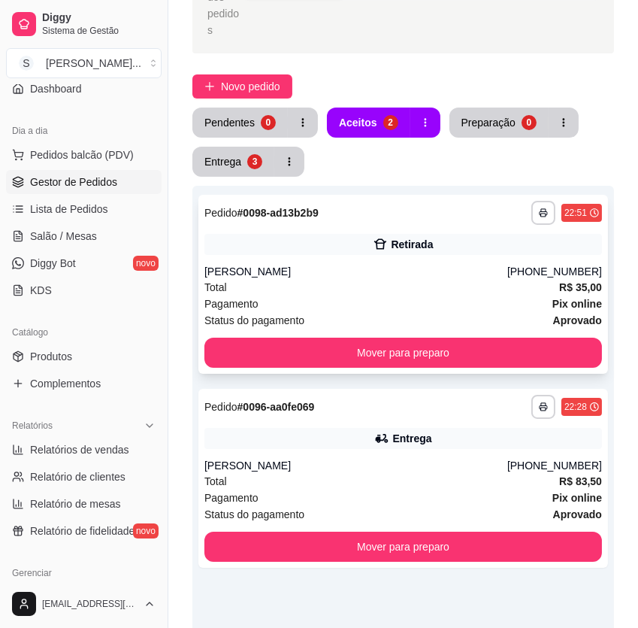
click at [445, 279] on div "Total R$ 35,00" at bounding box center [404, 287] width 398 height 17
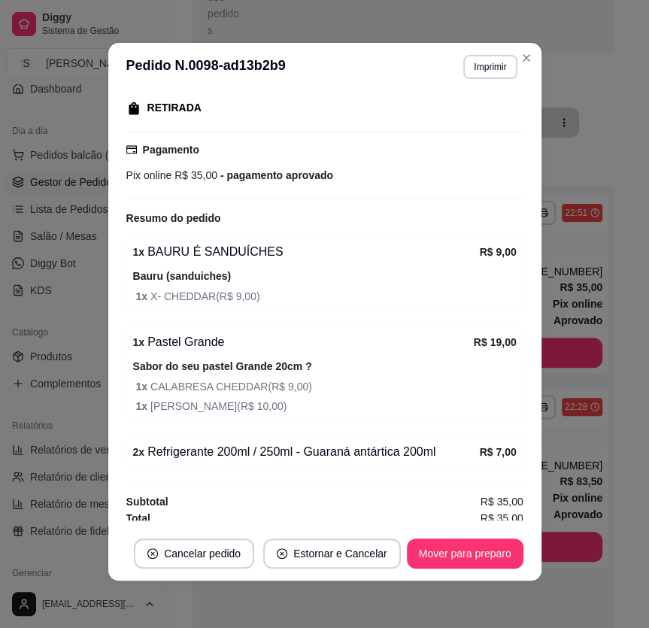
scroll to position [242, 0]
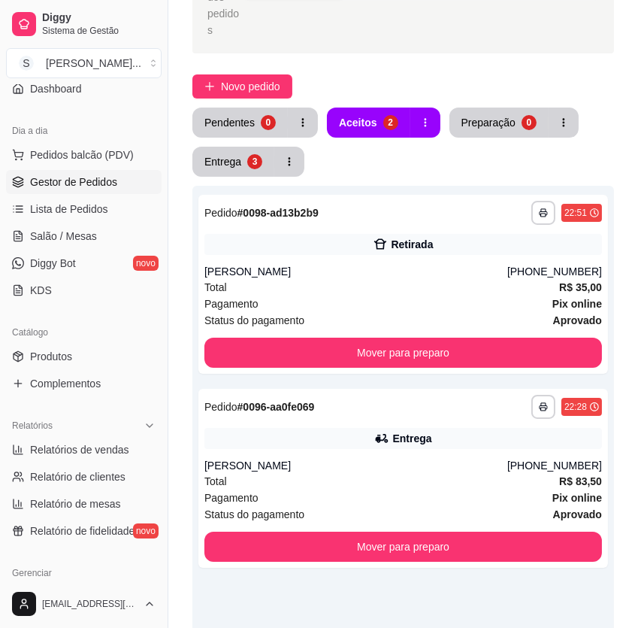
click at [474, 568] on div "**********" at bounding box center [403, 500] width 422 height 628
click at [547, 279] on div "Total R$ 35,00" at bounding box center [404, 287] width 398 height 17
click at [507, 489] on div "Pagamento Pix online" at bounding box center [404, 497] width 398 height 17
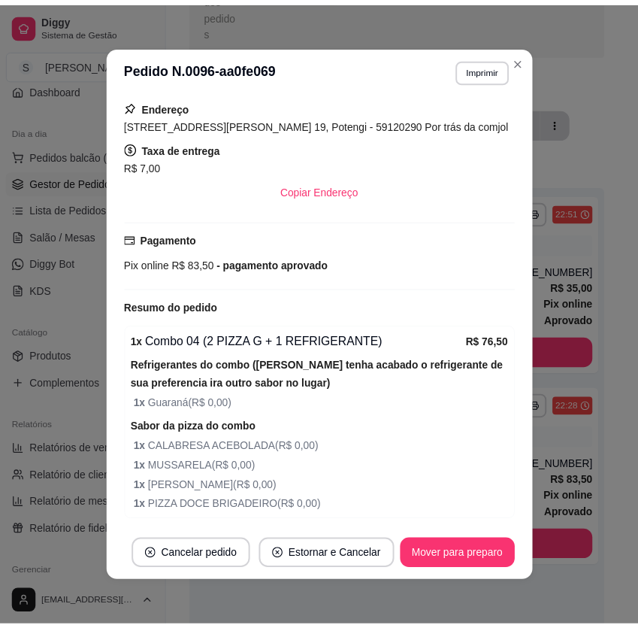
scroll to position [398, 0]
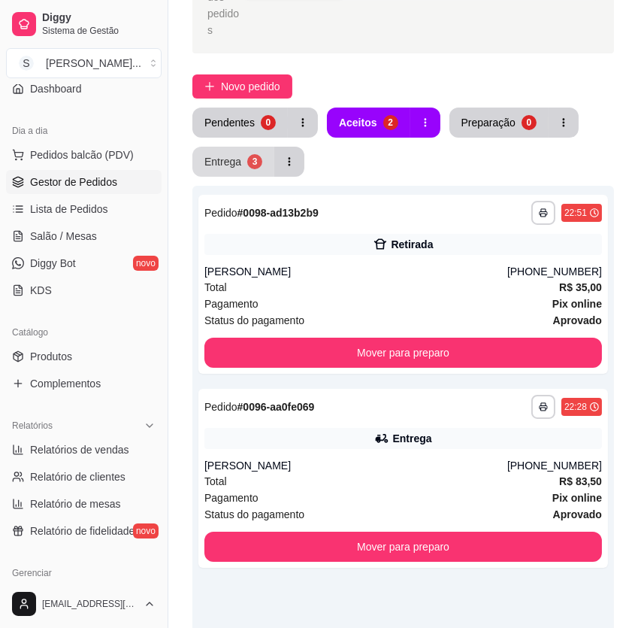
click at [244, 147] on button "Entrega 3" at bounding box center [233, 162] width 82 height 30
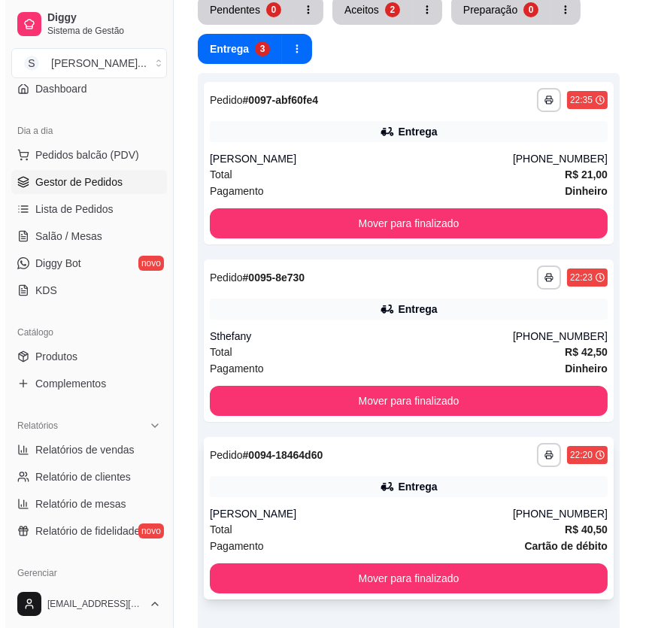
scroll to position [273, 0]
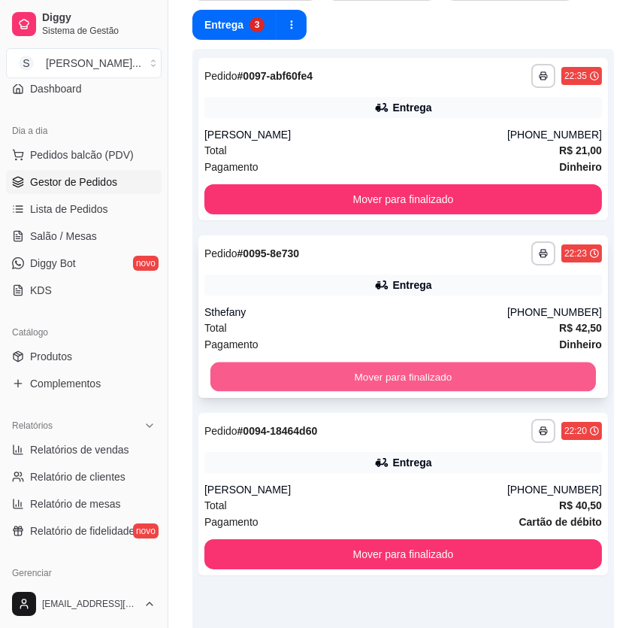
click at [395, 362] on button "Mover para finalizado" at bounding box center [404, 376] width 386 height 29
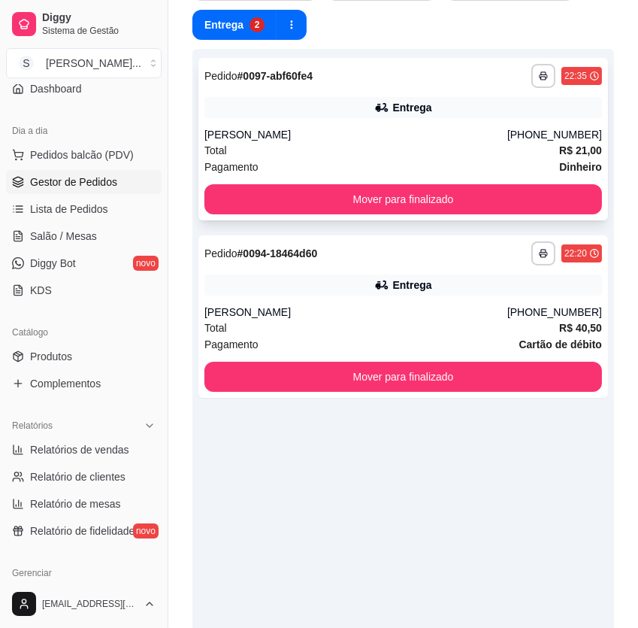
click at [400, 88] on div "**********" at bounding box center [403, 139] width 410 height 162
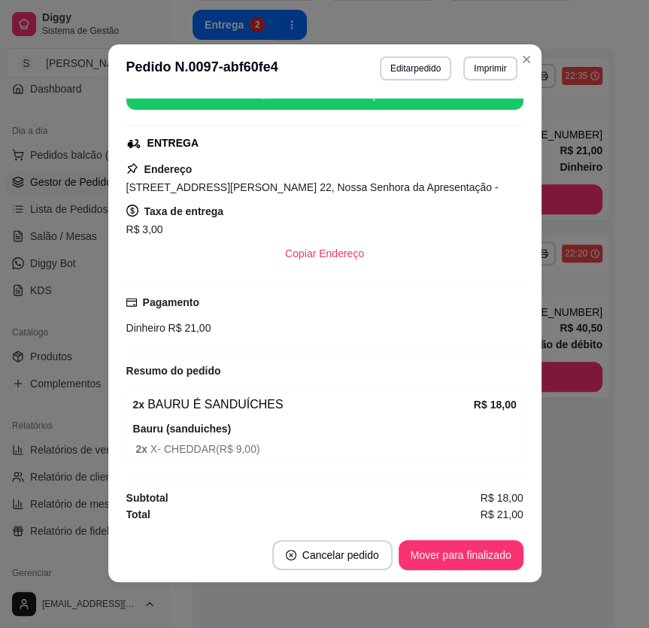
scroll to position [2, 0]
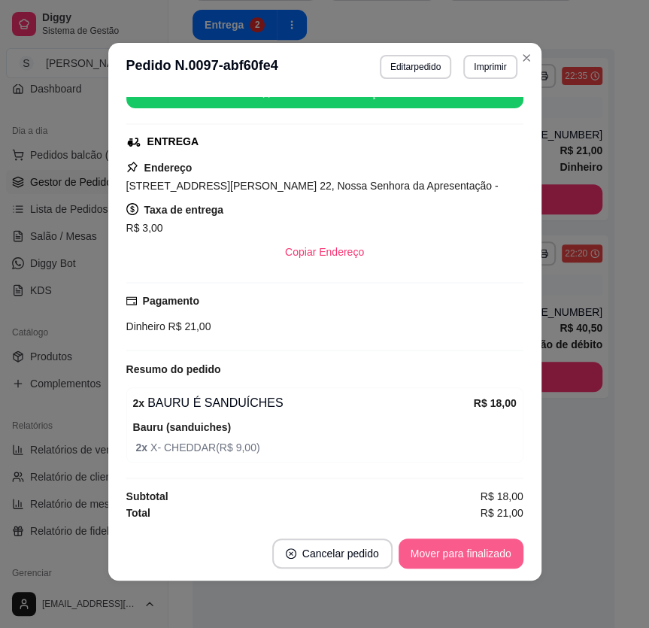
click at [446, 556] on button "Mover para finalizado" at bounding box center [460, 553] width 125 height 30
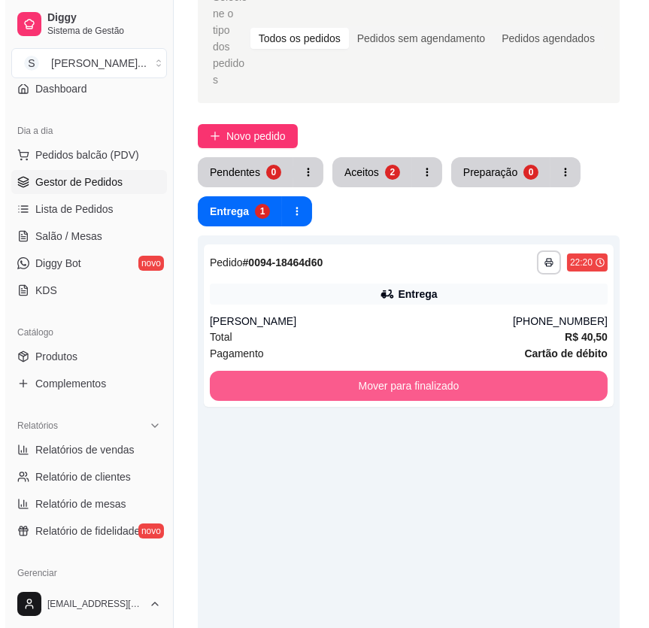
scroll to position [68, 0]
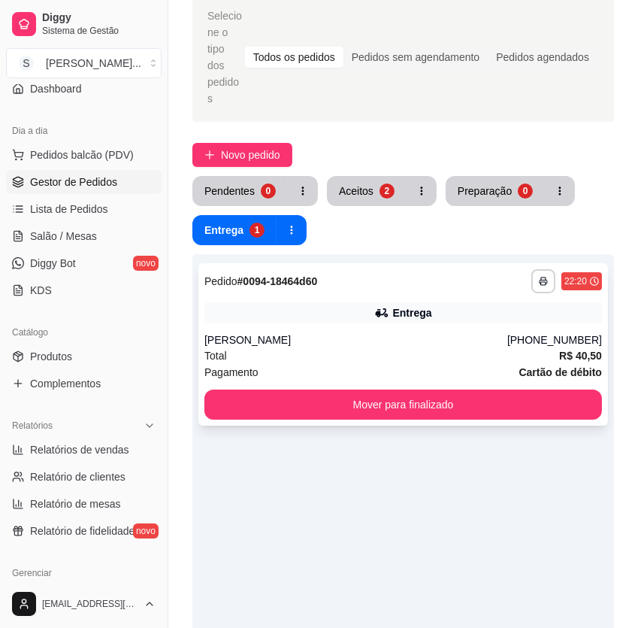
click at [361, 302] on div "Entrega" at bounding box center [404, 312] width 398 height 21
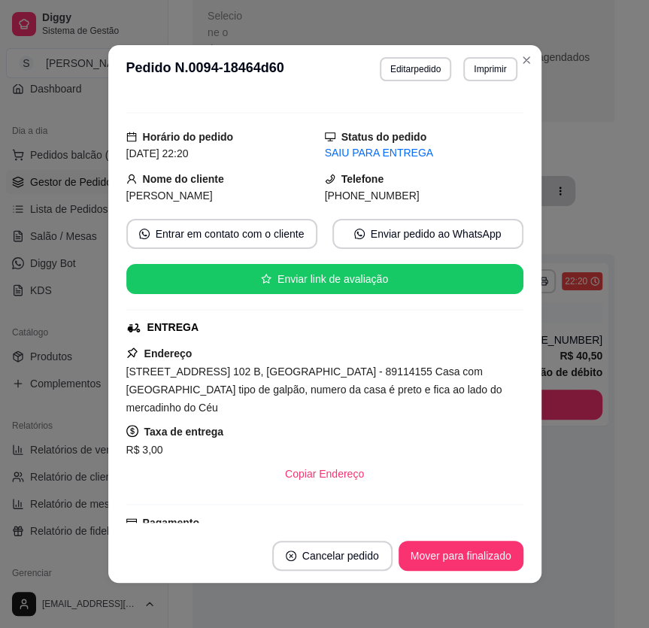
scroll to position [0, 0]
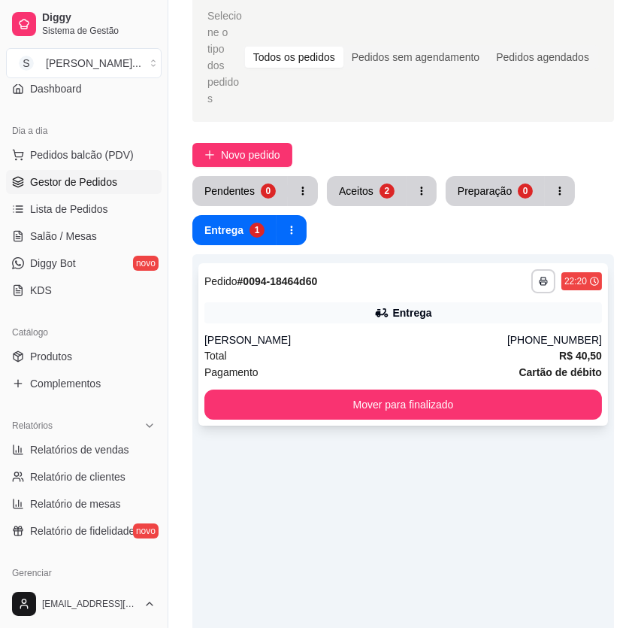
click at [483, 332] on div "[PERSON_NAME]" at bounding box center [356, 339] width 303 height 15
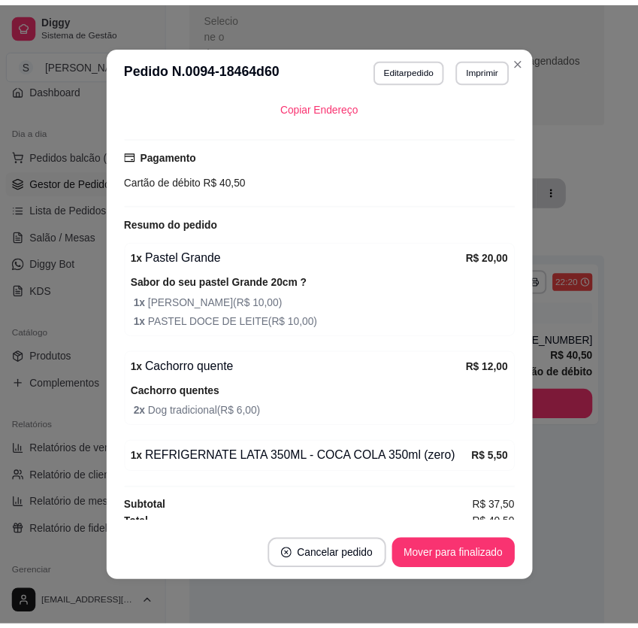
scroll to position [469, 0]
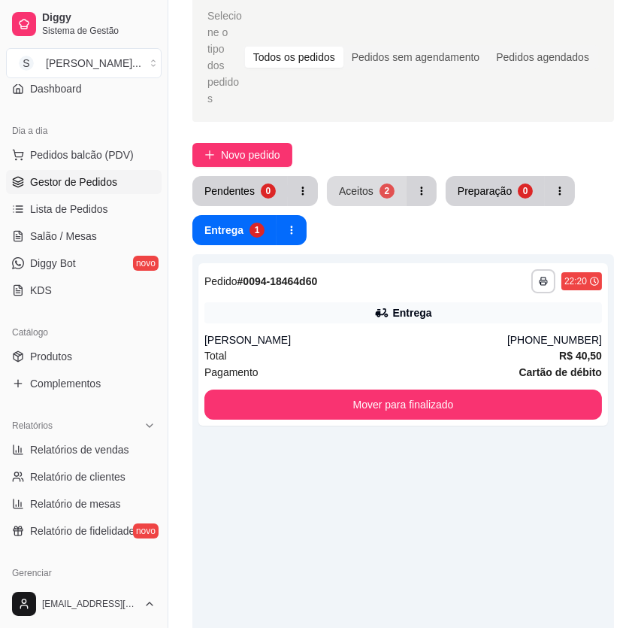
click at [364, 183] on div "Aceitos" at bounding box center [356, 190] width 35 height 15
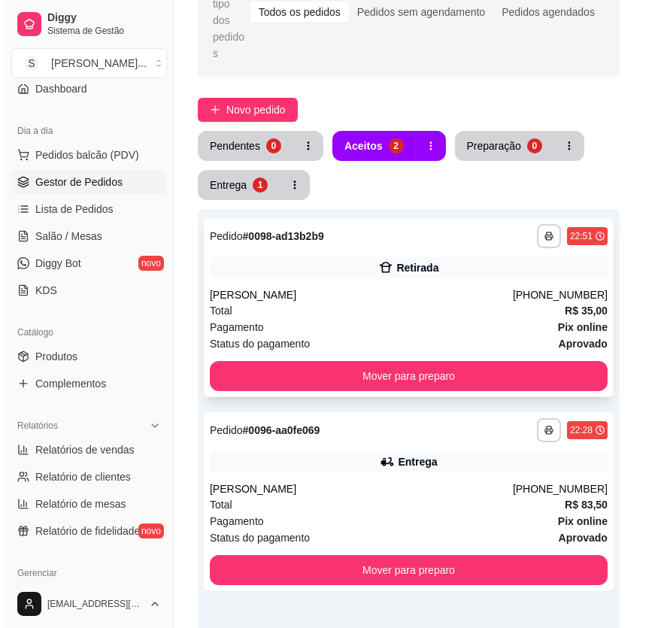
scroll to position [136, 0]
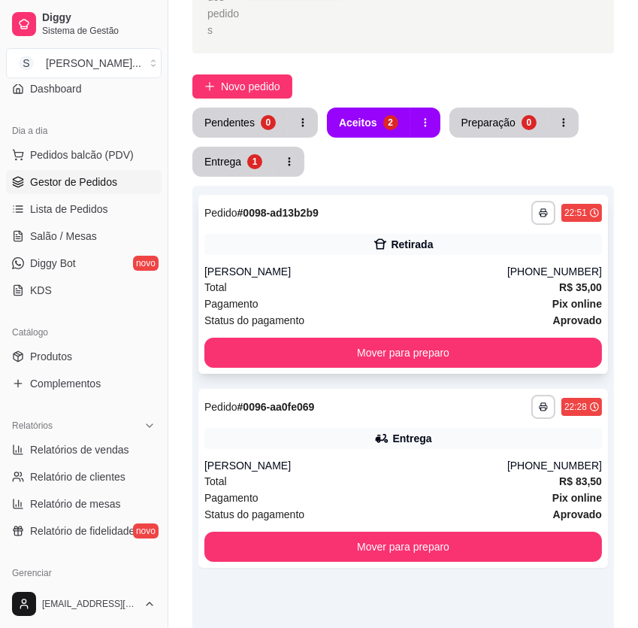
click at [378, 295] on div "Pagamento Pix online" at bounding box center [404, 303] width 398 height 17
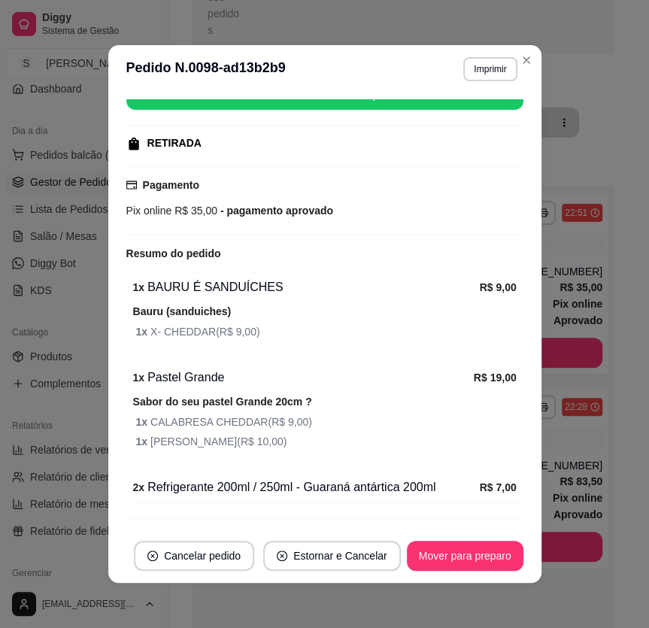
scroll to position [242, 0]
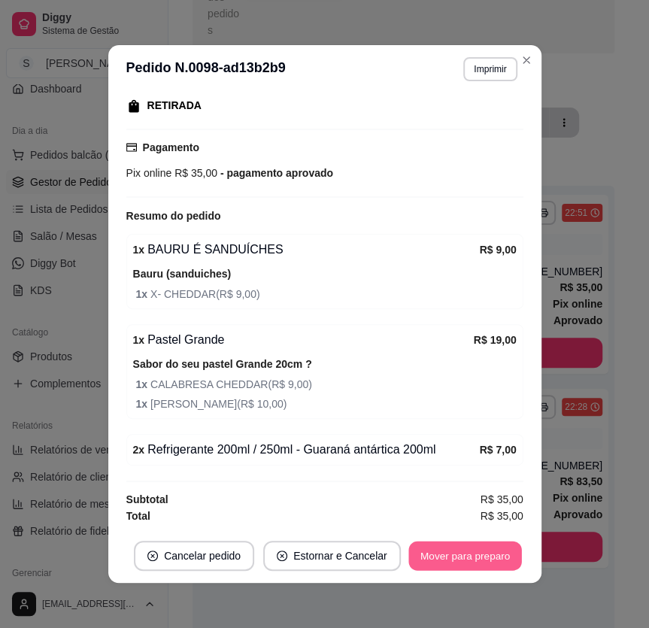
click at [462, 544] on button "Mover para preparo" at bounding box center [464, 555] width 113 height 29
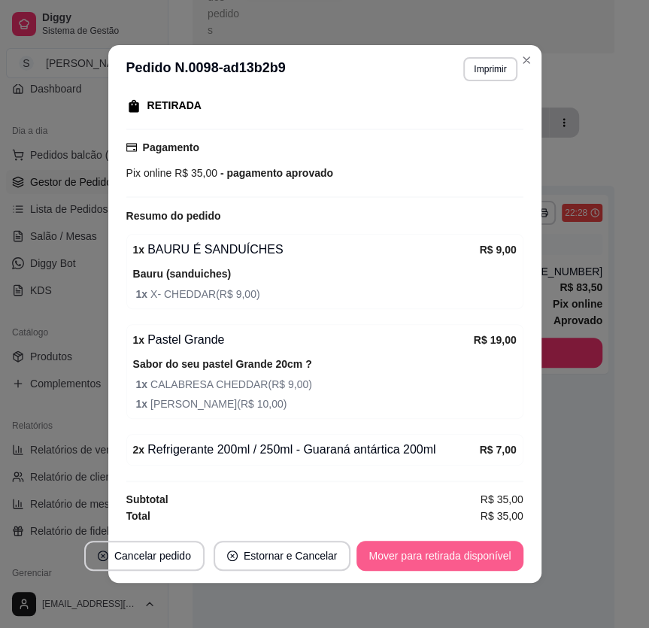
click at [466, 556] on button "Mover para retirada disponível" at bounding box center [439, 556] width 166 height 30
click at [479, 553] on button "Mover para finalizado" at bounding box center [460, 556] width 125 height 30
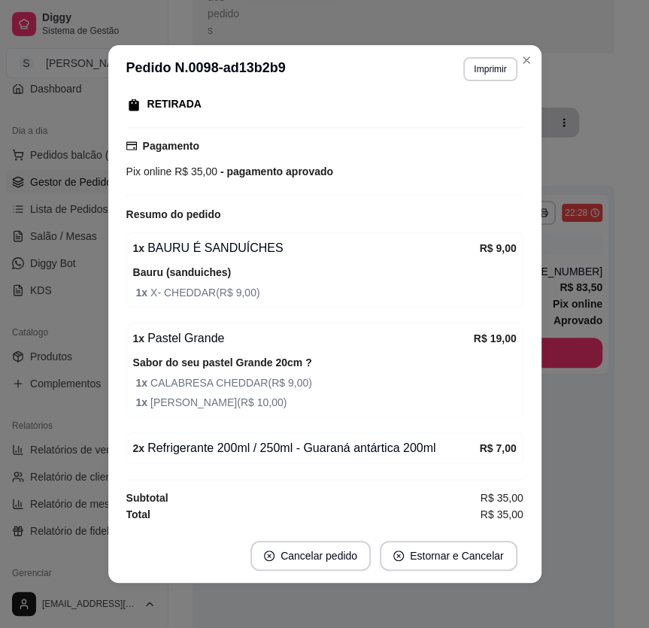
scroll to position [208, 0]
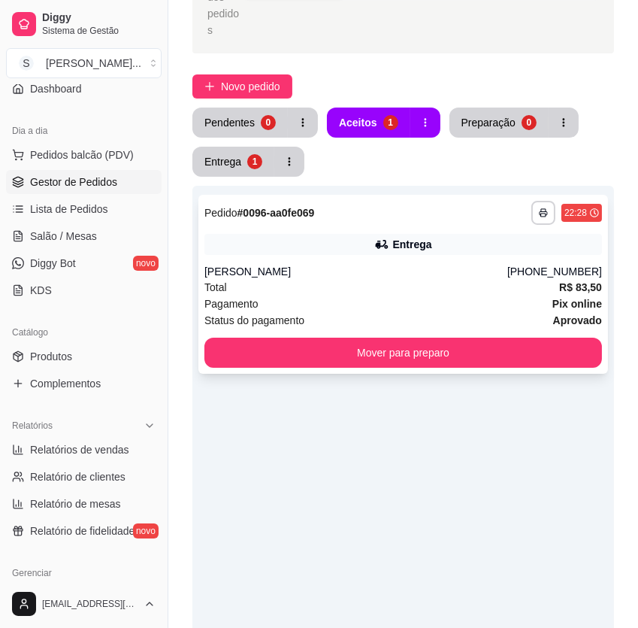
click at [404, 295] on div "Pagamento Pix online" at bounding box center [404, 303] width 398 height 17
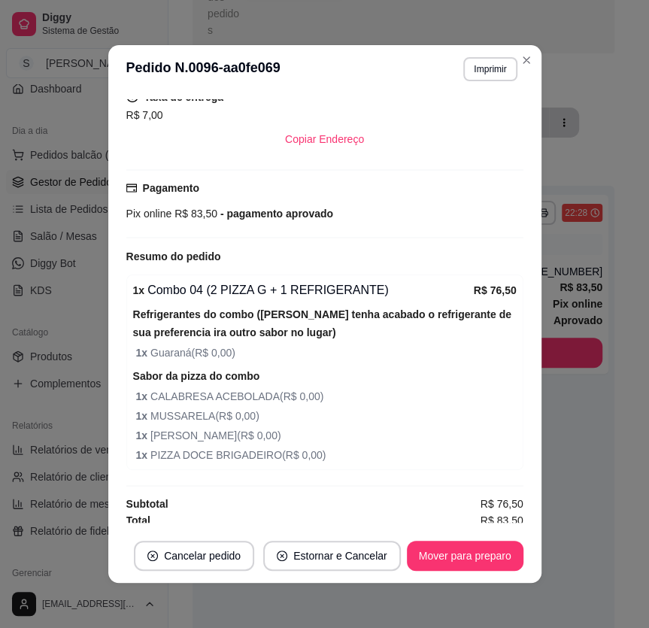
scroll to position [398, 0]
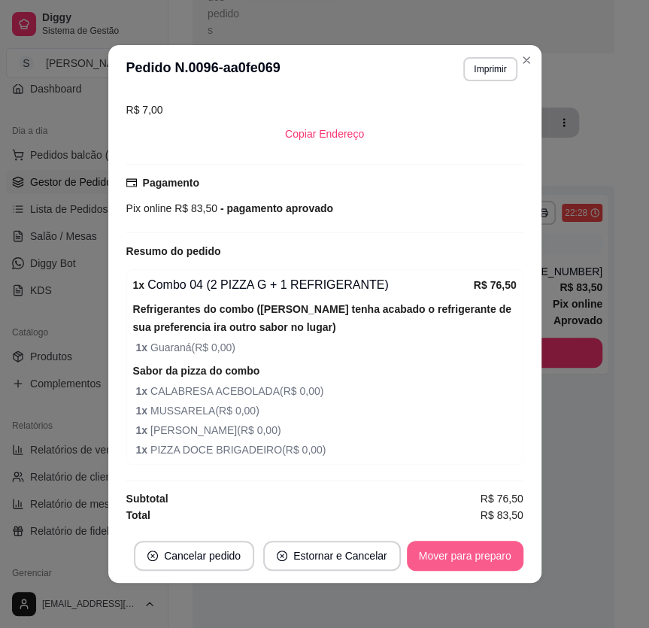
click at [477, 547] on button "Mover para preparo" at bounding box center [465, 556] width 117 height 30
click at [499, 555] on button "Mover para entrega" at bounding box center [465, 556] width 116 height 30
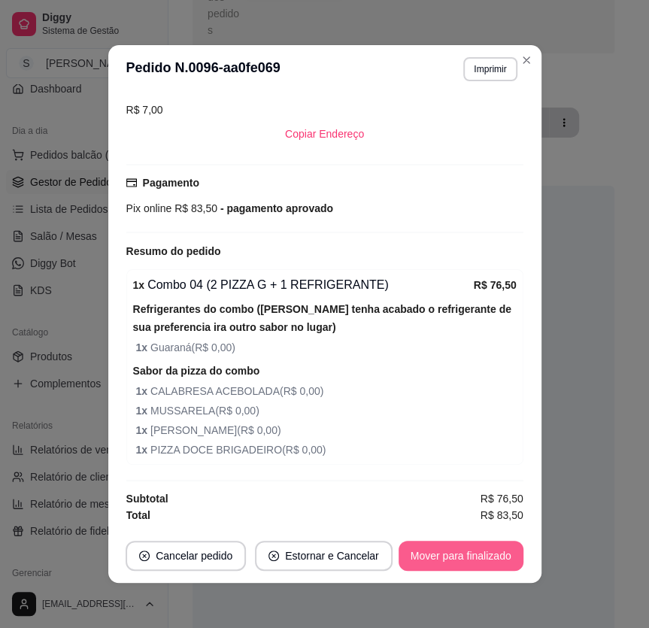
click at [490, 553] on button "Mover para finalizado" at bounding box center [460, 556] width 125 height 30
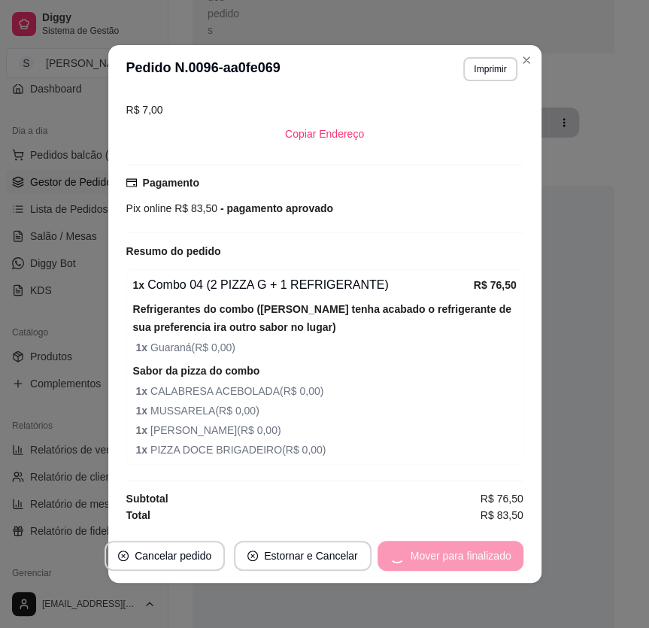
scroll to position [347, 0]
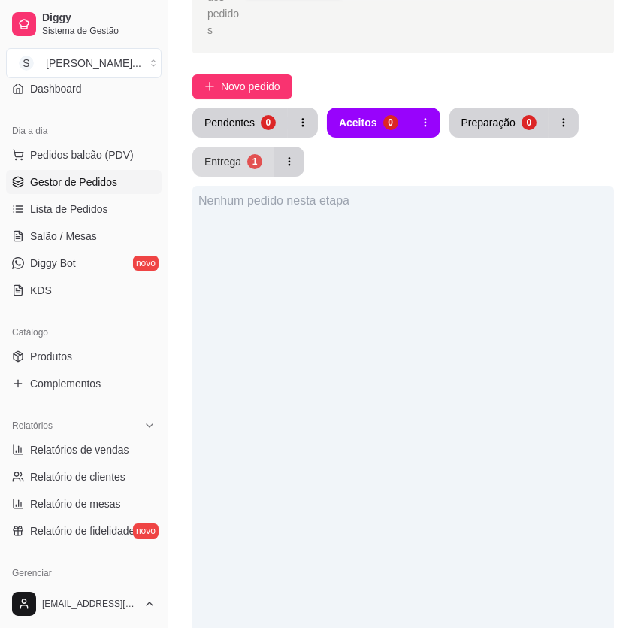
click at [220, 154] on div "Entrega" at bounding box center [223, 161] width 37 height 15
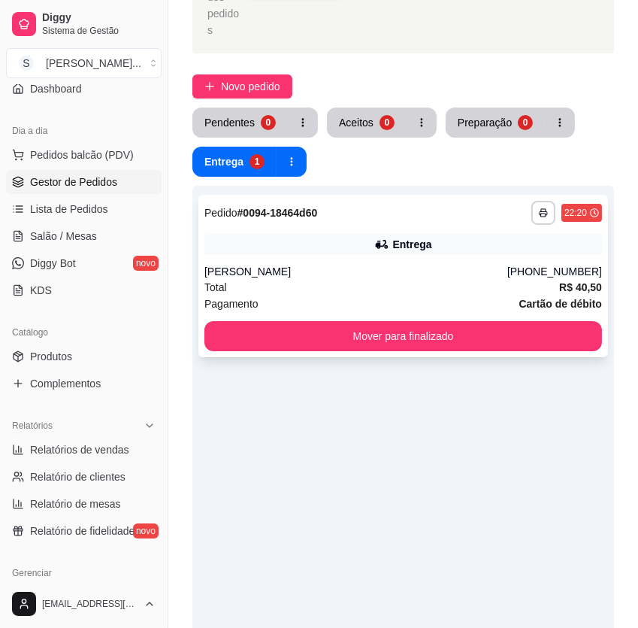
click at [313, 279] on div "Total R$ 40,50" at bounding box center [404, 287] width 398 height 17
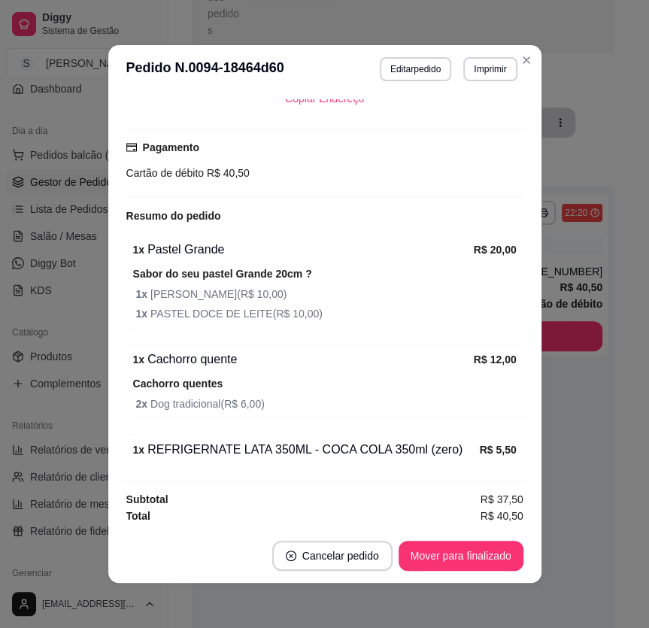
scroll to position [2, 0]
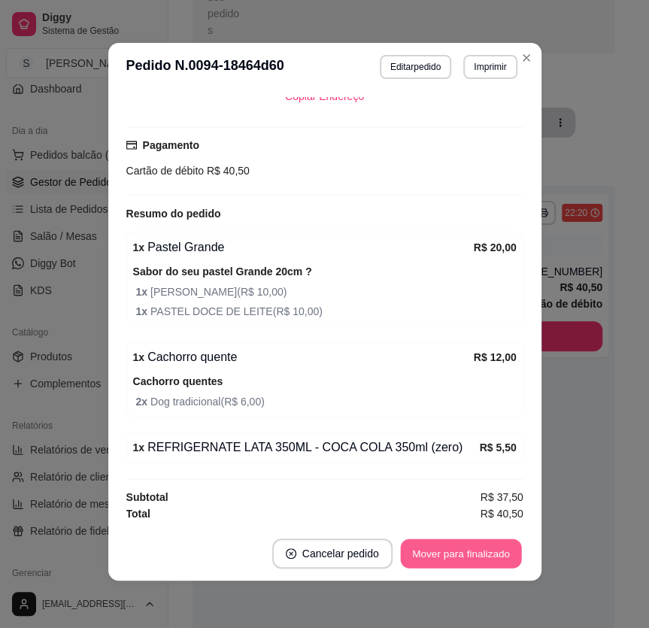
click at [483, 552] on button "Mover para finalizado" at bounding box center [460, 553] width 121 height 29
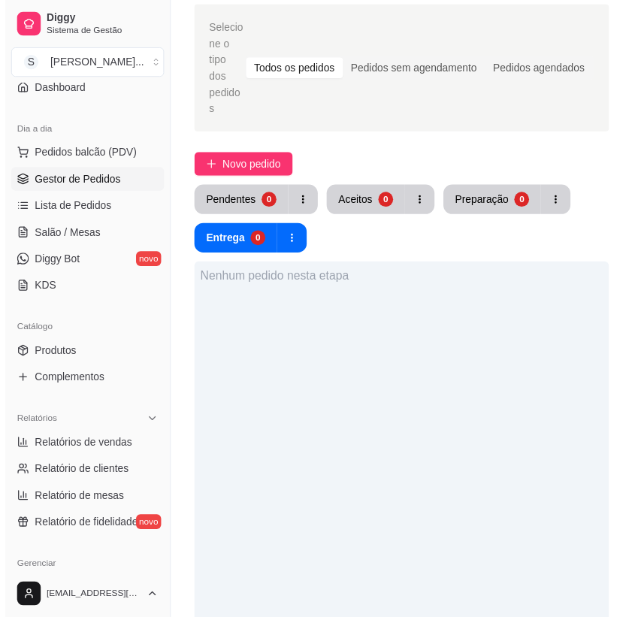
scroll to position [0, 0]
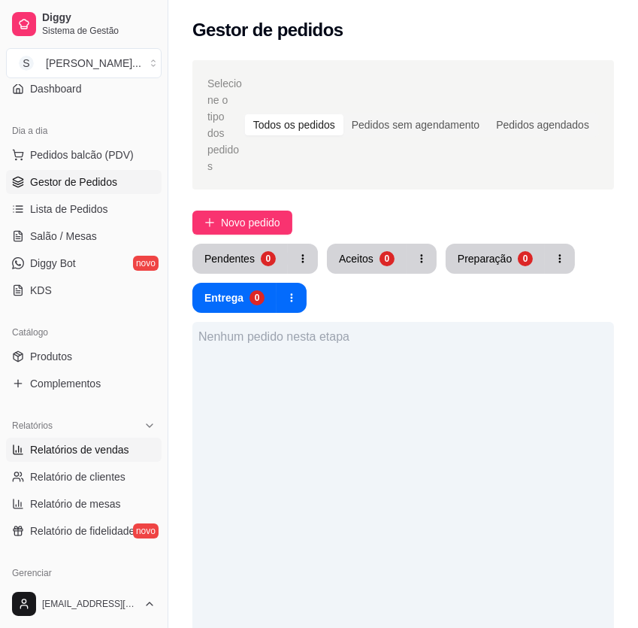
click at [89, 452] on span "Relatórios de vendas" at bounding box center [79, 449] width 99 height 15
select select "ALL"
select select "0"
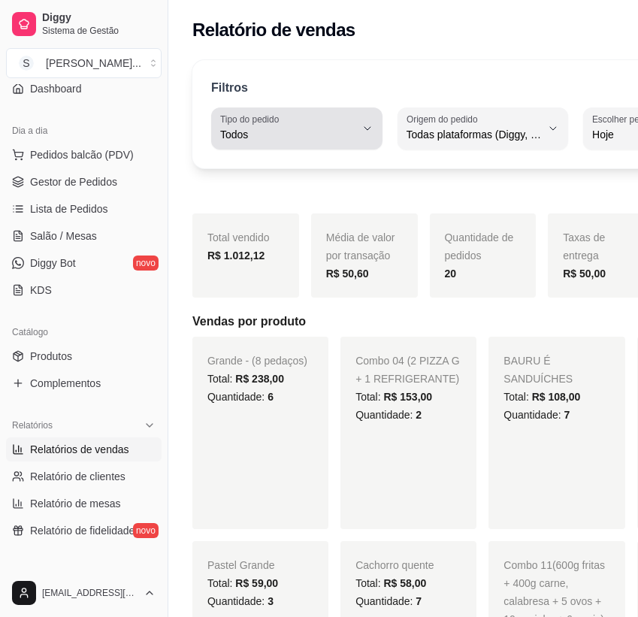
click at [350, 135] on button "Tipo do pedido Todos" at bounding box center [296, 129] width 171 height 42
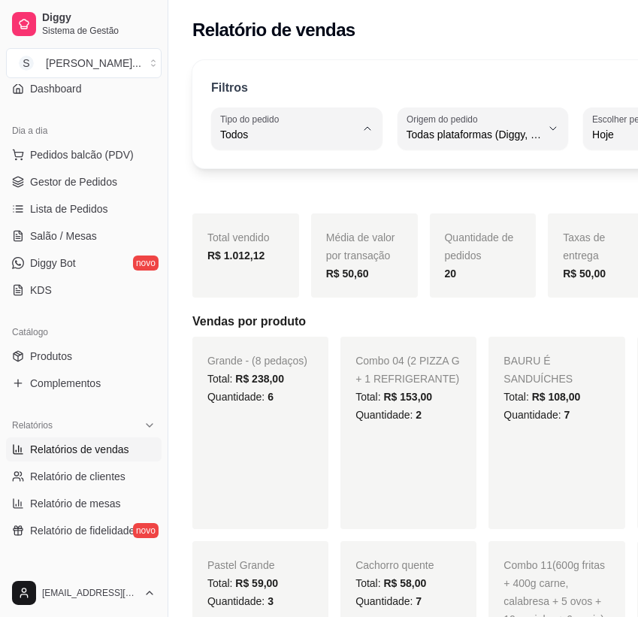
click at [313, 199] on span "Entrega" at bounding box center [284, 194] width 116 height 14
type input "DELIVERY"
select select "DELIVERY"
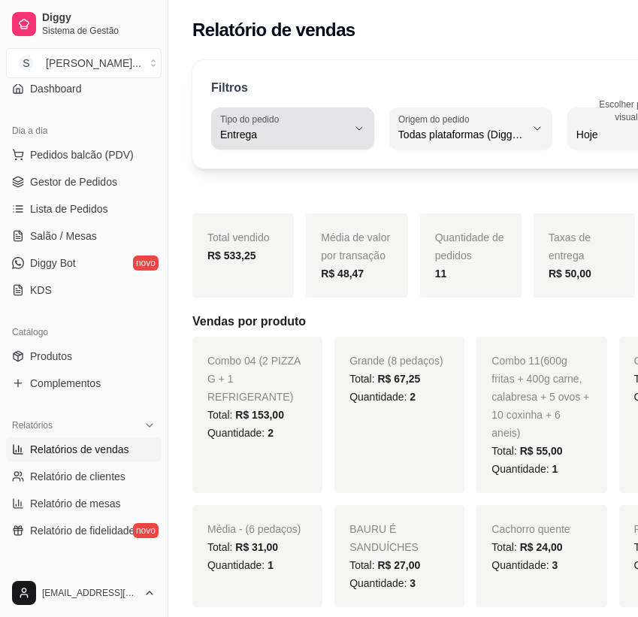
click at [340, 131] on button "Tipo do pedido Entrega" at bounding box center [292, 129] width 163 height 42
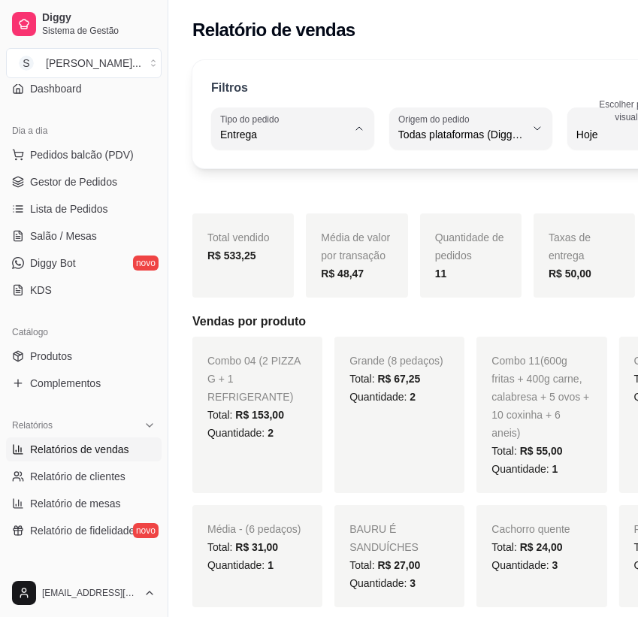
click at [244, 218] on span "Retirada" at bounding box center [280, 219] width 108 height 14
type input "PICKUP"
select select "PICKUP"
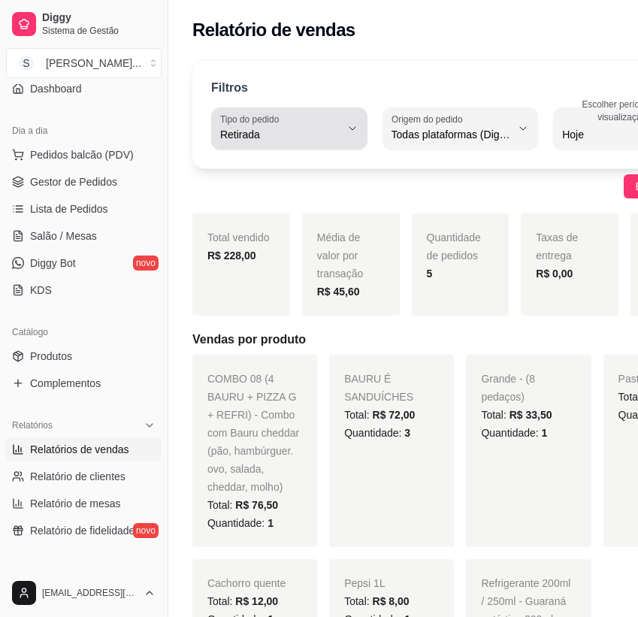
click at [347, 128] on icon "button" at bounding box center [353, 129] width 12 height 12
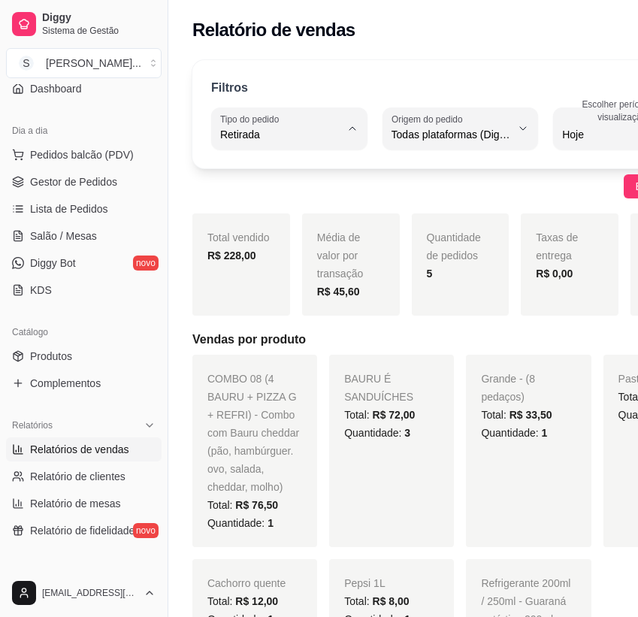
click at [271, 248] on span "Mesa" at bounding box center [276, 243] width 101 height 14
type input "IN_STORE"
select select "IN_STORE"
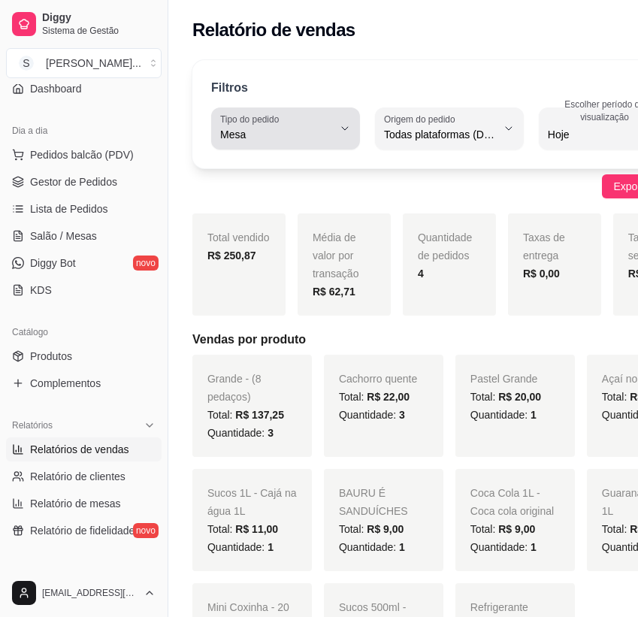
click at [345, 134] on icon "button" at bounding box center [345, 129] width 12 height 12
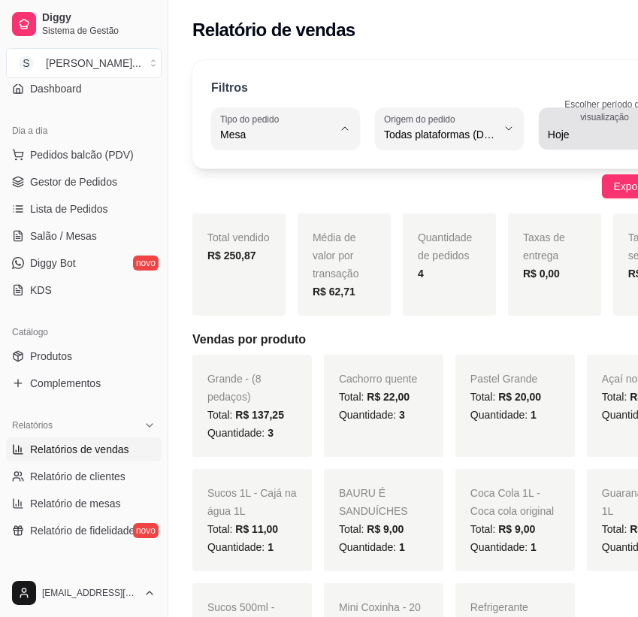
click at [582, 125] on div "Hoje" at bounding box center [604, 129] width 113 height 30
click at [552, 320] on span "Customizado" at bounding box center [546, 317] width 109 height 14
type input "-1"
select select "-1"
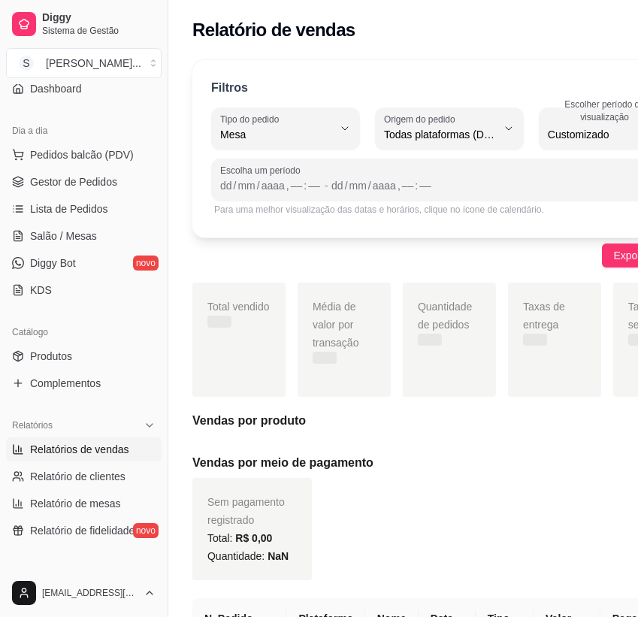
scroll to position [14, 0]
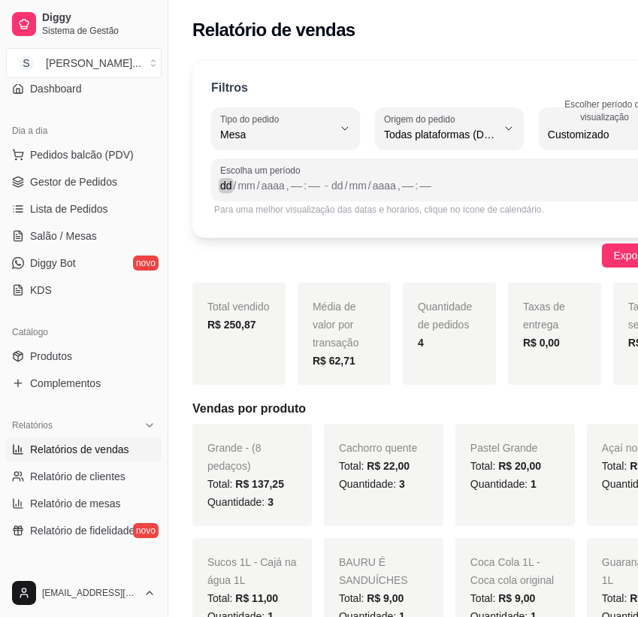
click at [225, 188] on div "dd" at bounding box center [226, 185] width 15 height 15
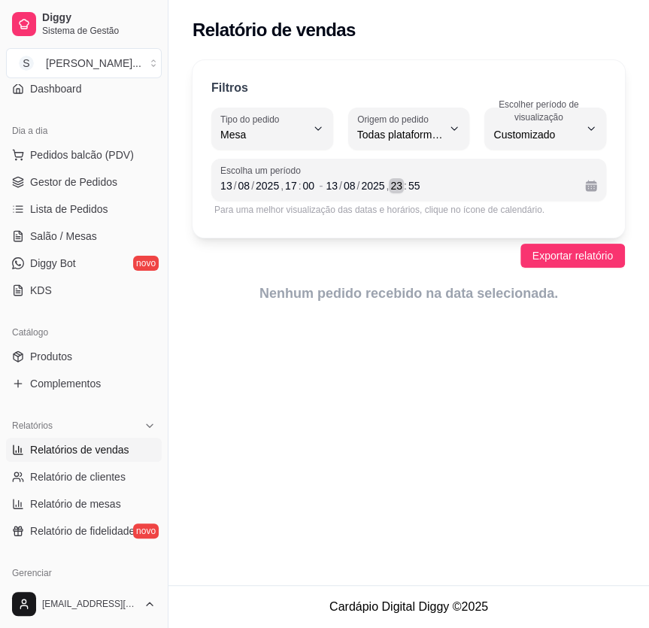
click at [396, 190] on div "23" at bounding box center [396, 185] width 15 height 15
click at [325, 134] on button "Tipo do pedido Mesa" at bounding box center [272, 129] width 122 height 42
click at [287, 171] on span "Todos" at bounding box center [264, 169] width 79 height 14
type input "ALL"
select select "ALL"
